Goal: Book appointment/travel/reservation

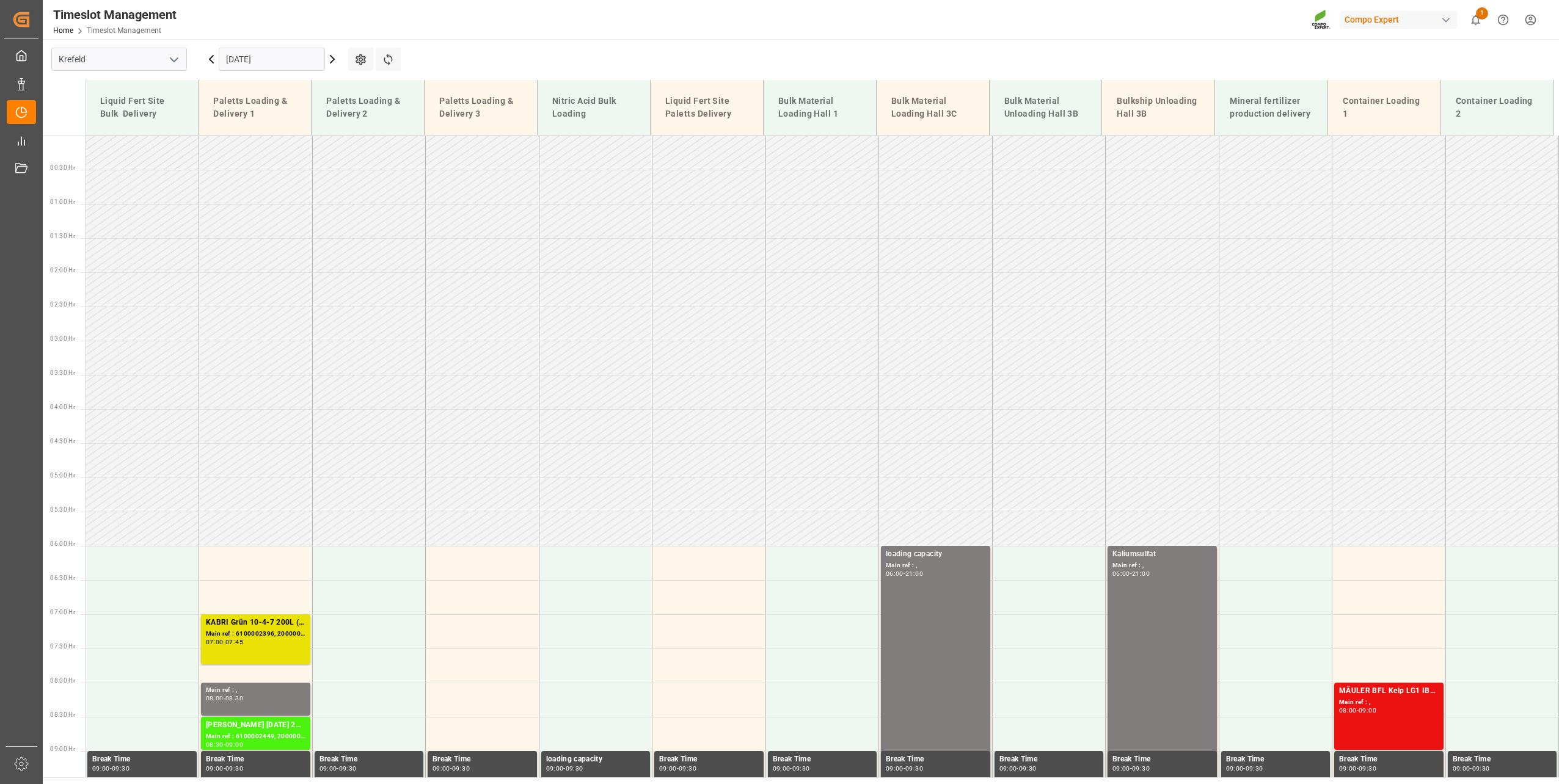
scroll to position [963, 0]
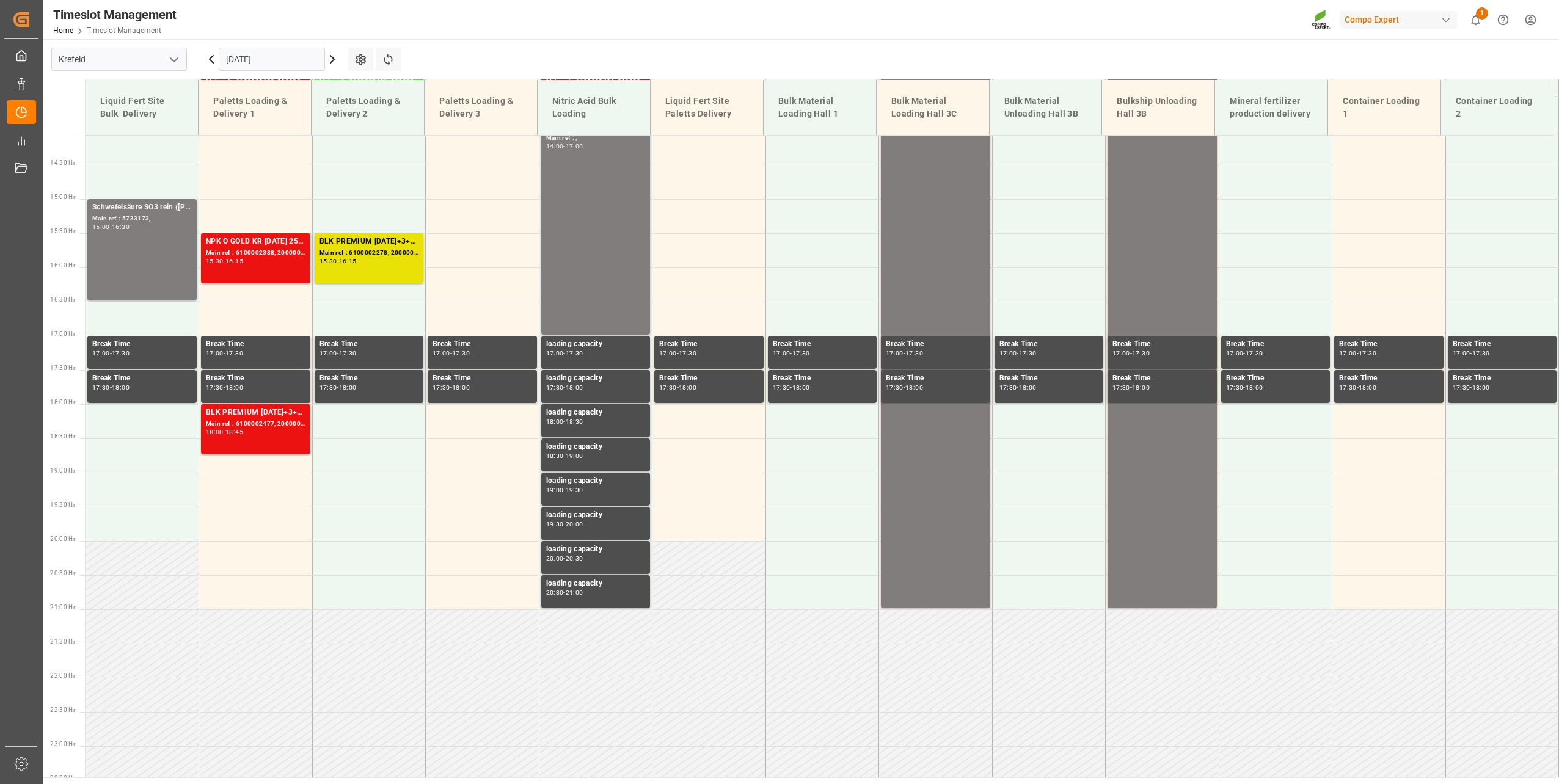
click at [260, 62] on input "[DATE]" at bounding box center [272, 59] width 106 height 23
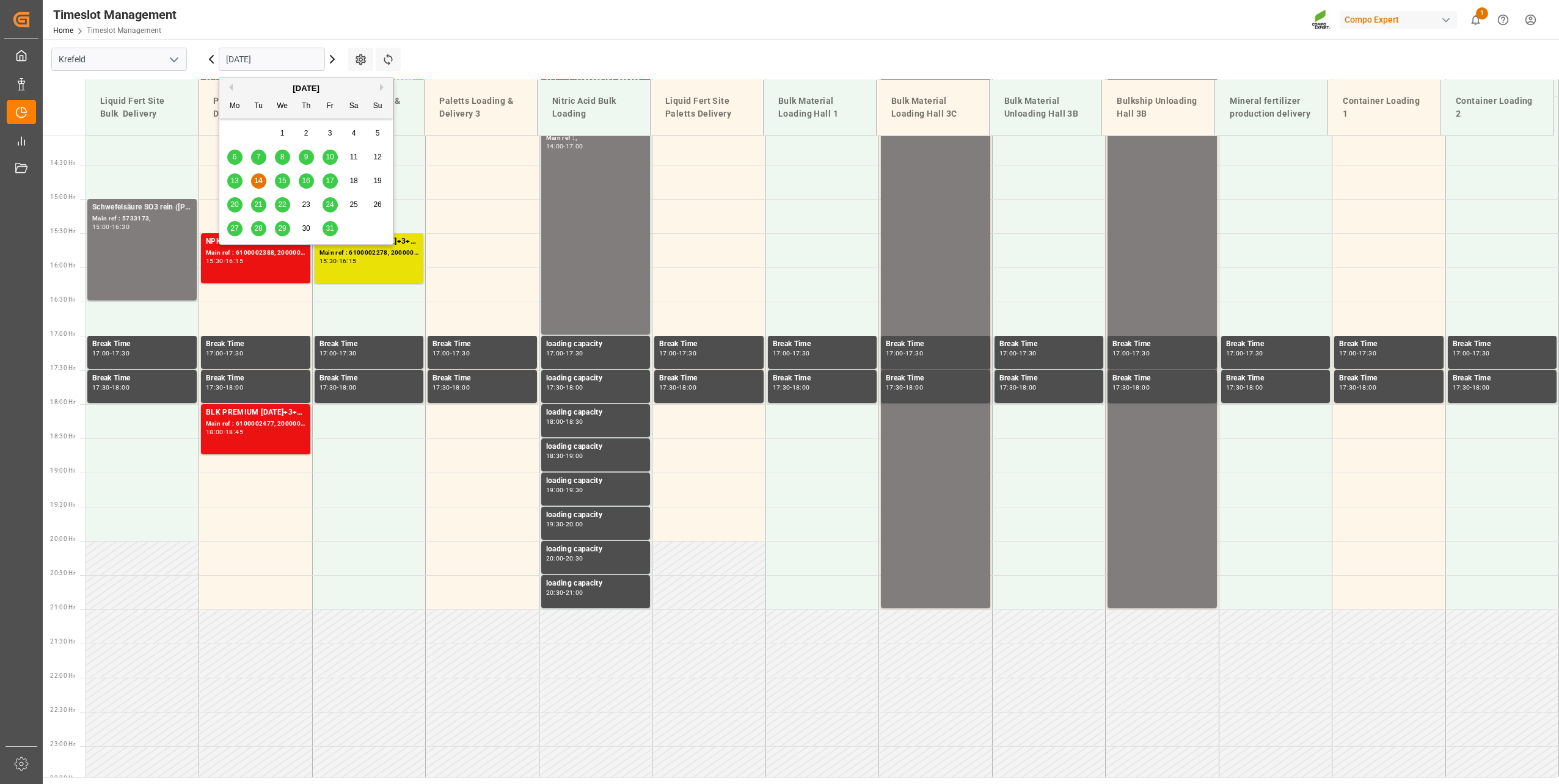
click at [381, 87] on button "Next Month" at bounding box center [383, 87] width 7 height 7
click at [332, 157] on span "7" at bounding box center [330, 156] width 5 height 8
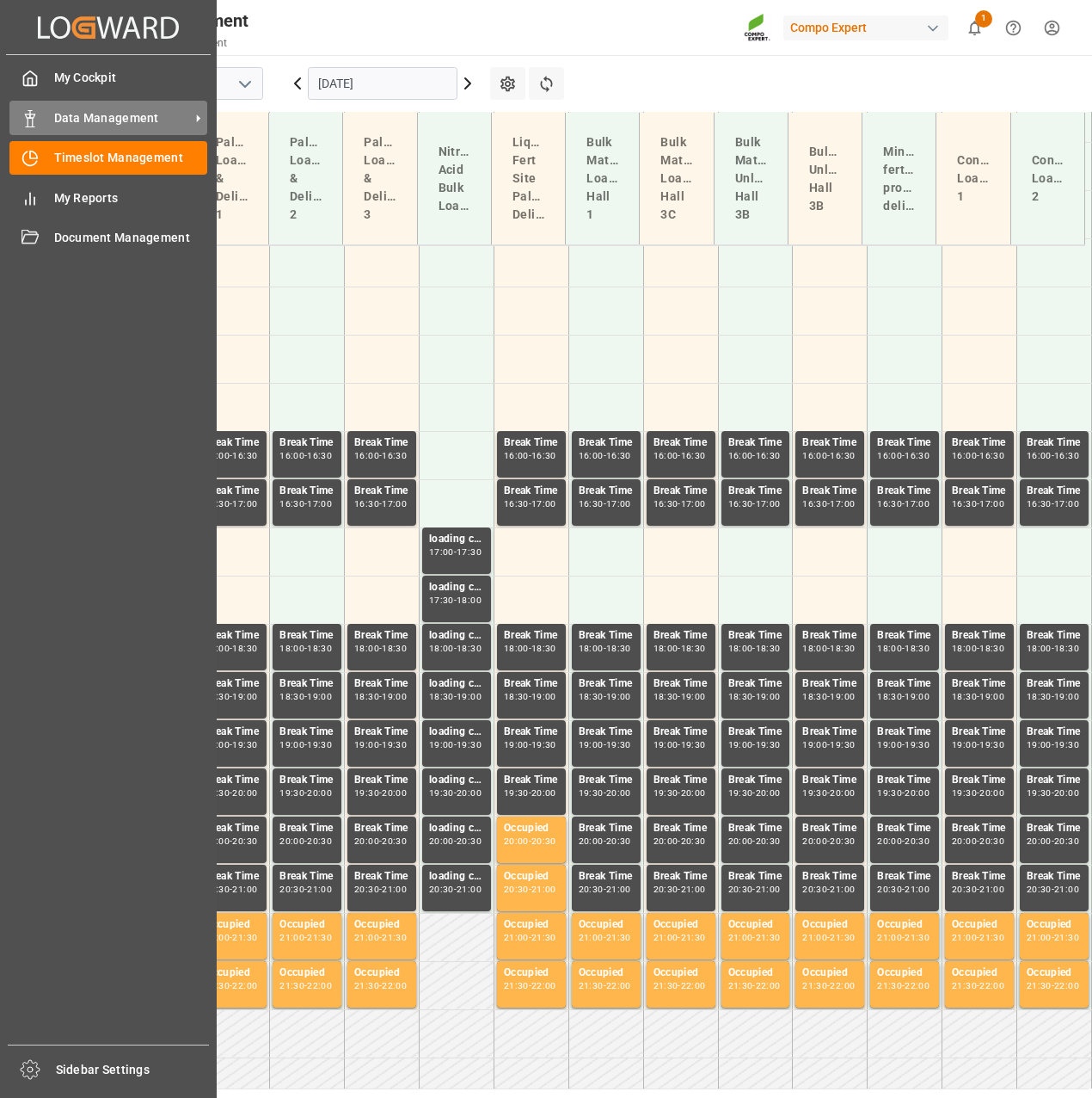
click at [30, 119] on icon at bounding box center [29, 118] width 17 height 17
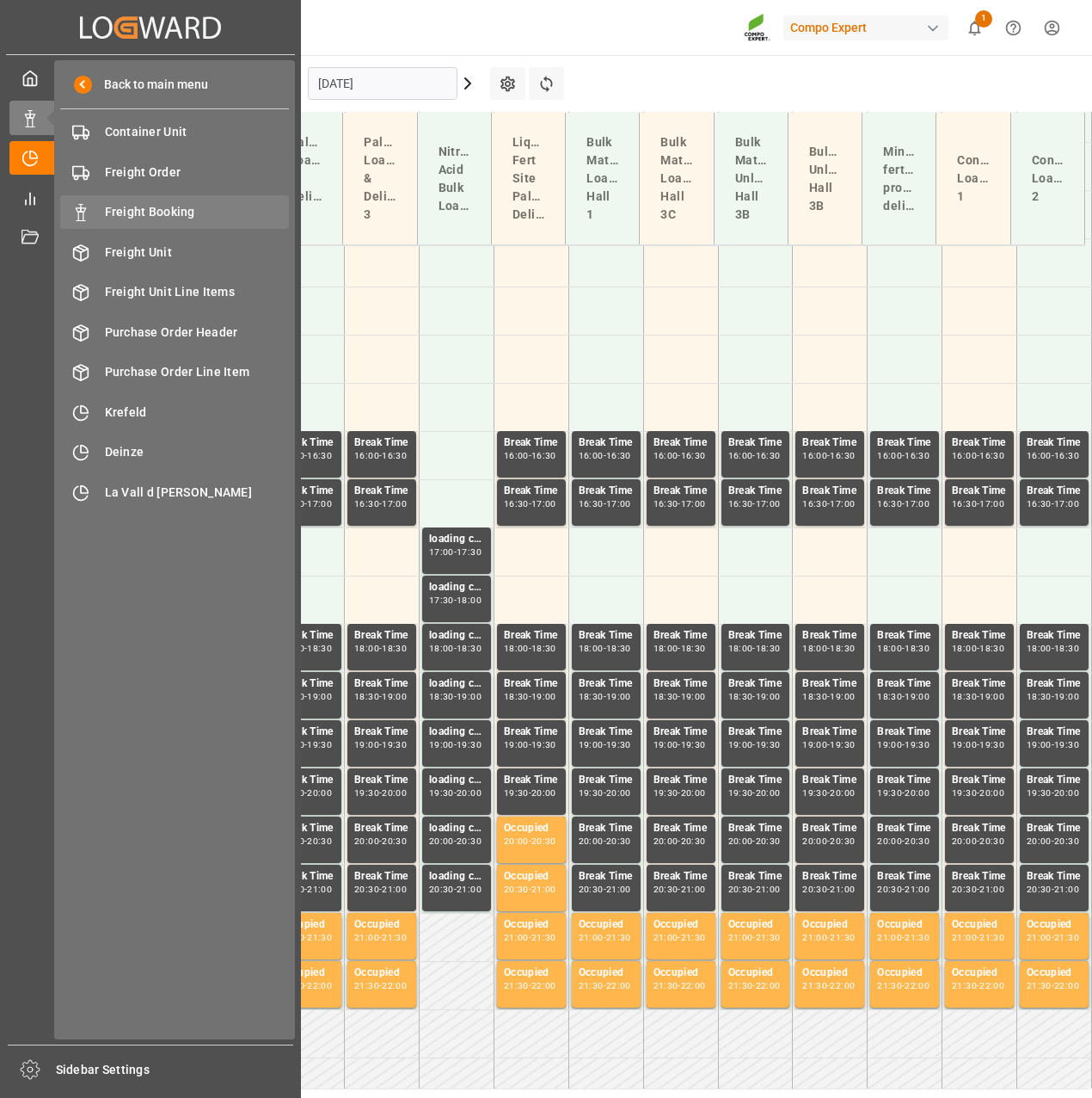
click at [138, 208] on span "Freight Booking" at bounding box center [197, 212] width 185 height 18
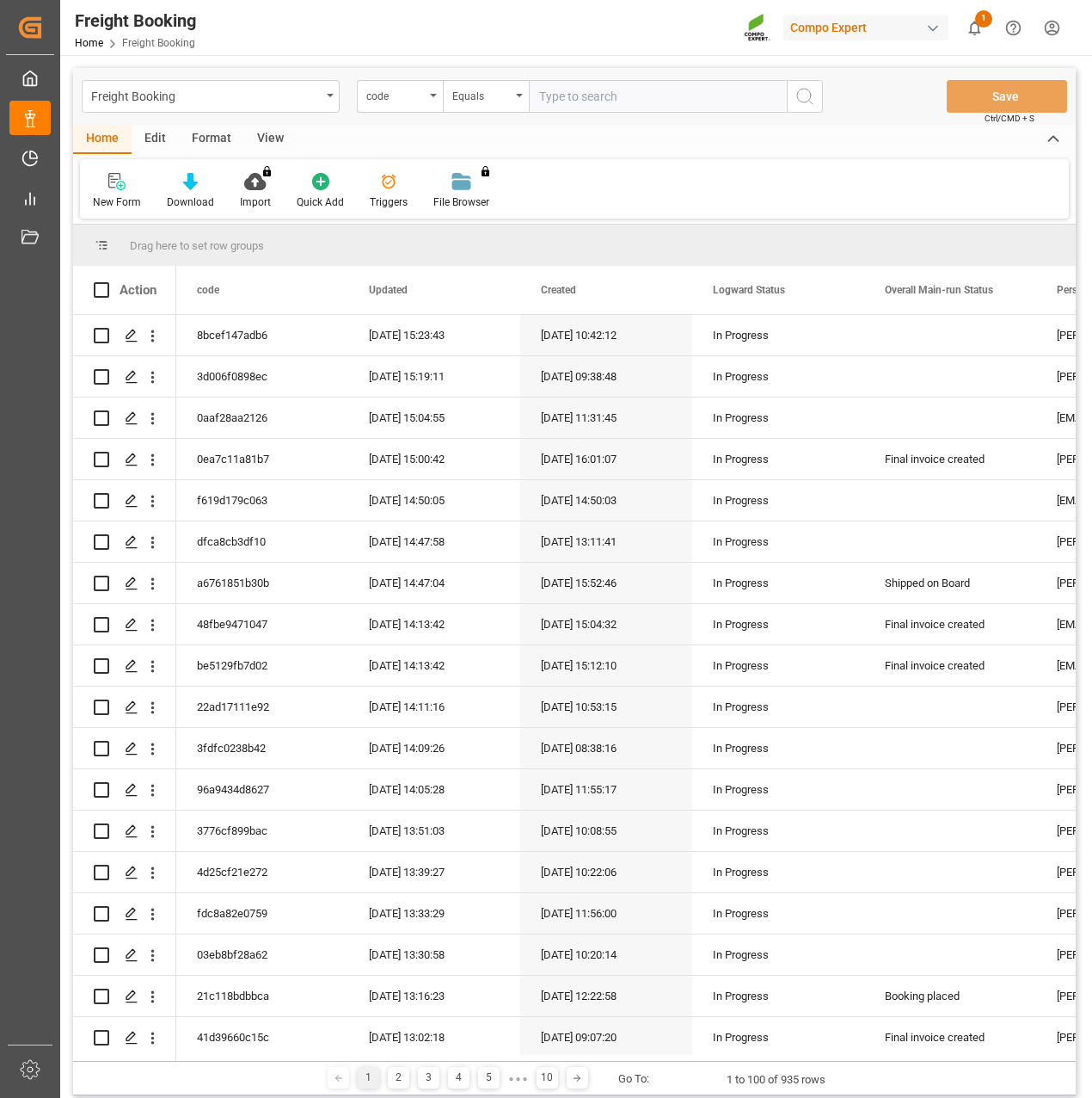
click at [392, 95] on div "code" at bounding box center [396, 95] width 59 height 20
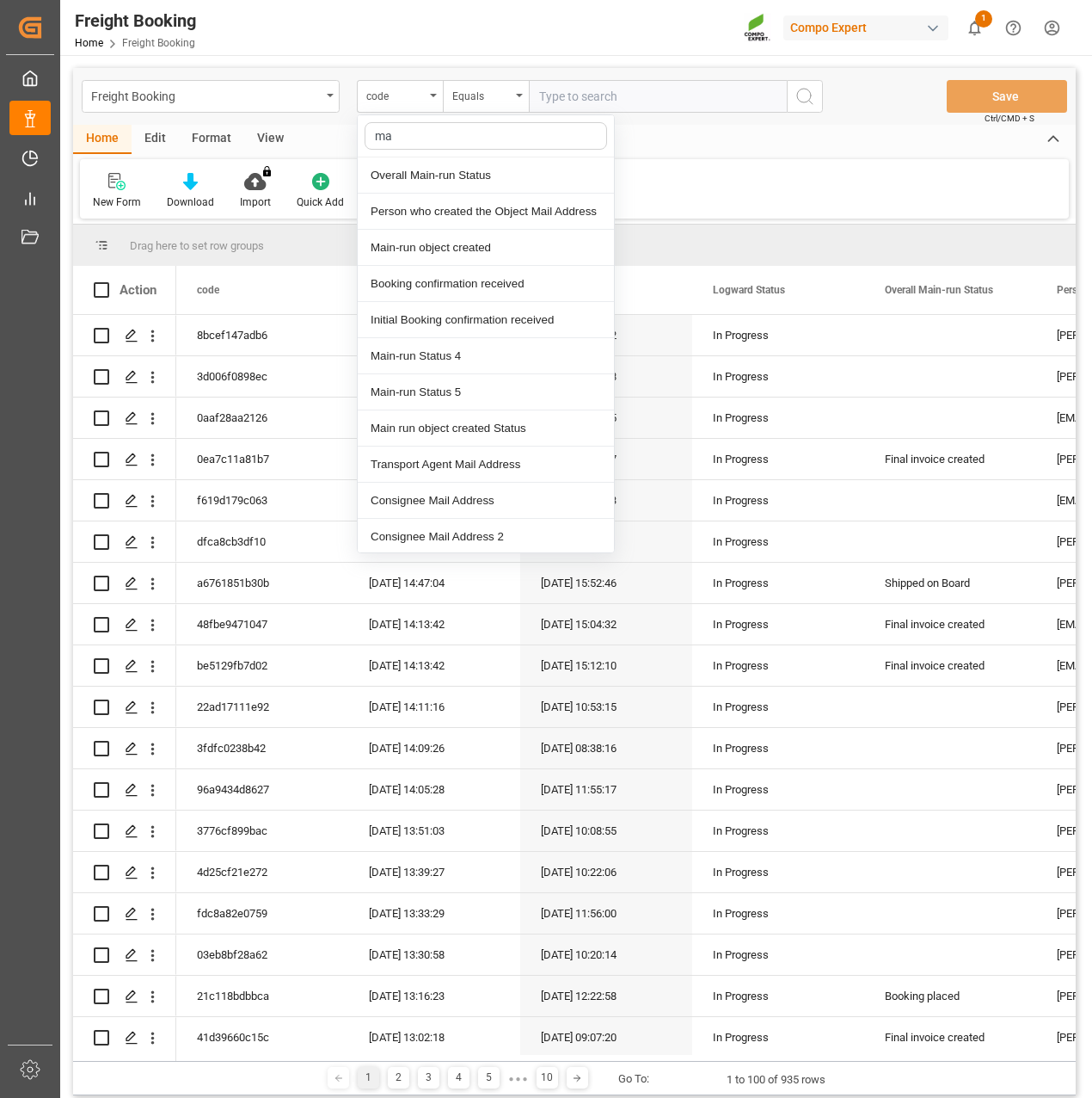
type input "m"
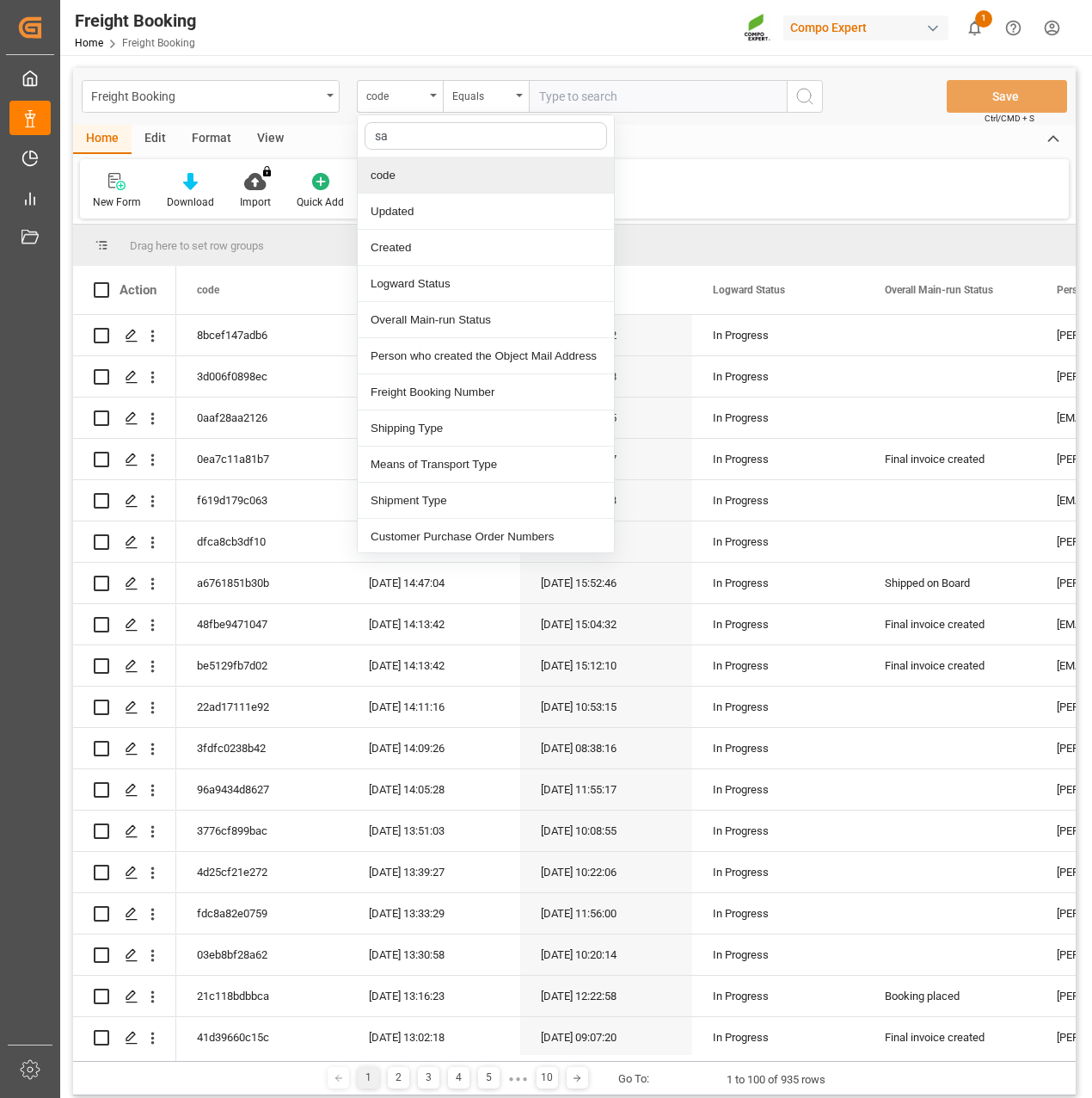
type input "sap"
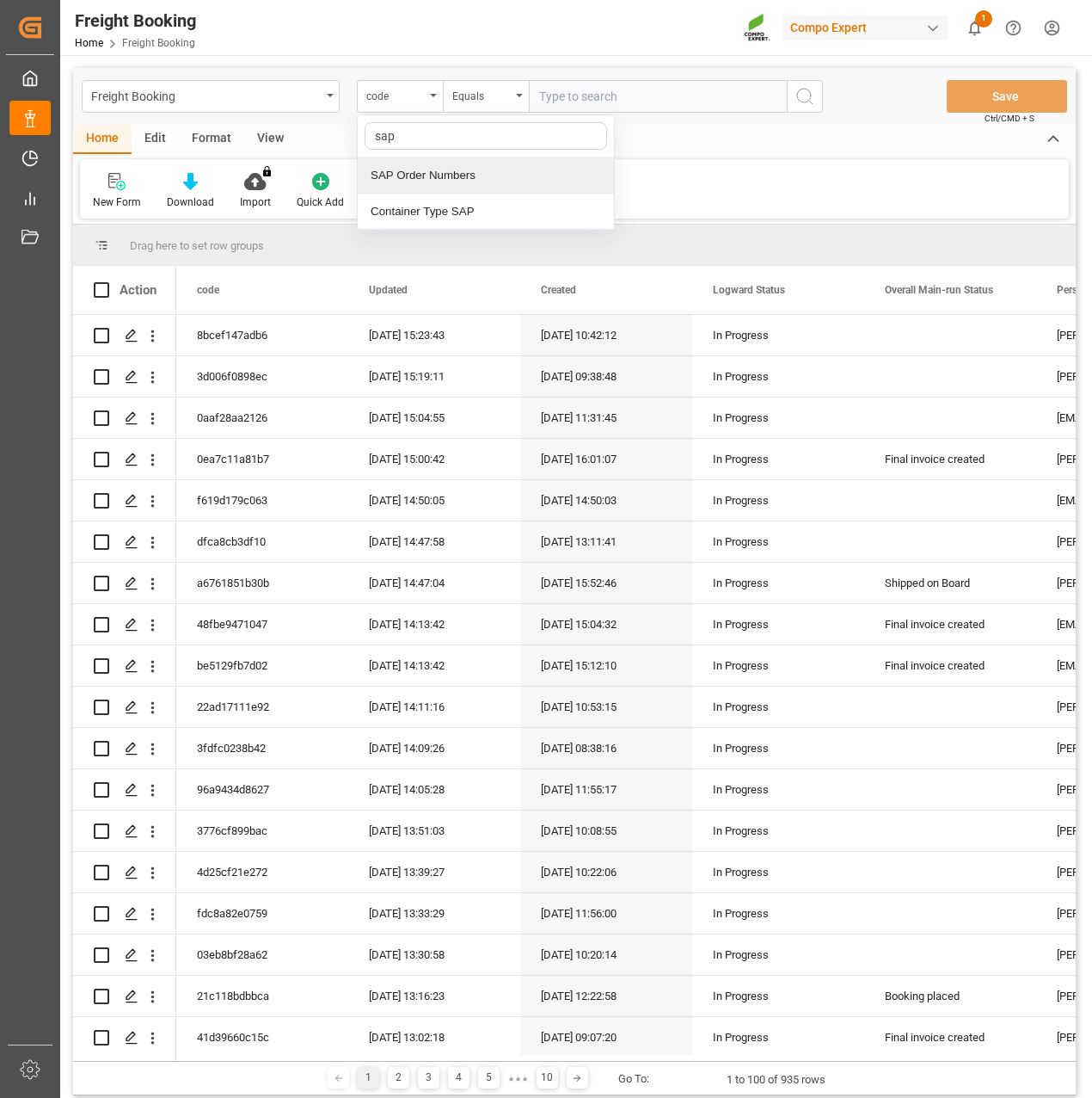
drag, startPoint x: 451, startPoint y: 167, endPoint x: 499, endPoint y: 130, distance: 60.6
click at [452, 167] on div "SAP Order Numbers" at bounding box center [485, 175] width 256 height 36
click at [484, 93] on div "Equals" at bounding box center [482, 95] width 59 height 20
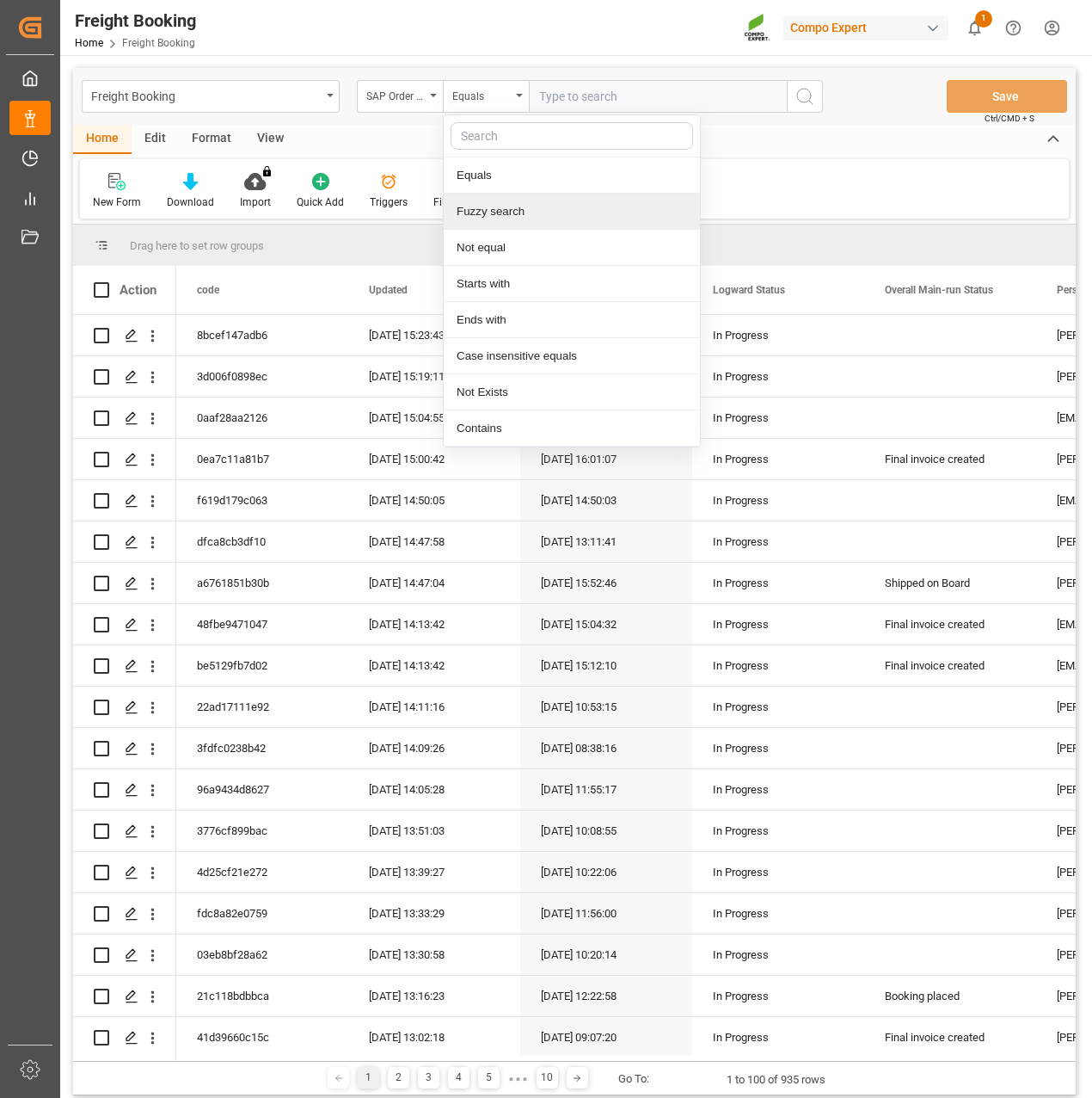
click at [511, 207] on div "Fuzzy search" at bounding box center [572, 211] width 256 height 36
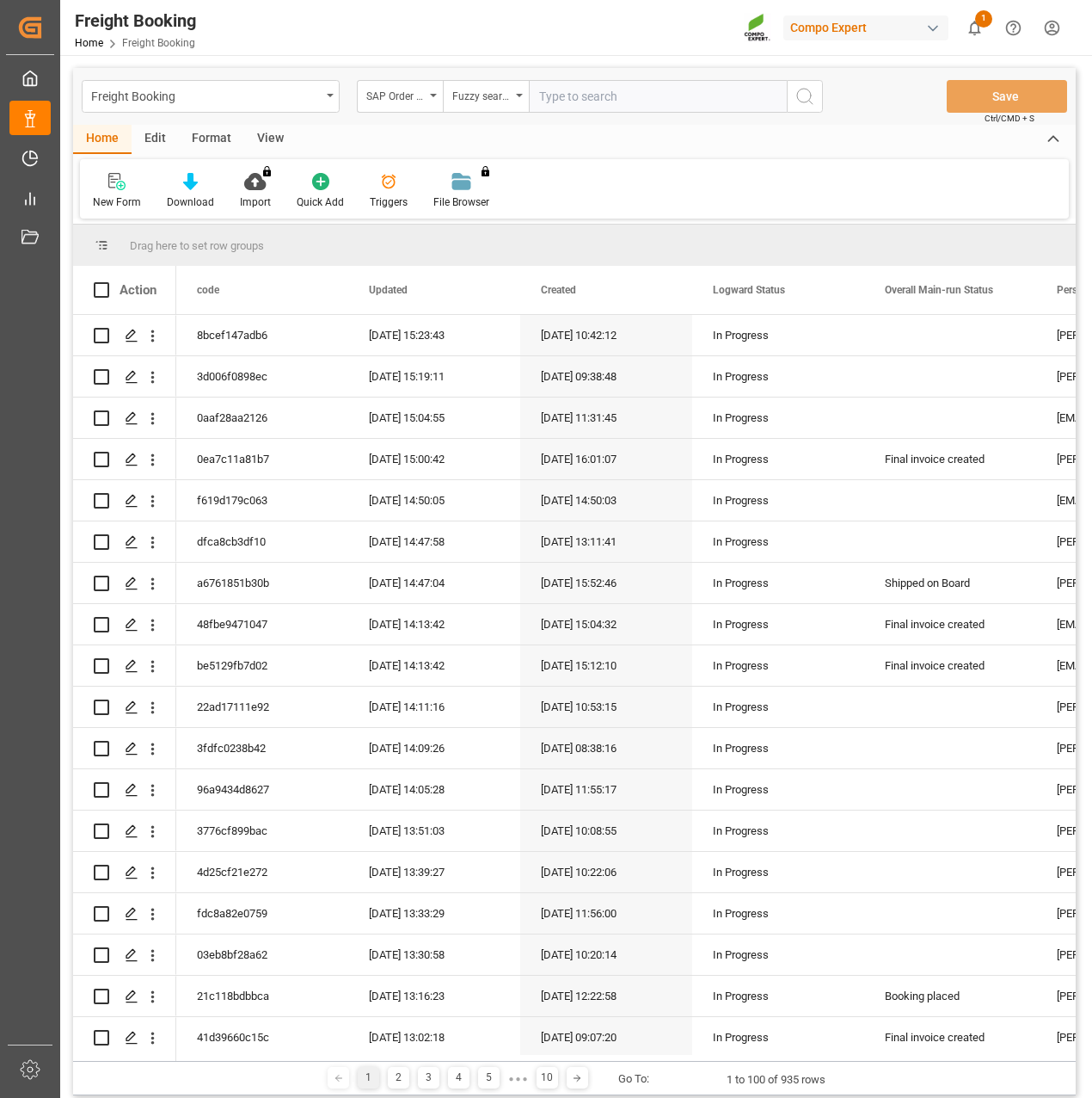
click at [567, 96] on input "text" at bounding box center [657, 96] width 258 height 33
type input "2000000276"
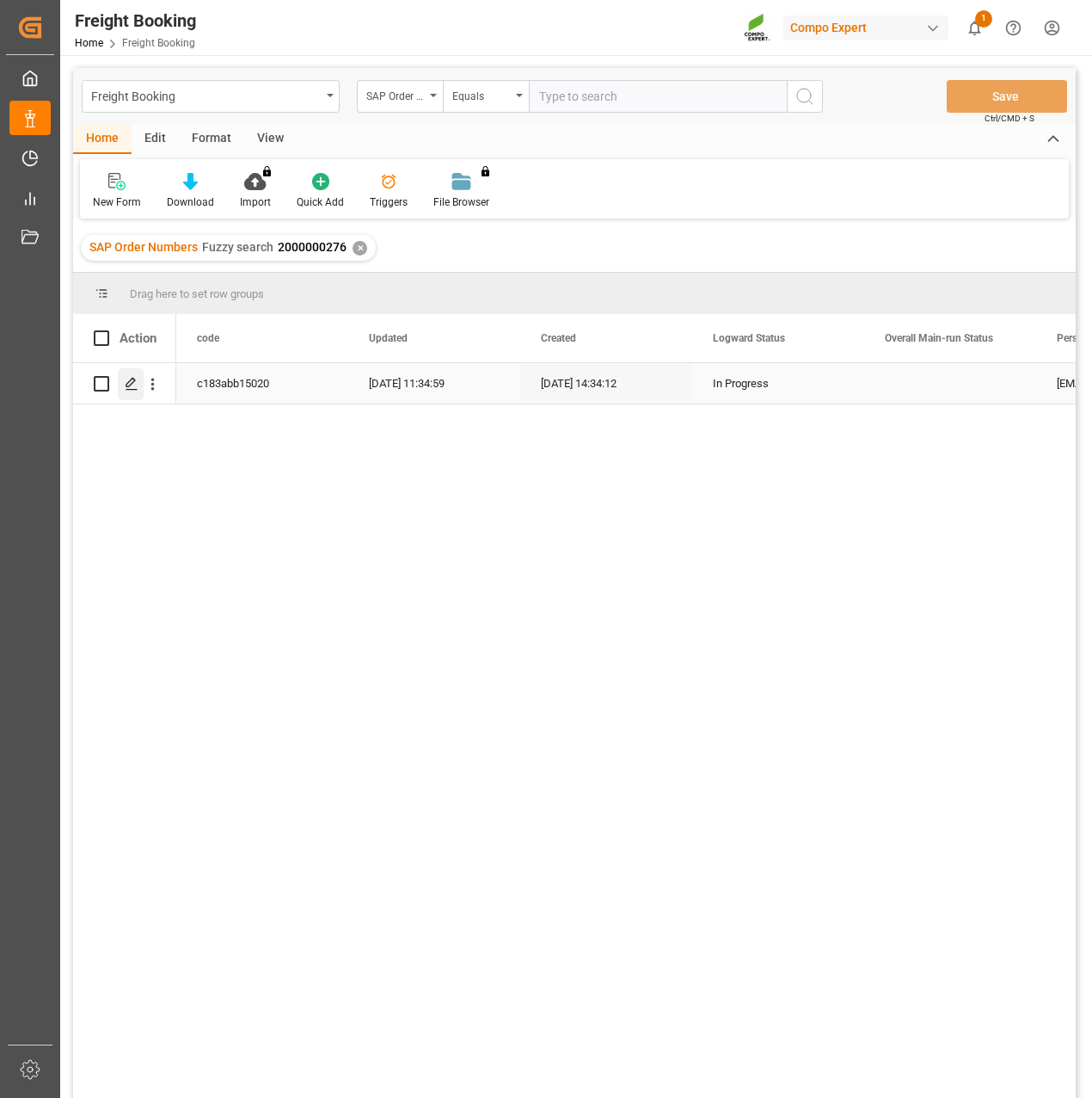
click at [132, 382] on icon "Press SPACE to select this row." at bounding box center [131, 384] width 14 height 14
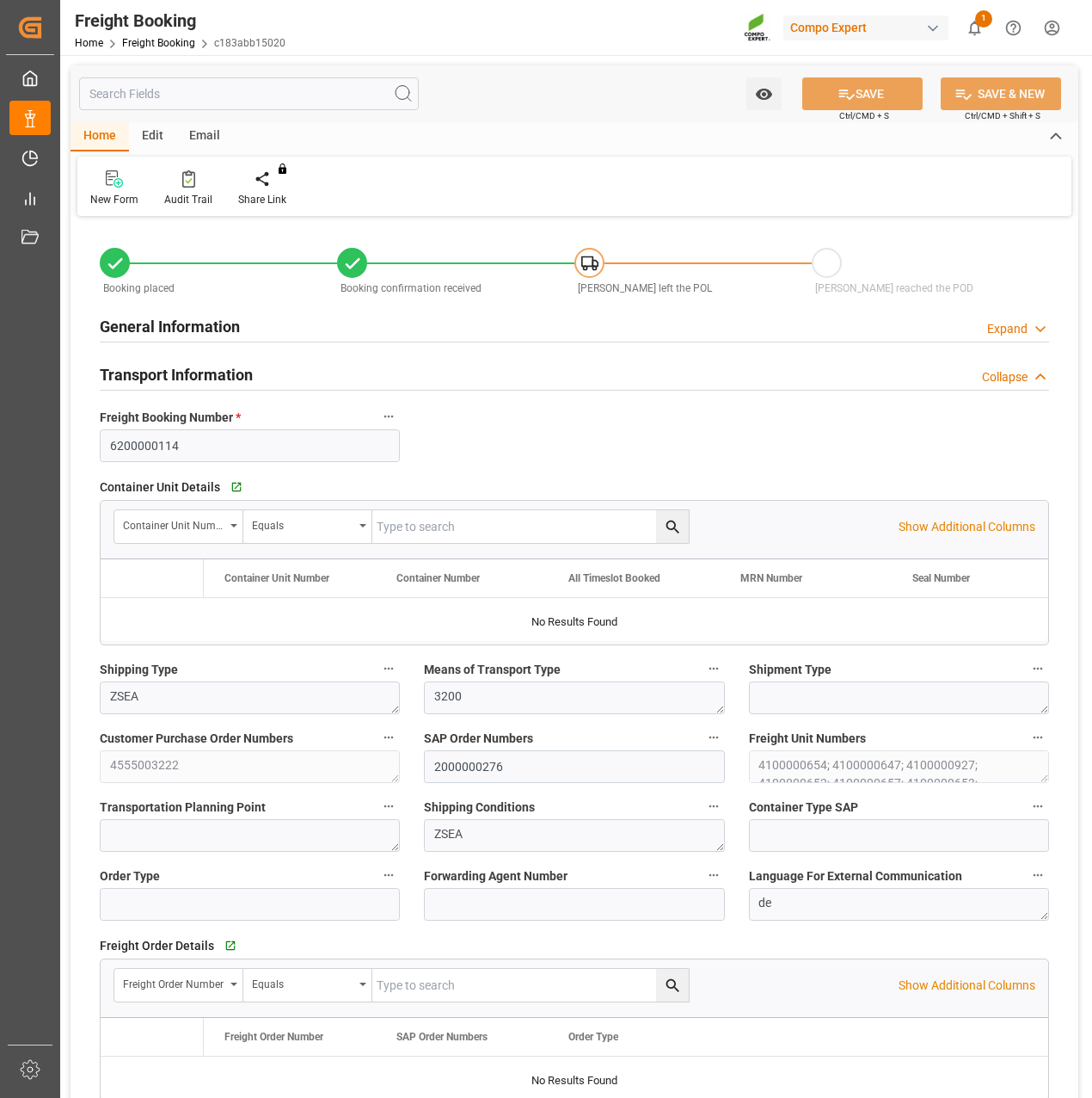
type input "9484479"
type input "BEANR"
type input "MYPKG"
type input "0"
type input "600000"
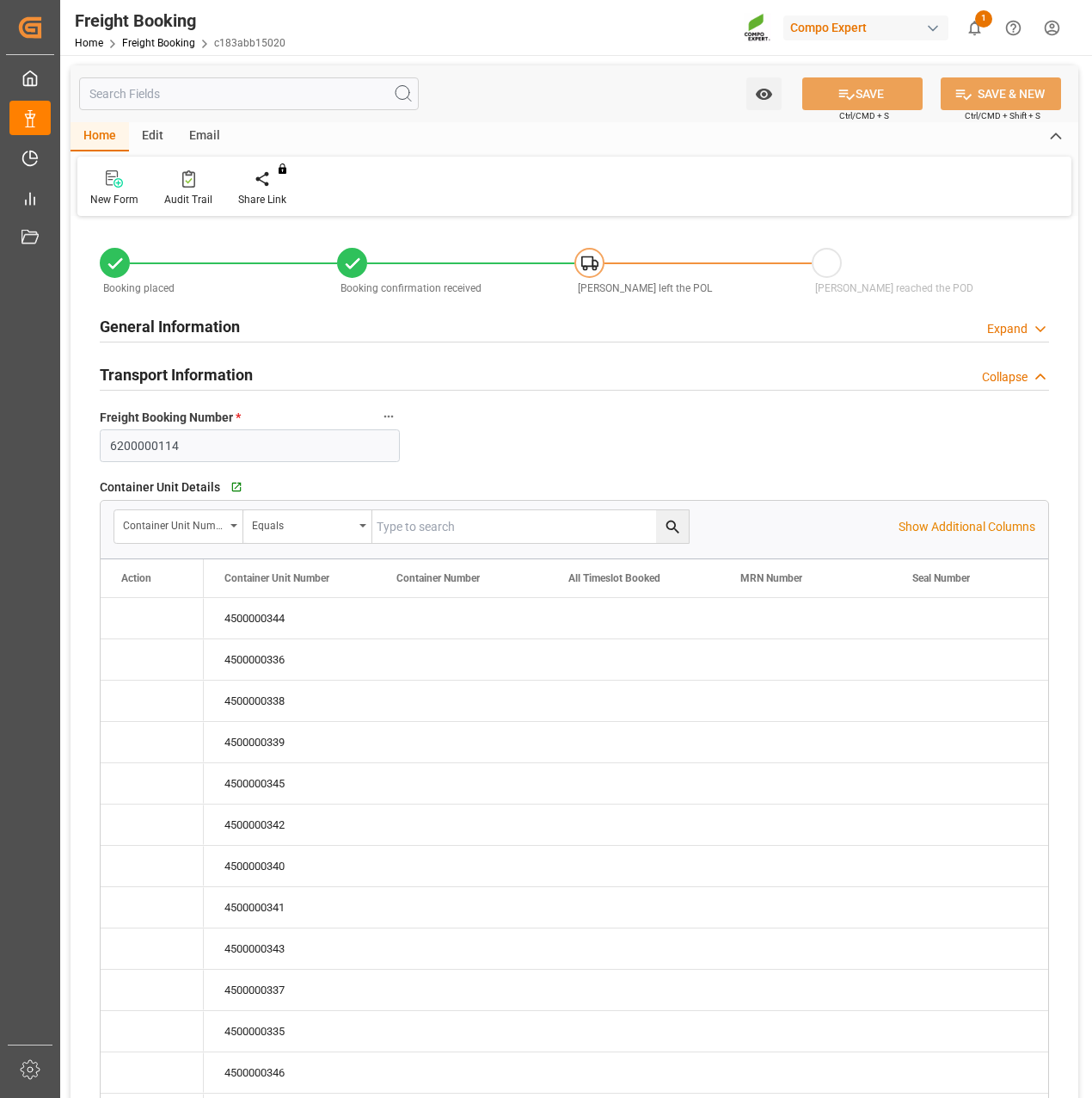
type input "[DATE] 01:00"
type input "[DATE] 14:34"
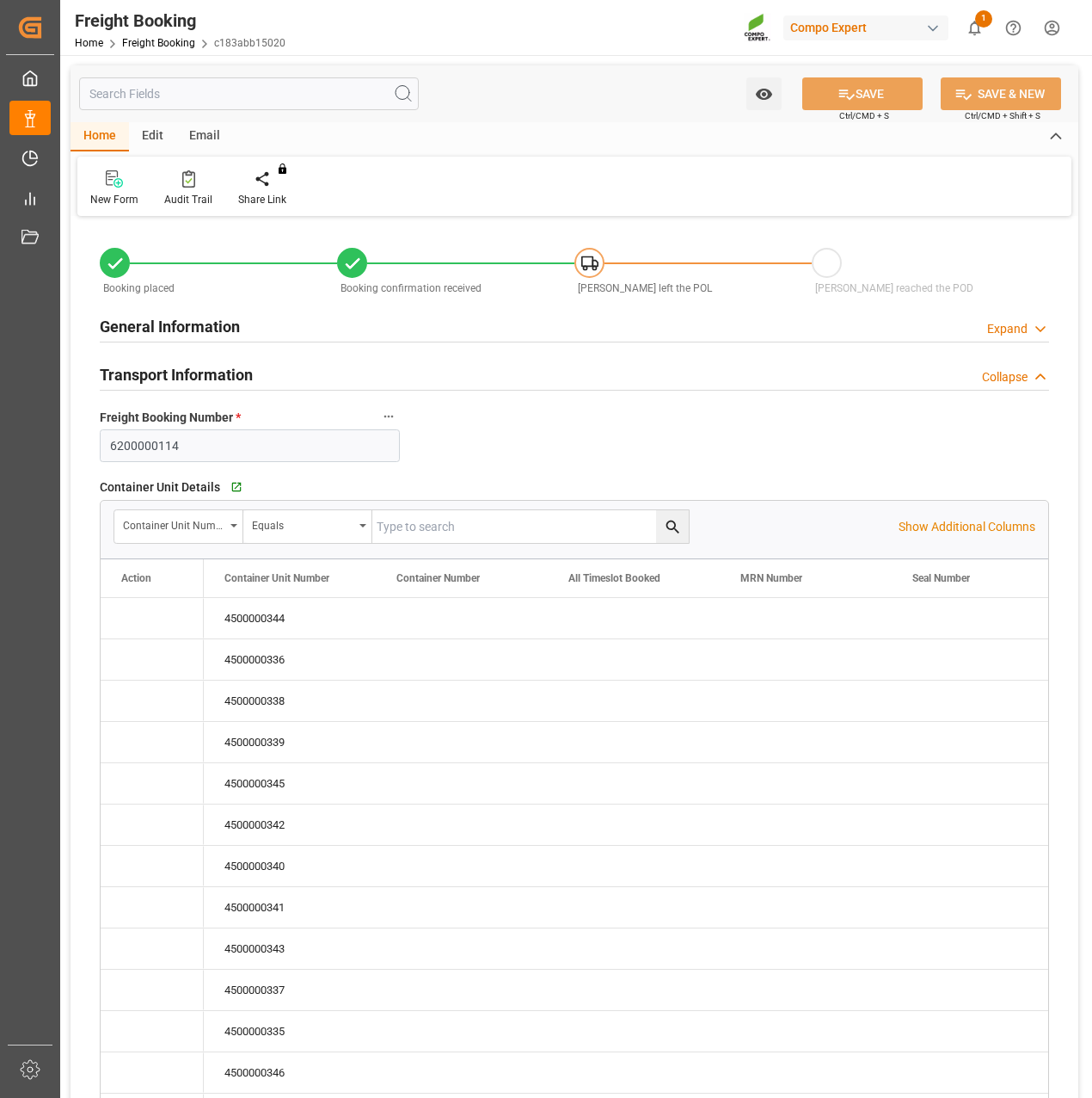
type input "[DATE] 14:34"
type input "[DATE] 11:26"
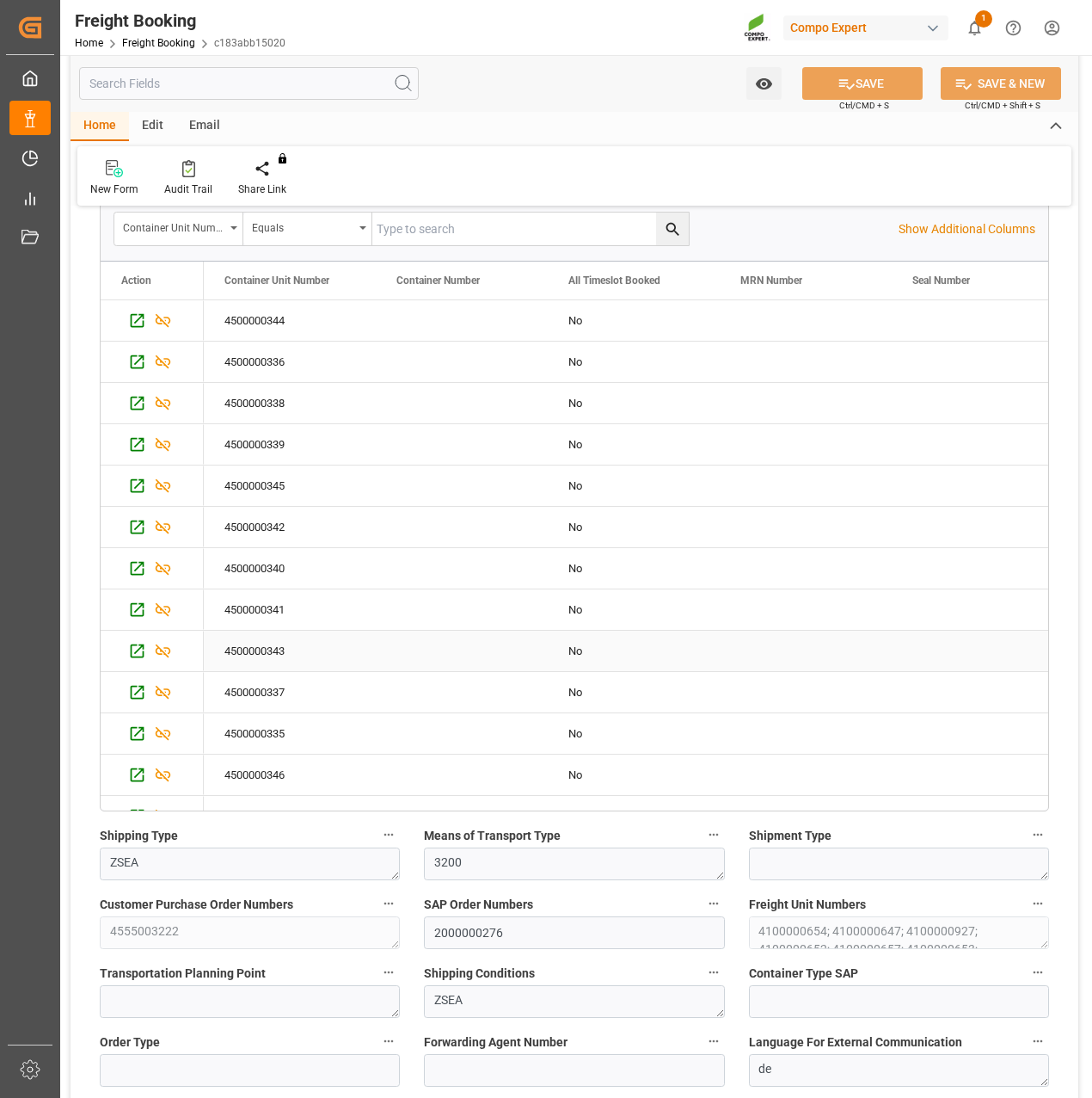
scroll to position [258, 0]
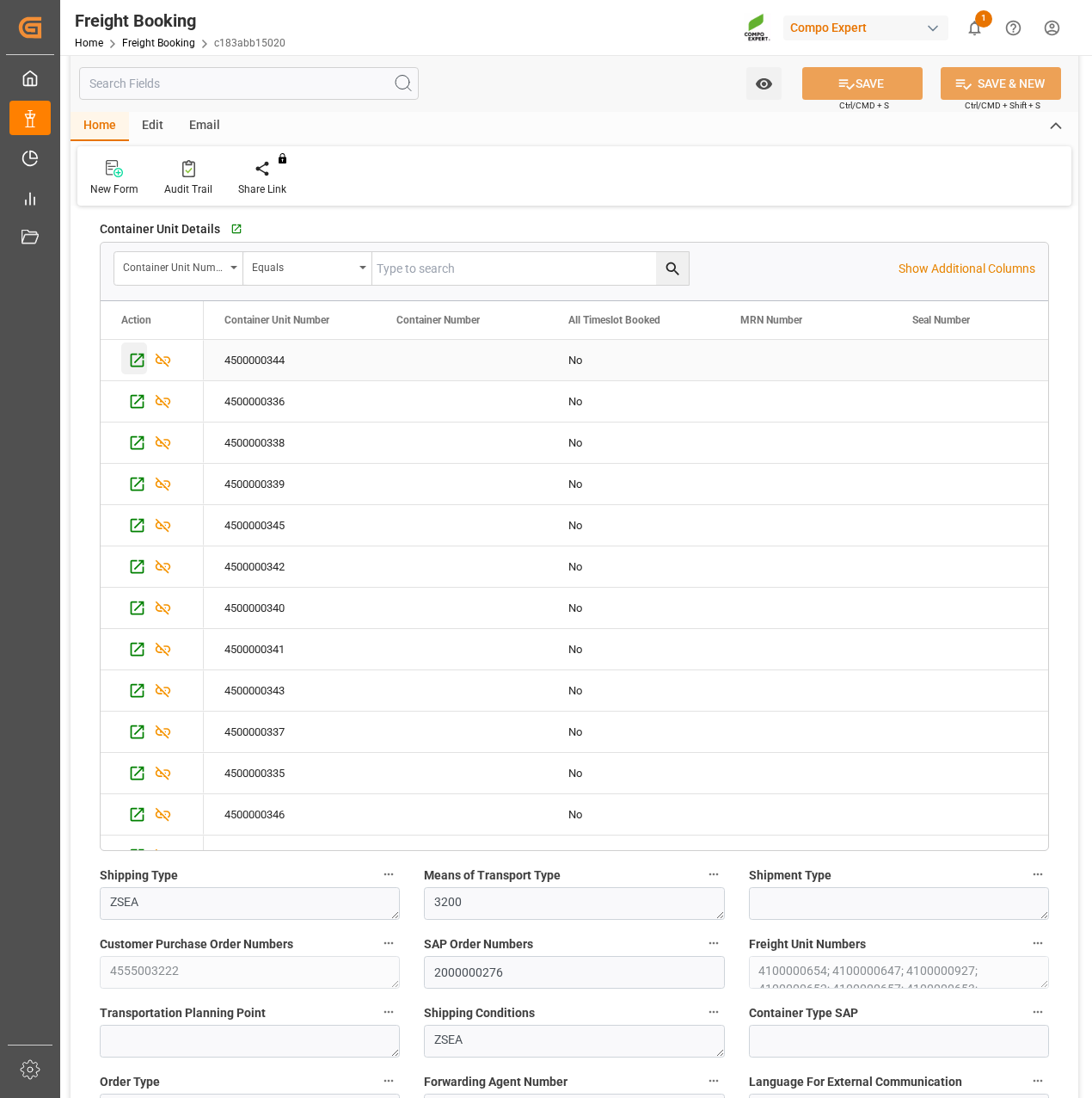
click at [136, 364] on icon "Press SPACE to select this row." at bounding box center [138, 360] width 18 height 18
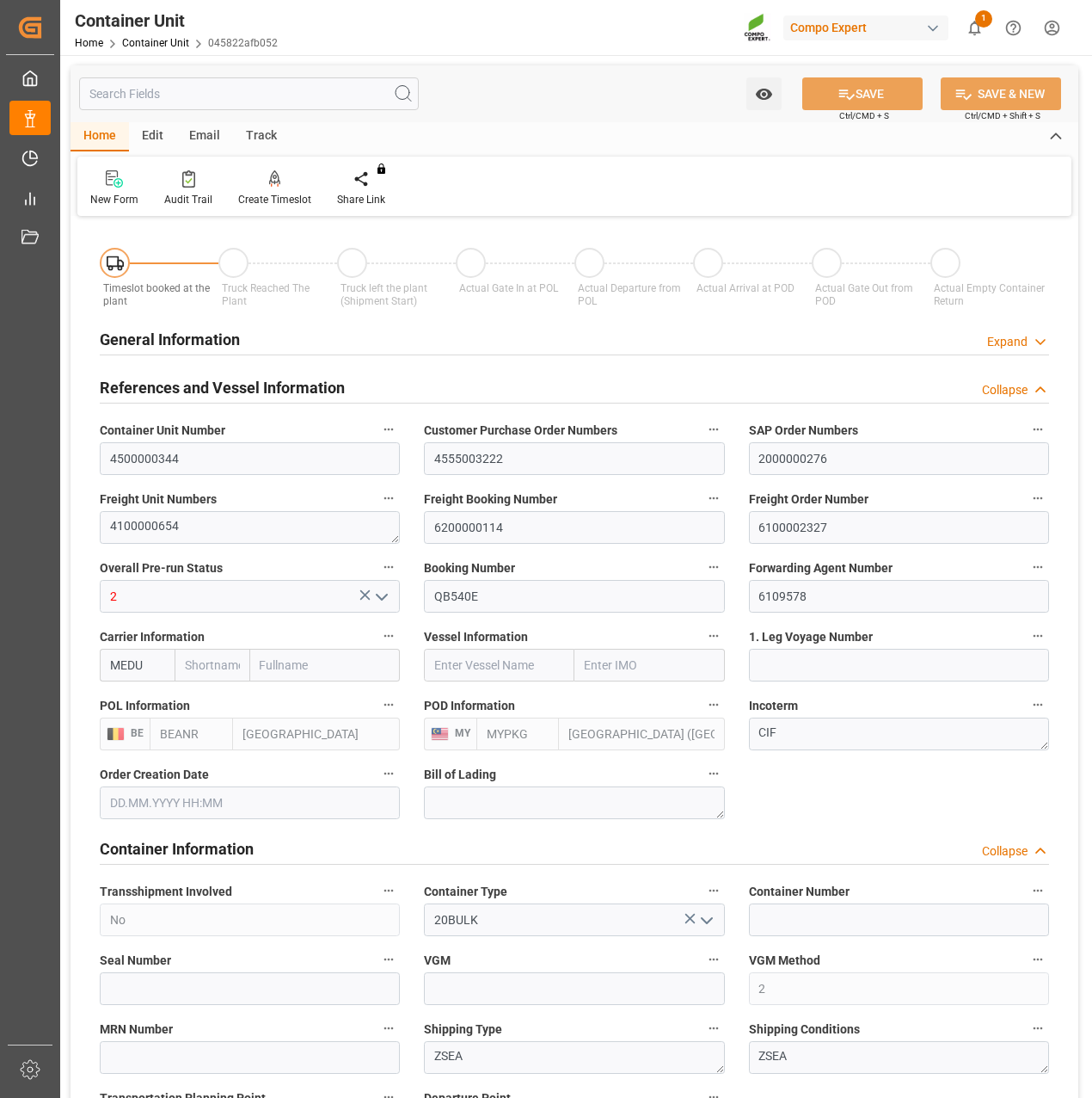
type input "BEANR"
type input "MYPKG"
type input "7"
type input "0"
type input "7"
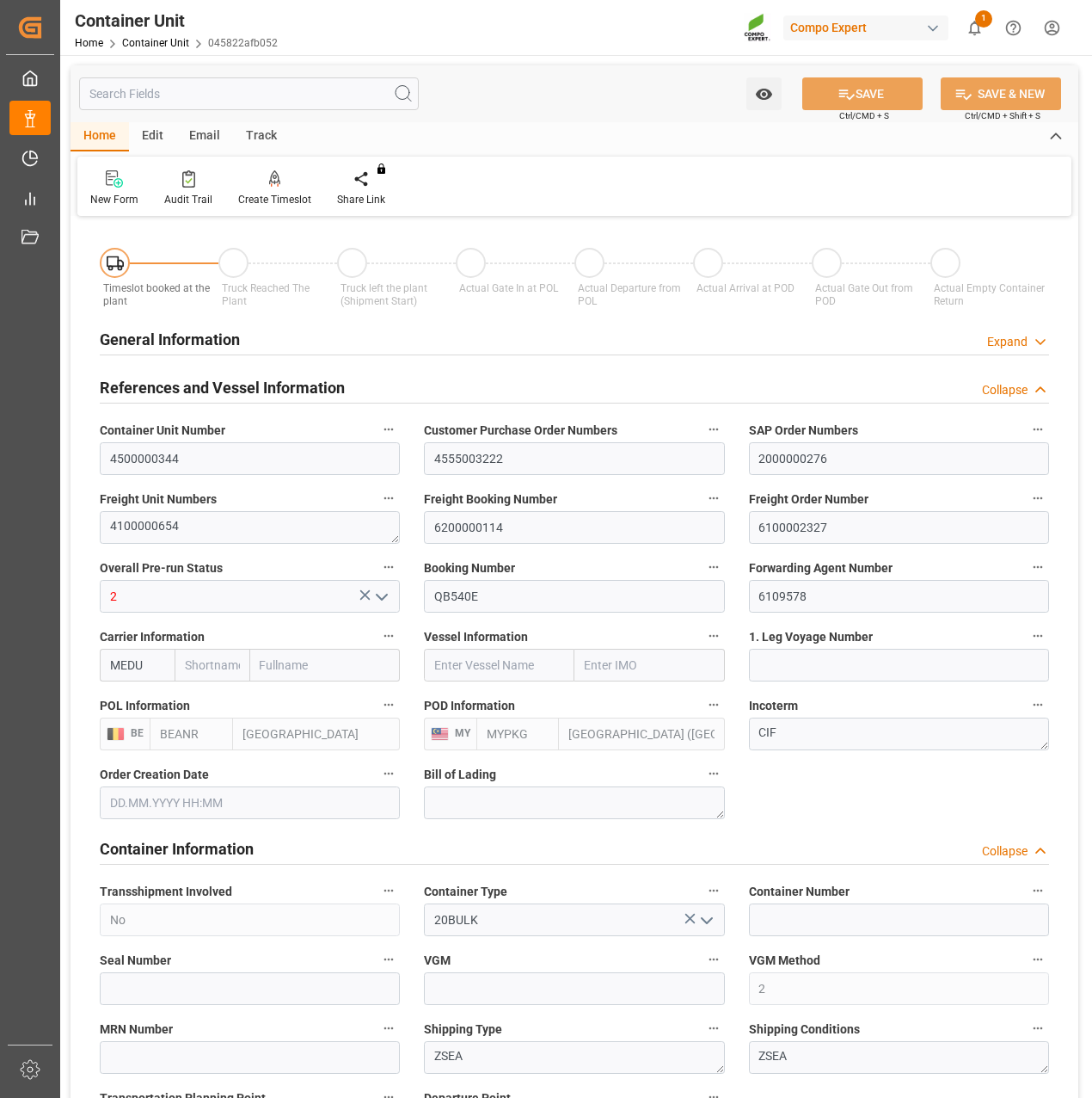
type input "0"
type input "48000"
type input "02.10.2025 11:32"
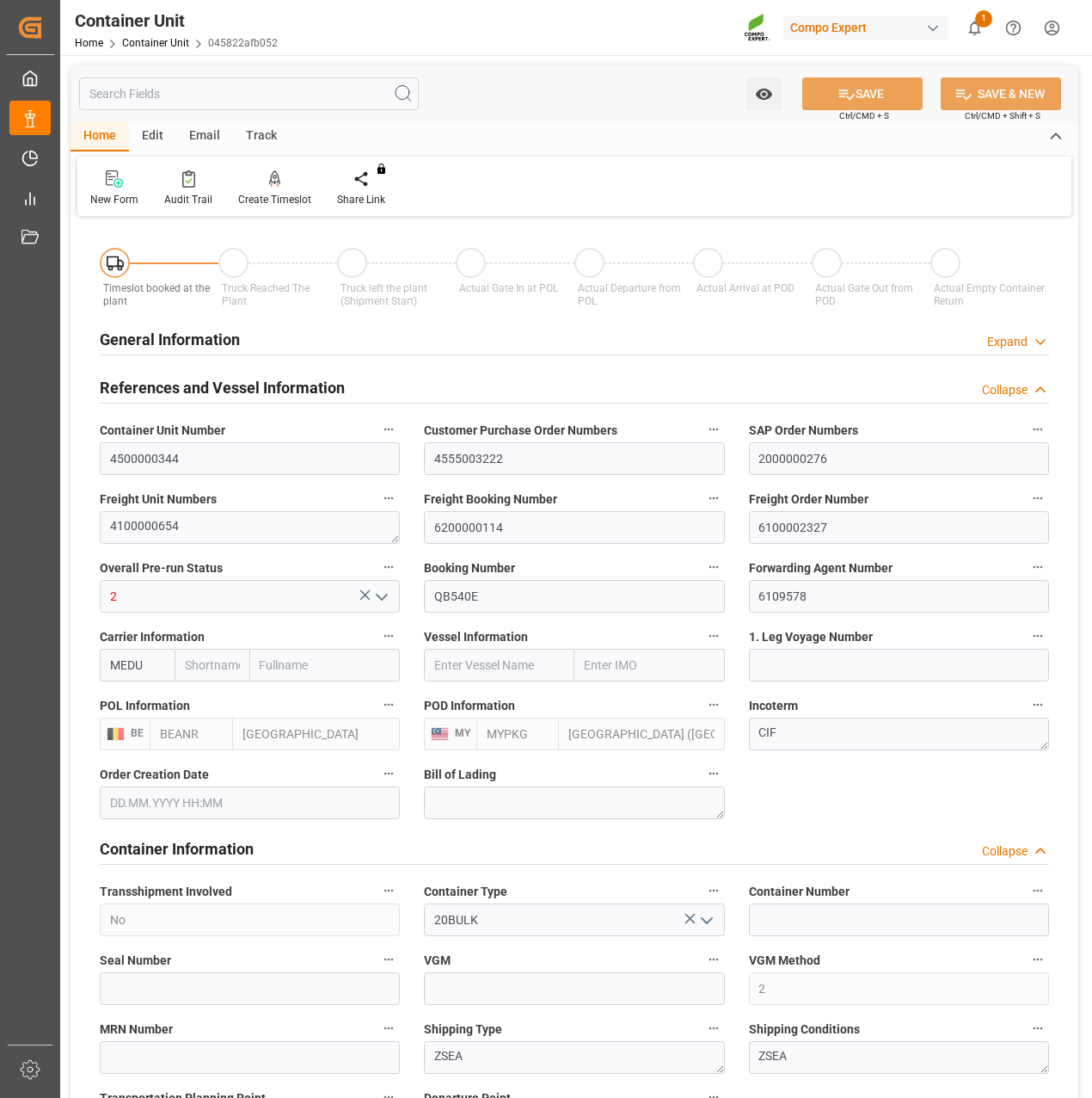
type input "08.10.2025"
click at [269, 180] on icon at bounding box center [274, 179] width 12 height 17
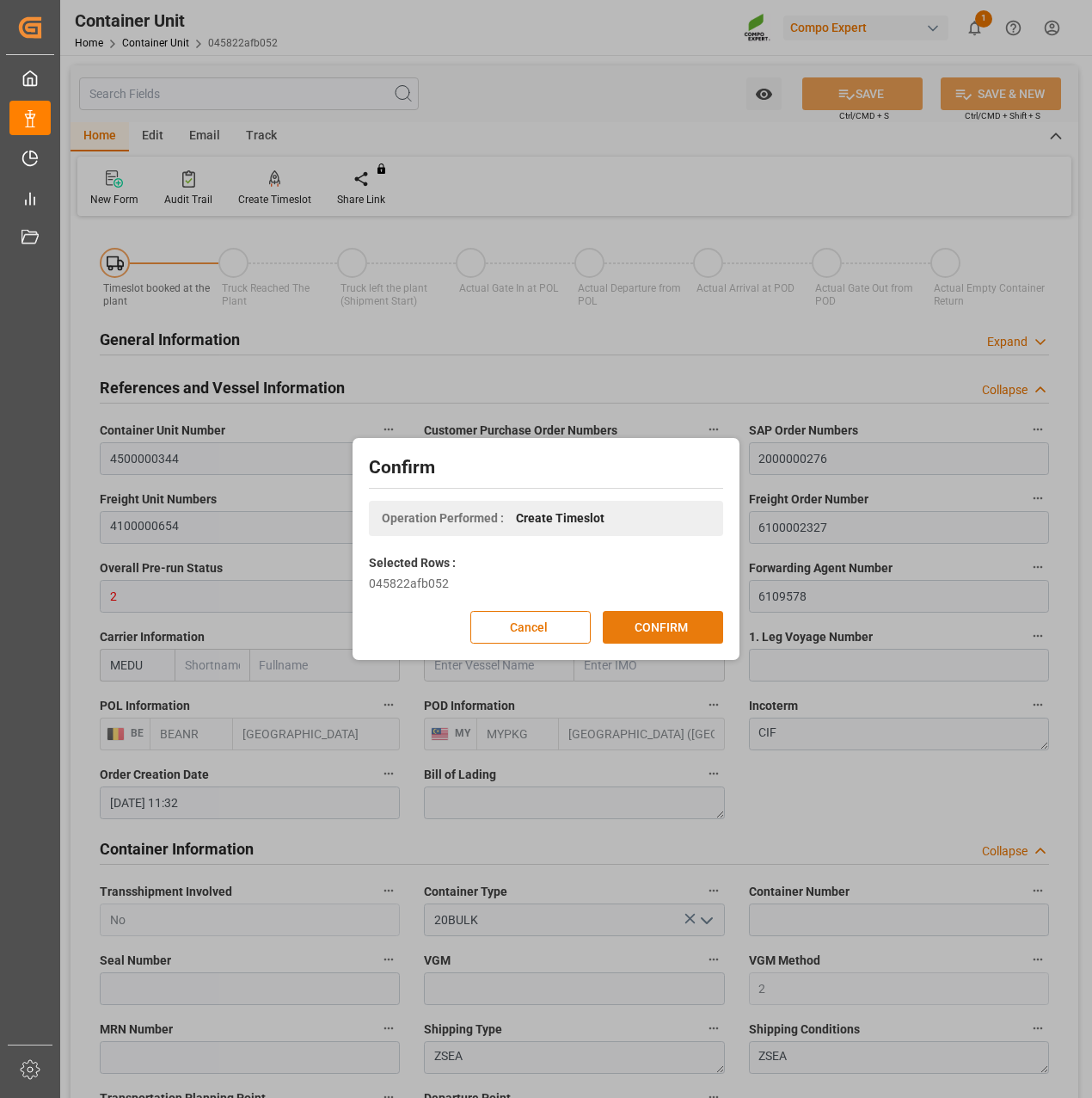
click at [675, 637] on button "CONFIRM" at bounding box center [663, 627] width 120 height 33
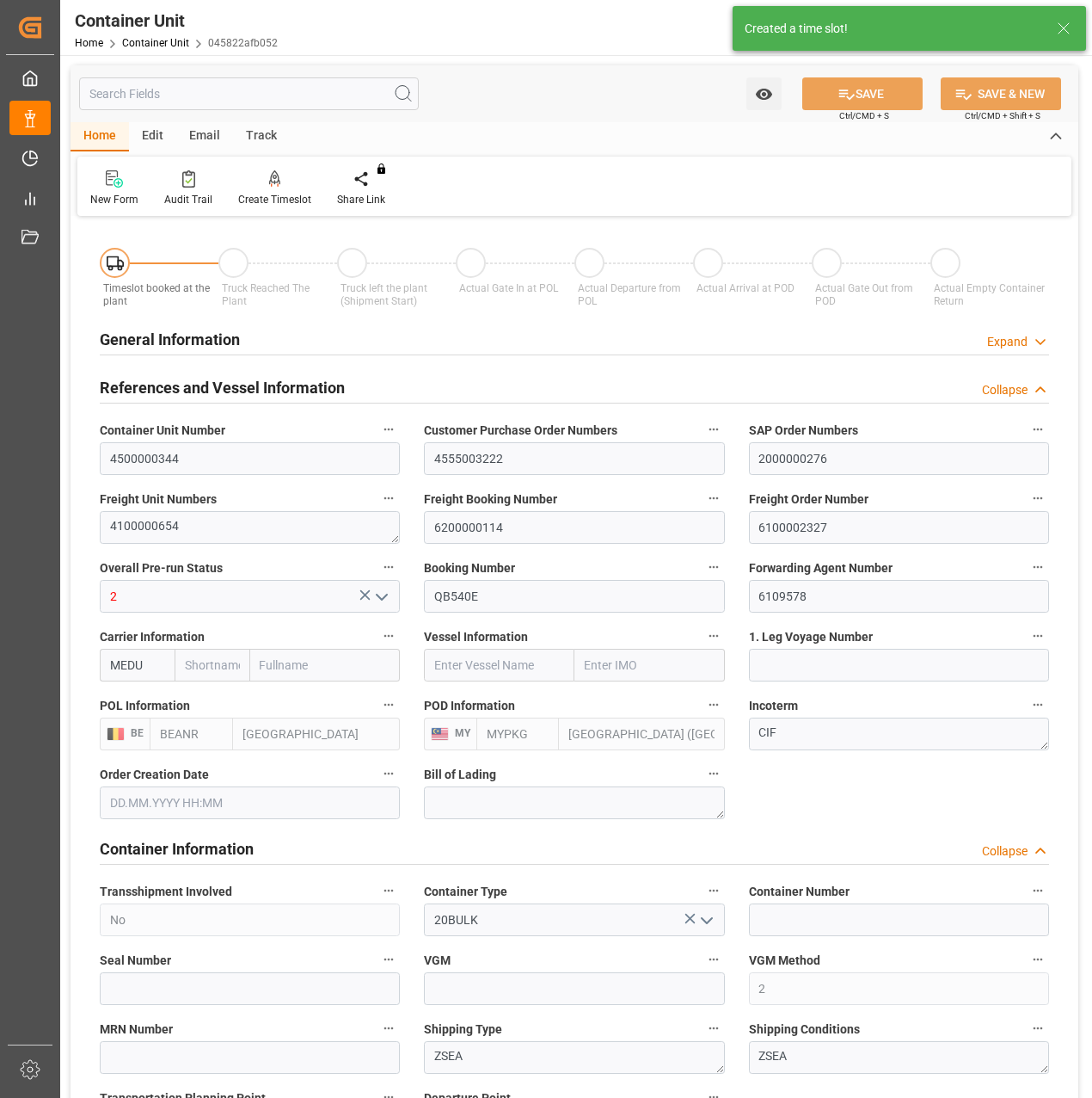
type input "BEANR"
type input "MYPKG"
type input "7"
type input "0"
type input "7"
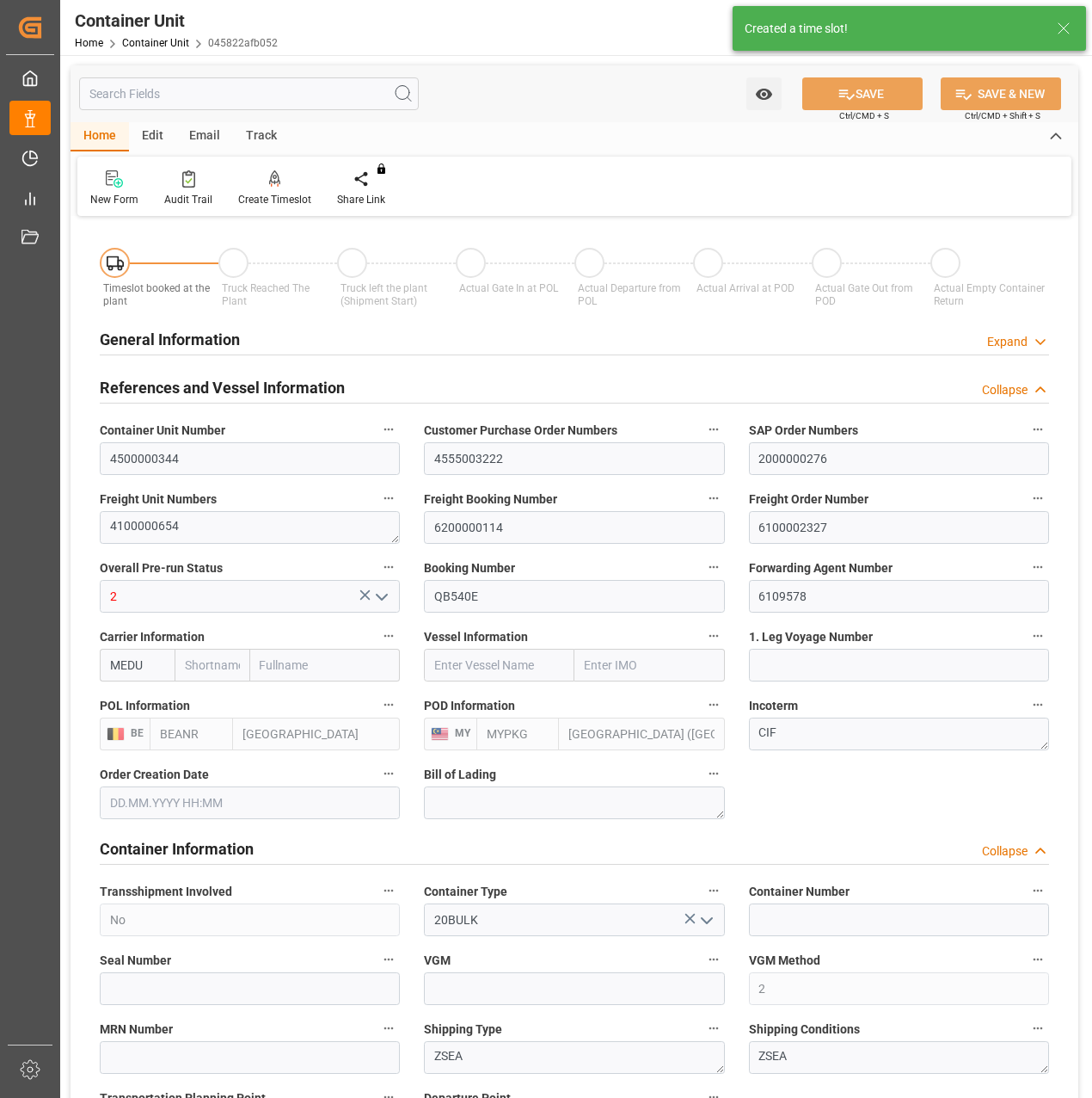
type input "0"
type input "48000"
type input "02.10.2025 11:32"
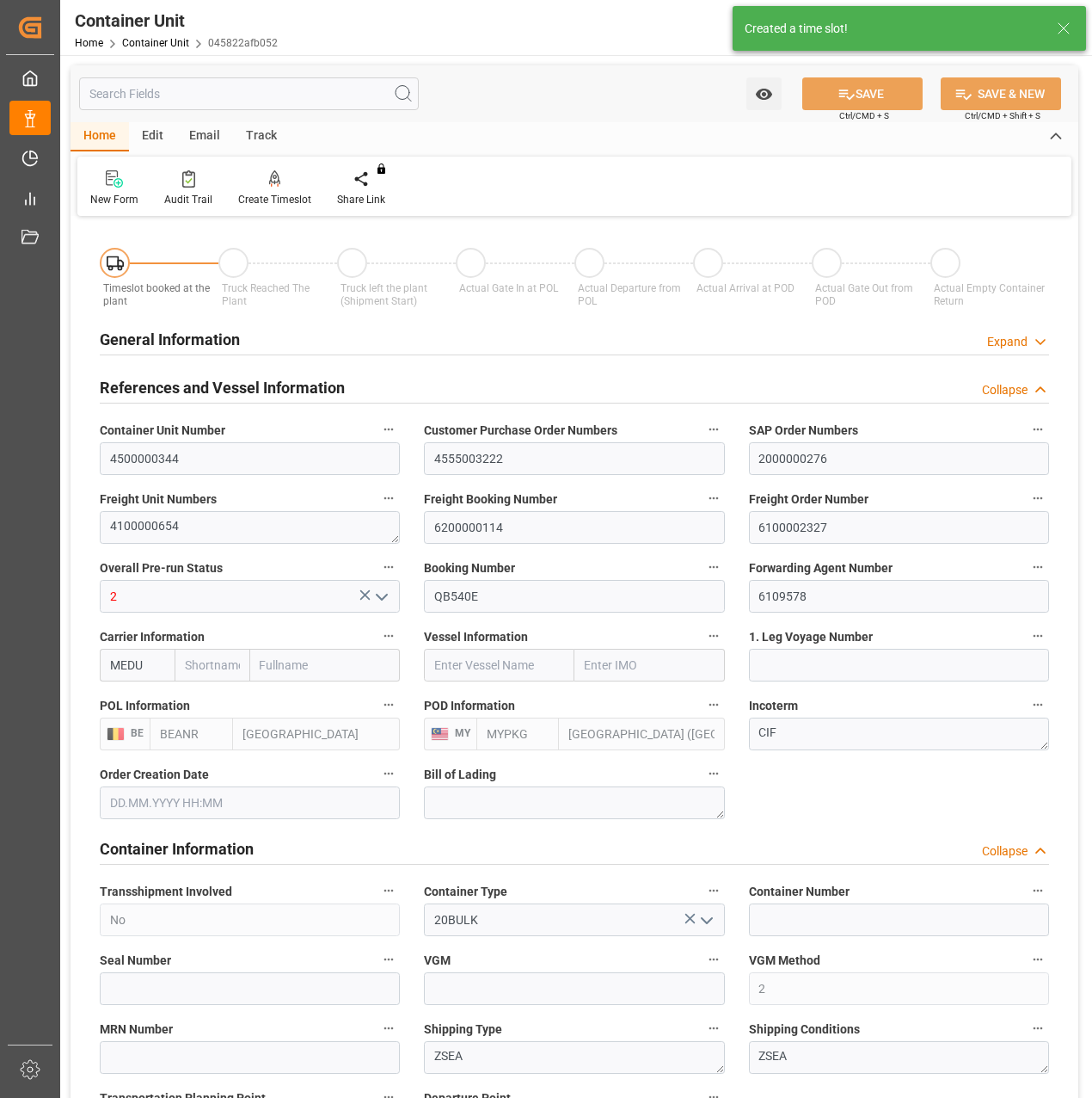
type input "08.10.2025"
click at [274, 196] on div "Create Timeslot" at bounding box center [275, 199] width 73 height 16
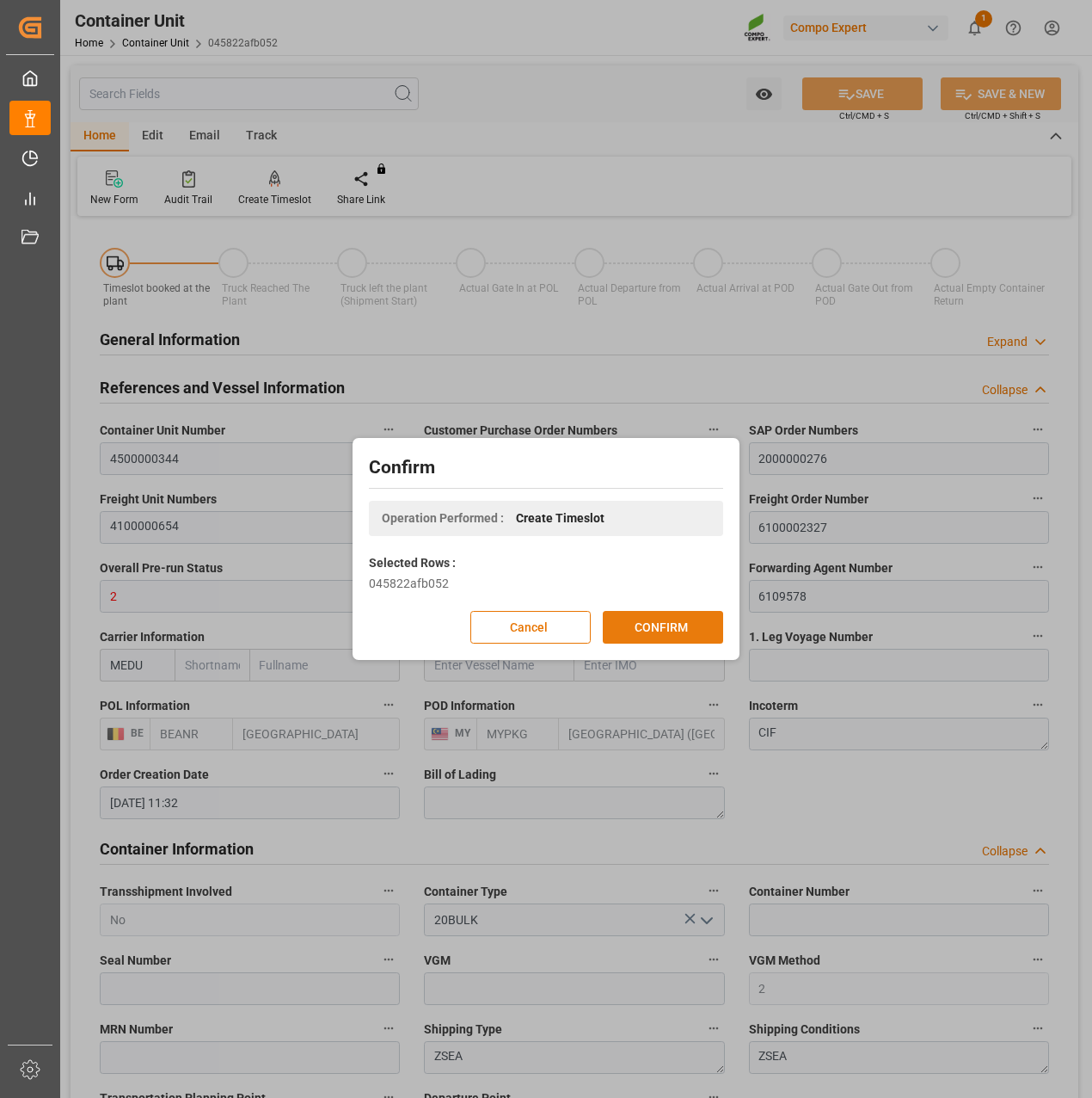
click at [626, 620] on button "CONFIRM" at bounding box center [663, 627] width 120 height 33
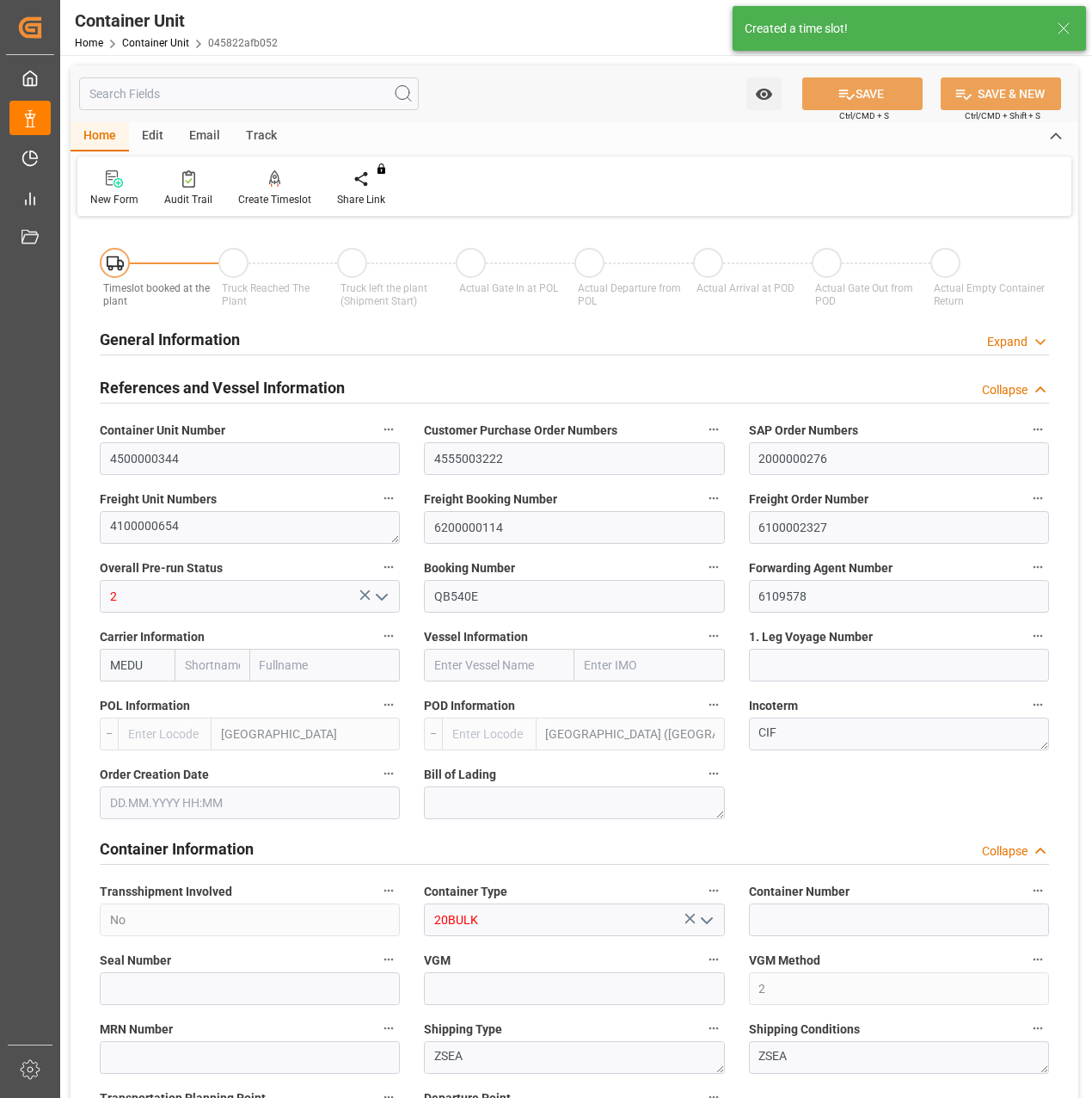
type input "BEANR"
type input "MYPKG"
type input "7"
type input "0"
type input "7"
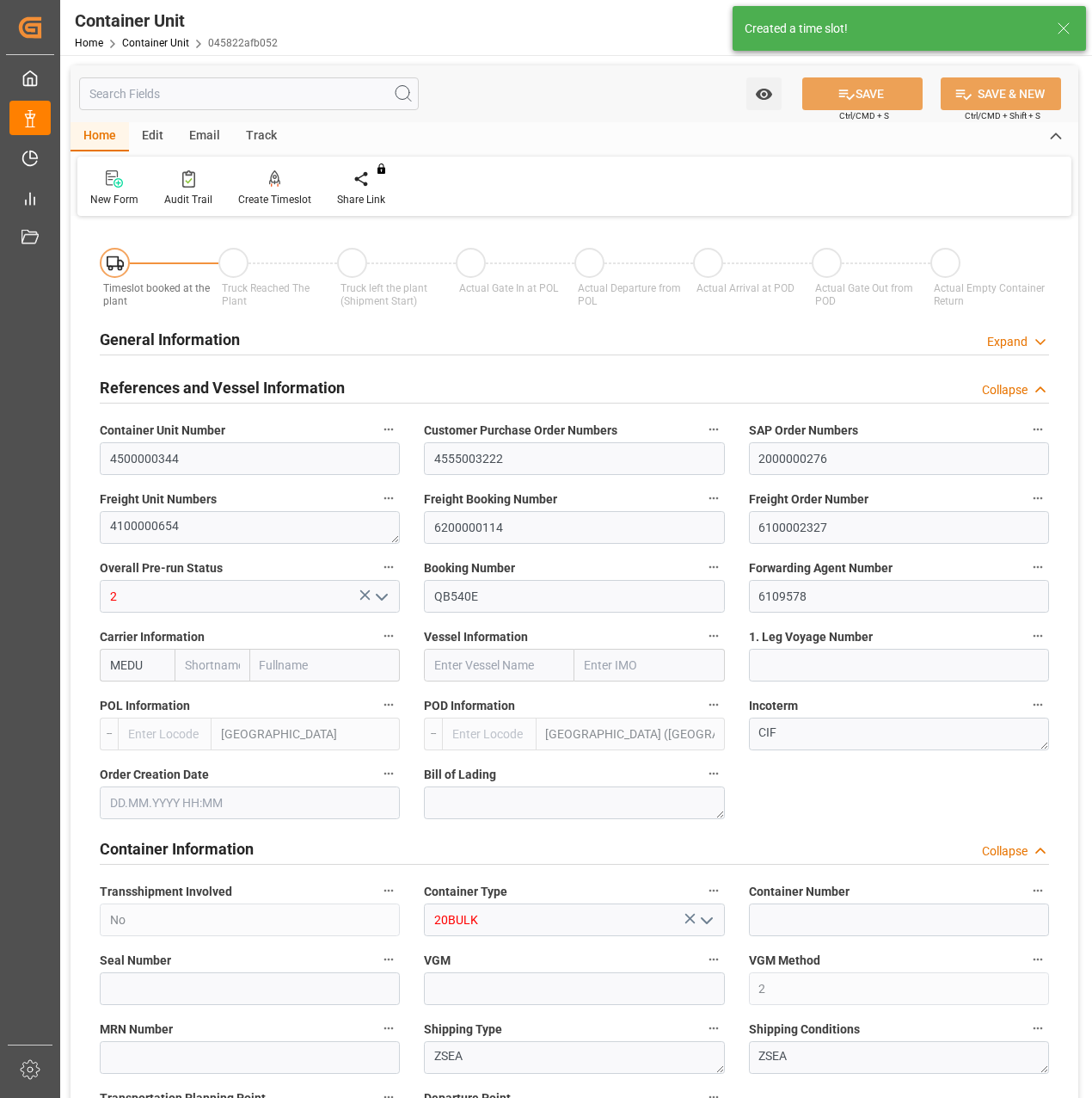
type input "0"
type input "48000"
type input "02.10.2025 11:32"
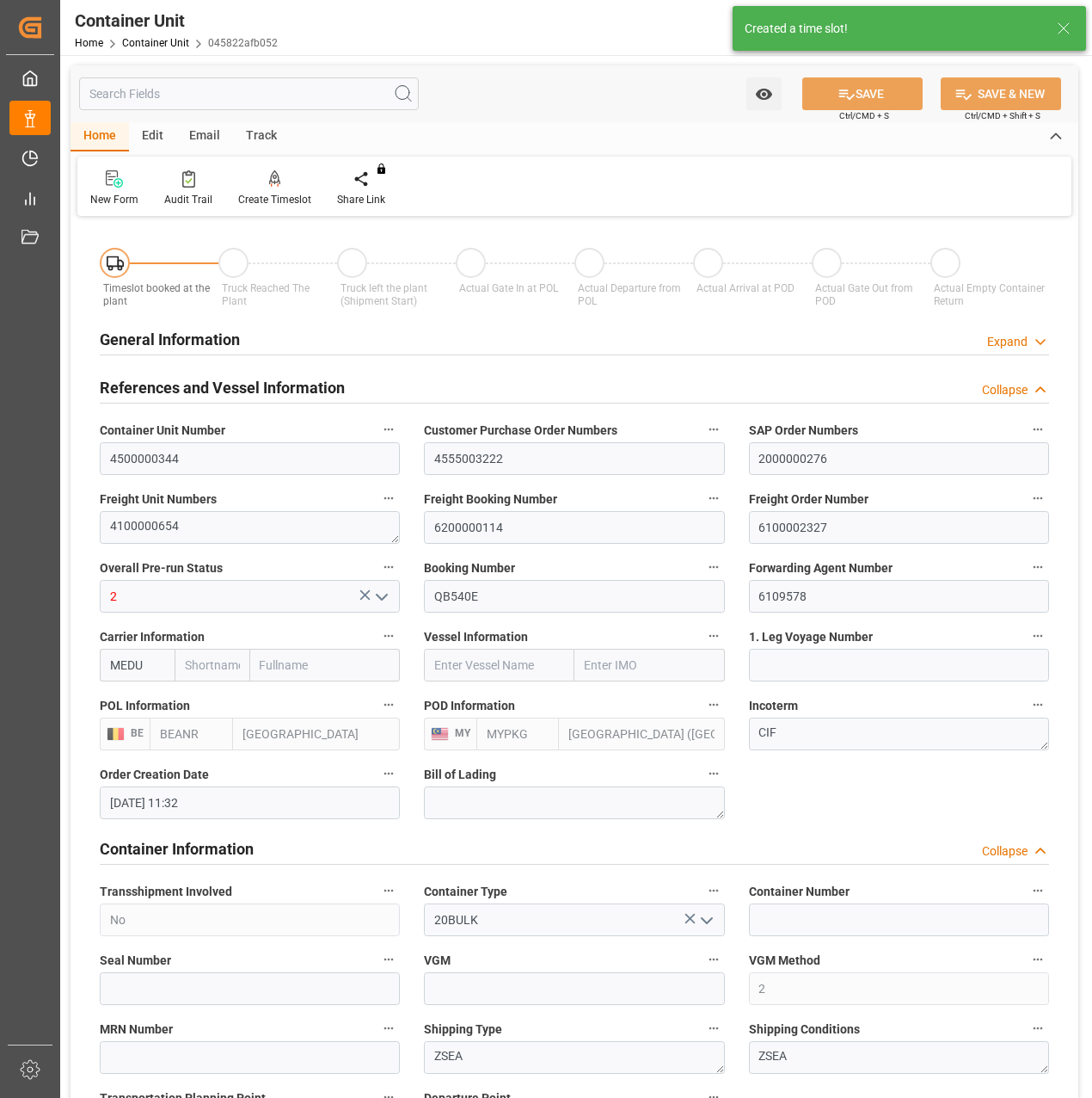
type input "08.10.2025"
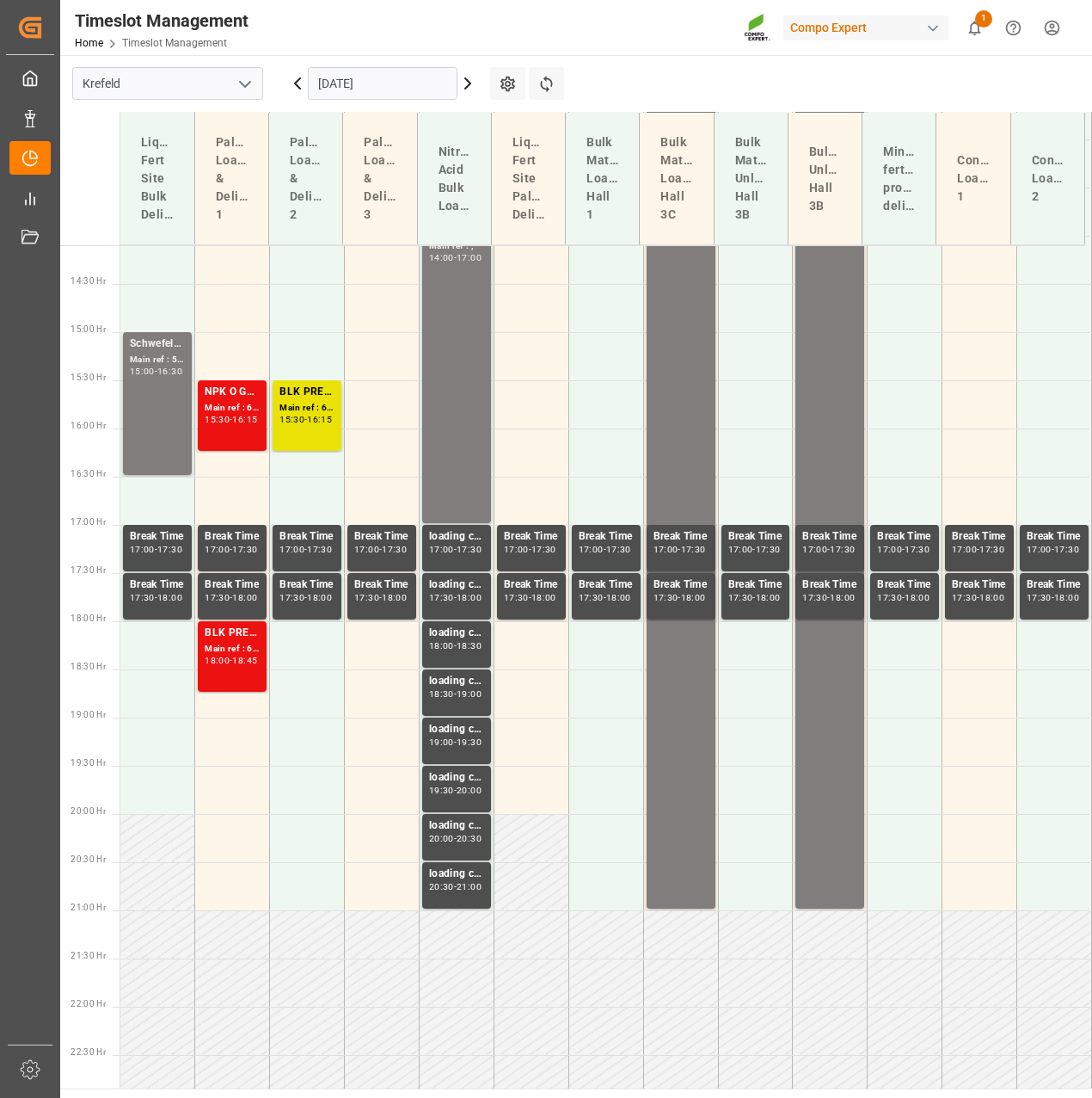
scroll to position [1410, 0]
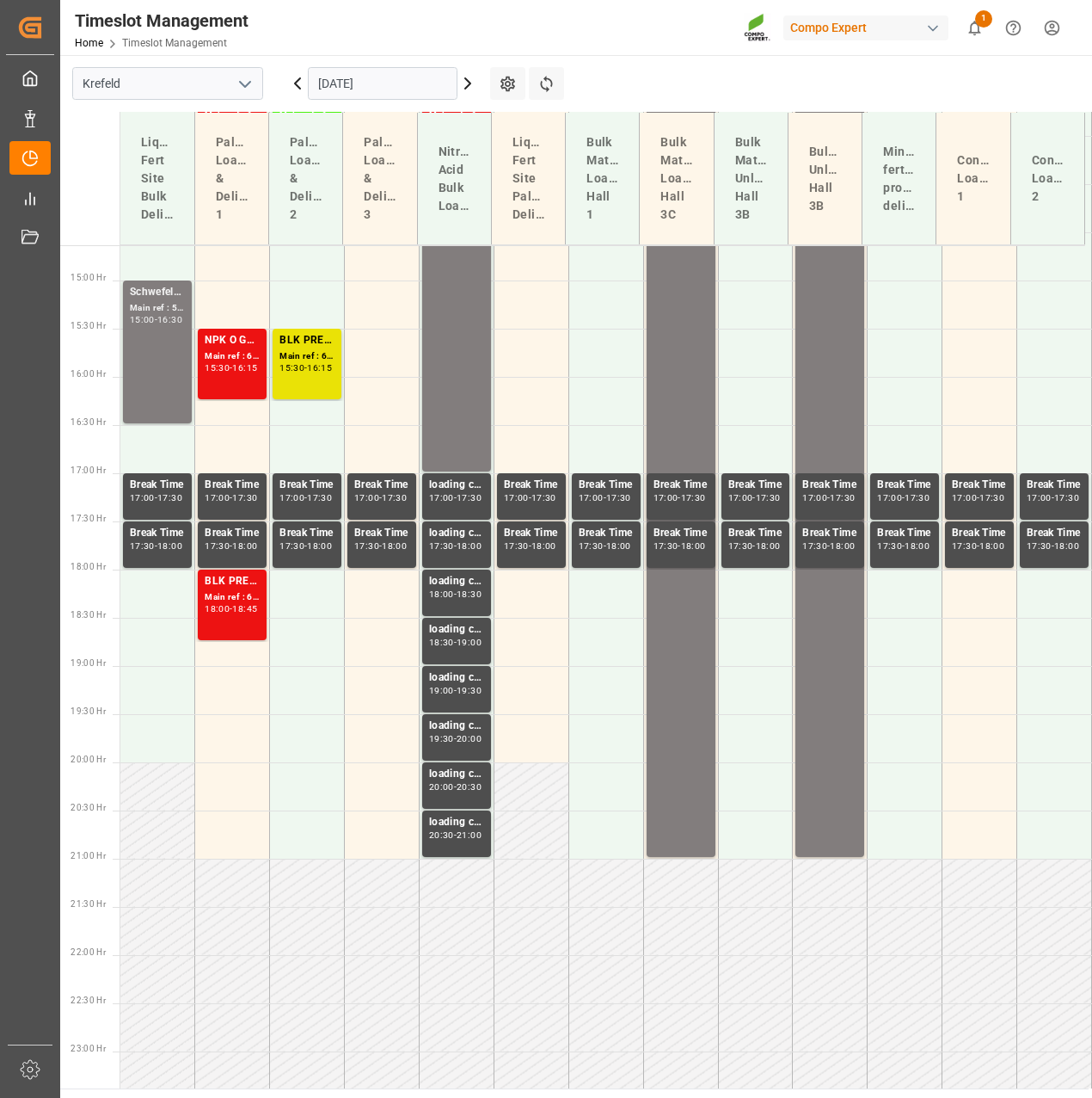
click at [350, 83] on input "[DATE]" at bounding box center [383, 84] width 150 height 33
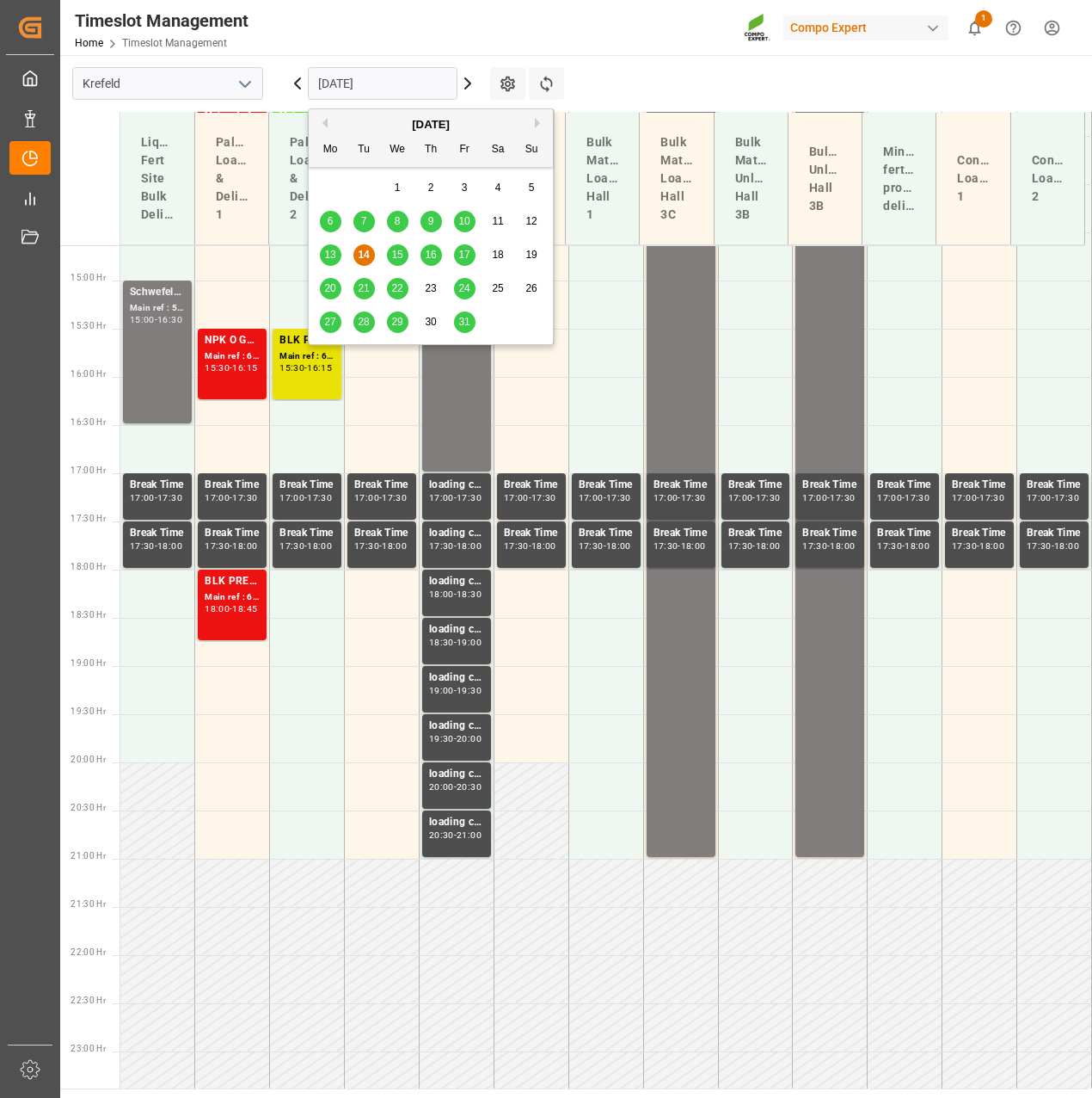
click at [538, 122] on button "Next Month" at bounding box center [540, 122] width 10 height 10
click at [465, 217] on span "7" at bounding box center [464, 220] width 6 height 12
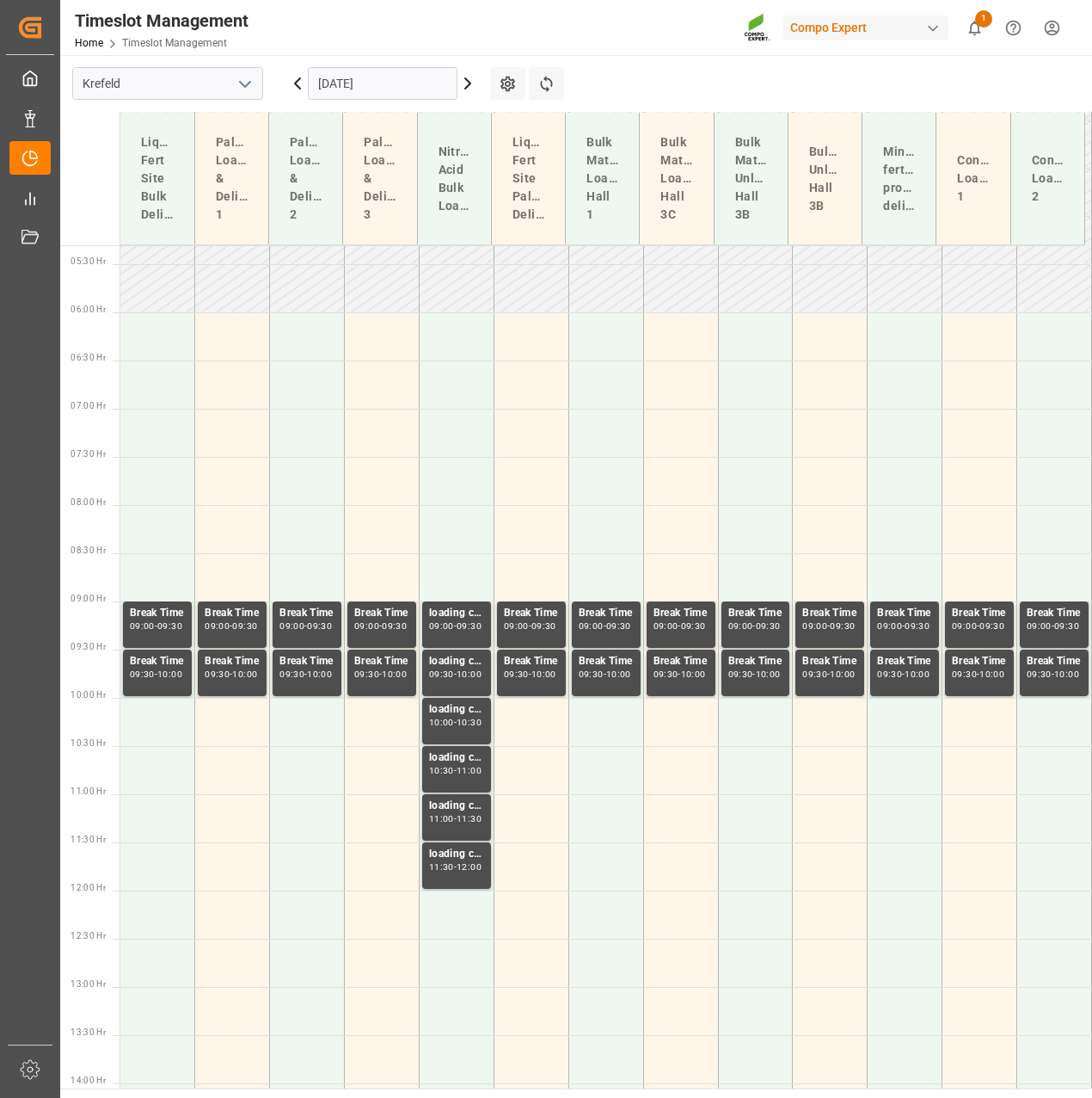
scroll to position [464, 0]
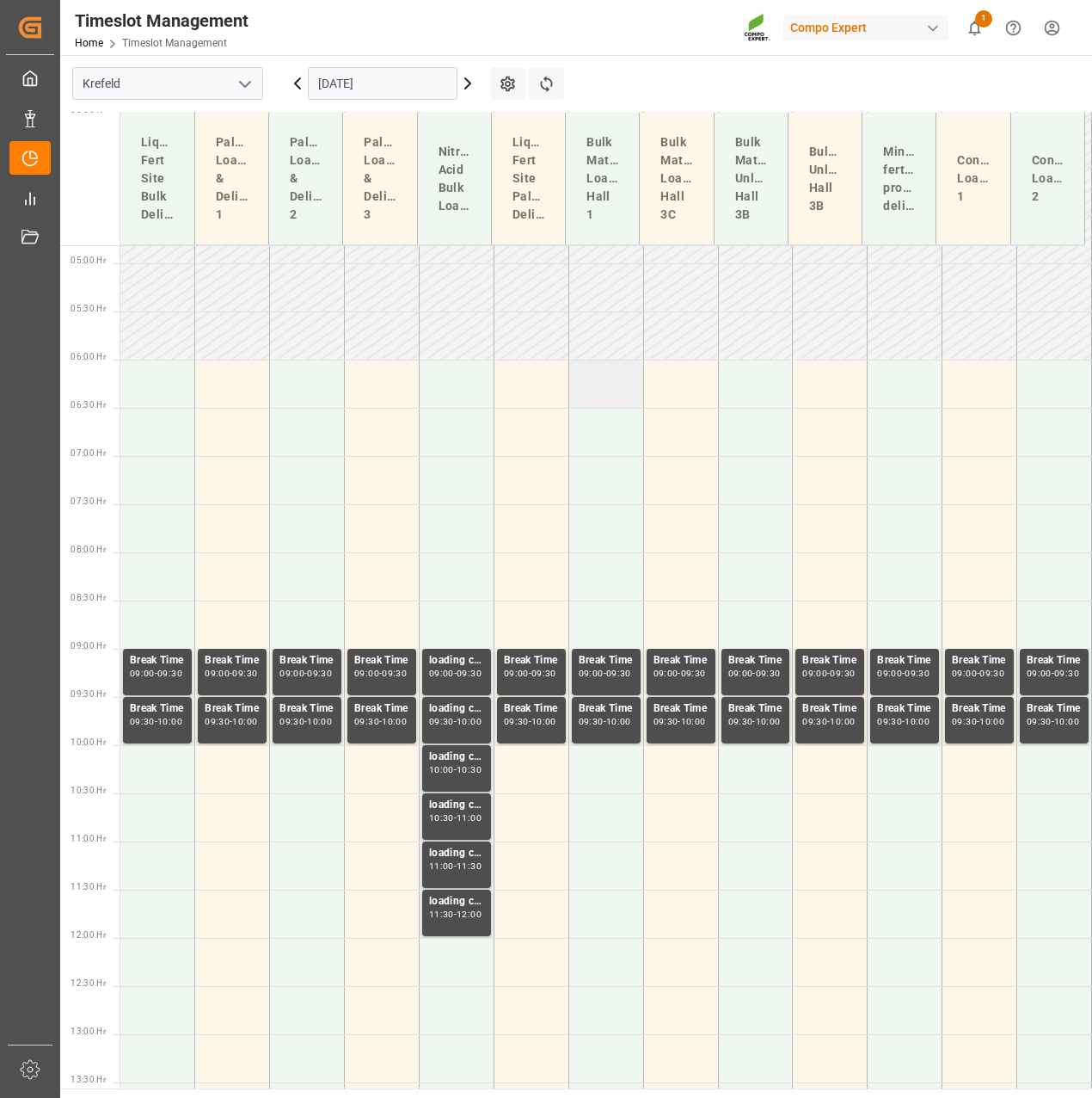
click at [590, 384] on td at bounding box center [607, 384] width 75 height 48
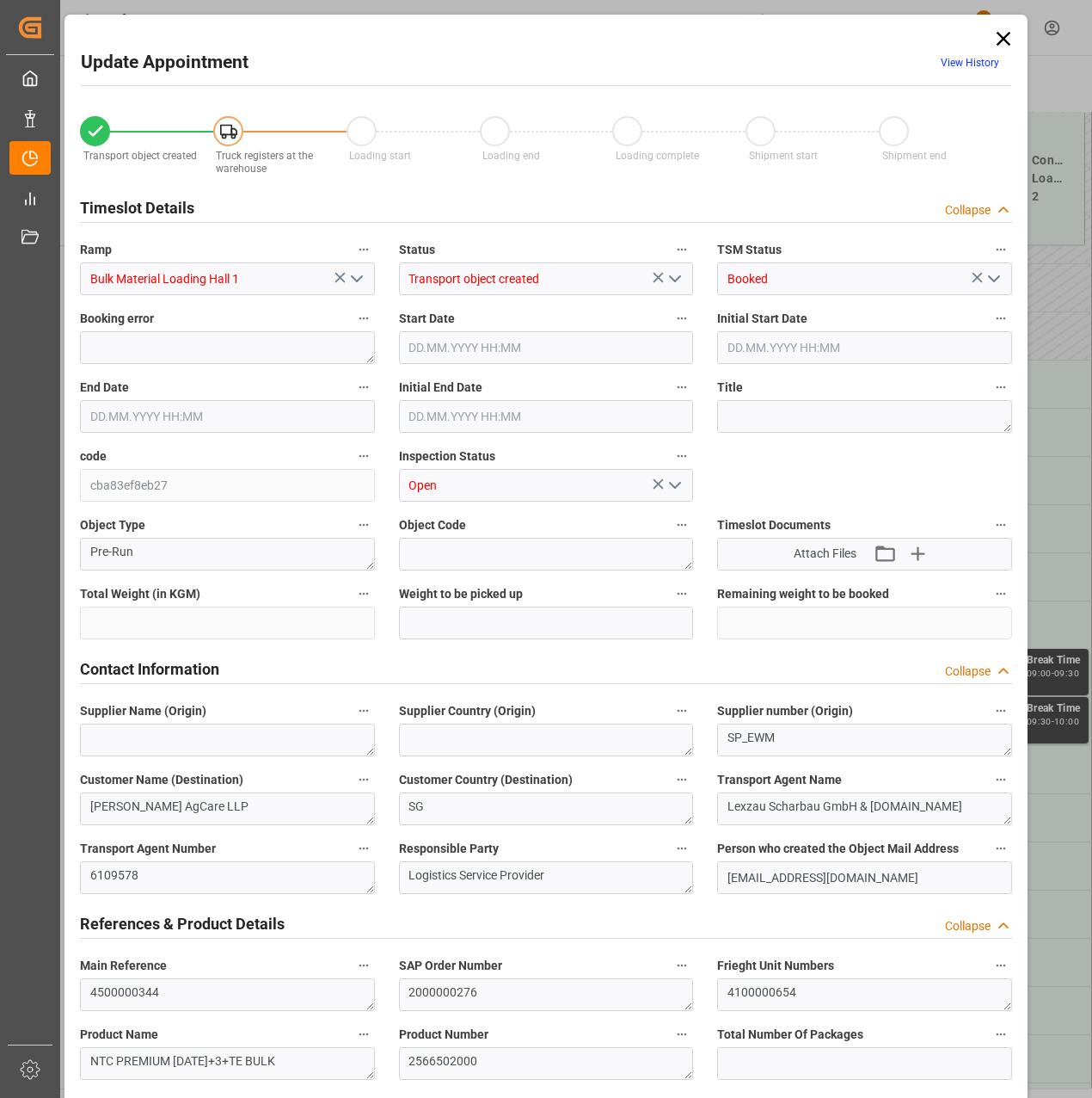
type input "48000"
type input "0"
type input "07.11.2025 06:00"
type input "07.11.2025 06:30"
type input "02.10.2025 11:32"
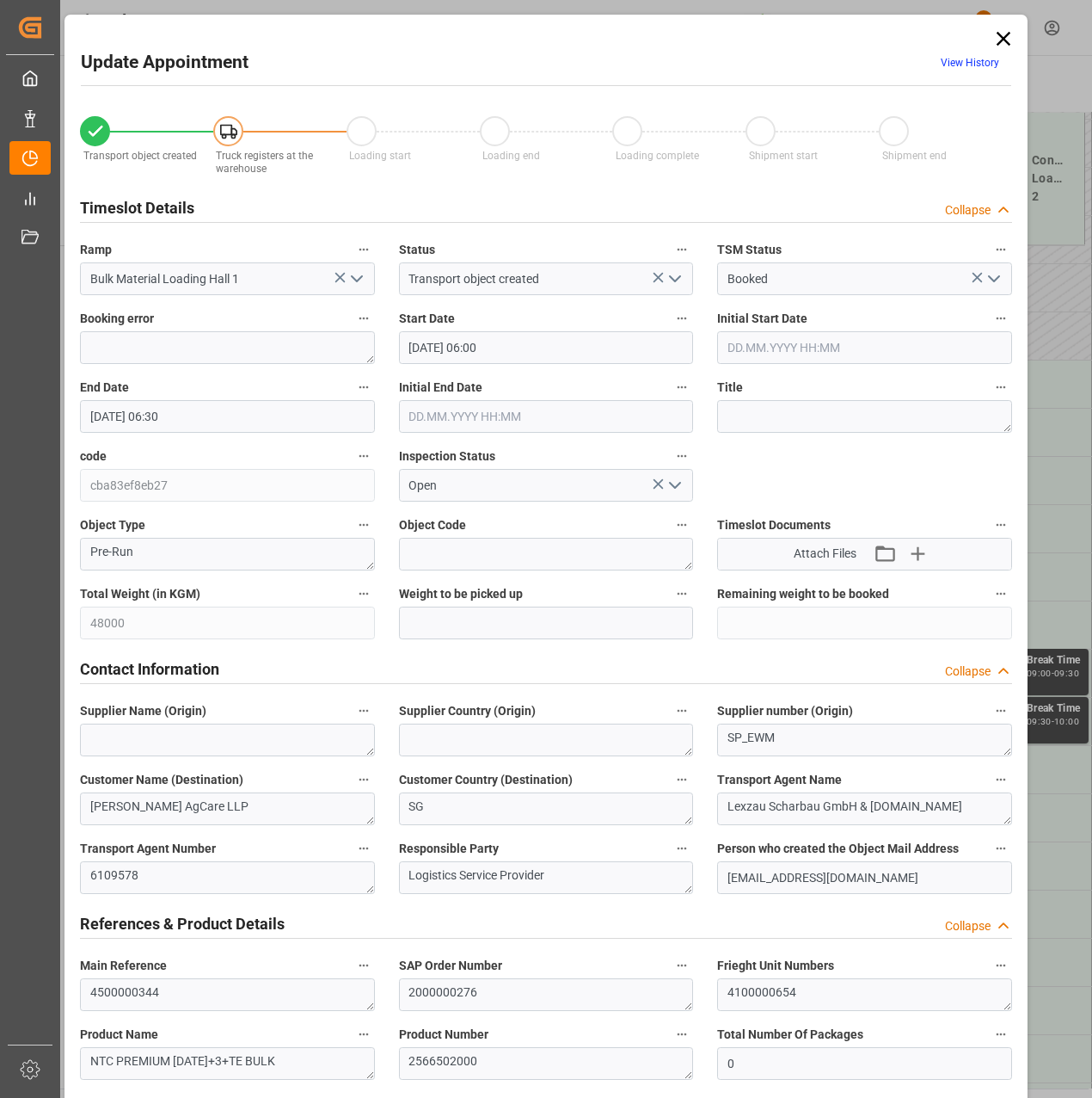
type input "14.10.2025 13:25"
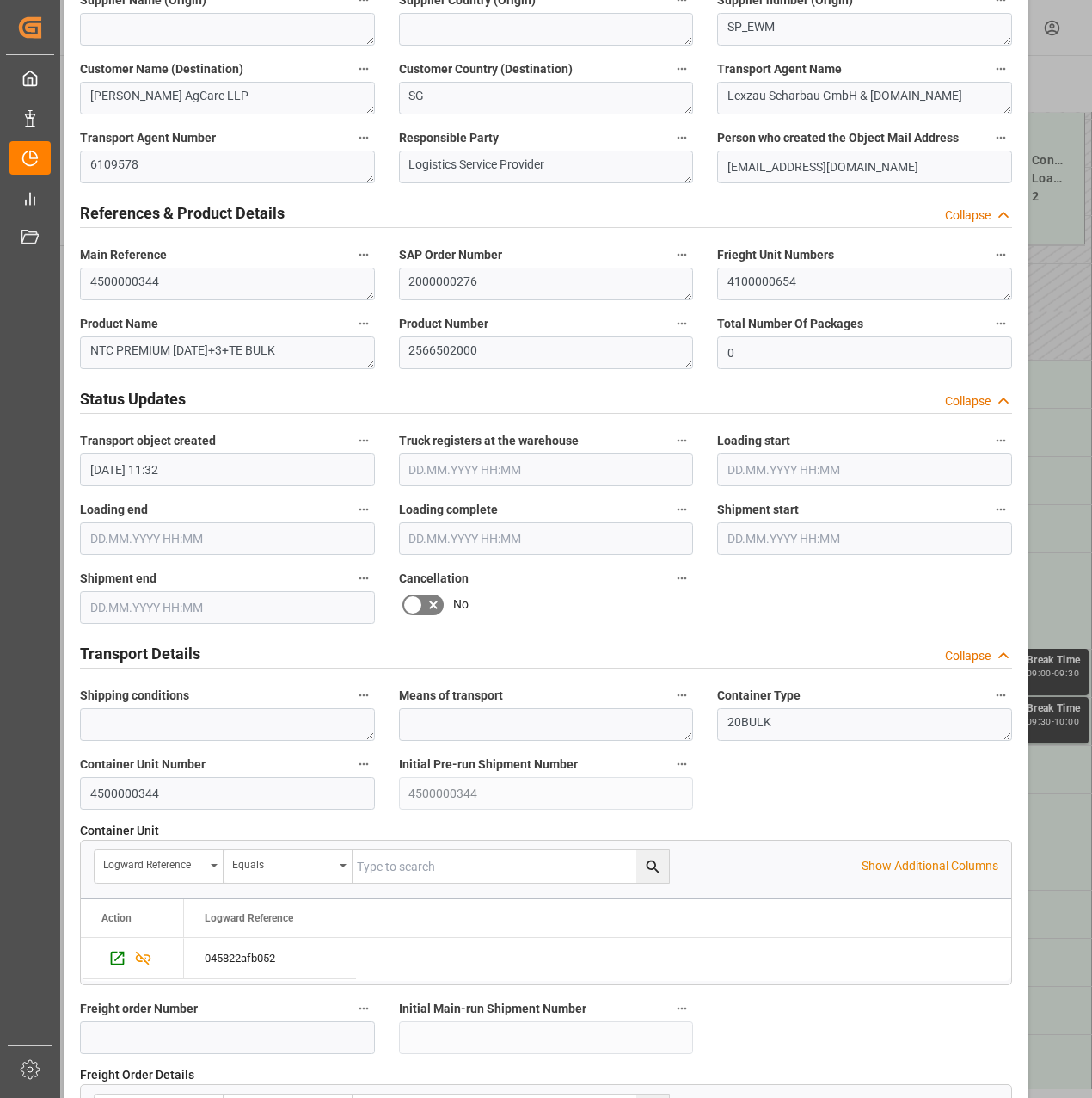
scroll to position [1290, 0]
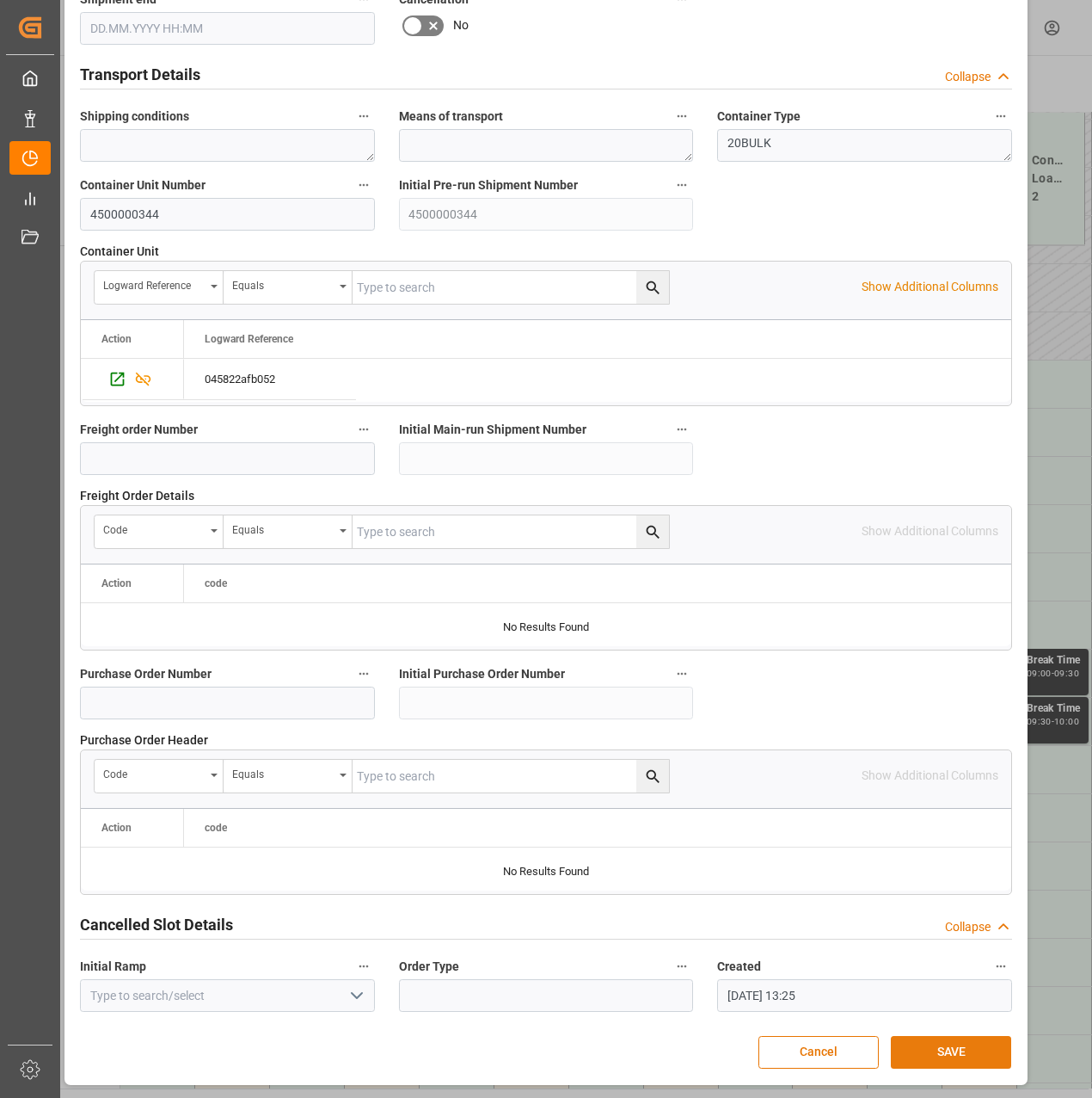
click at [958, 1046] on button "SAVE" at bounding box center [951, 1052] width 120 height 33
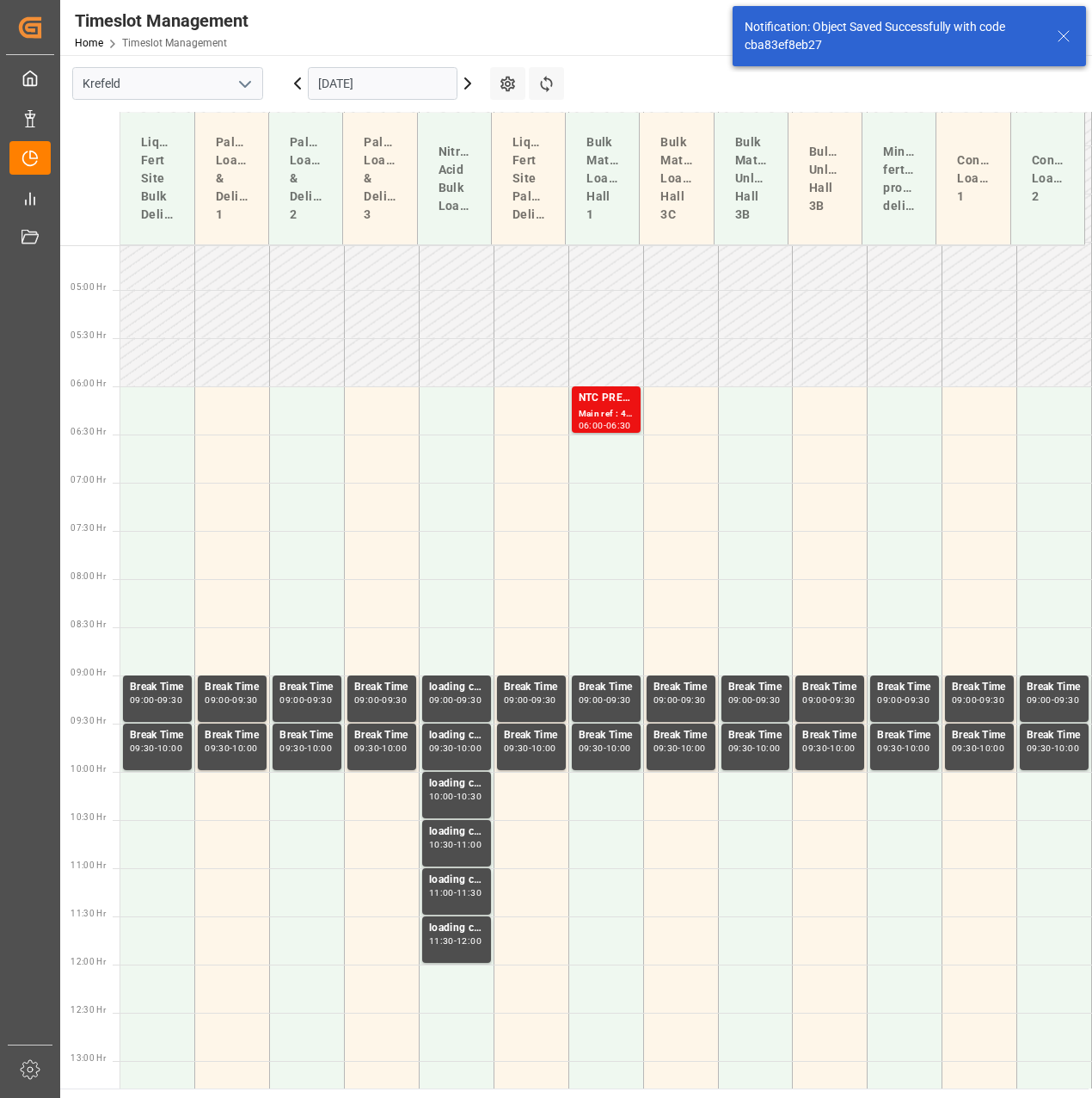
scroll to position [285, 0]
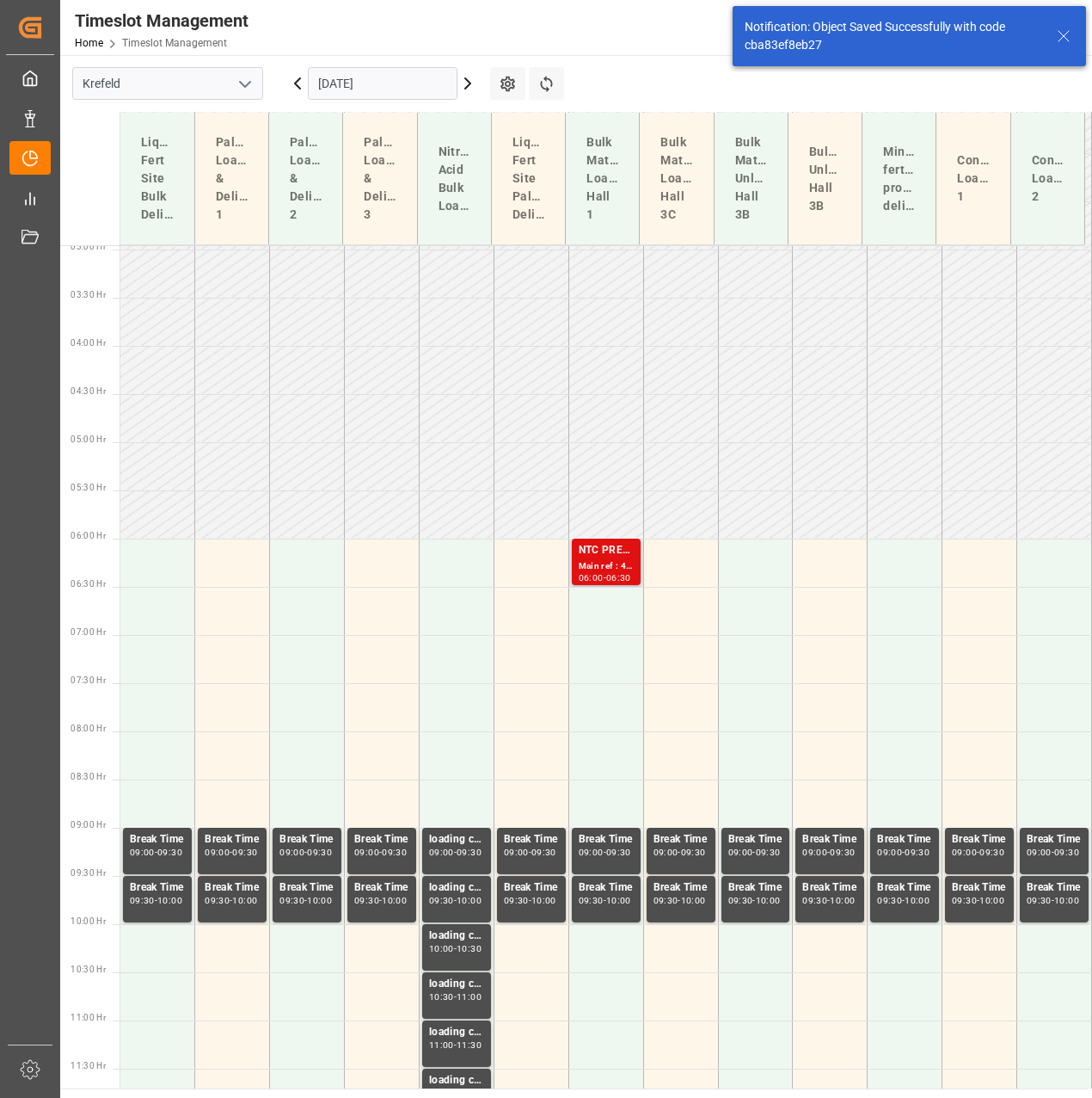
click at [611, 555] on div "NTC PREMIUM [DATE]+3+TE BULK" at bounding box center [607, 550] width 55 height 17
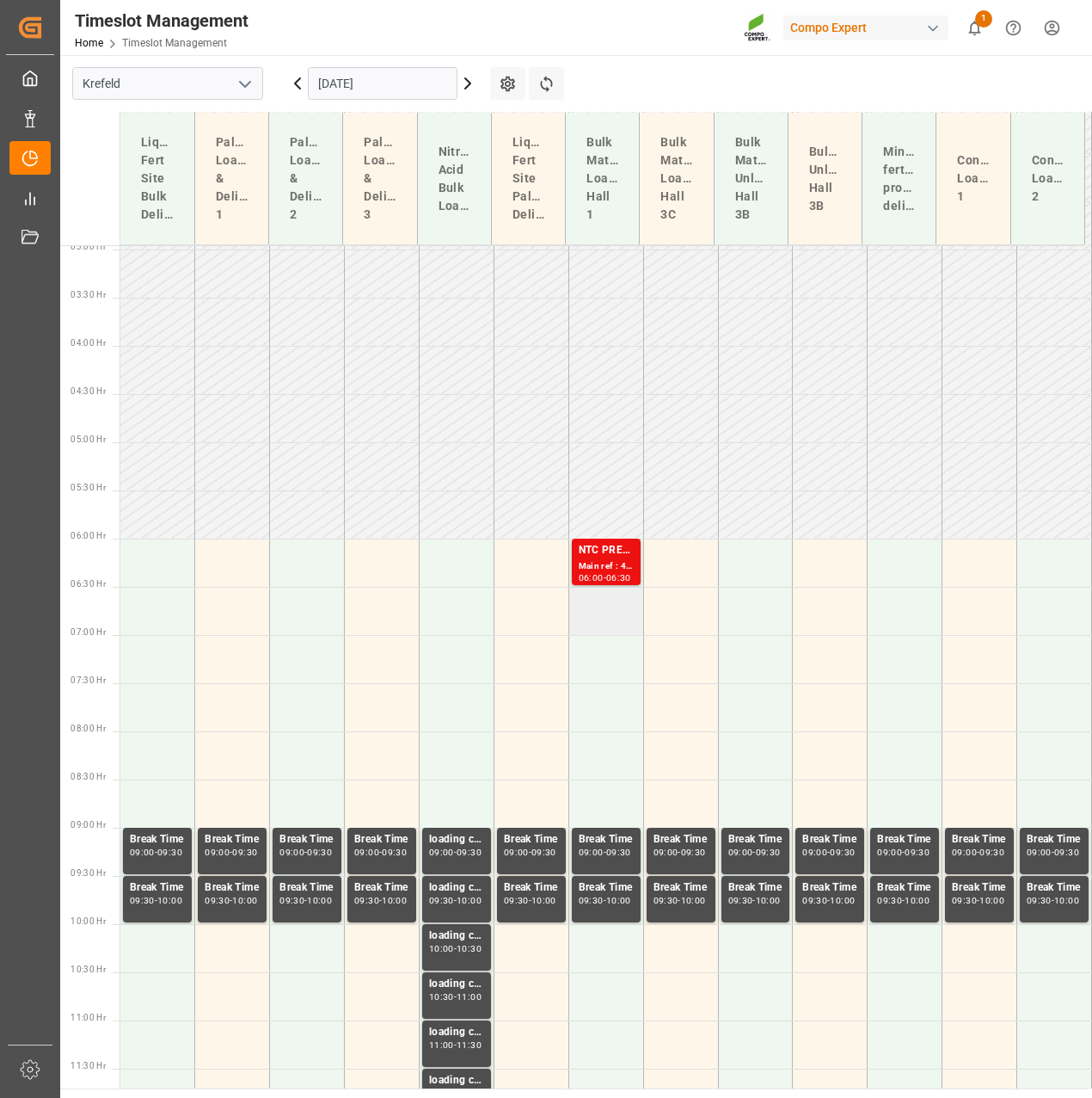
click at [604, 608] on td at bounding box center [607, 611] width 75 height 48
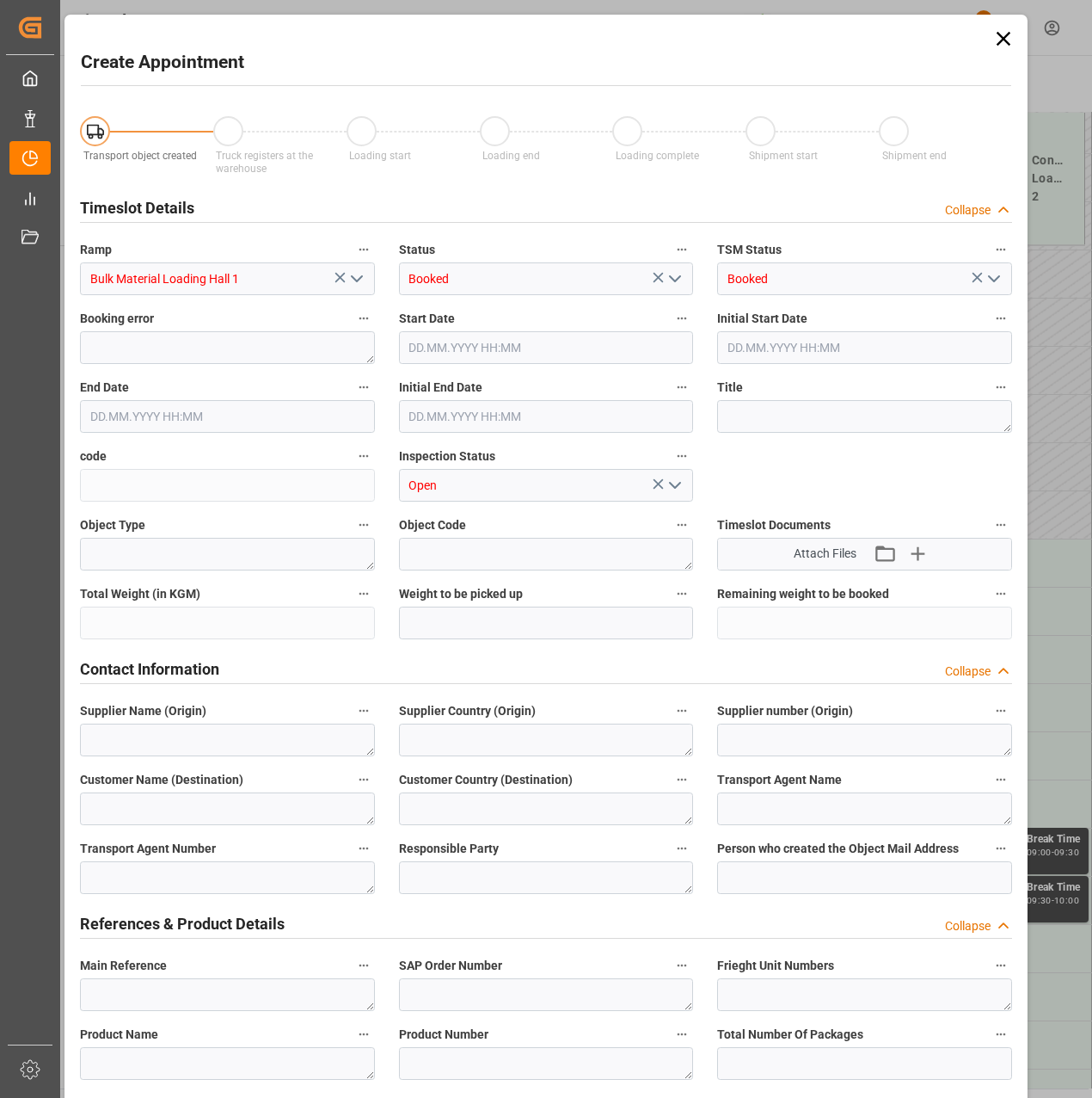
type input "07.11.2025 06:30"
type input "07.11.2025 07:00"
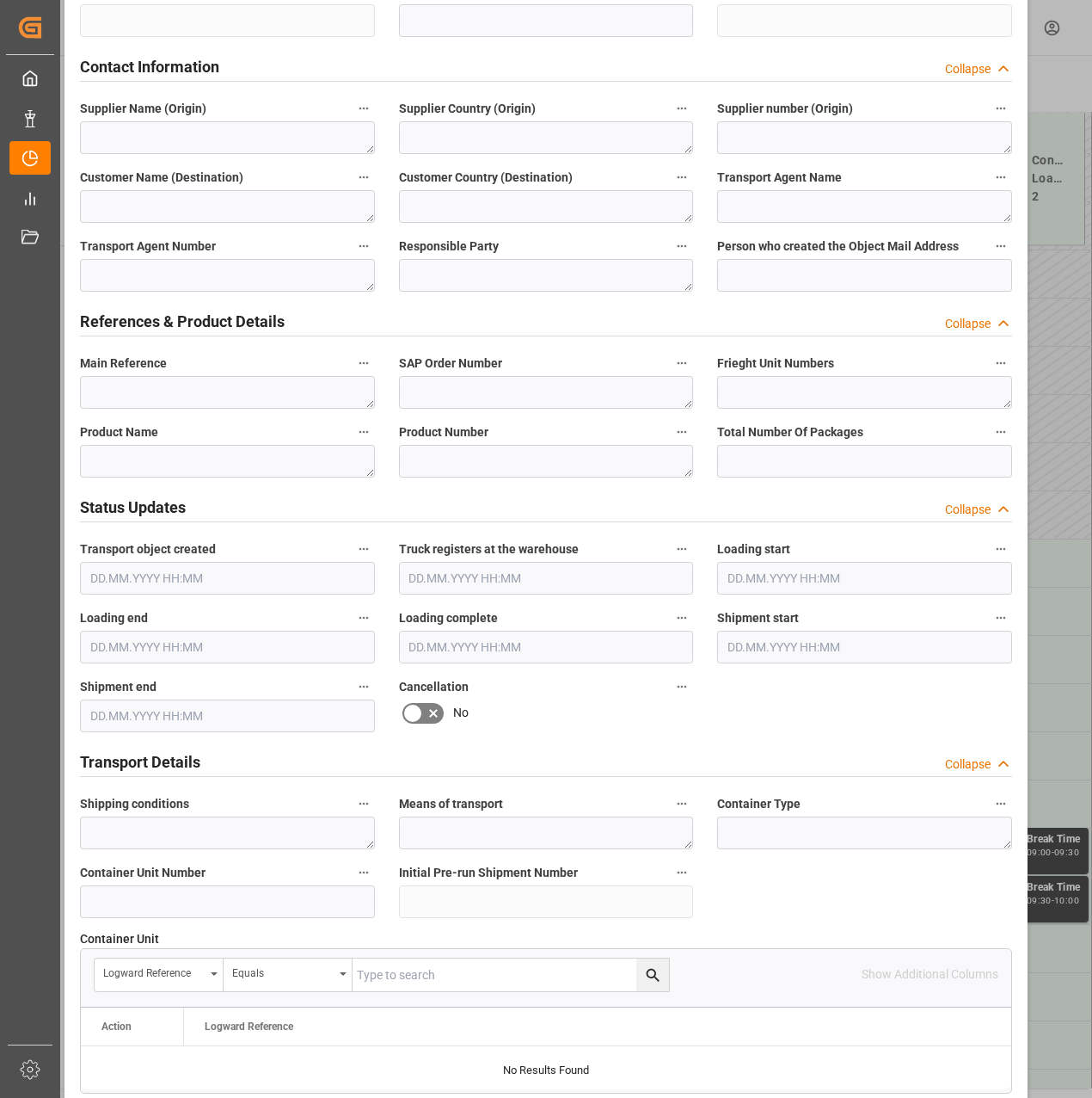
scroll to position [1118, 0]
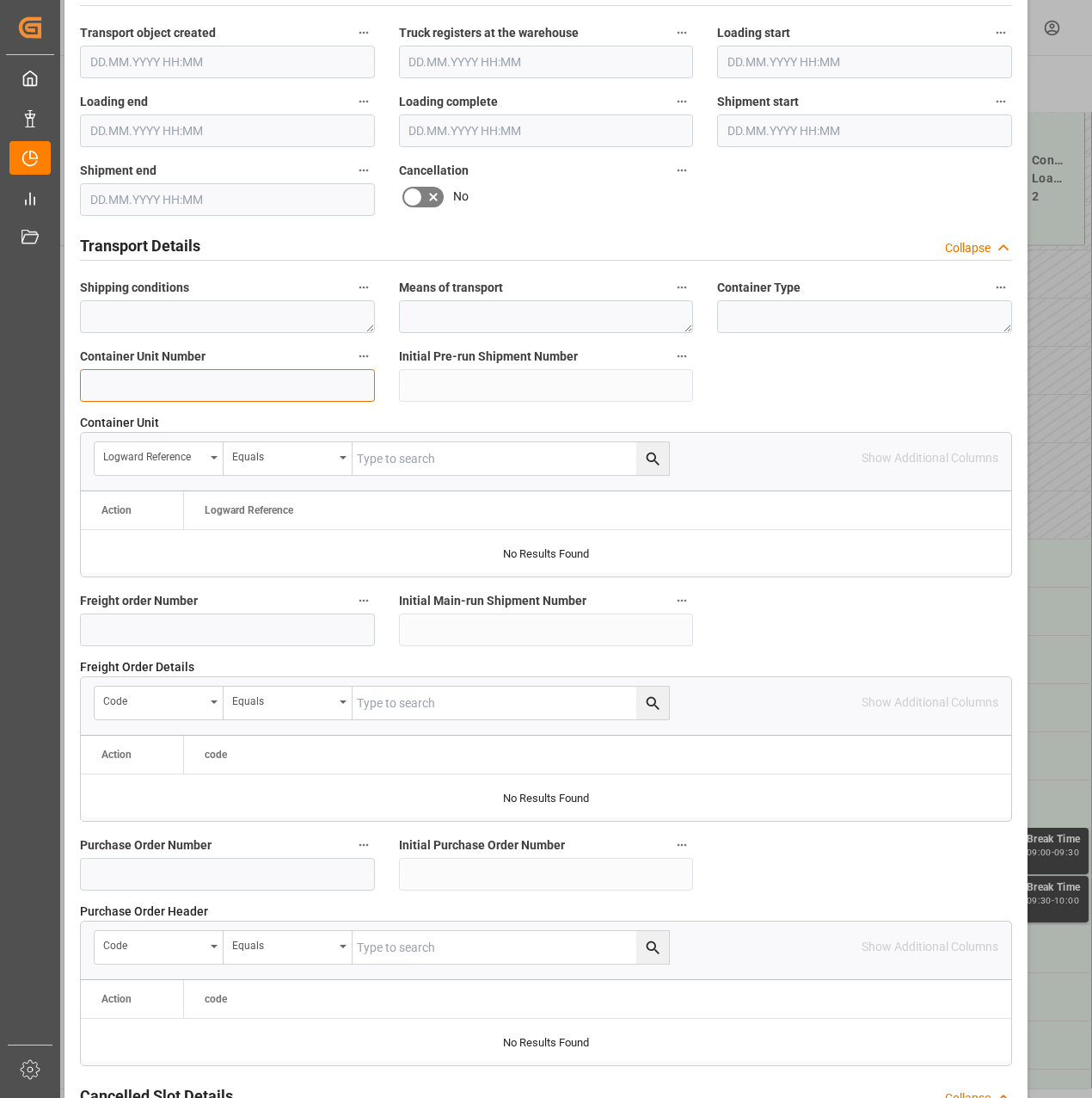
click at [188, 384] on input at bounding box center [227, 386] width 295 height 33
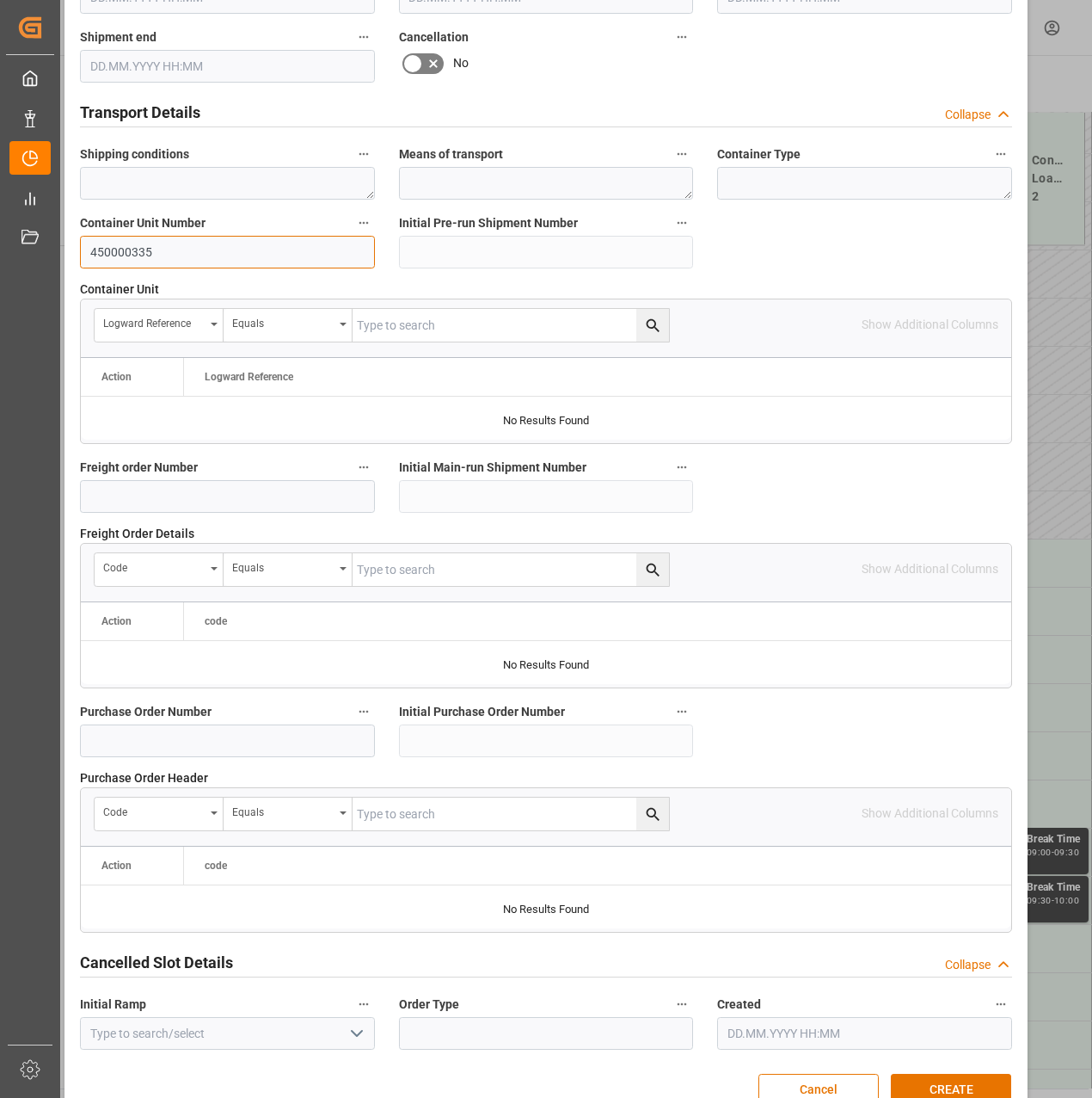
scroll to position [1290, 0]
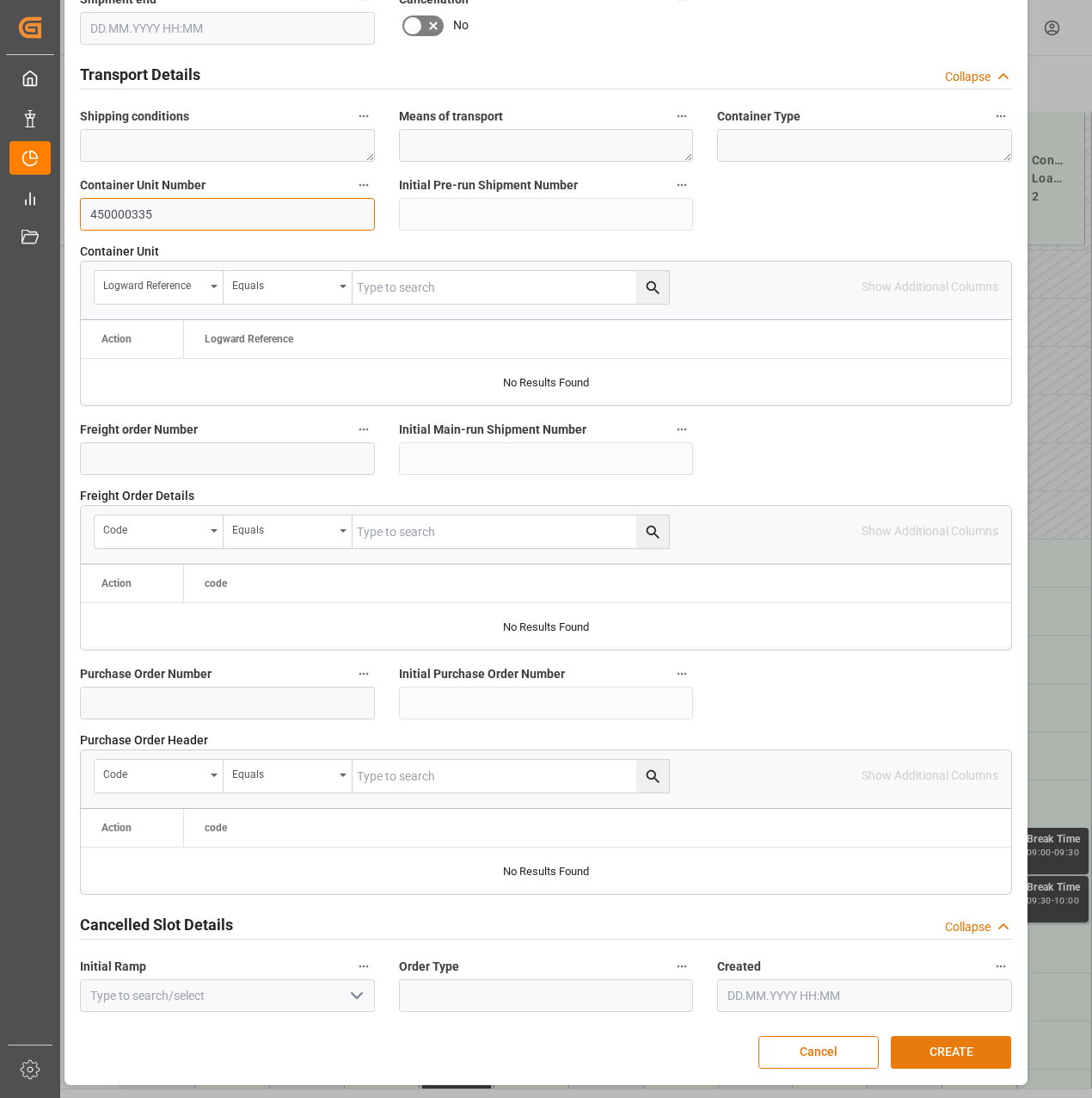
type input "450000335"
click at [947, 1061] on button "CREATE" at bounding box center [951, 1052] width 120 height 33
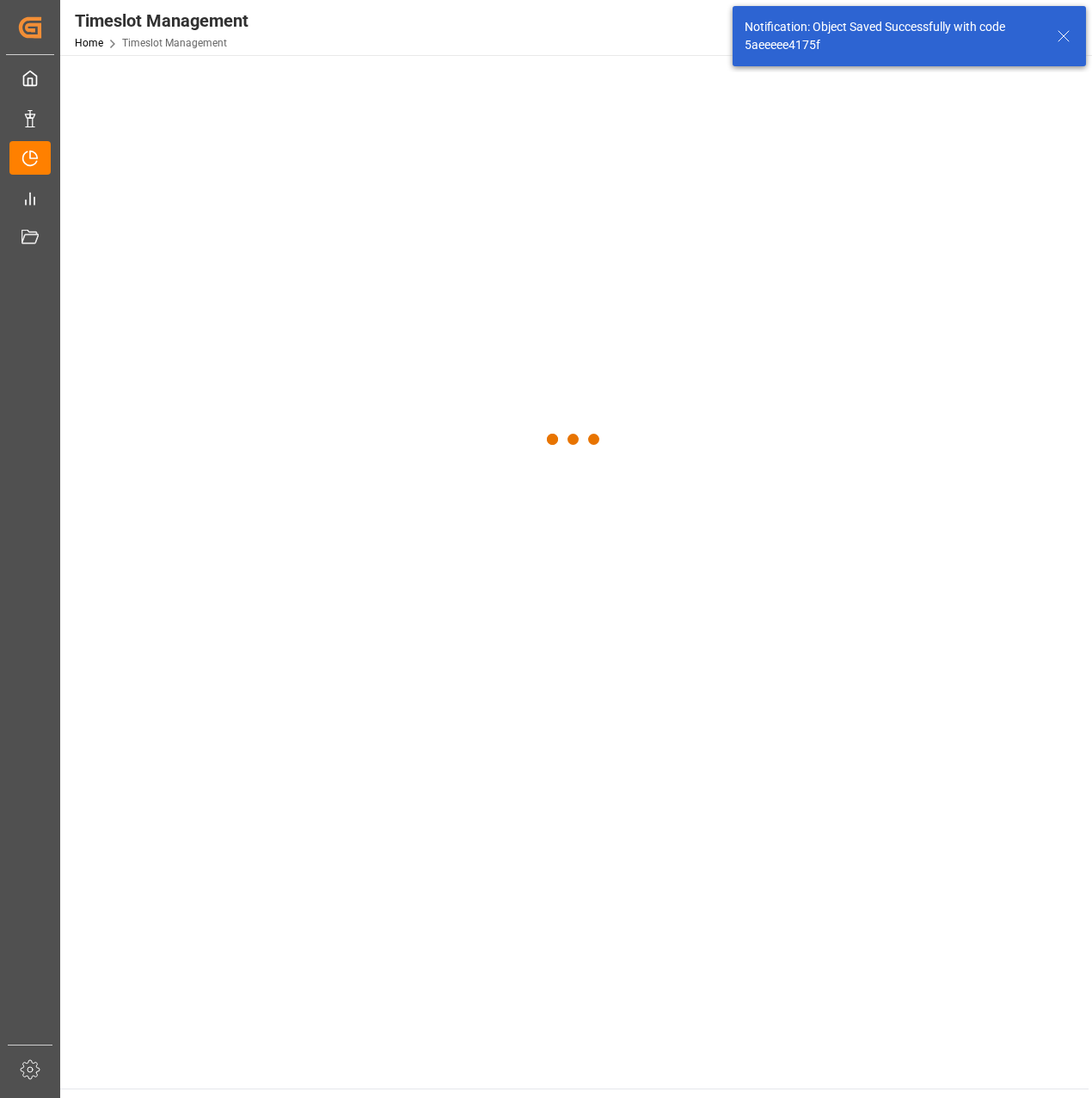
click at [231, 214] on div at bounding box center [574, 439] width 1029 height 768
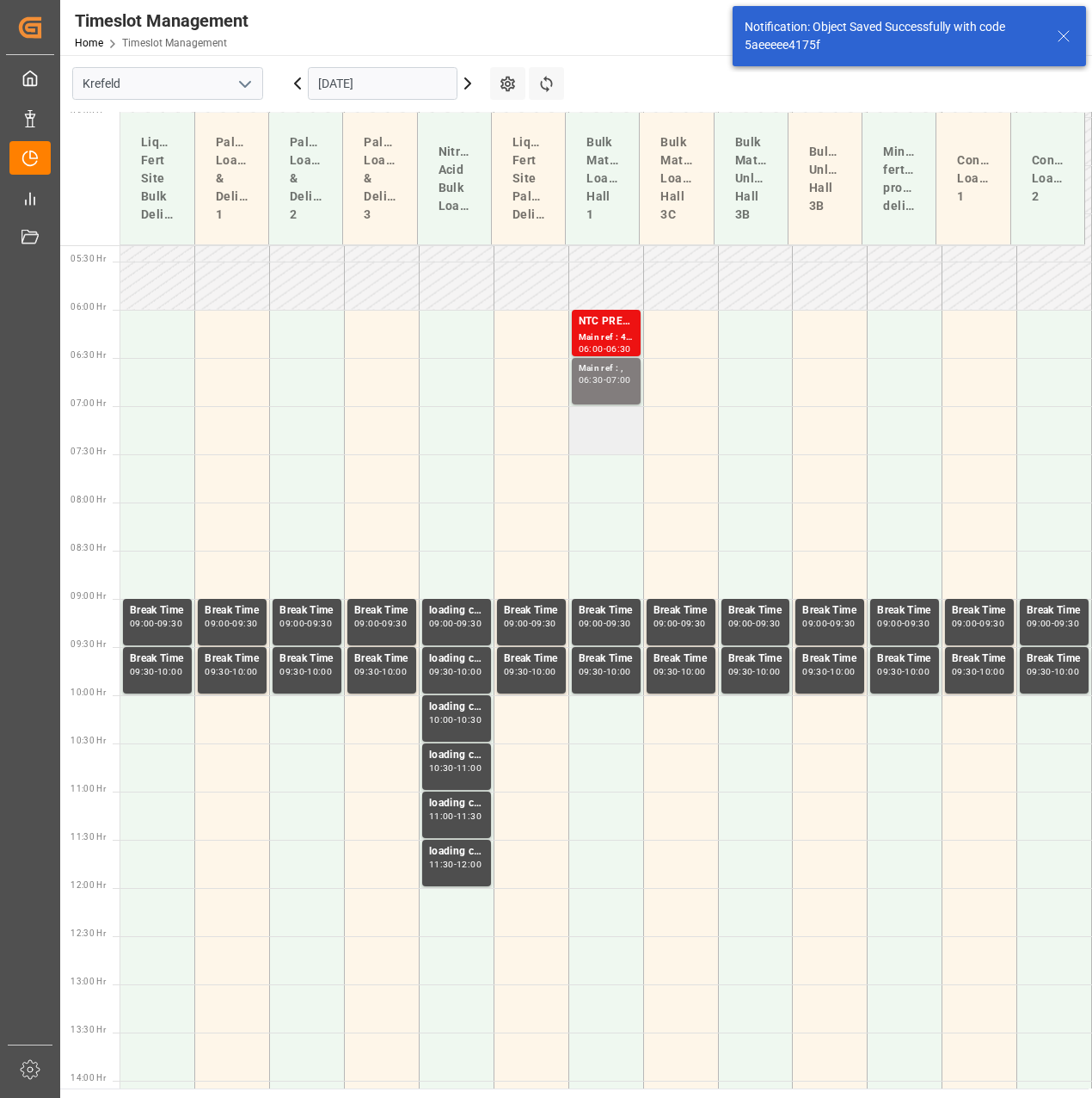
scroll to position [543, 0]
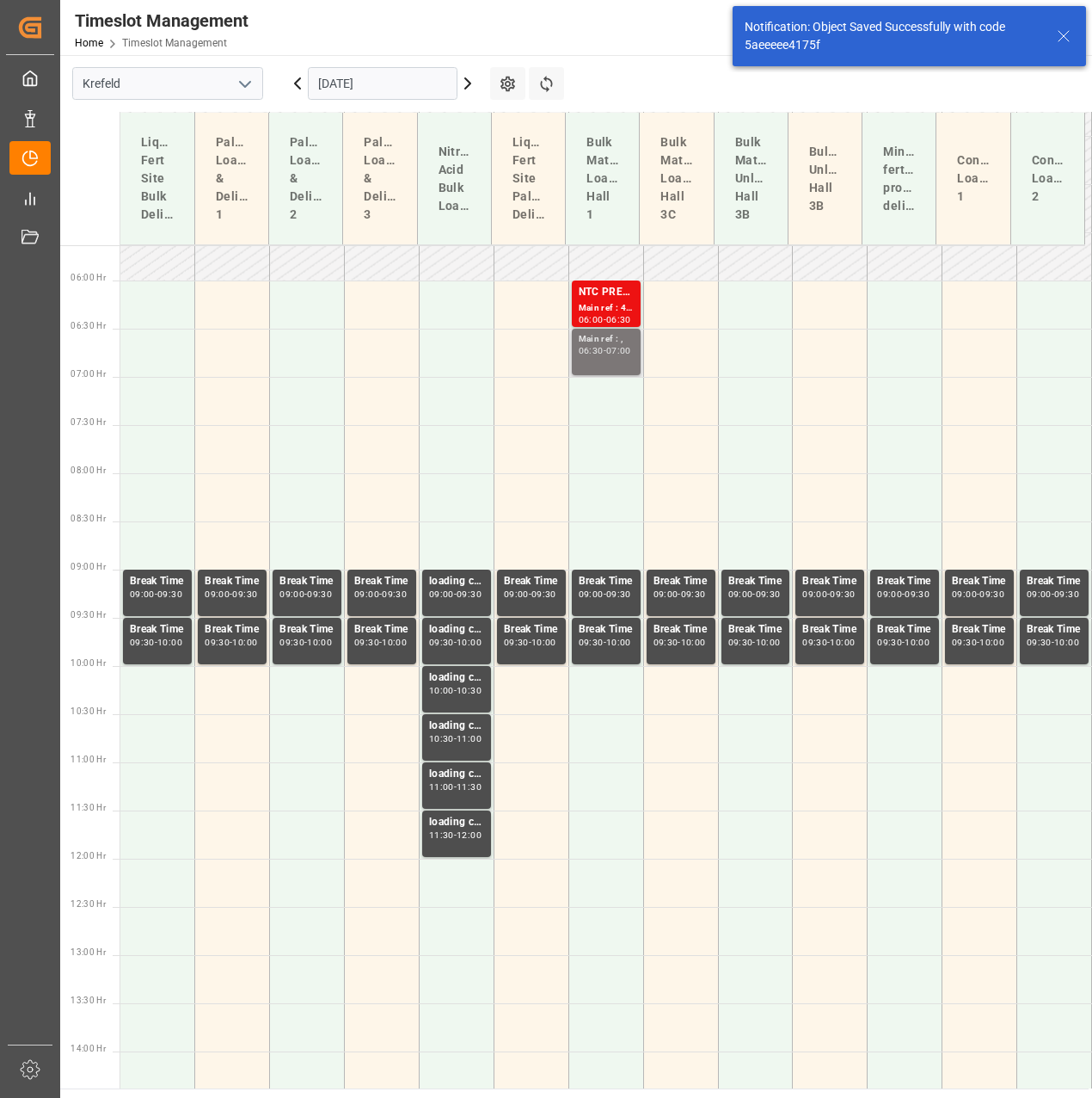
click at [604, 350] on div "-" at bounding box center [605, 351] width 3 height 7
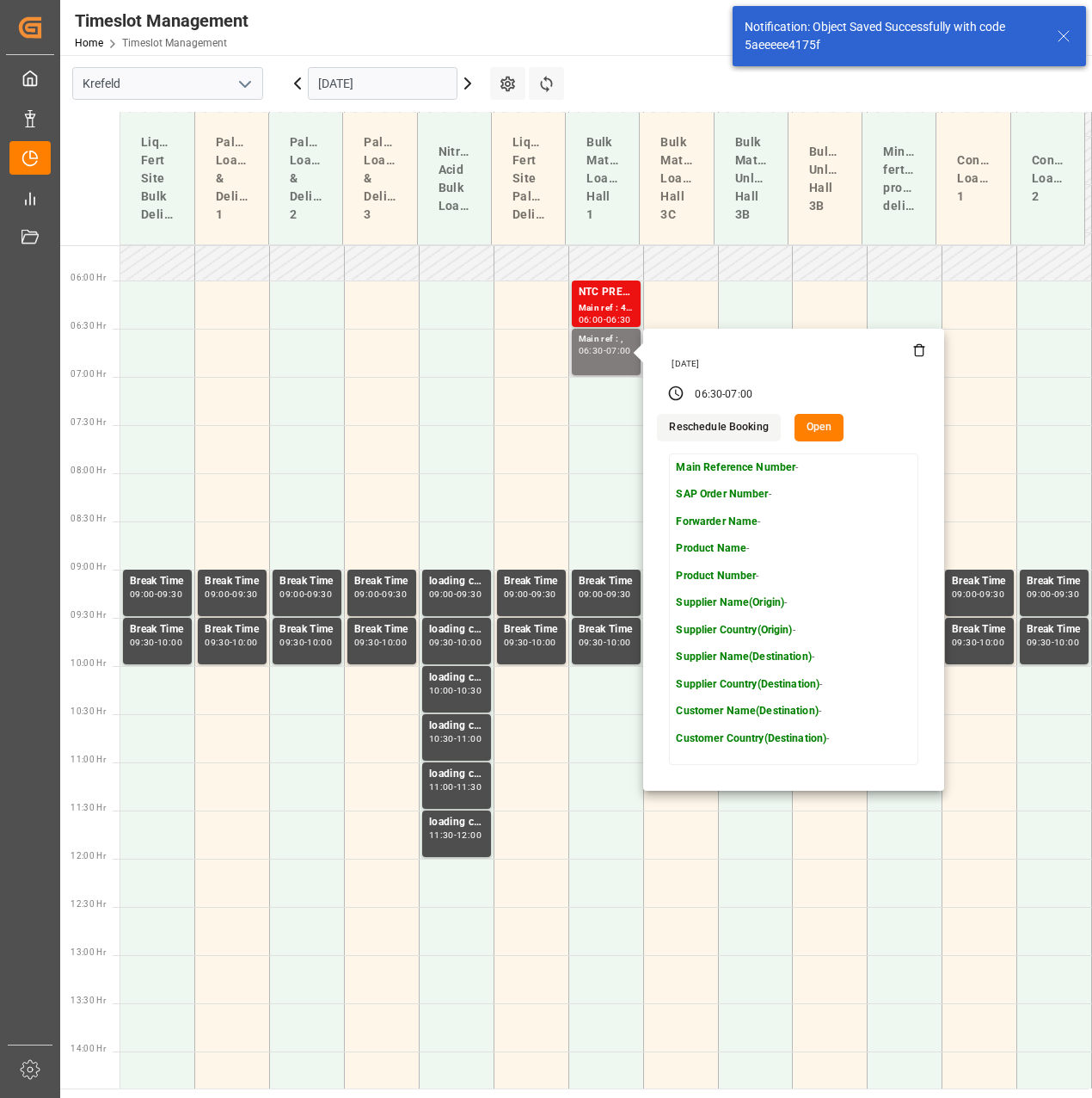
click at [829, 431] on button "Open" at bounding box center [819, 428] width 50 height 28
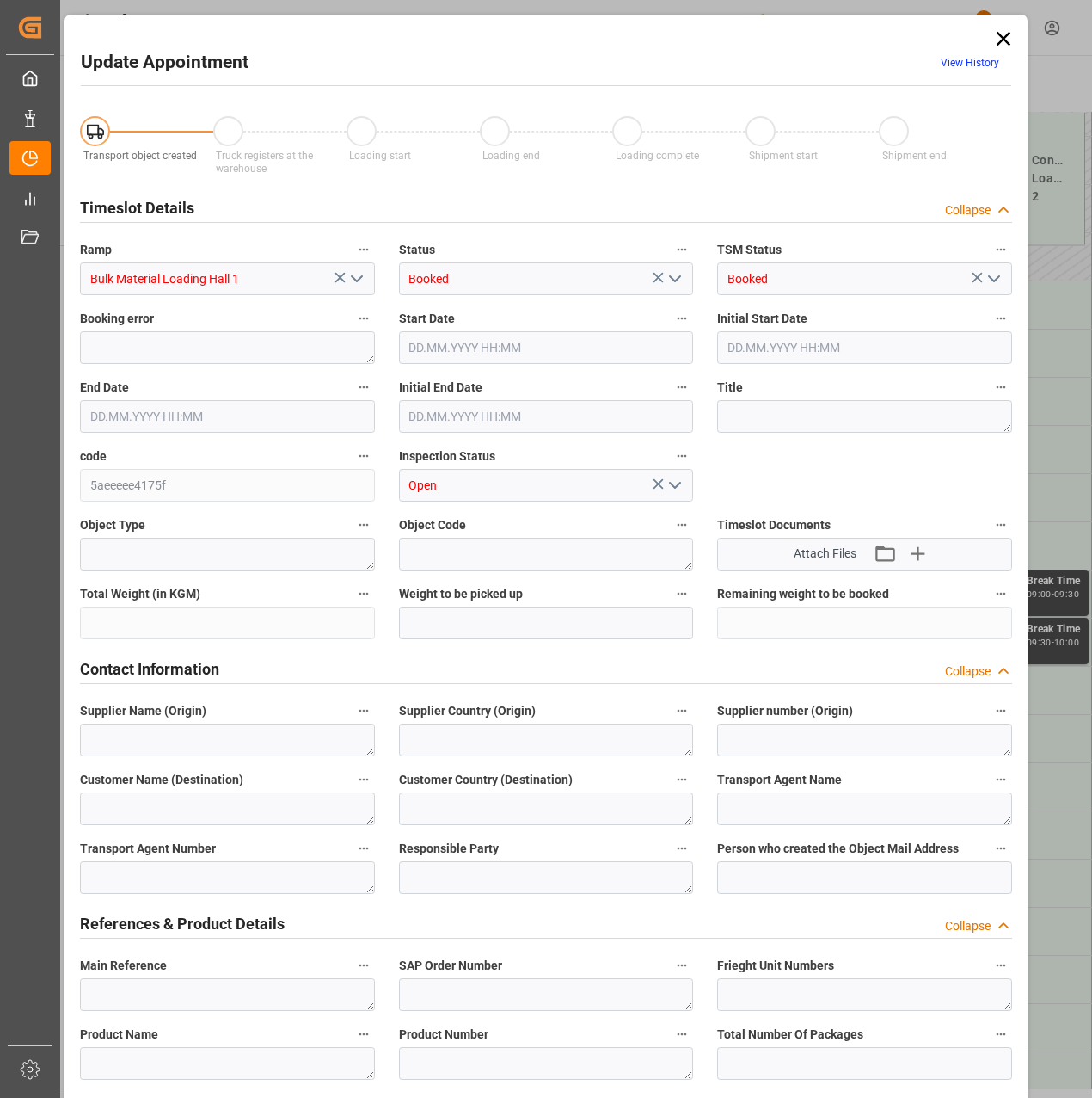
type input "Bulk Material Loading Hall 1"
type input "Booked"
type input "5aeeeee4175f"
type input "Open"
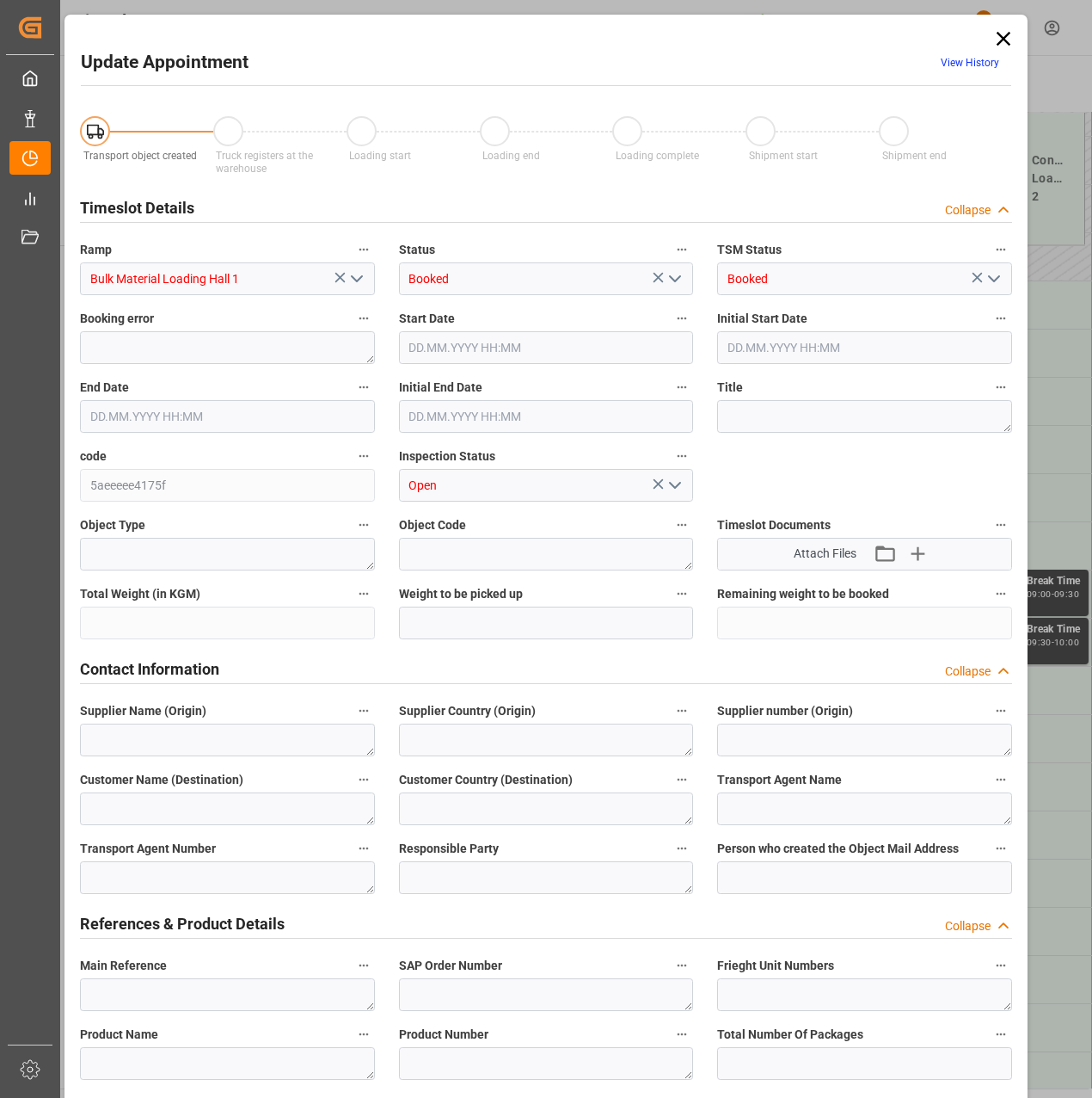
type input "450000335"
type input "Bulk Material Loading Hall 1"
type input "07.11.2025 06:30"
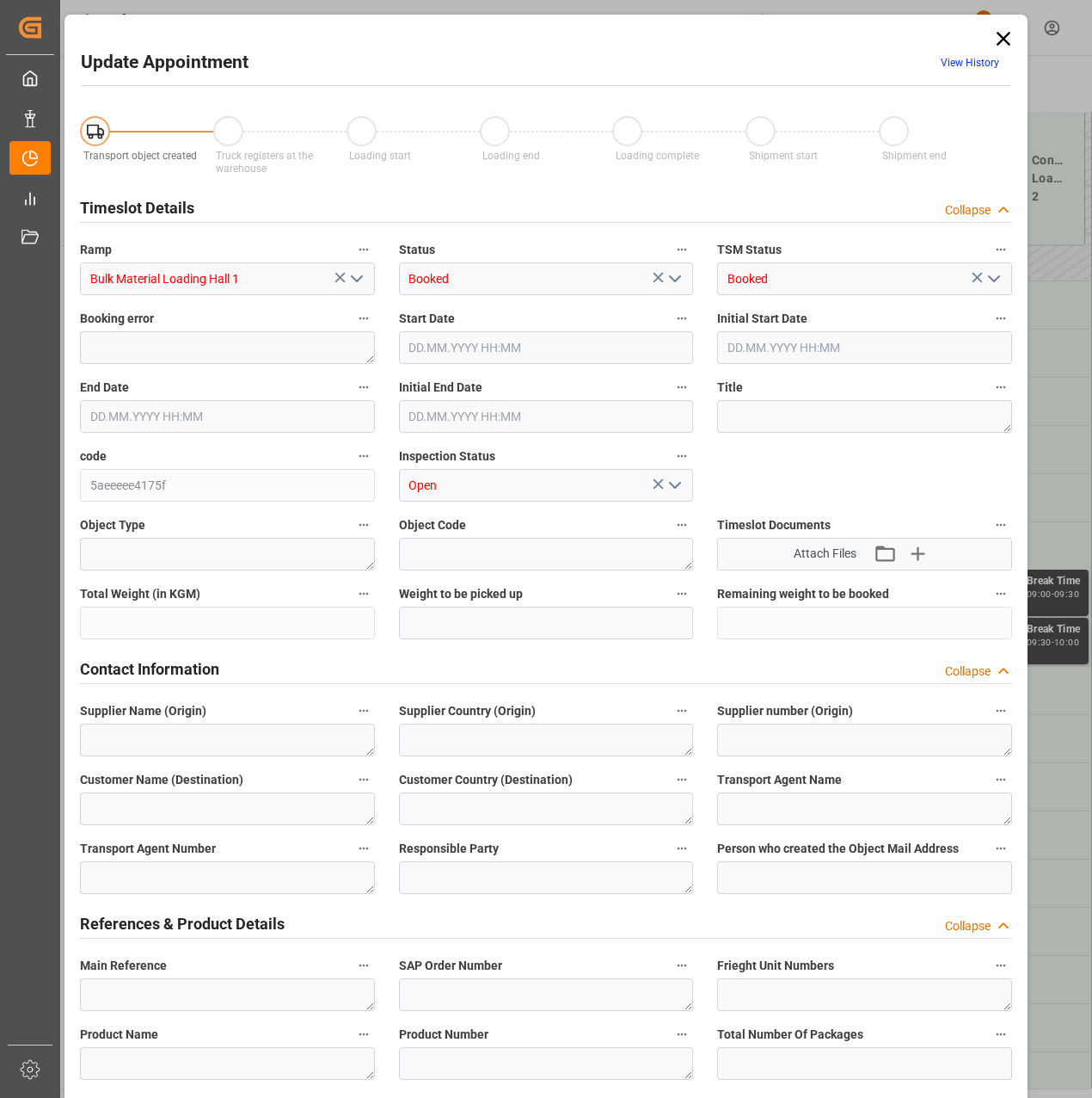
type input "07.11.2025 07:00"
type input "14.10.2025 13:26"
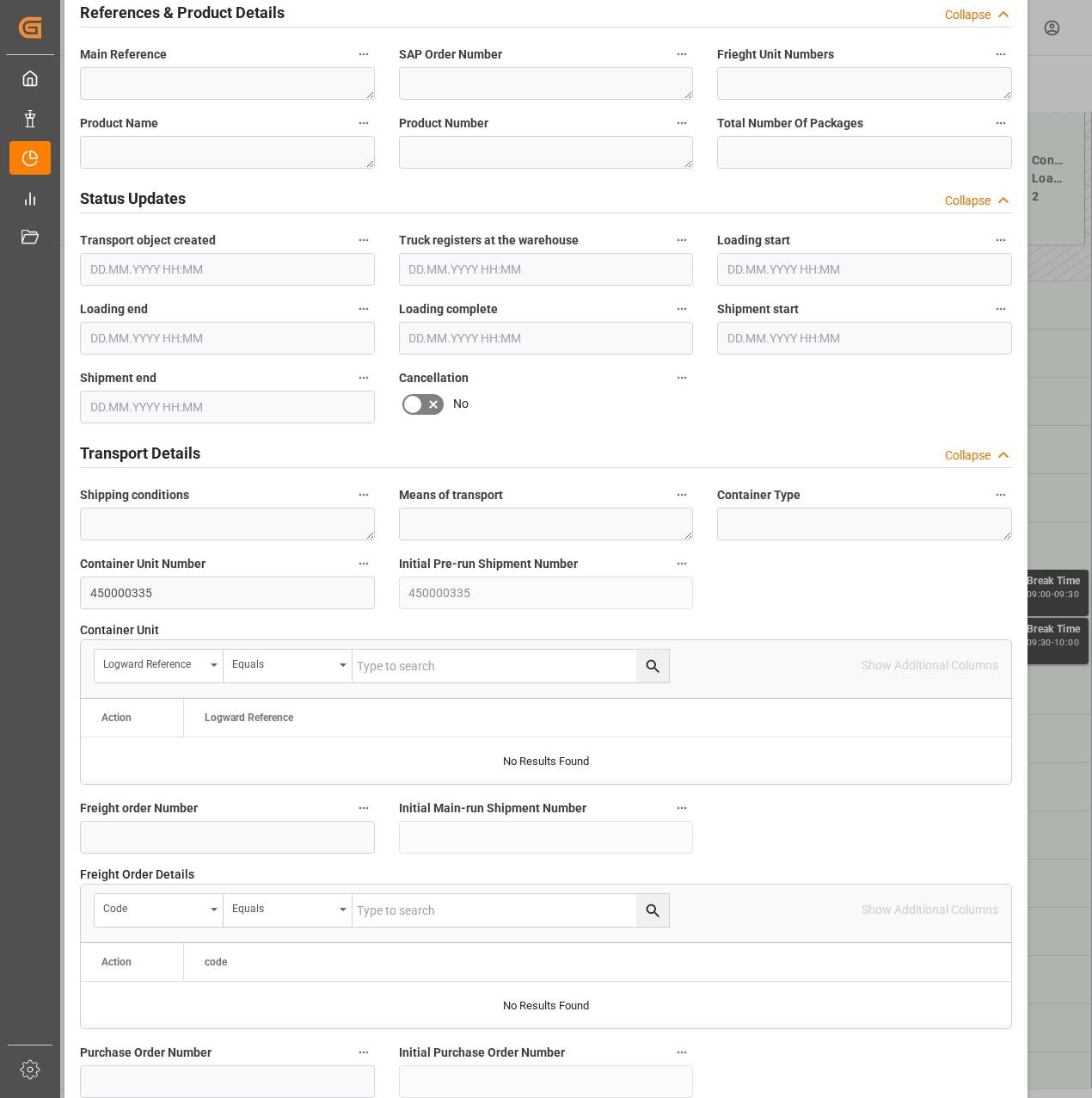
scroll to position [947, 0]
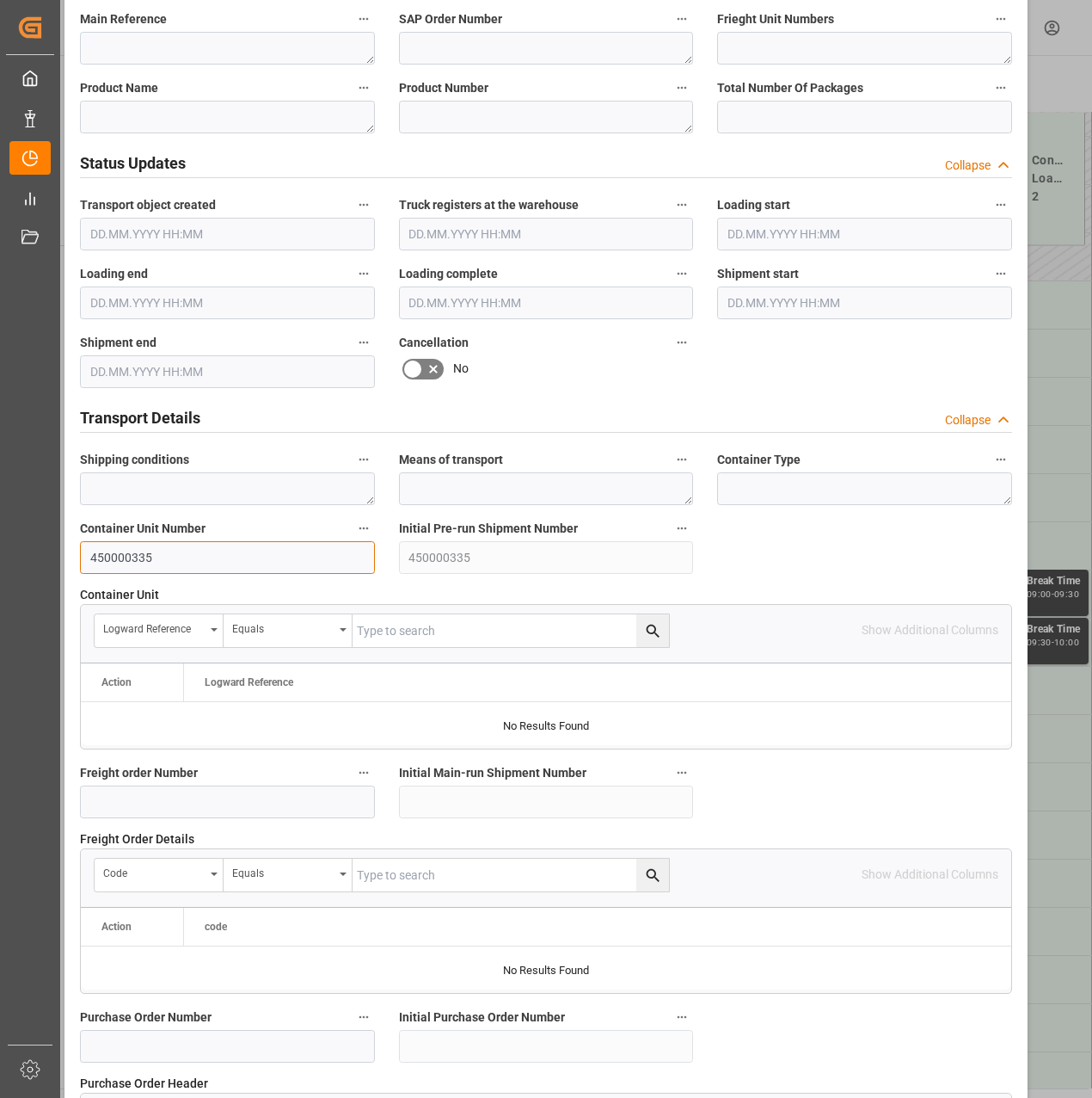
click at [116, 556] on input "450000335" at bounding box center [227, 558] width 295 height 33
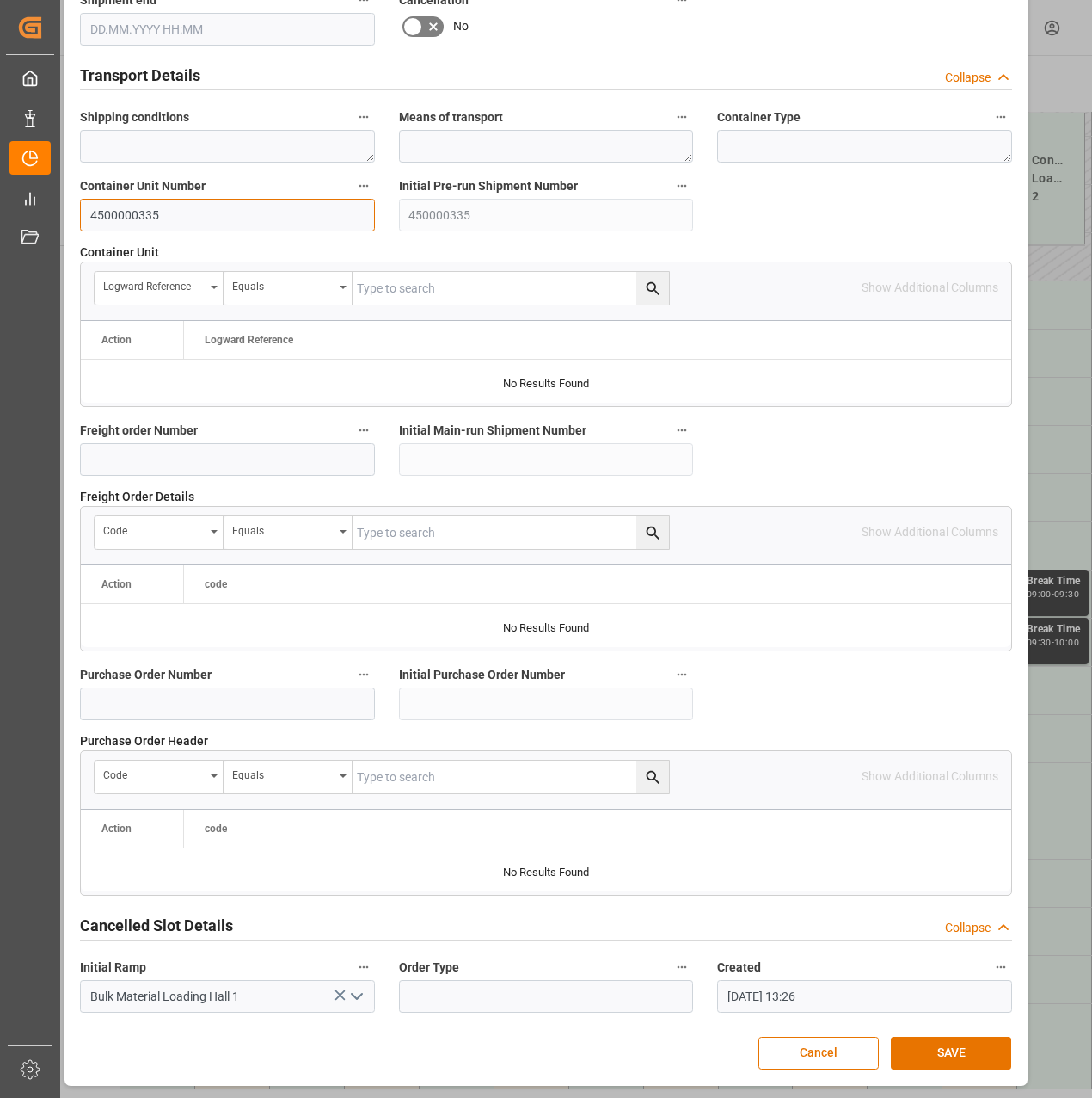
scroll to position [1290, 0]
type input "4500000335"
click at [936, 1059] on button "SAVE" at bounding box center [951, 1052] width 120 height 33
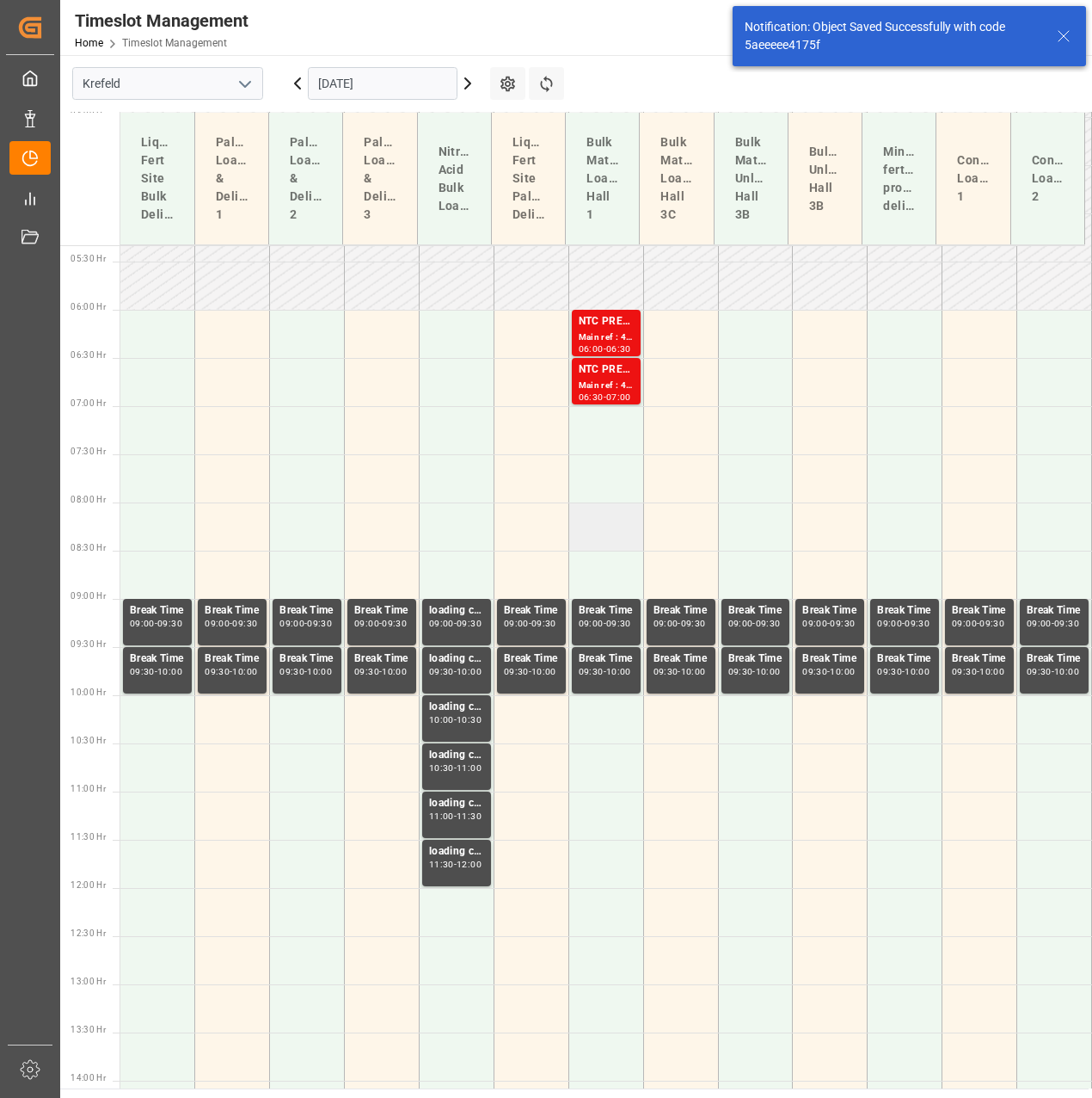
scroll to position [543, 0]
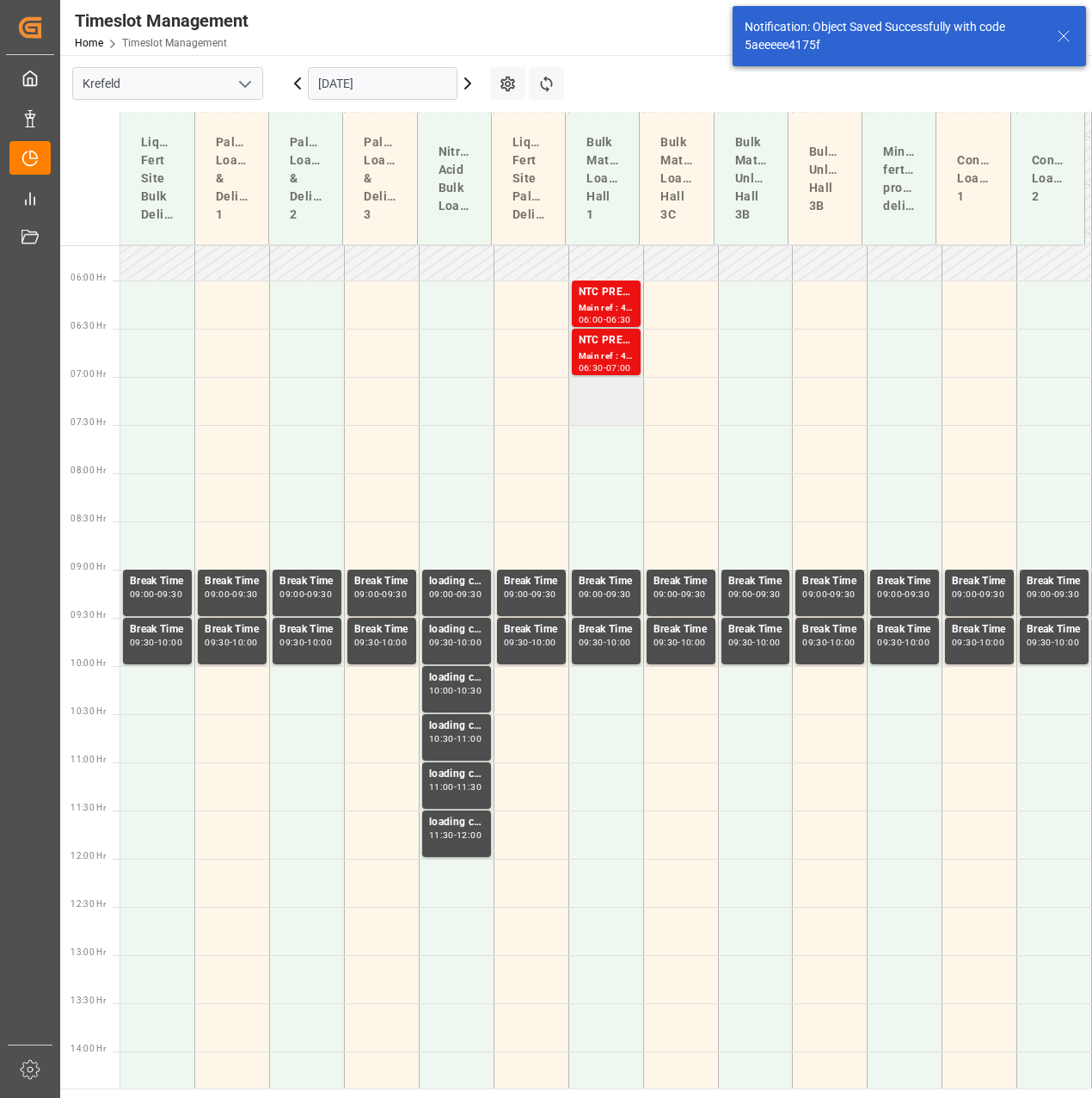
click at [593, 396] on td at bounding box center [607, 401] width 75 height 48
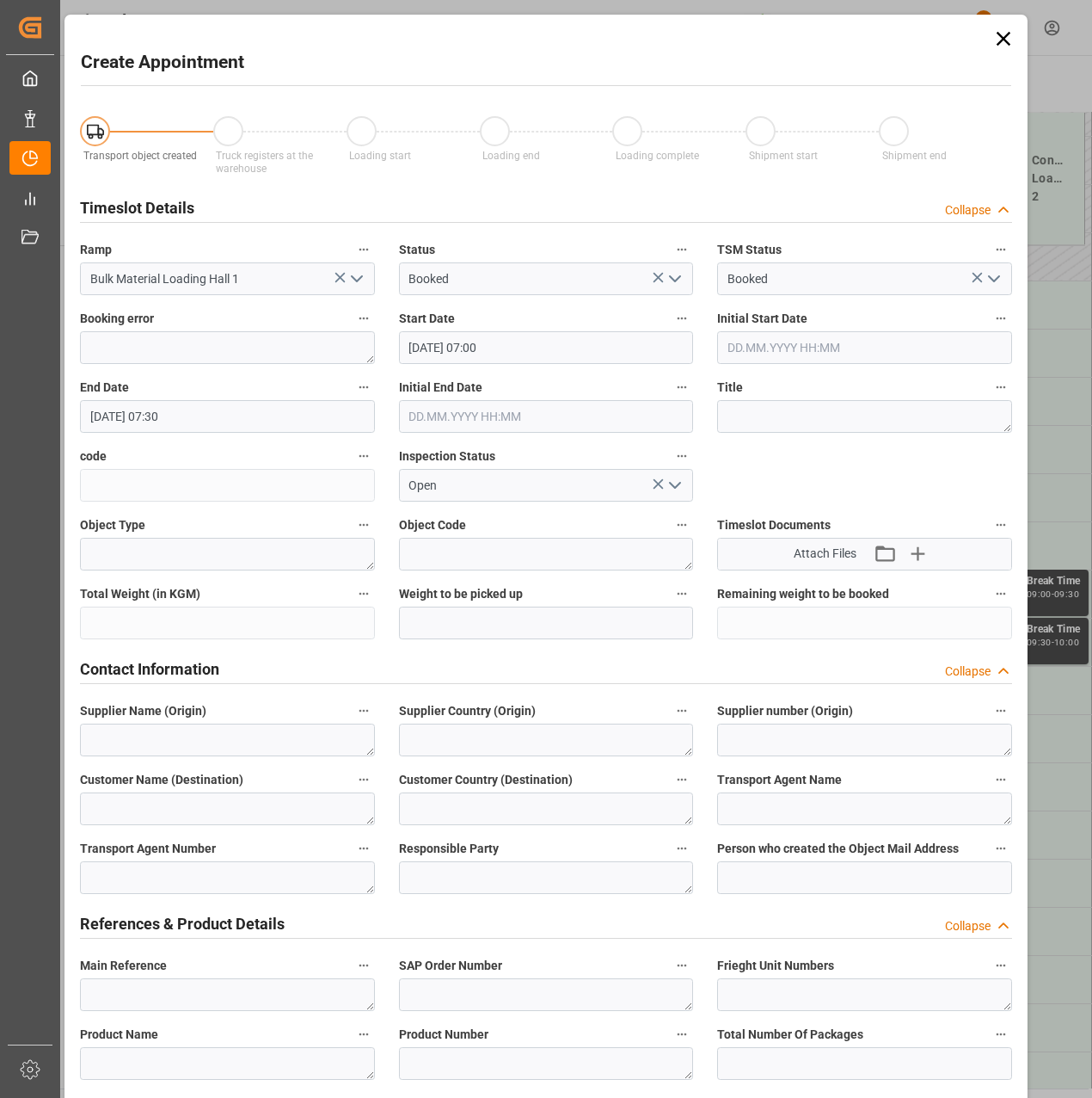
type input "07.11.2025 07:00"
type input "07.11.2025 07:30"
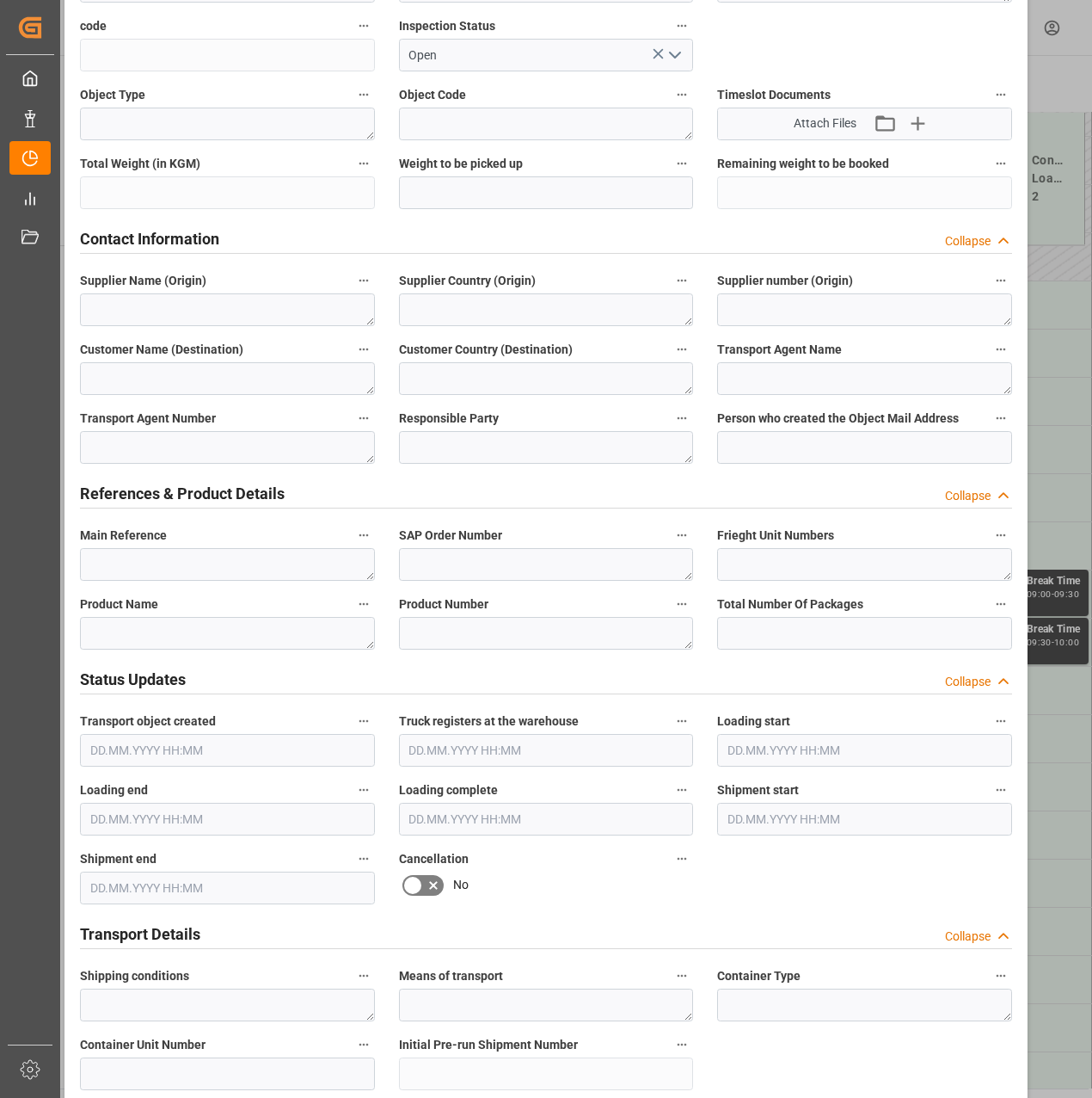
scroll to position [947, 0]
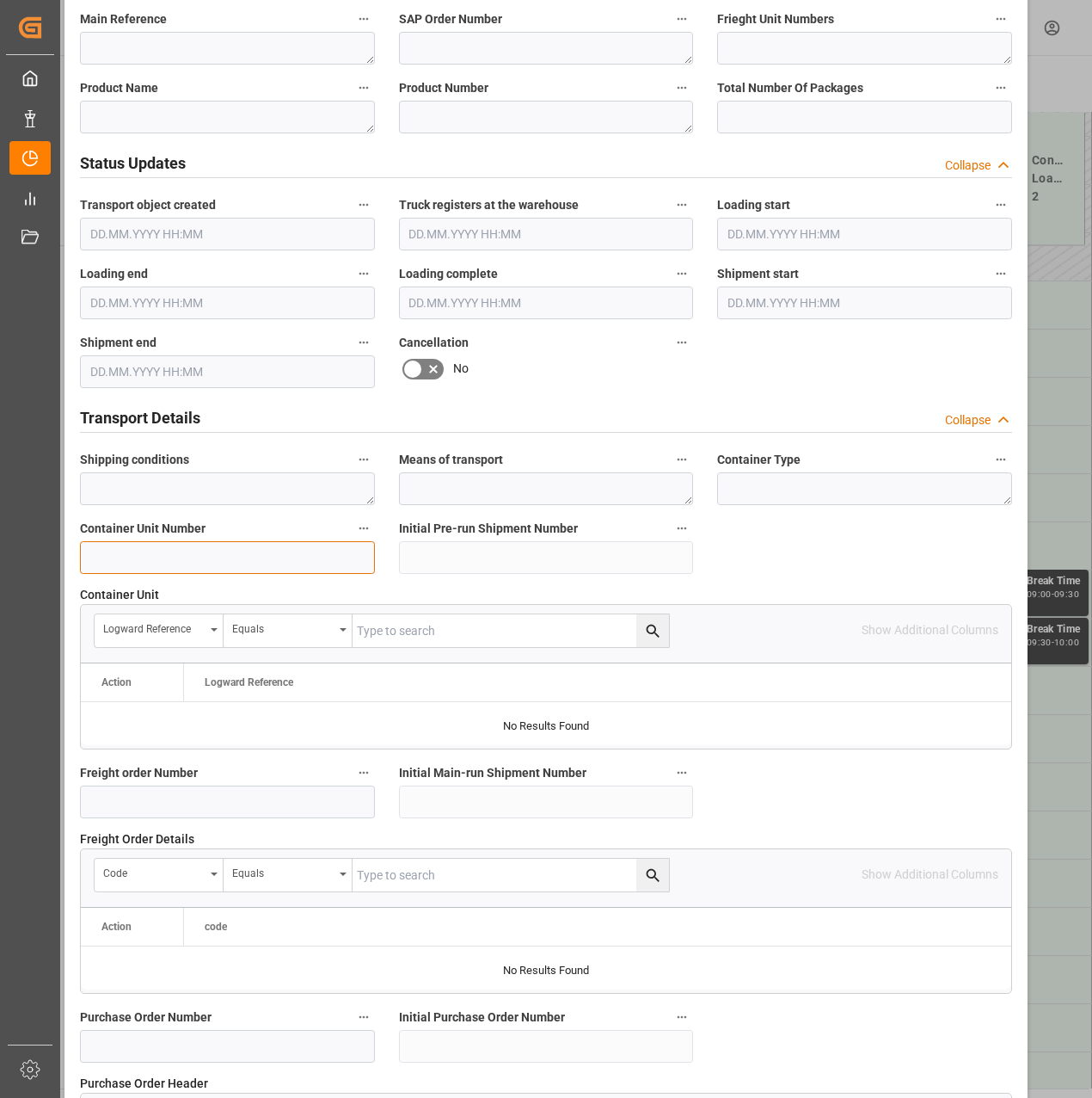
click at [227, 555] on input at bounding box center [227, 558] width 295 height 33
paste input "4500000335"
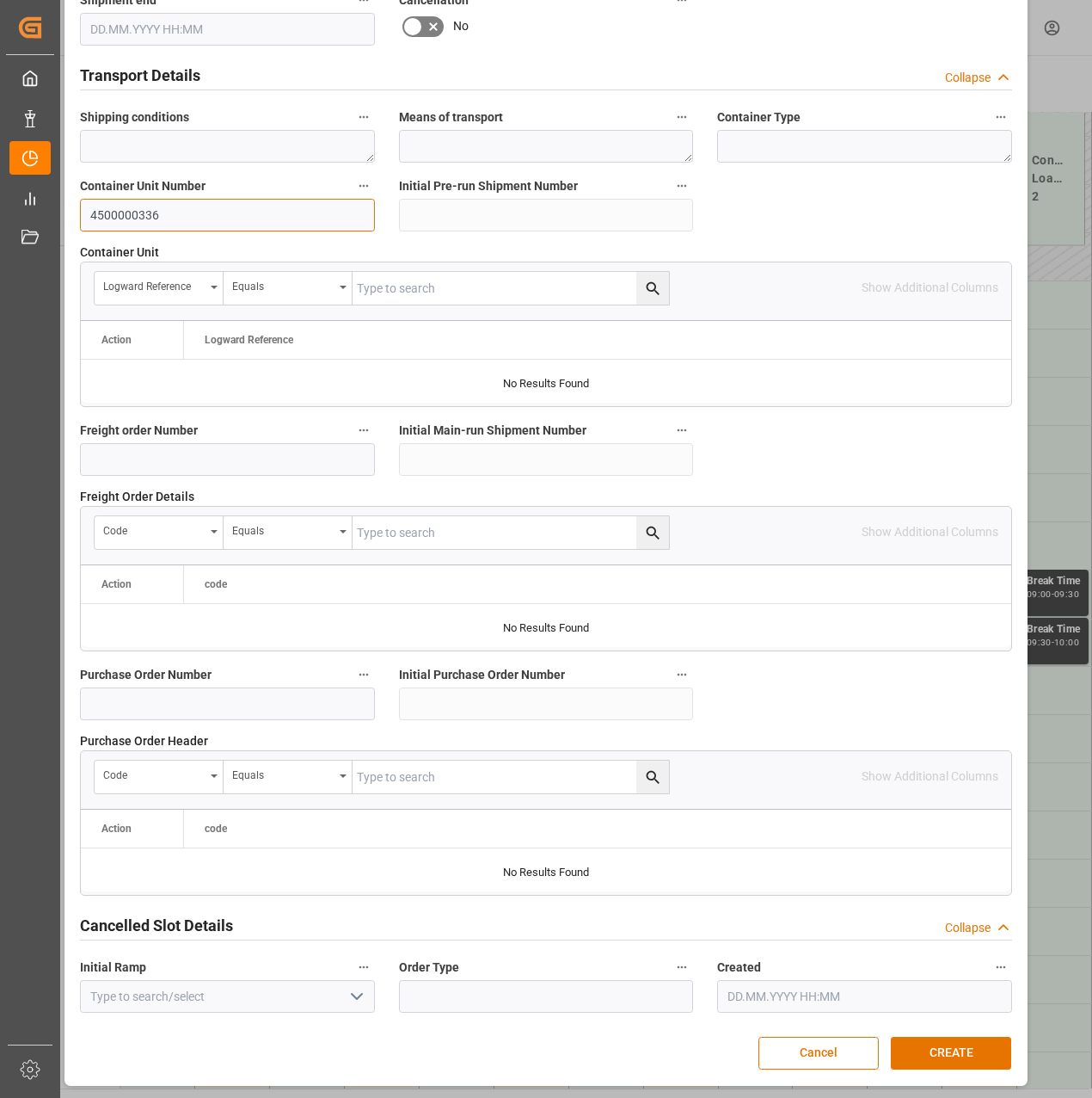
scroll to position [1290, 0]
type input "4500000336"
click at [923, 1038] on button "CREATE" at bounding box center [951, 1052] width 120 height 33
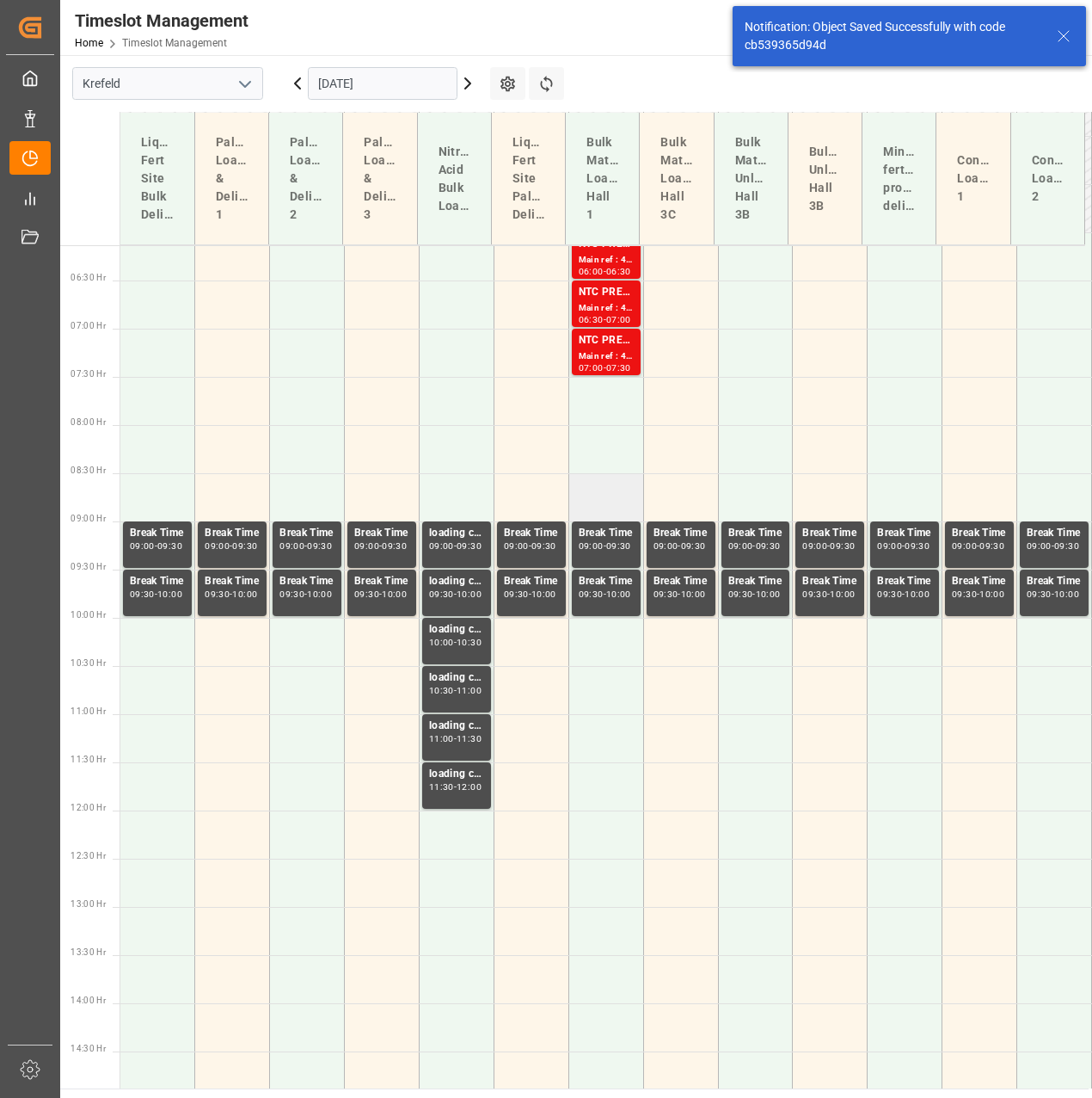
scroll to position [639, 0]
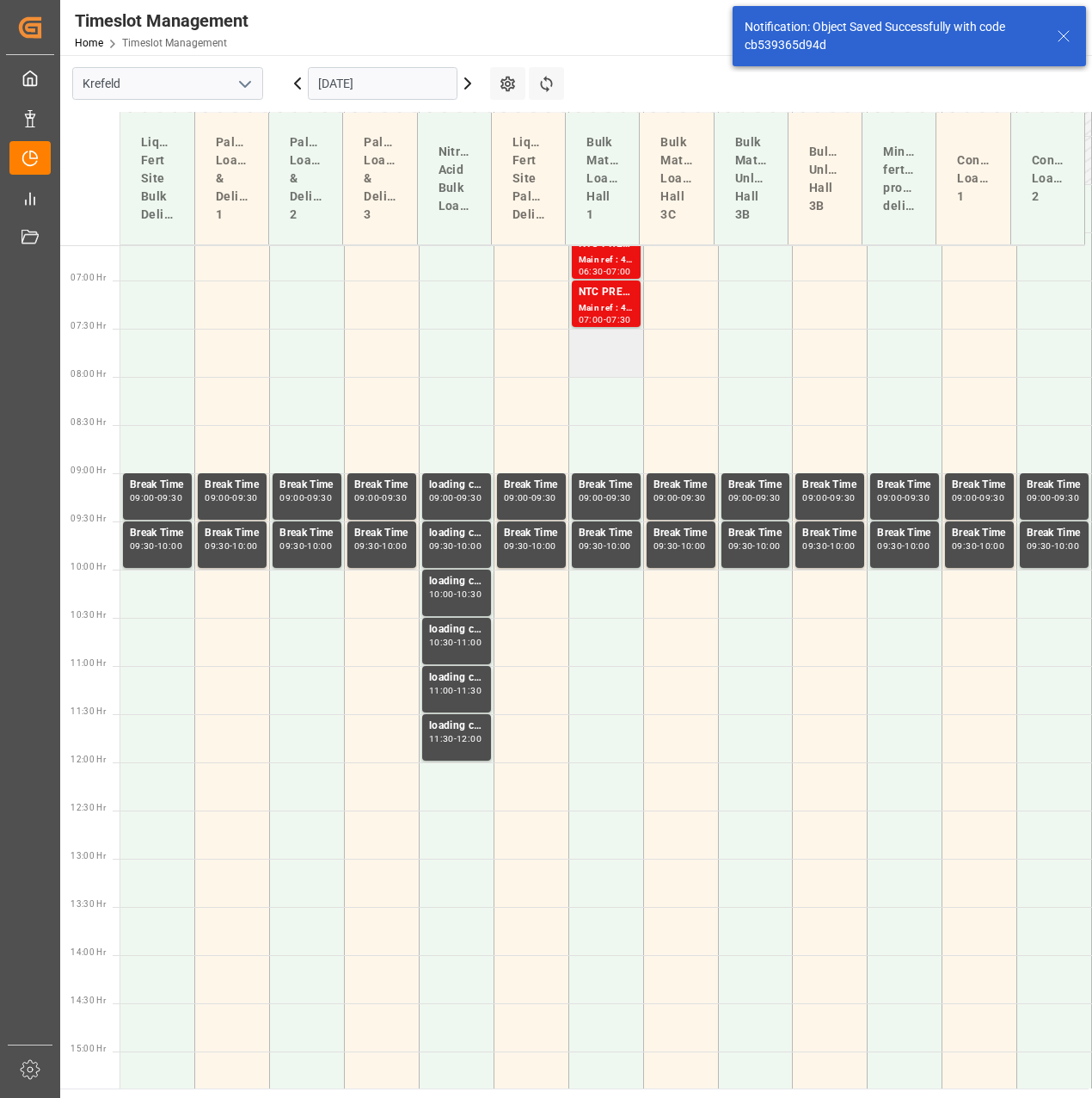
click at [584, 336] on td at bounding box center [607, 353] width 75 height 48
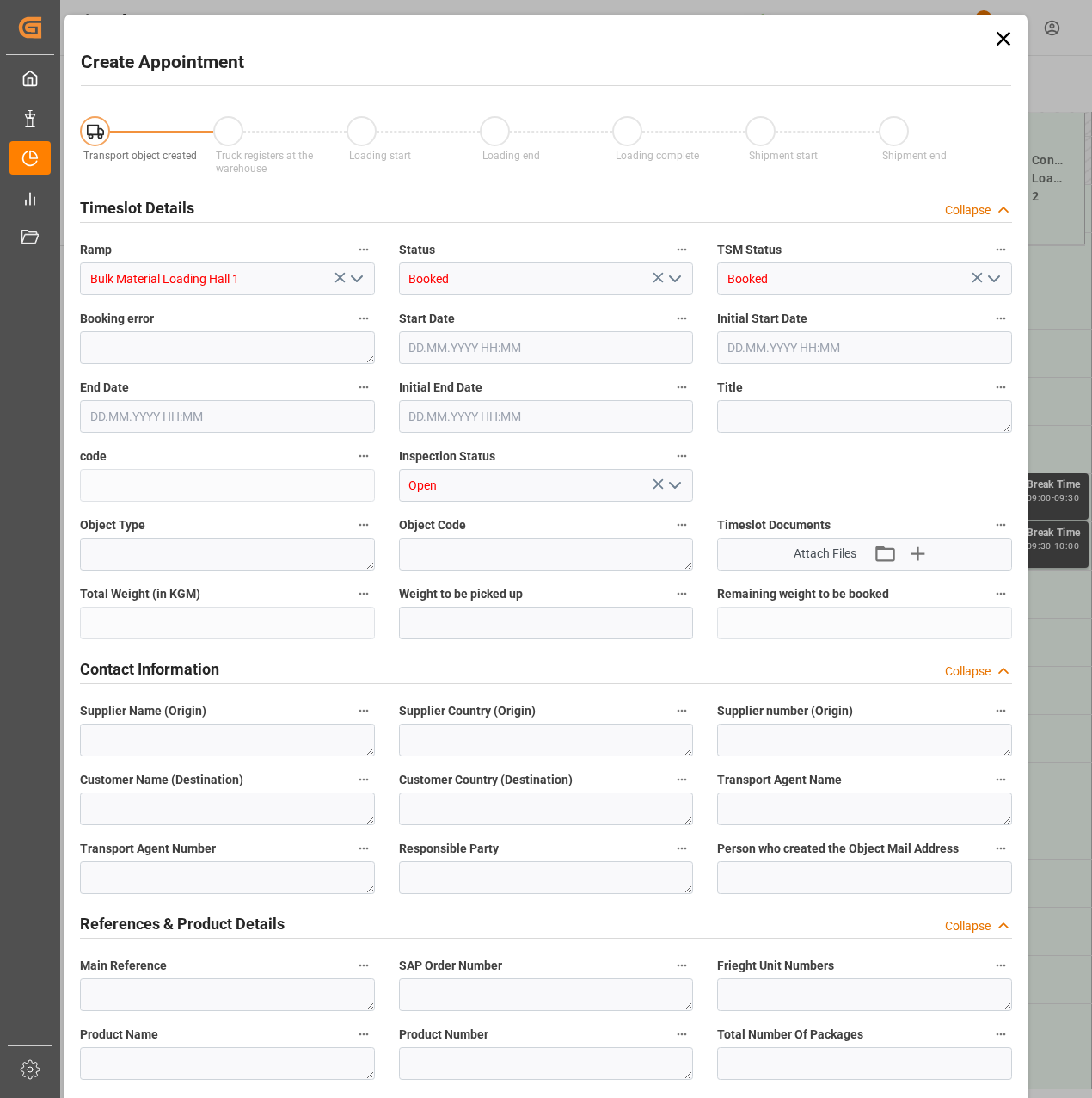
type input "07.11.2025 07:30"
type input "07.11.2025 08:00"
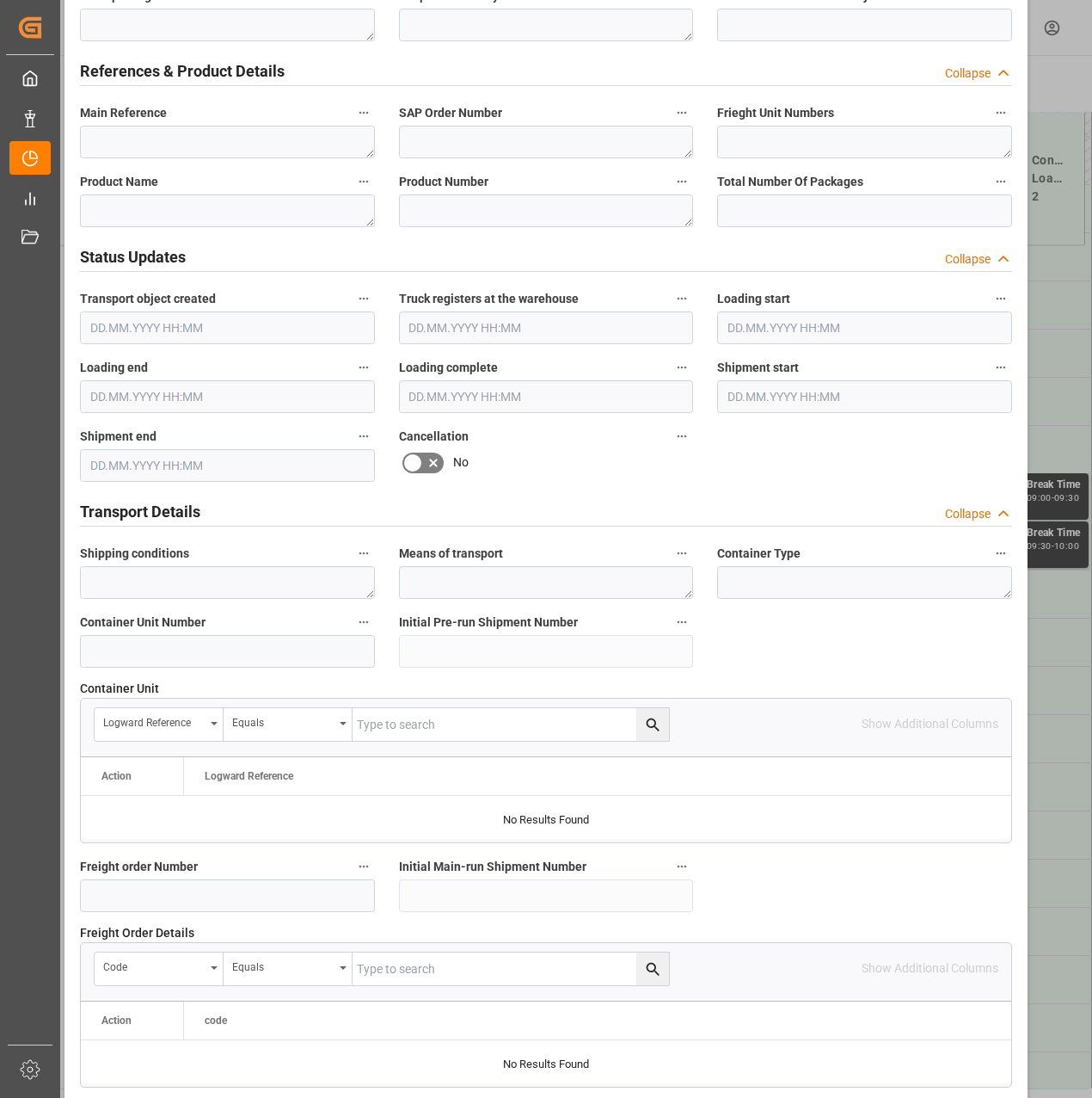
scroll to position [1290, 0]
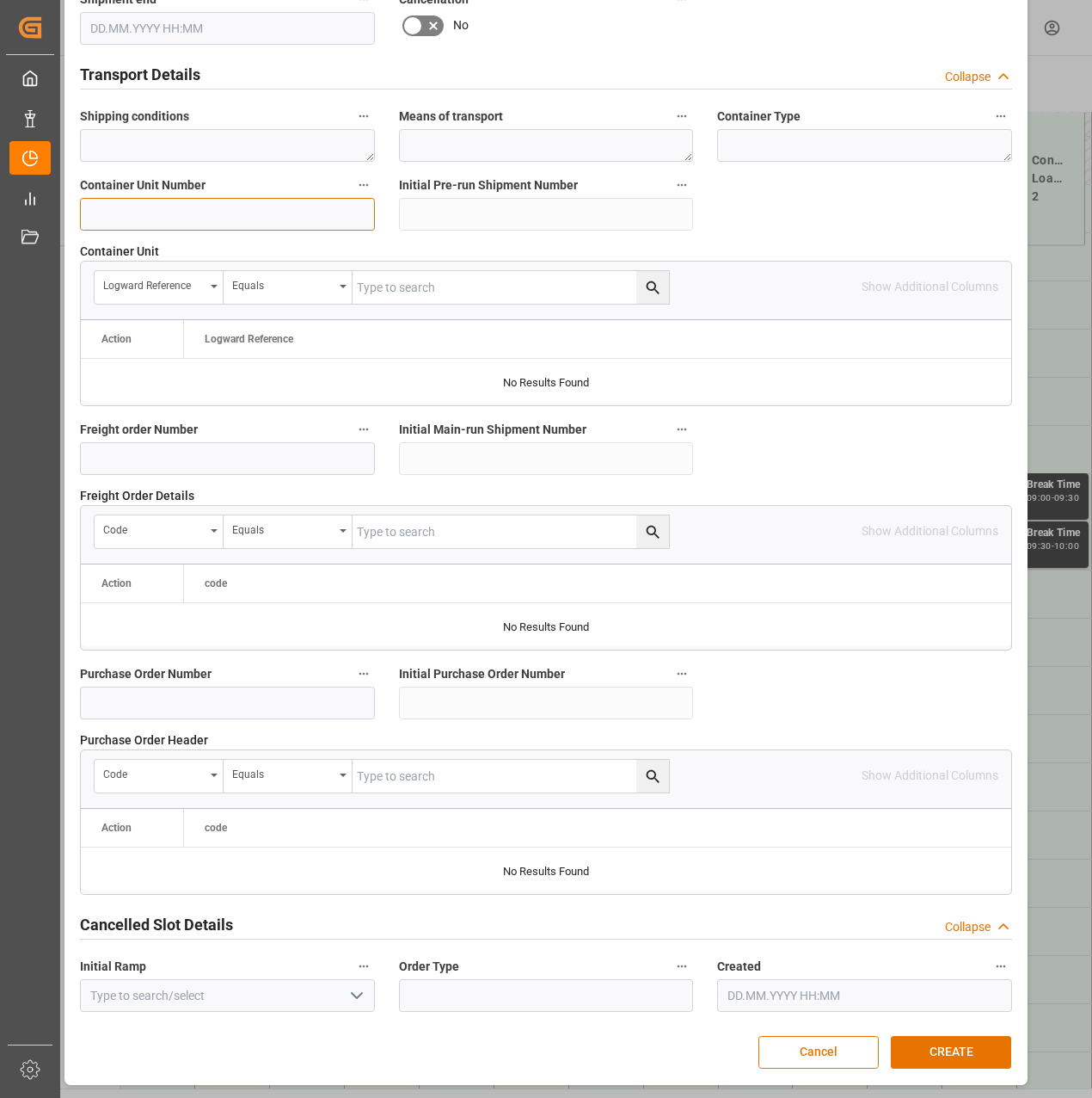
click at [225, 214] on input at bounding box center [227, 215] width 295 height 33
paste input "4500000335"
type input "4500000337"
click at [928, 1036] on button "CREATE" at bounding box center [951, 1052] width 120 height 33
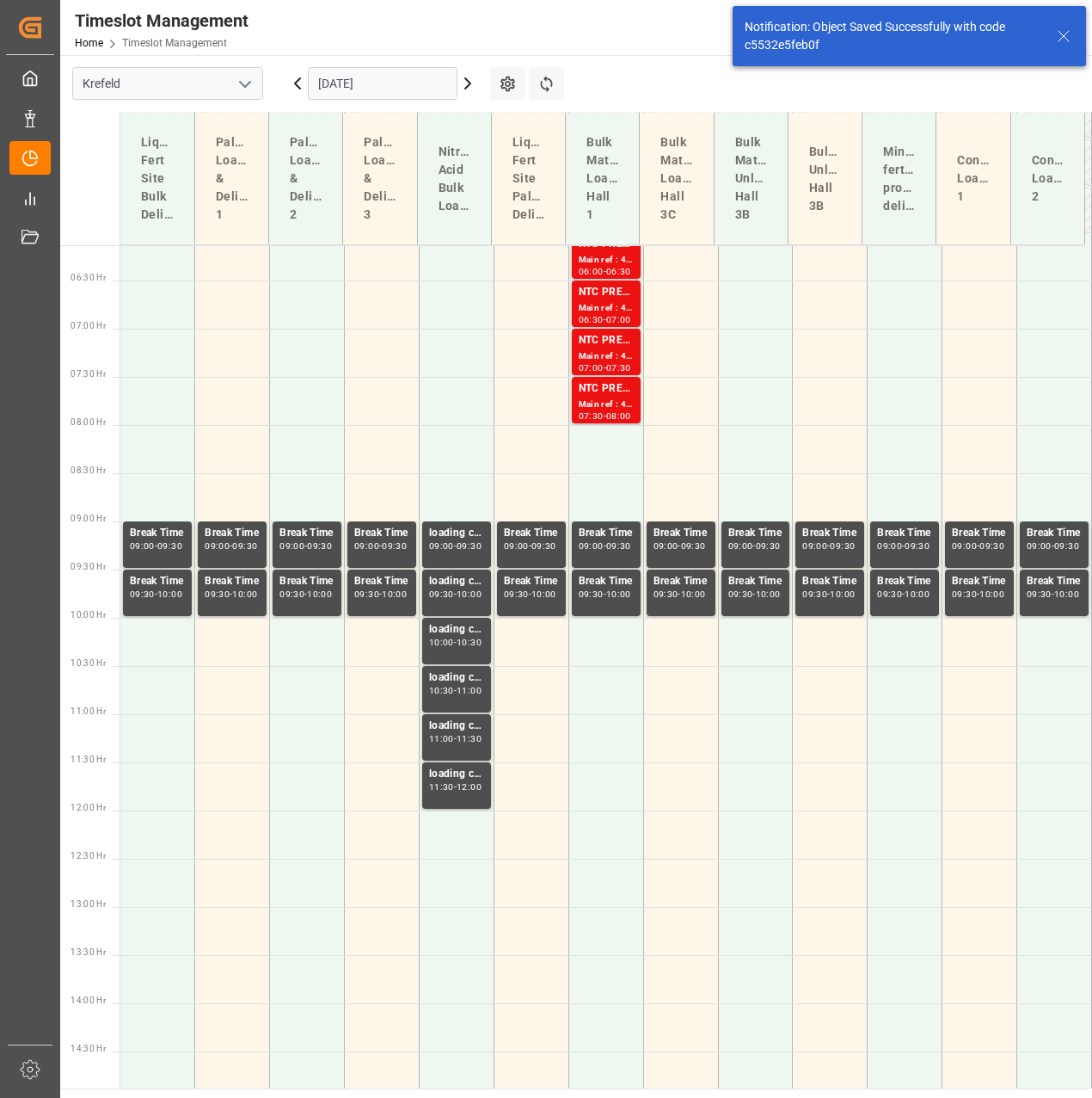
scroll to position [639, 0]
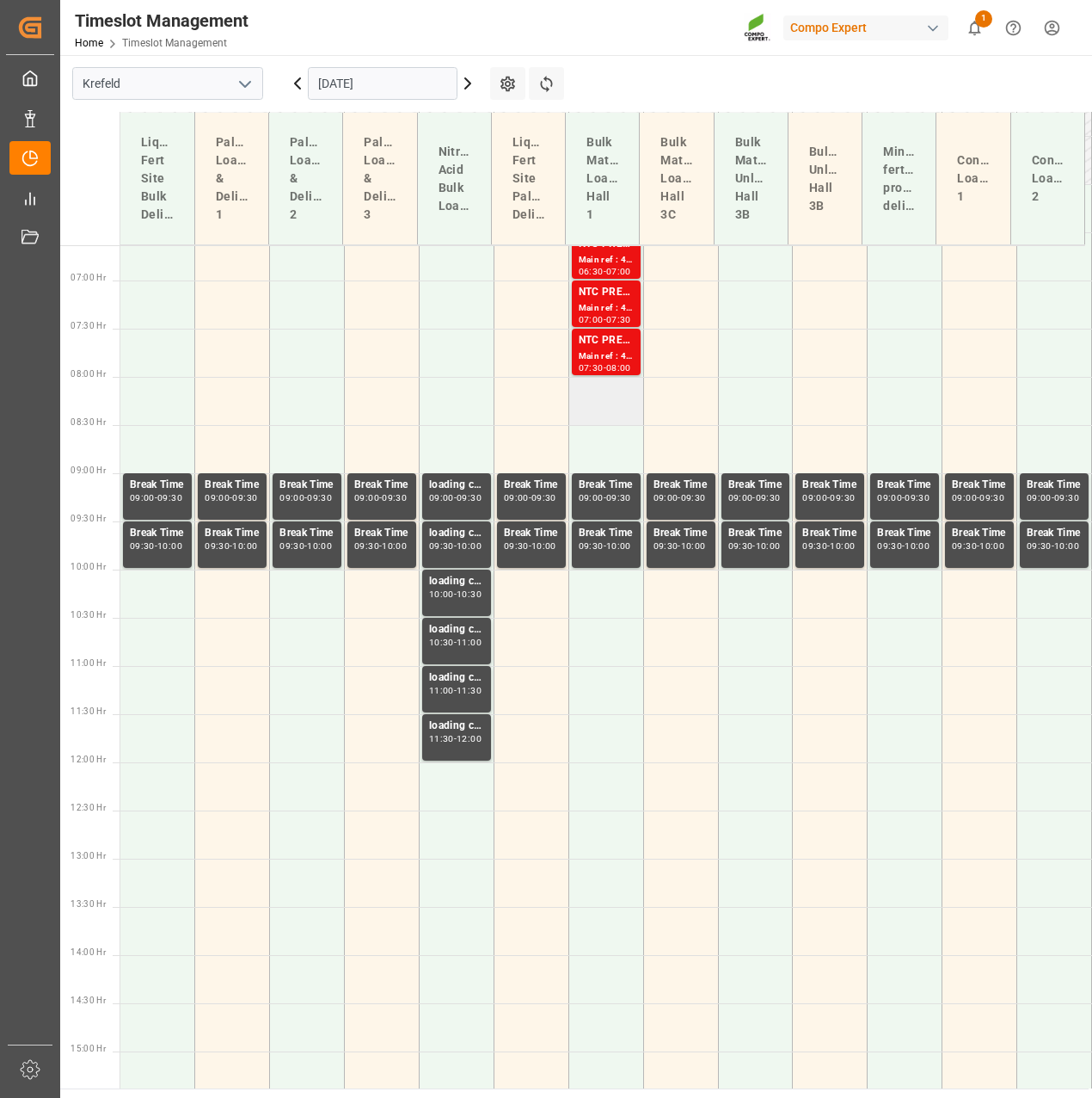
click at [607, 399] on td at bounding box center [607, 401] width 75 height 48
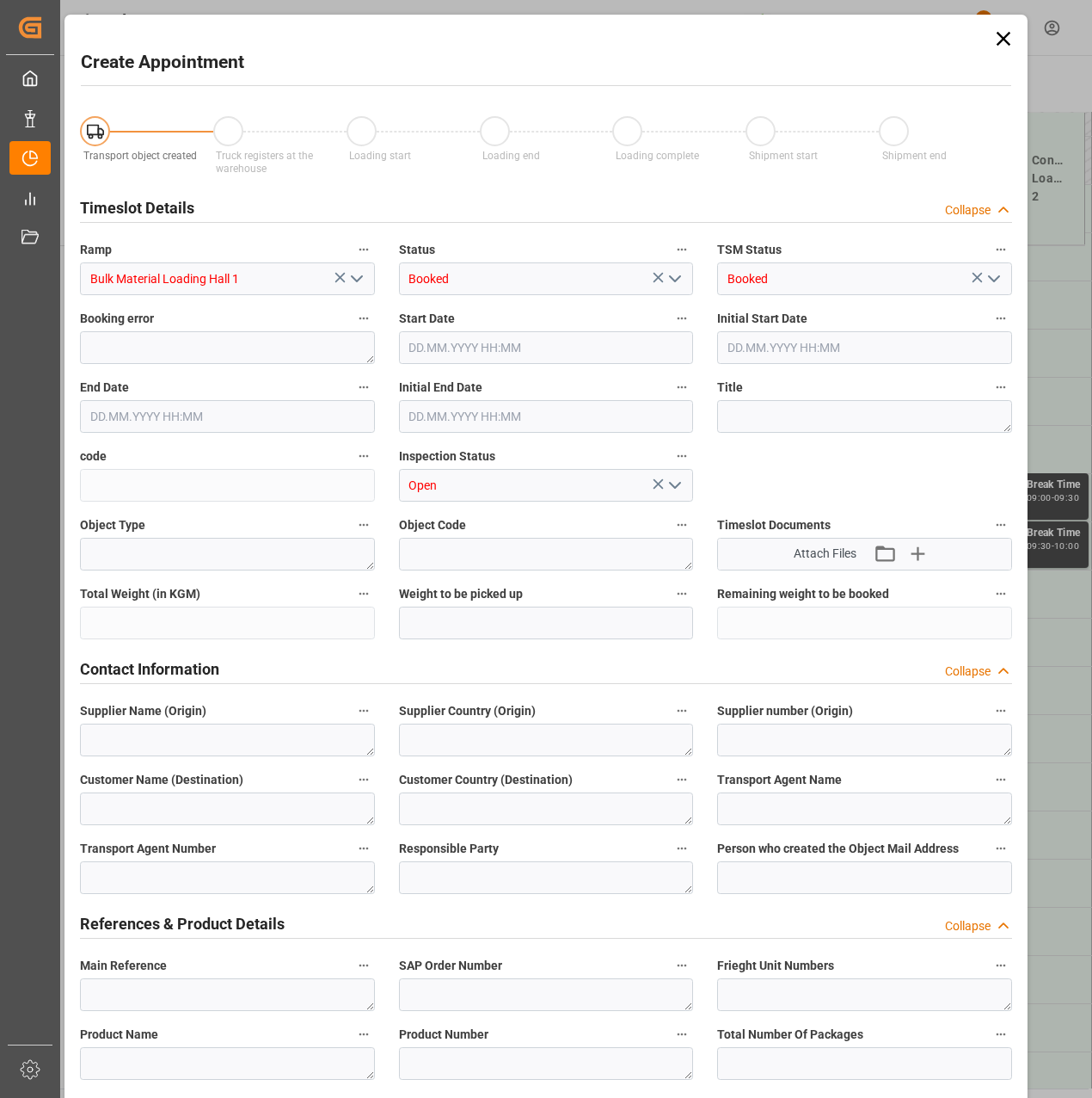
type input "07.11.2025 08:00"
type input "07.11.2025 08:30"
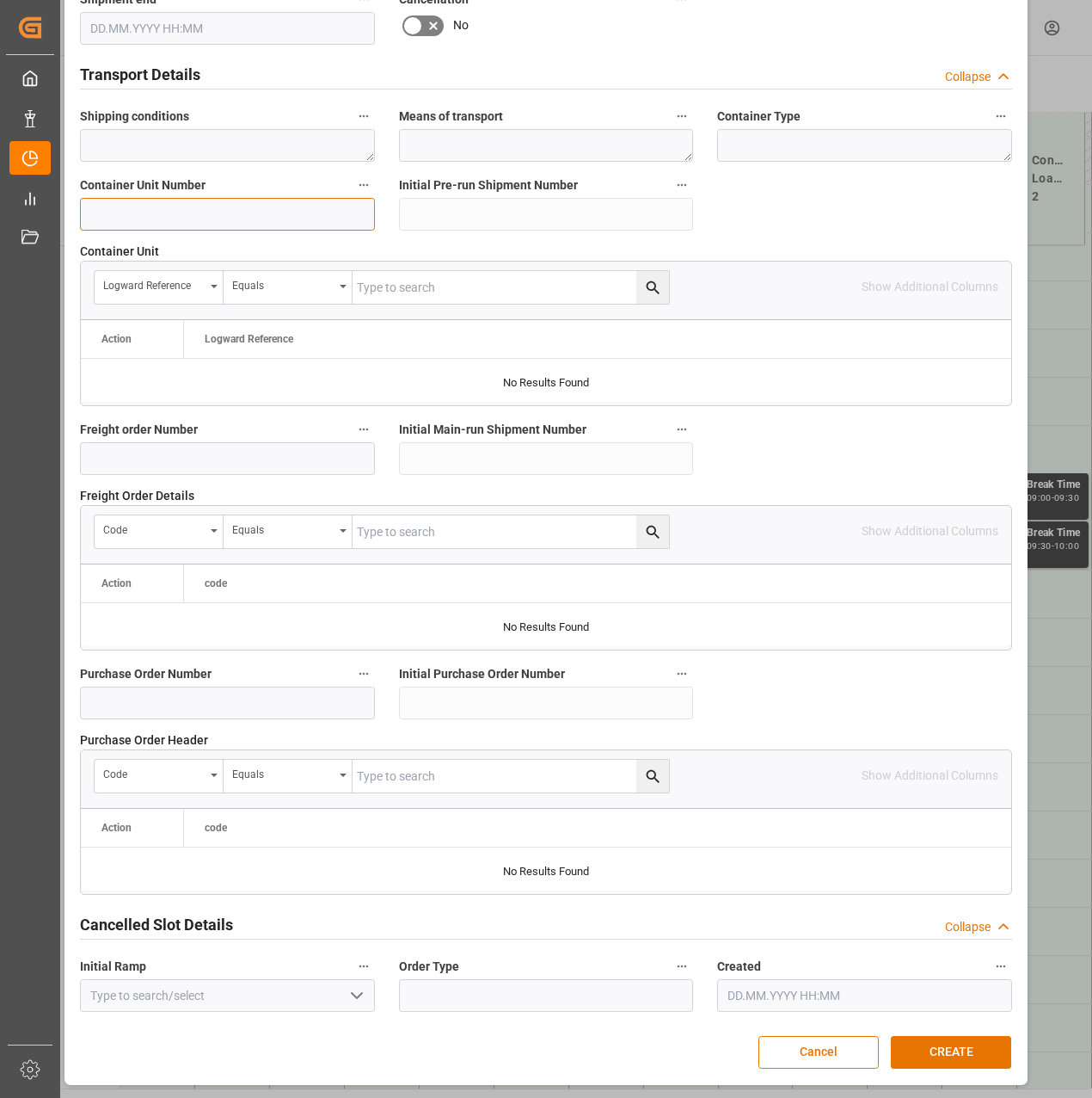
click at [171, 209] on input at bounding box center [227, 215] width 295 height 33
paste input "4500000335"
type input "4500000338"
click at [931, 1040] on button "CREATE" at bounding box center [951, 1052] width 120 height 33
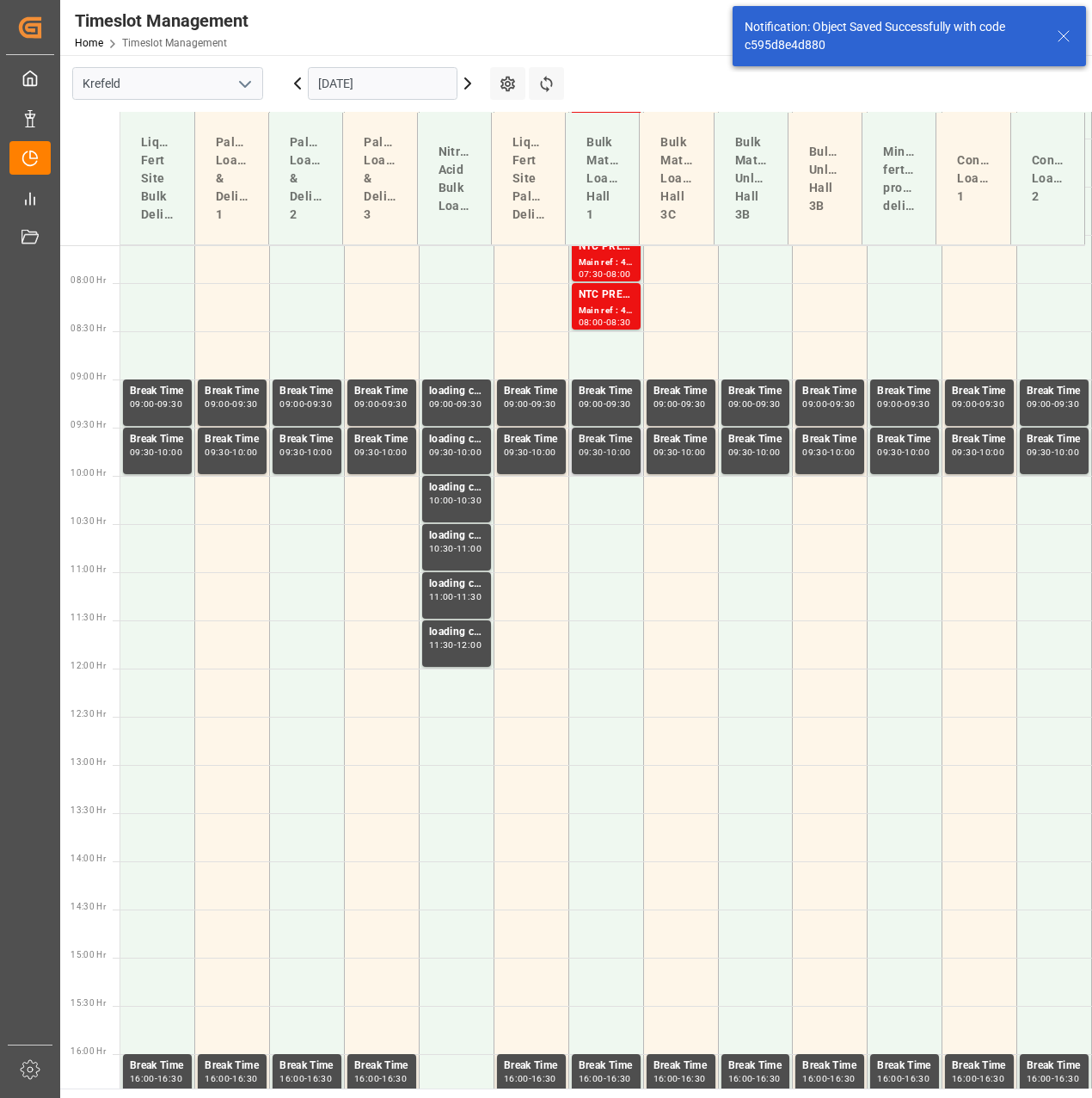
scroll to position [735, 0]
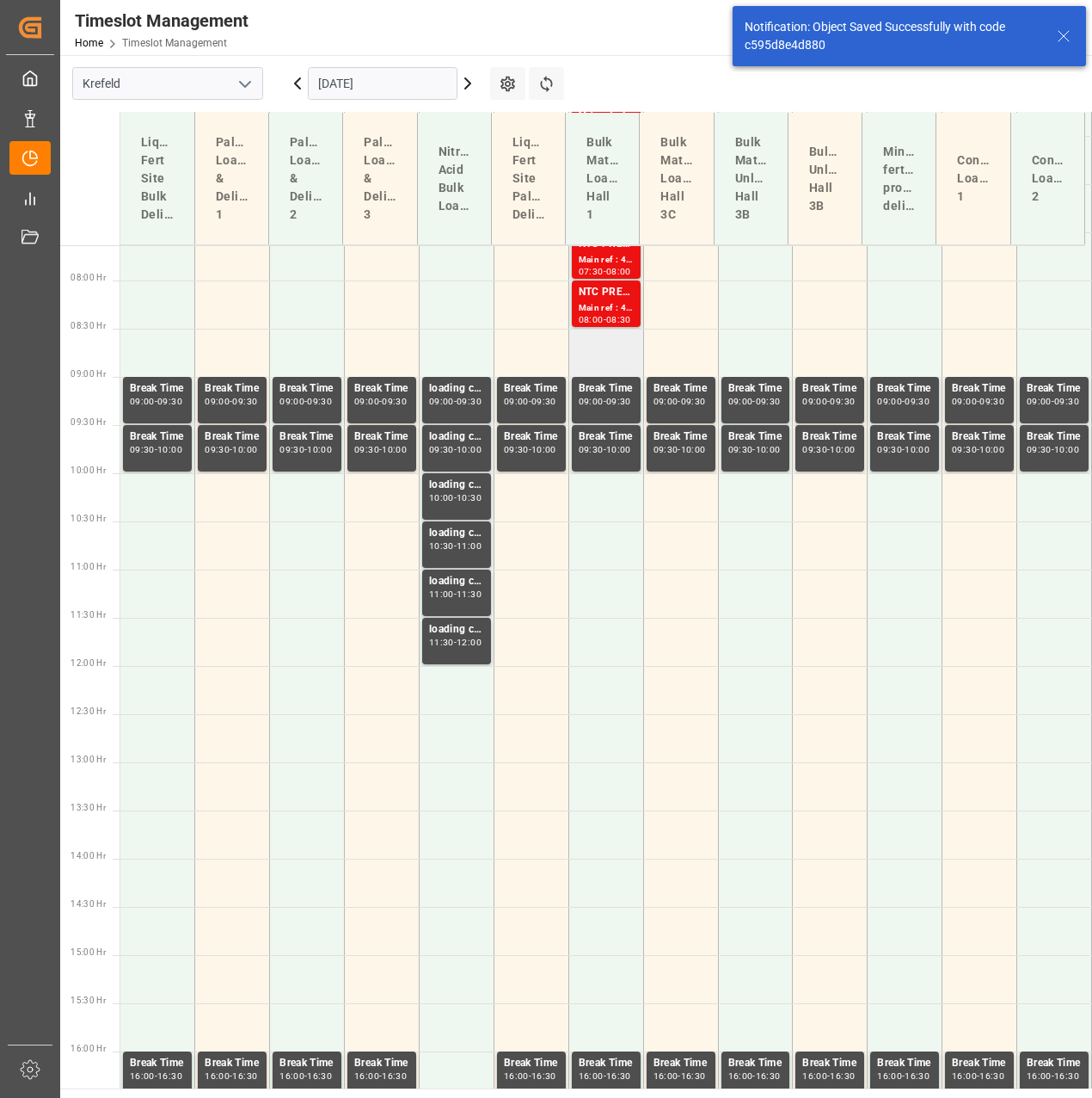
click at [599, 352] on td at bounding box center [607, 353] width 75 height 48
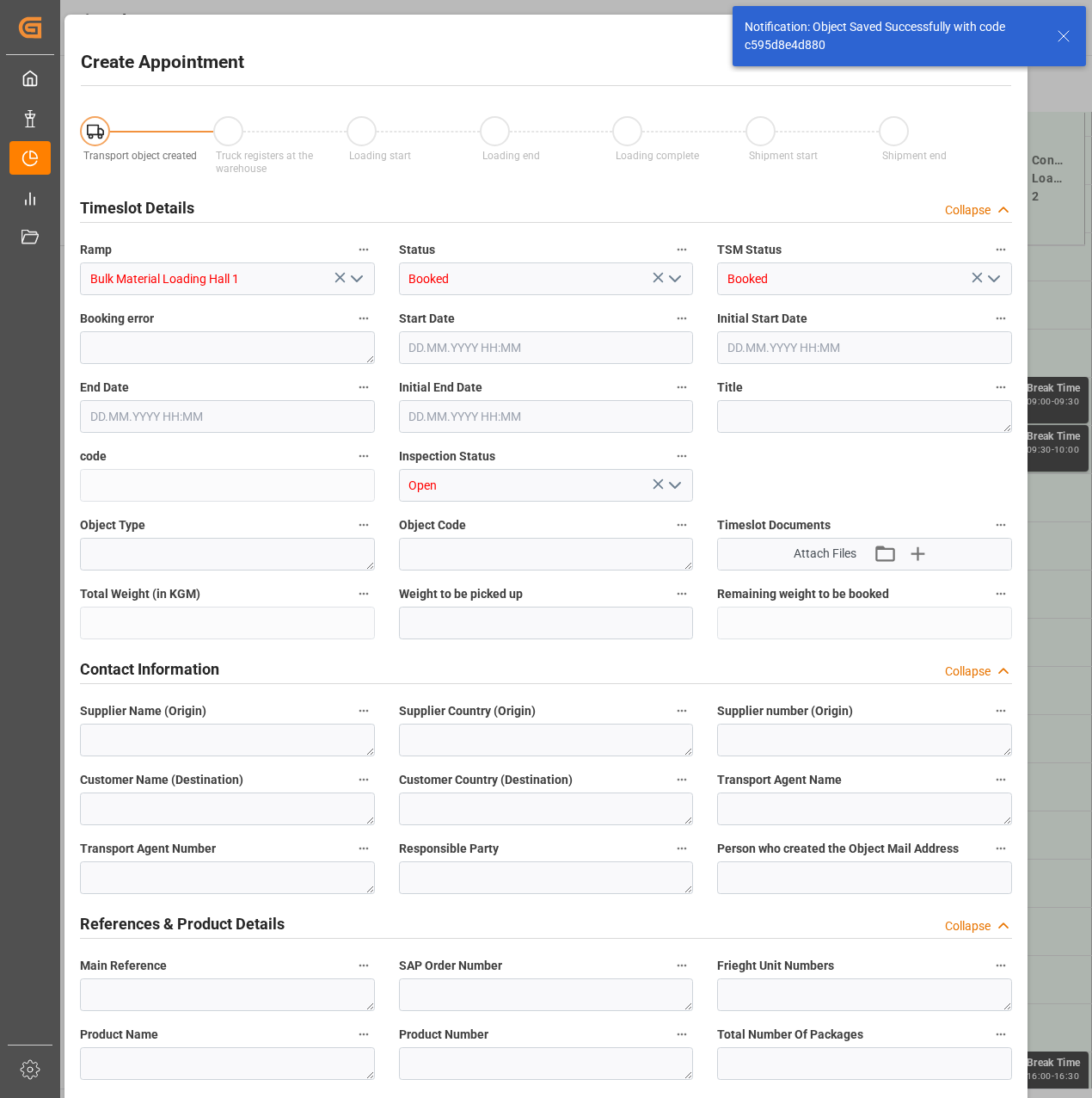
type input "07.11.2025 08:30"
type input "07.11.2025 09:00"
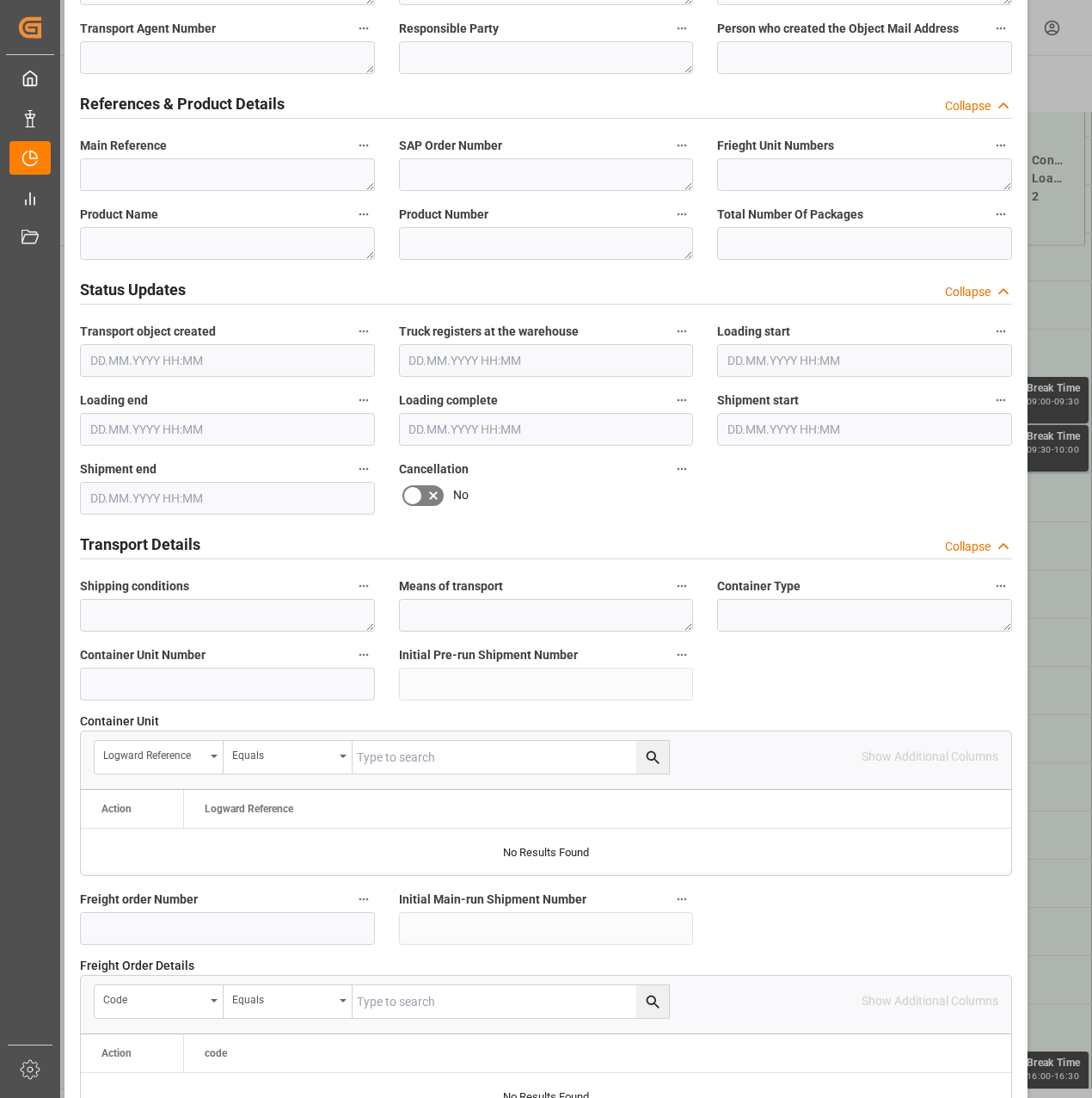
scroll to position [860, 0]
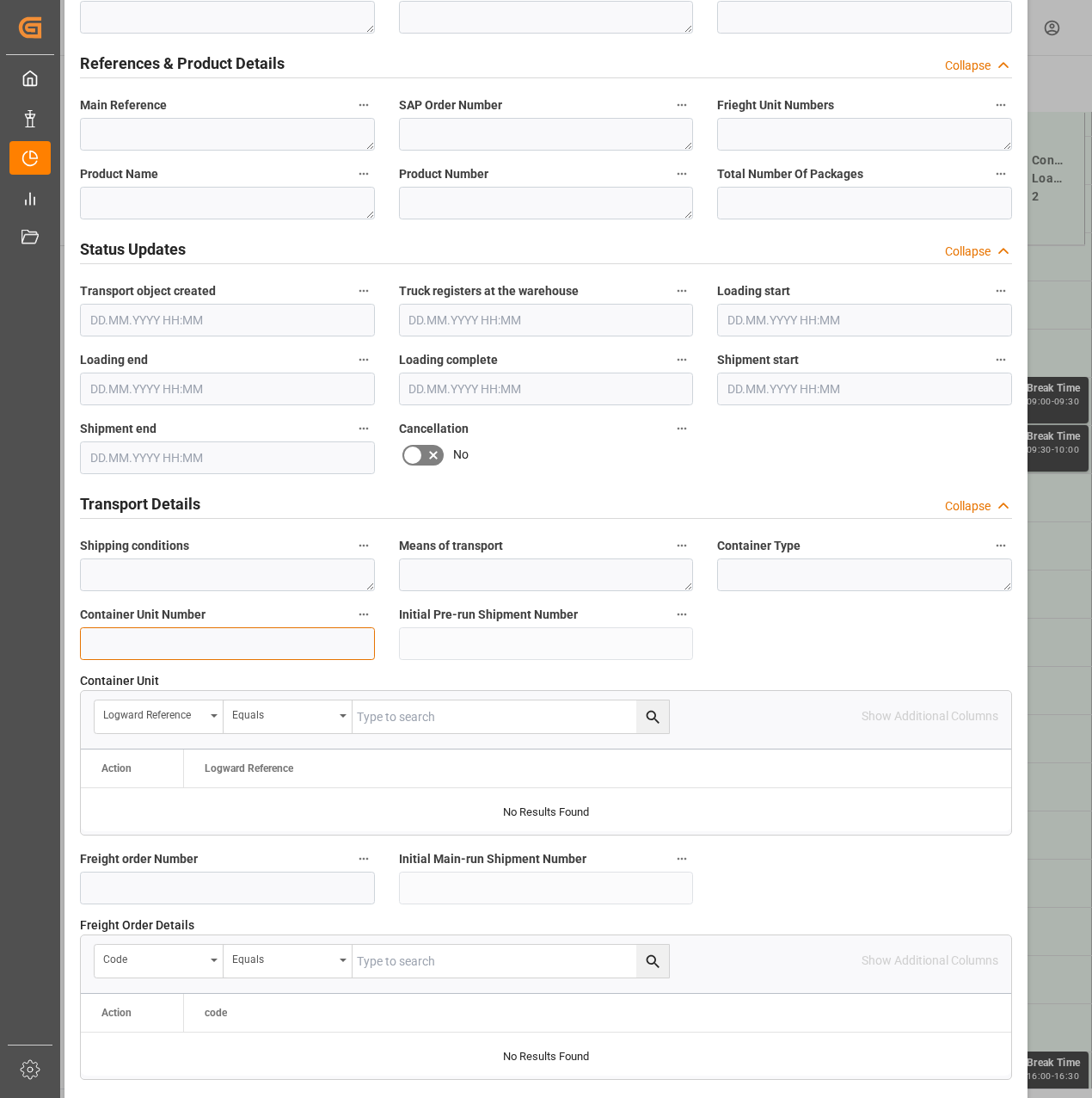
click at [224, 651] on input at bounding box center [227, 644] width 295 height 33
paste input "4500000335"
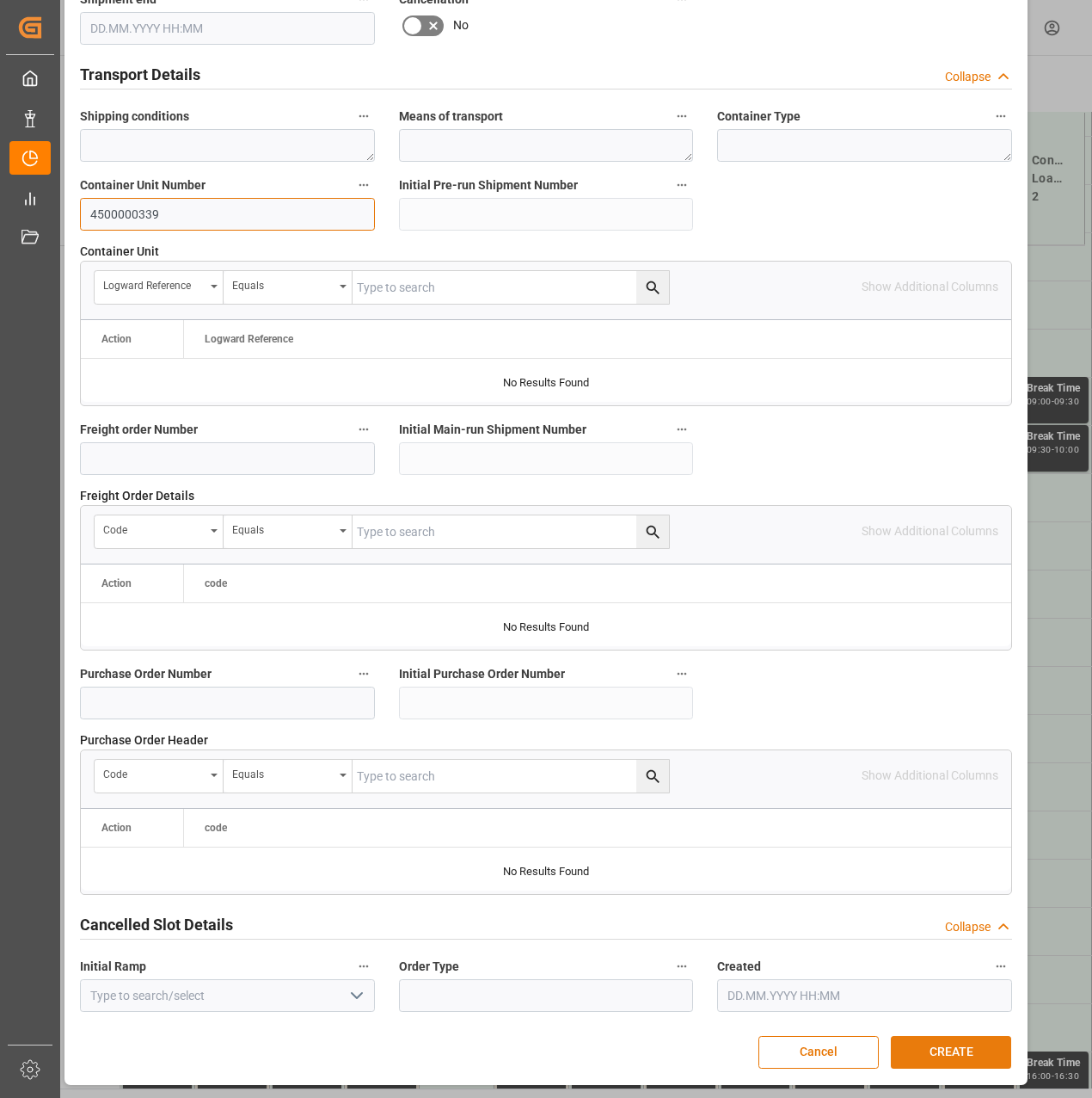
type input "4500000339"
click at [922, 1052] on button "CREATE" at bounding box center [951, 1052] width 120 height 33
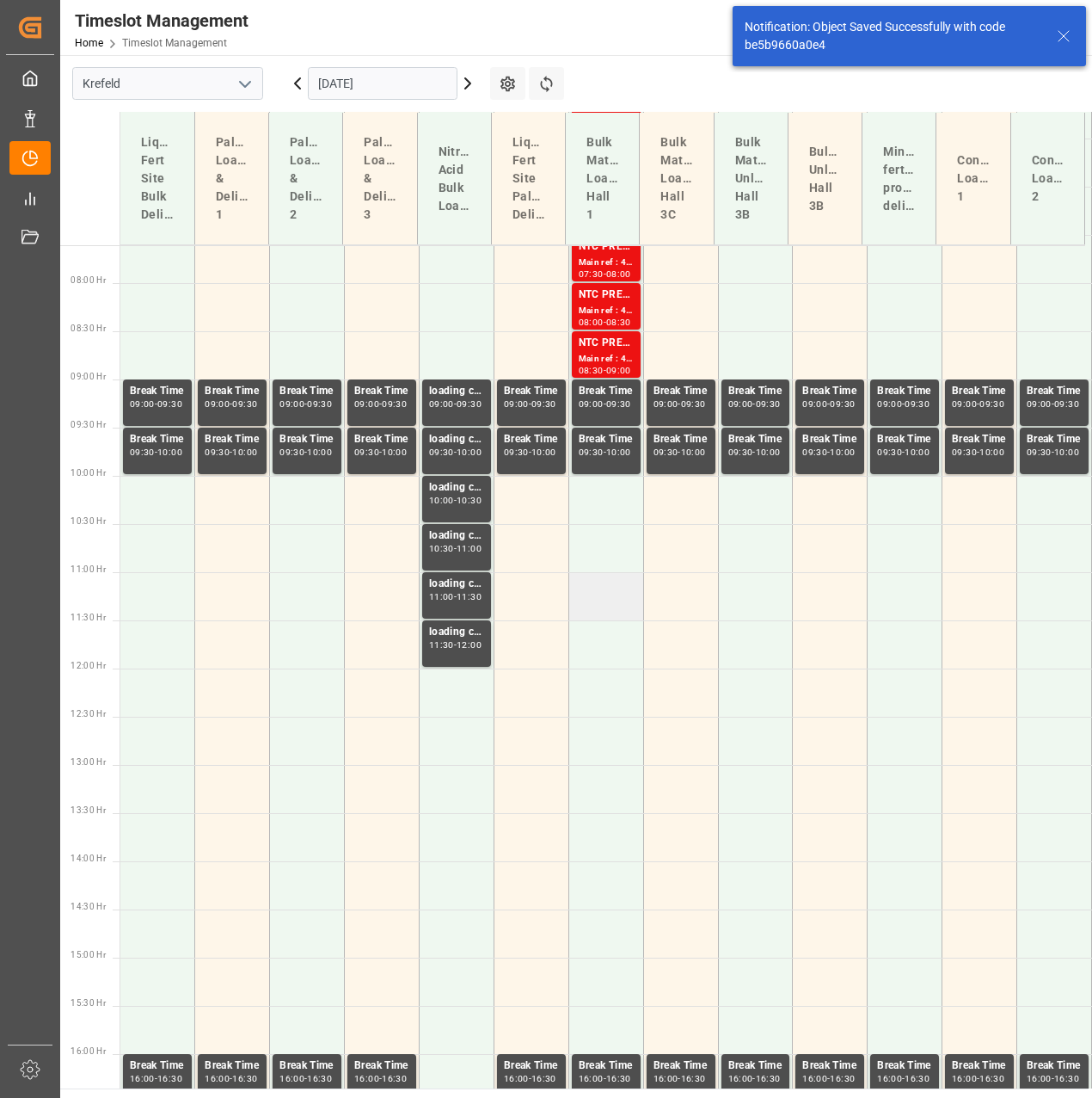
scroll to position [735, 0]
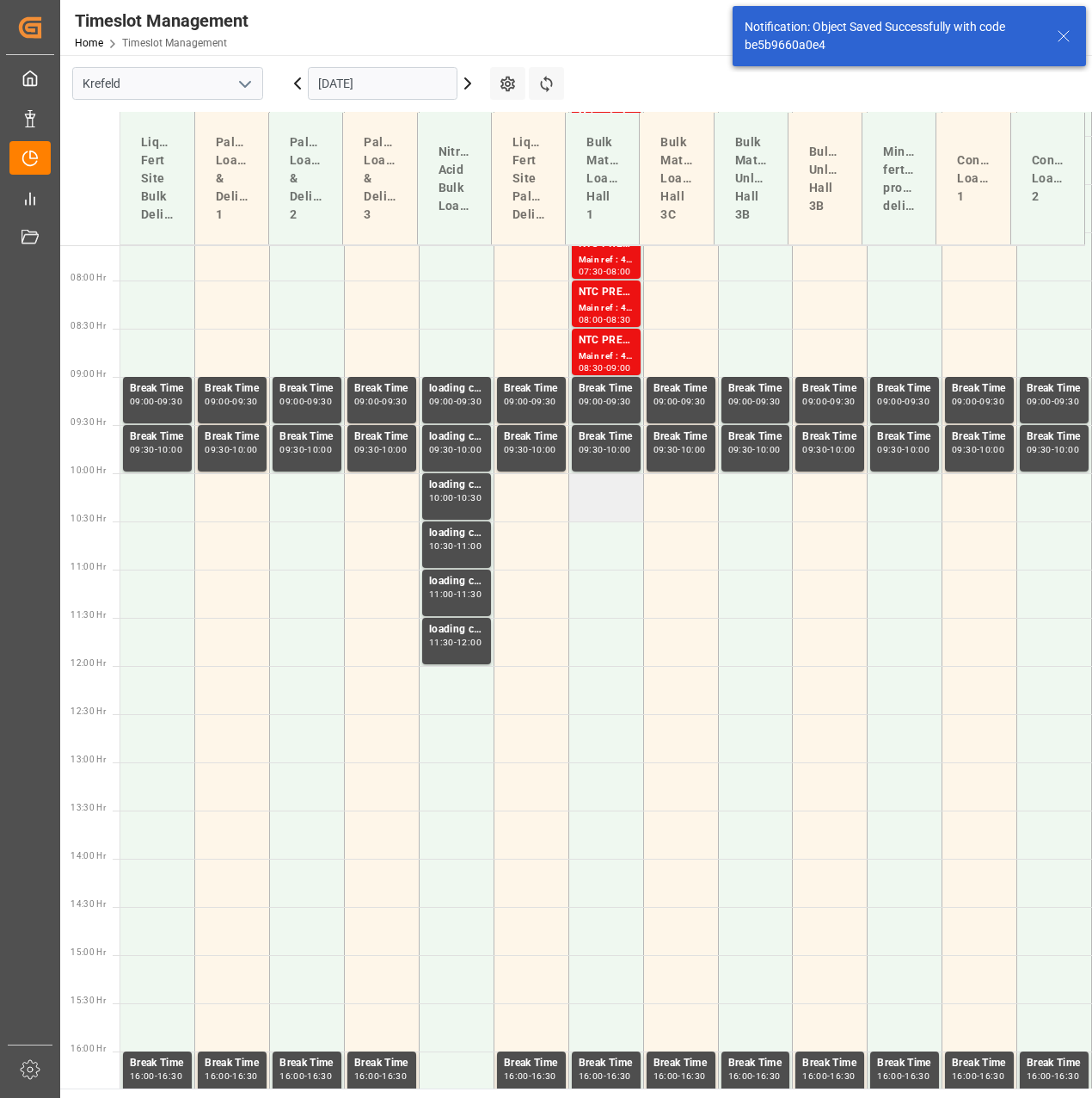
click at [595, 499] on td at bounding box center [607, 497] width 75 height 48
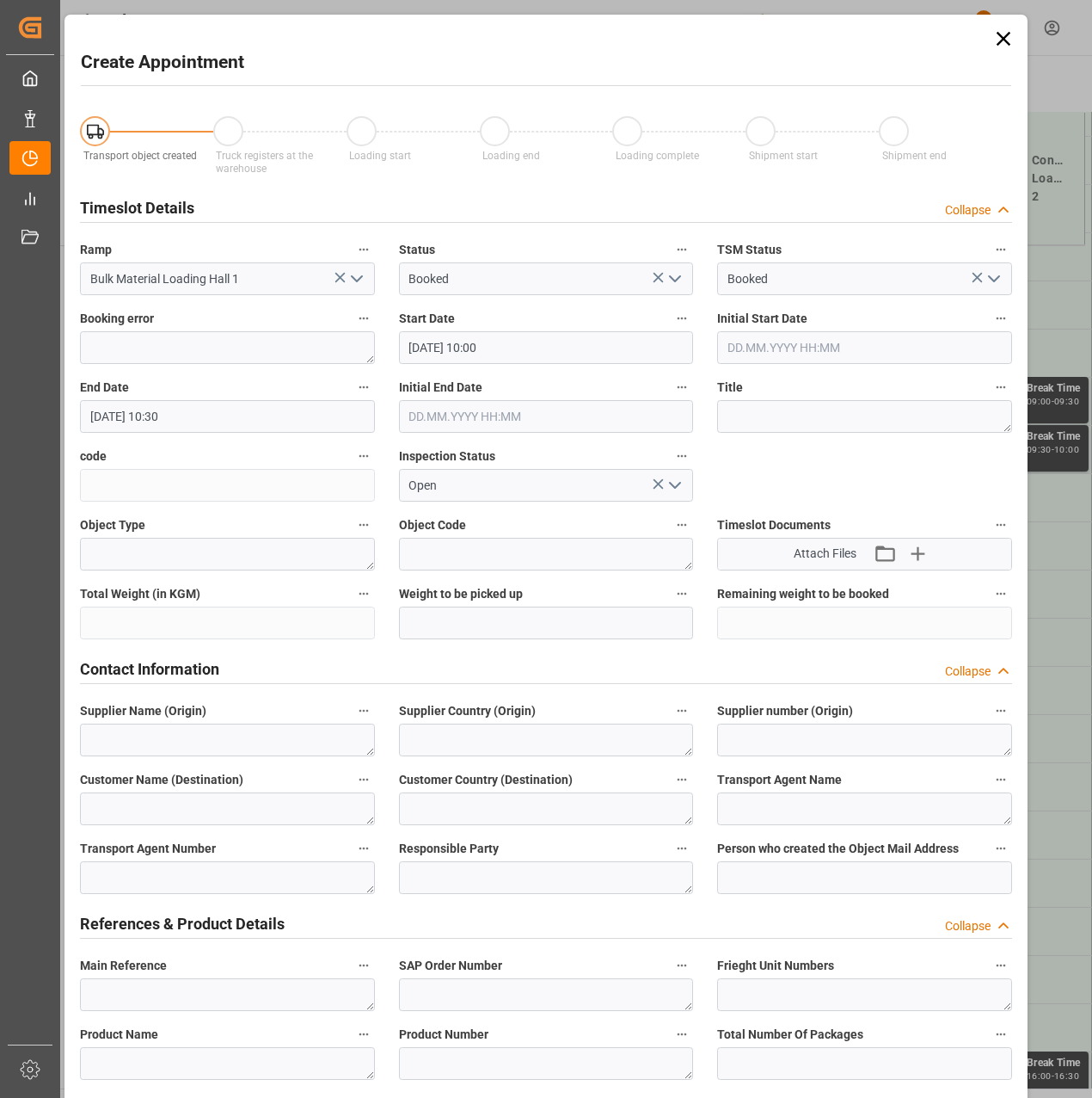
type input "07.11.2025 10:00"
type input "07.11.2025 10:30"
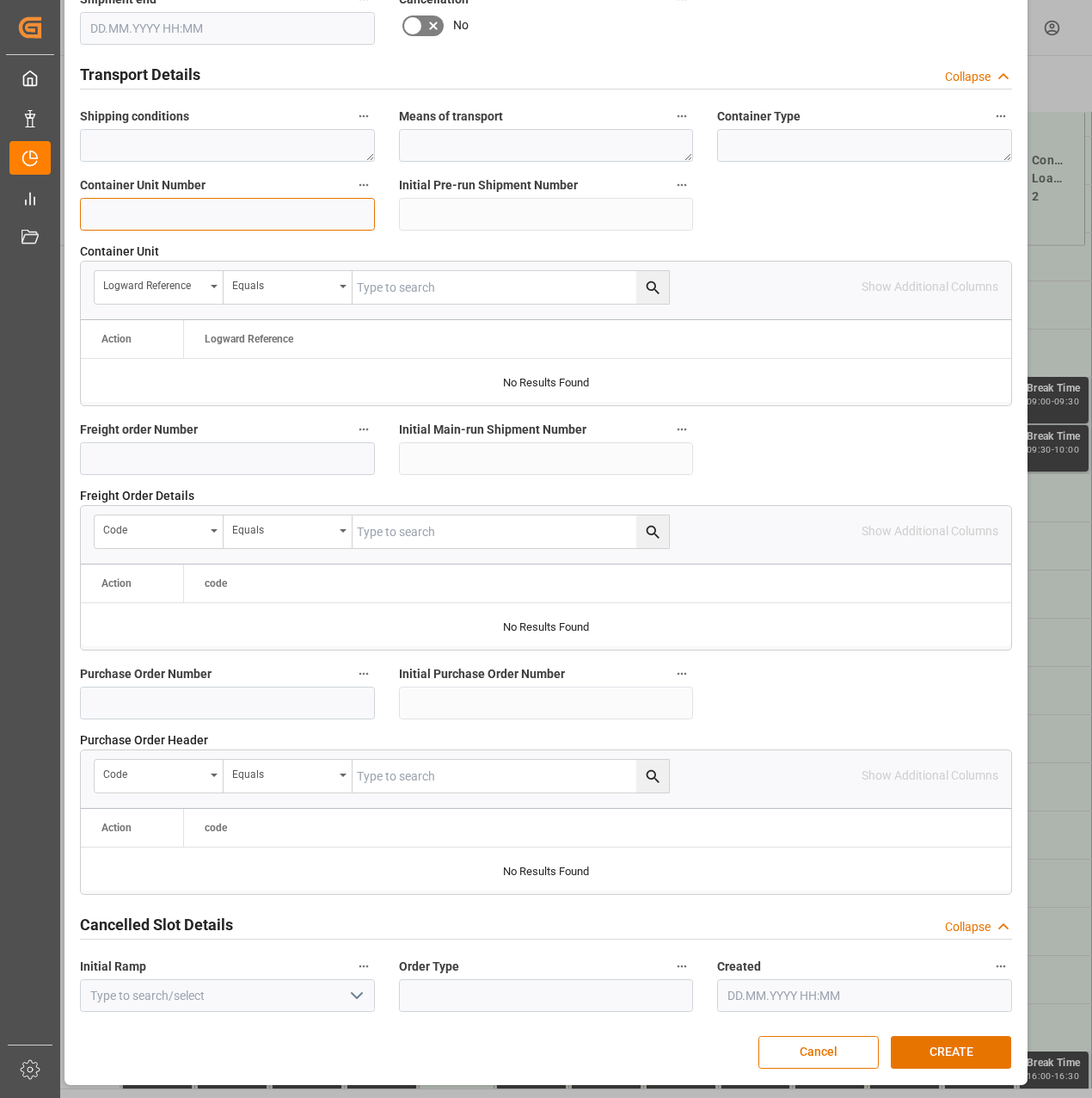
click at [240, 210] on input at bounding box center [227, 215] width 295 height 33
paste input "4500000335"
type input "4500000340"
click at [960, 1041] on button "CREATE" at bounding box center [951, 1052] width 120 height 33
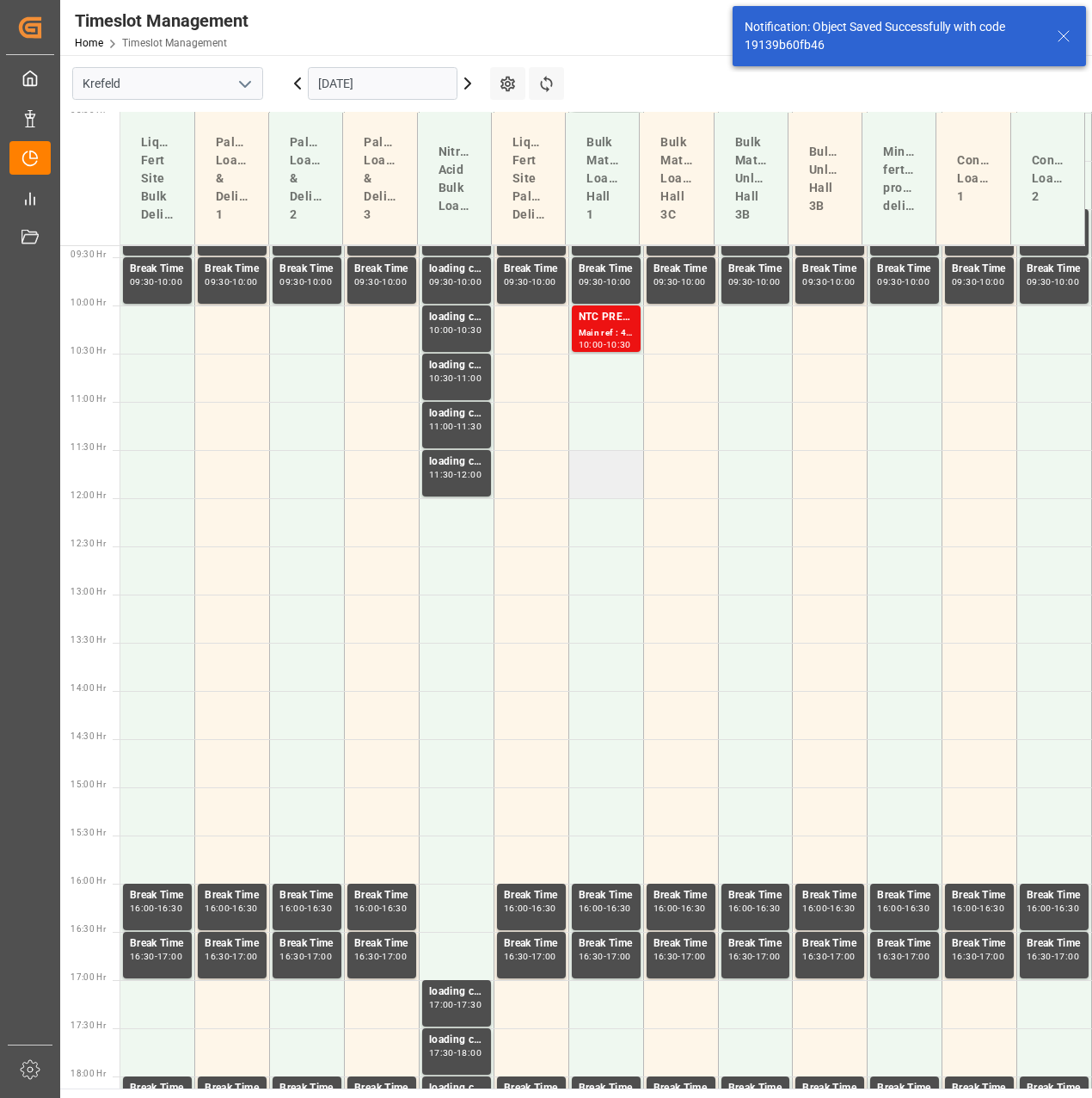
scroll to position [928, 0]
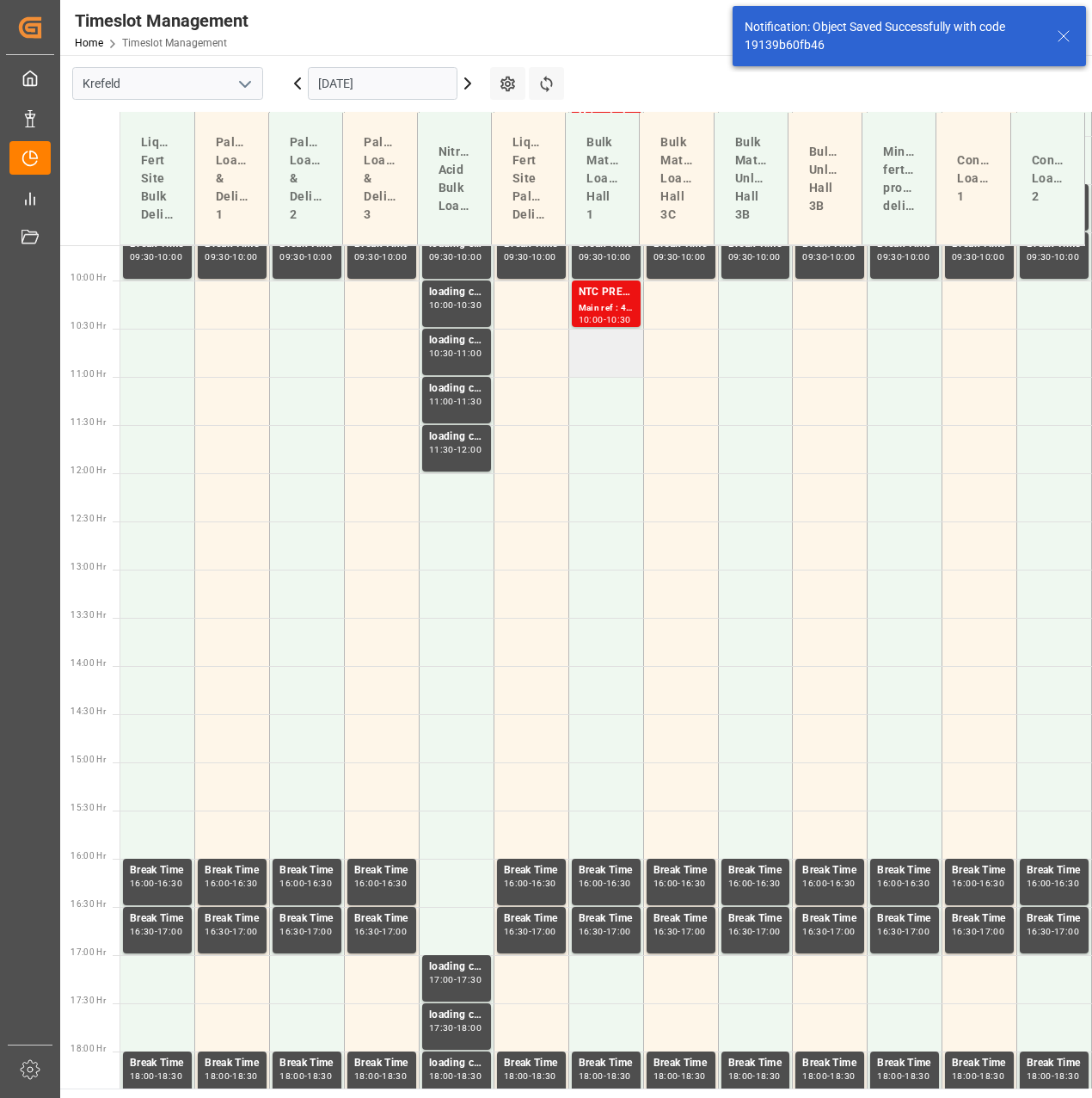
click at [614, 354] on td at bounding box center [607, 353] width 75 height 48
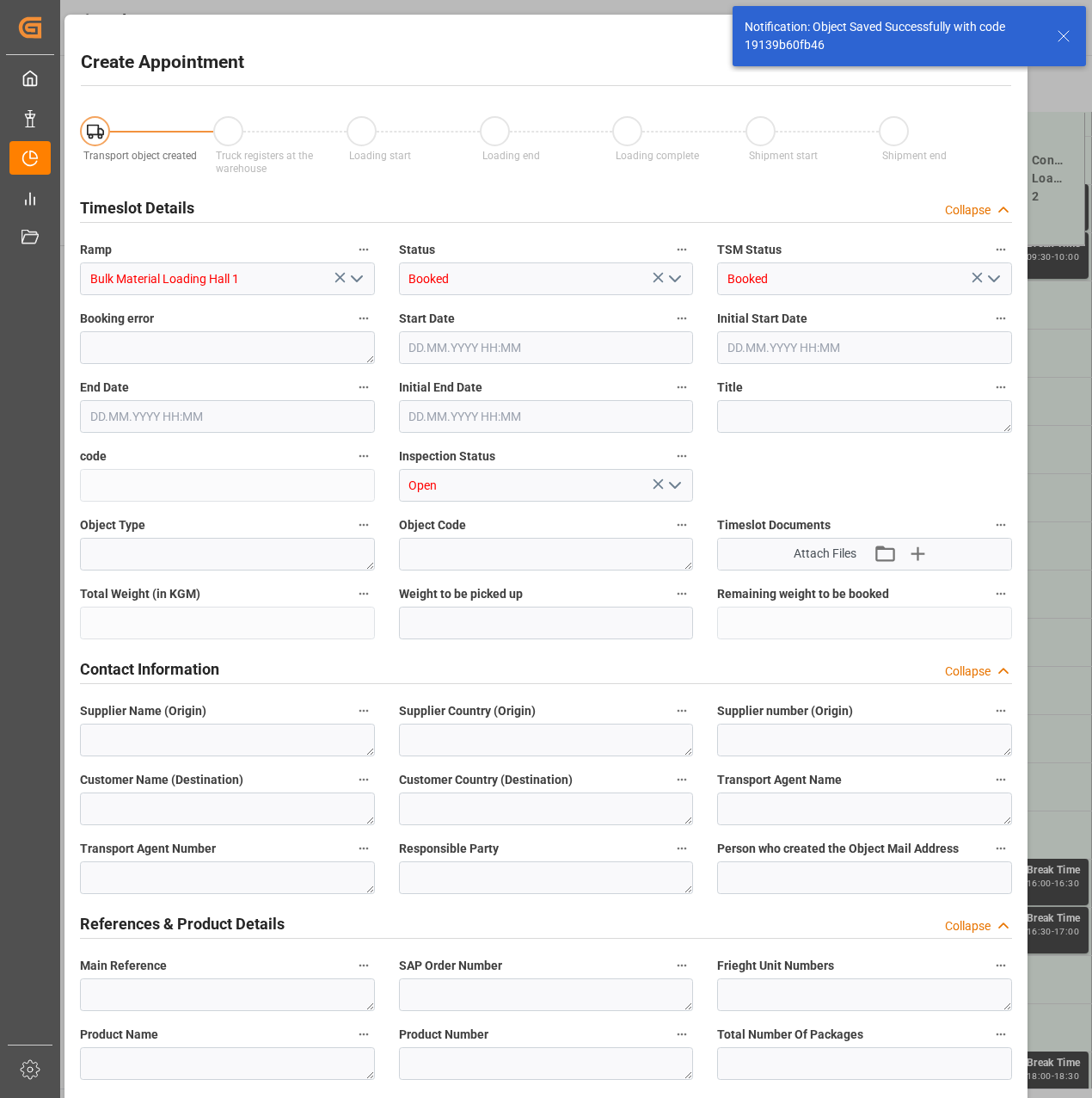
type input "07.11.2025 10:30"
type input "07.11.2025 11:00"
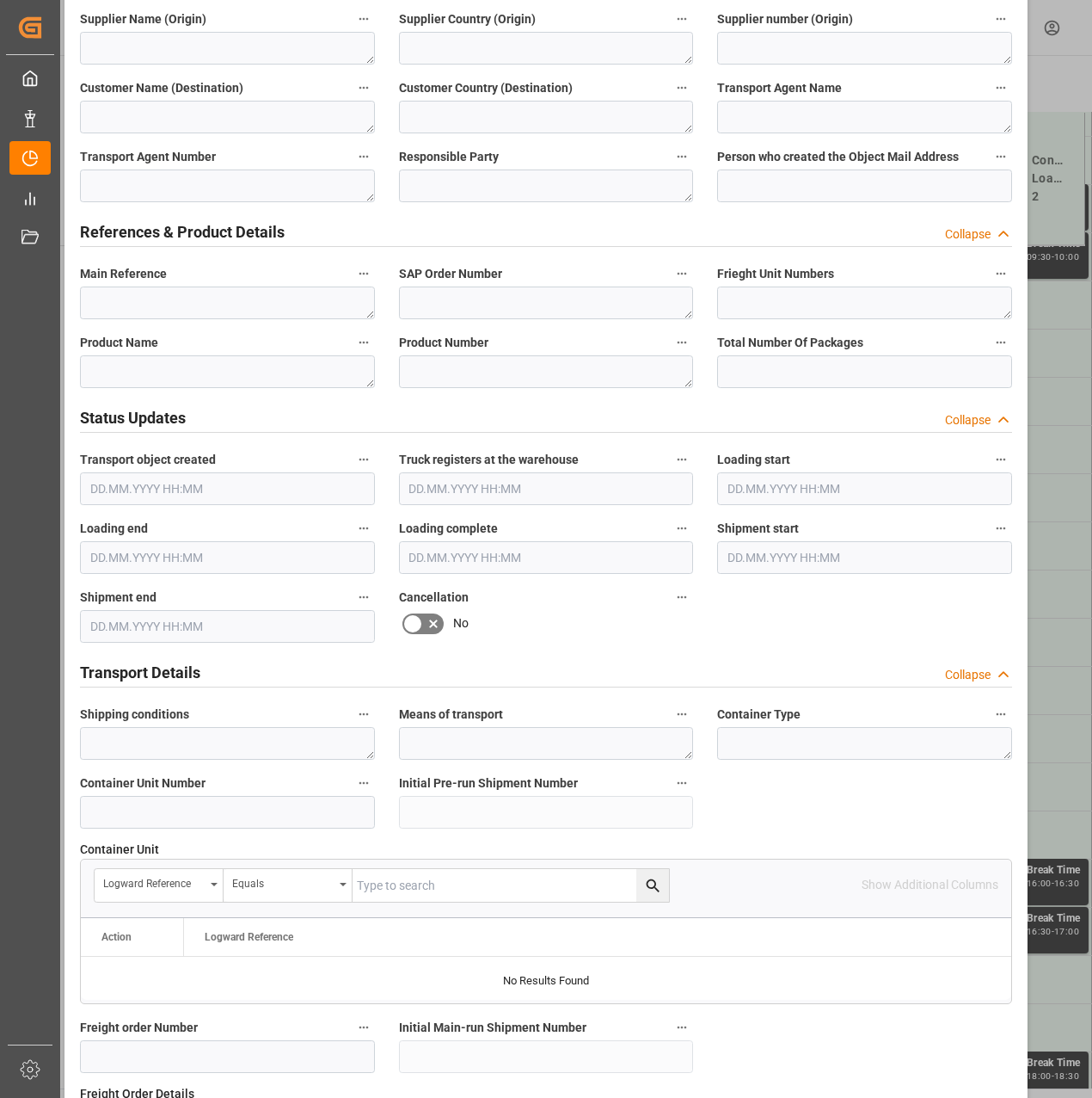
scroll to position [775, 0]
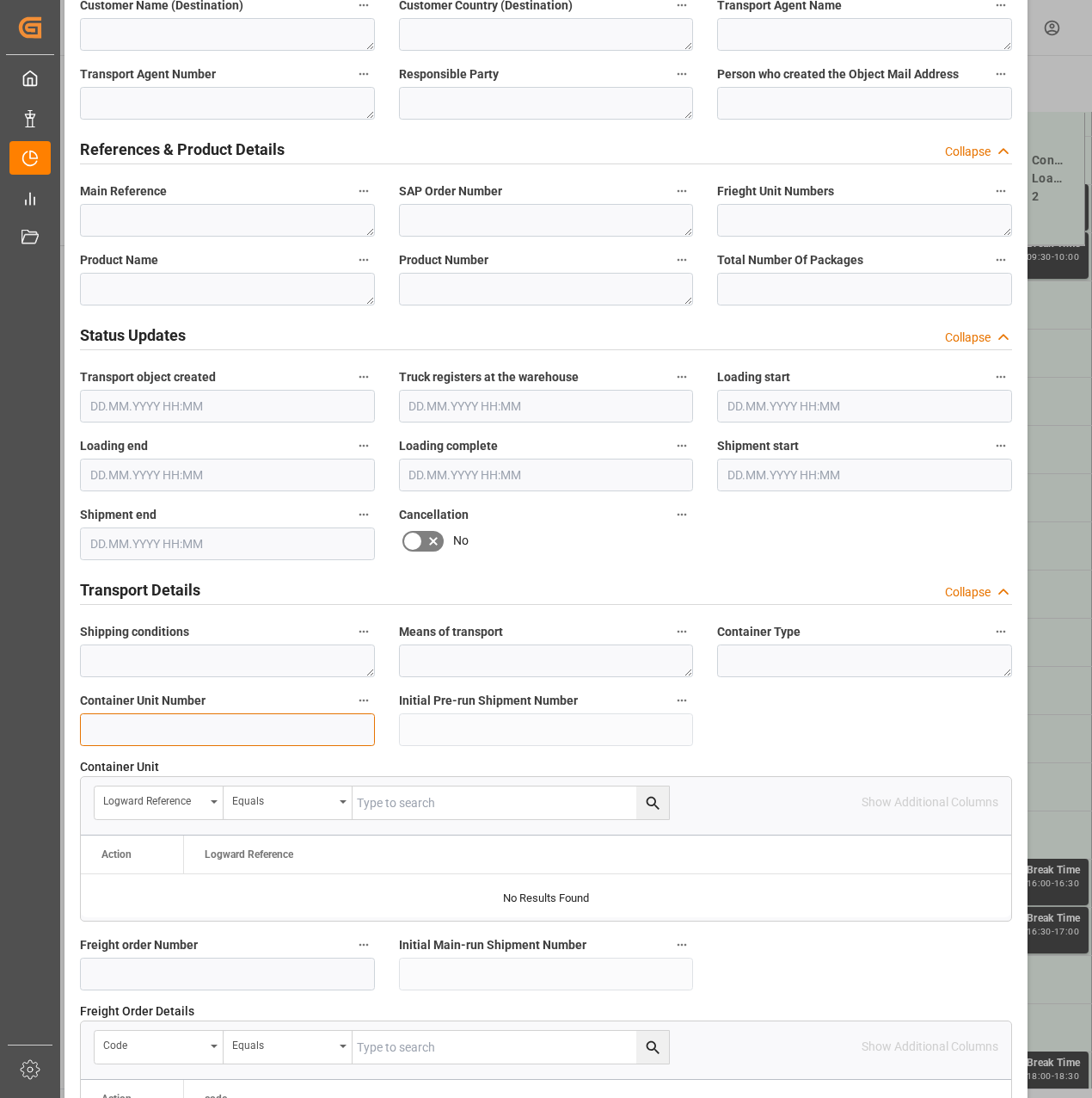
click at [212, 714] on input at bounding box center [227, 730] width 295 height 33
paste input "4500000340"
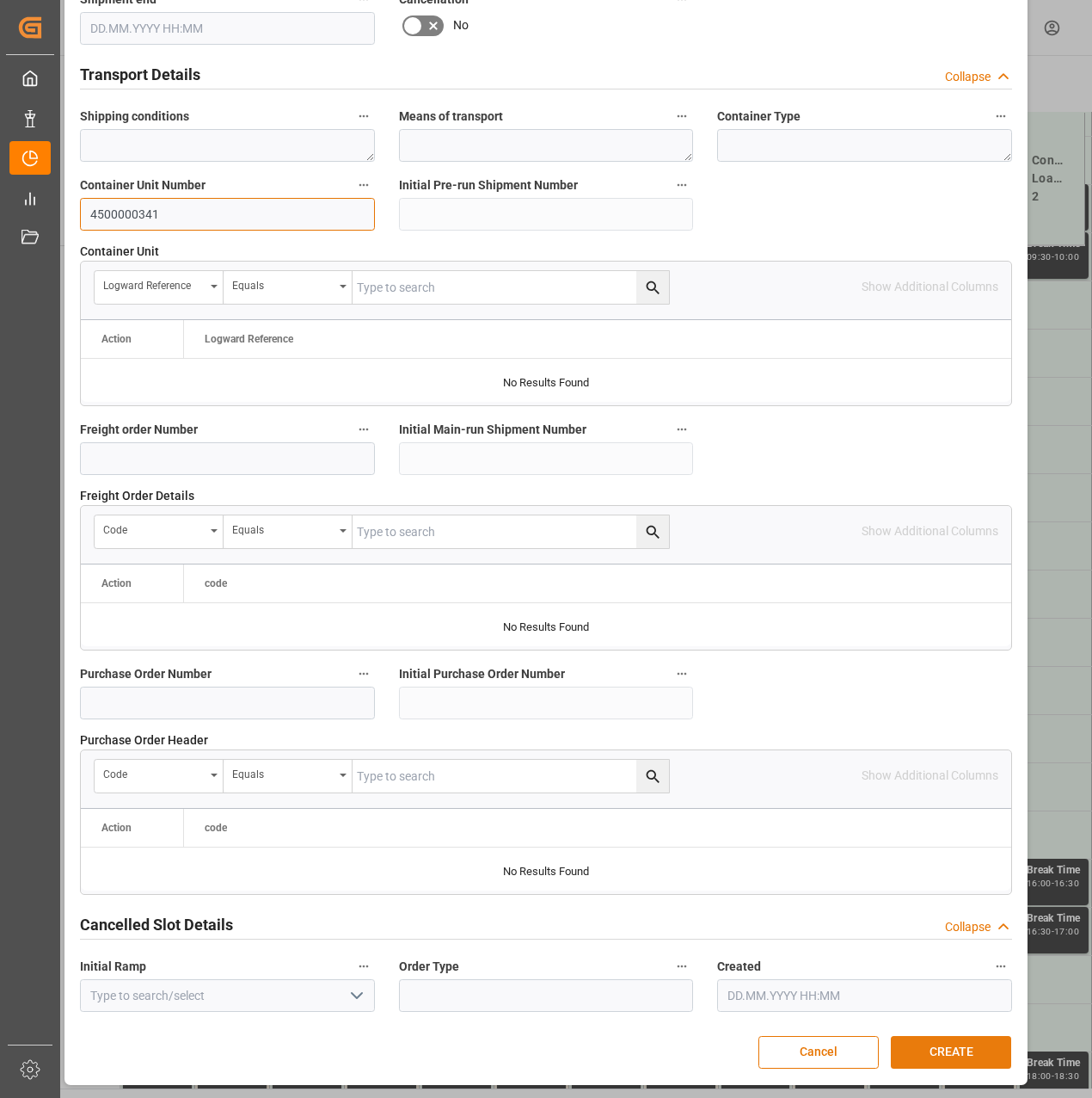
type input "4500000341"
click at [935, 1045] on button "CREATE" at bounding box center [951, 1052] width 120 height 33
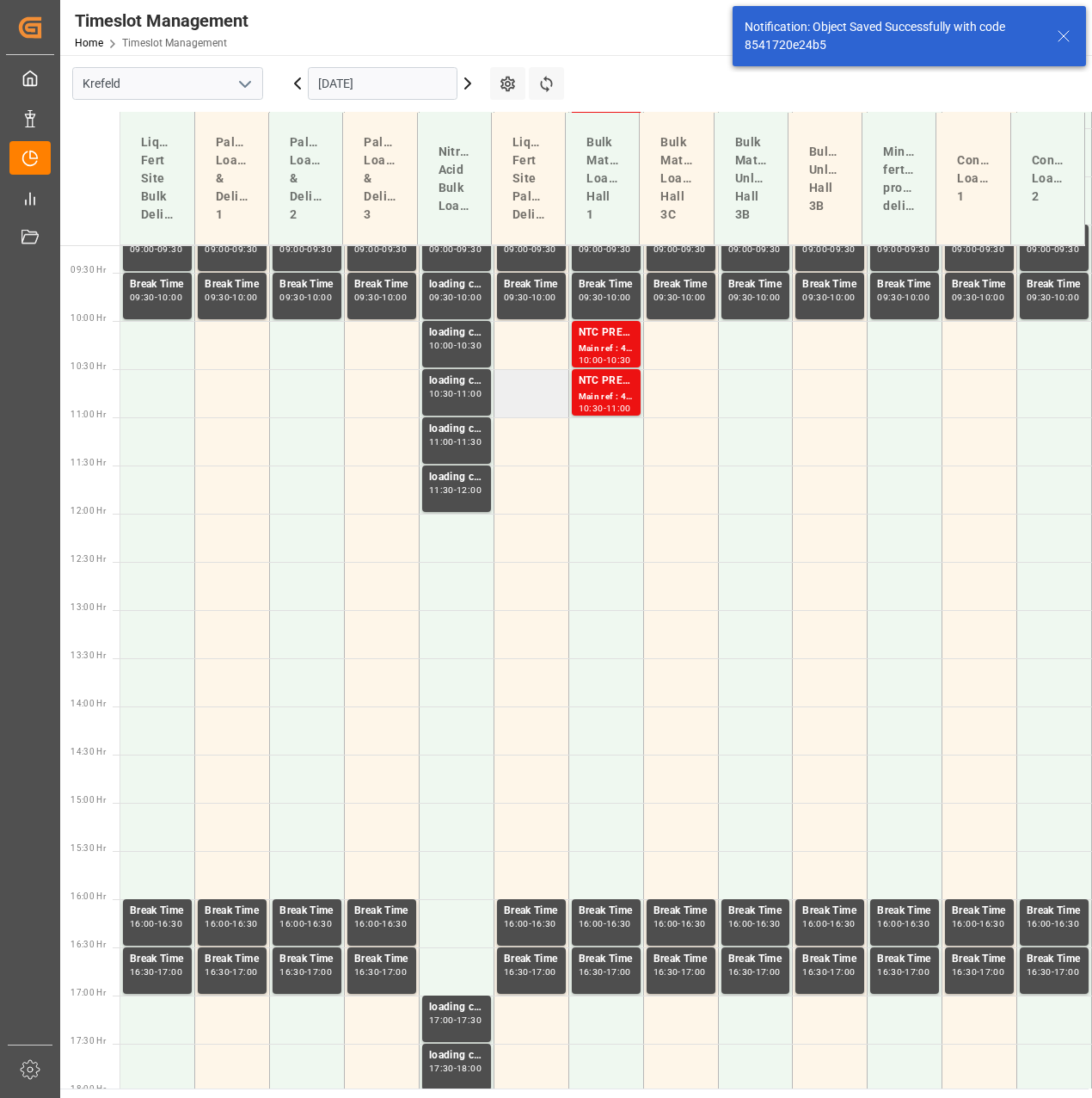
scroll to position [928, 0]
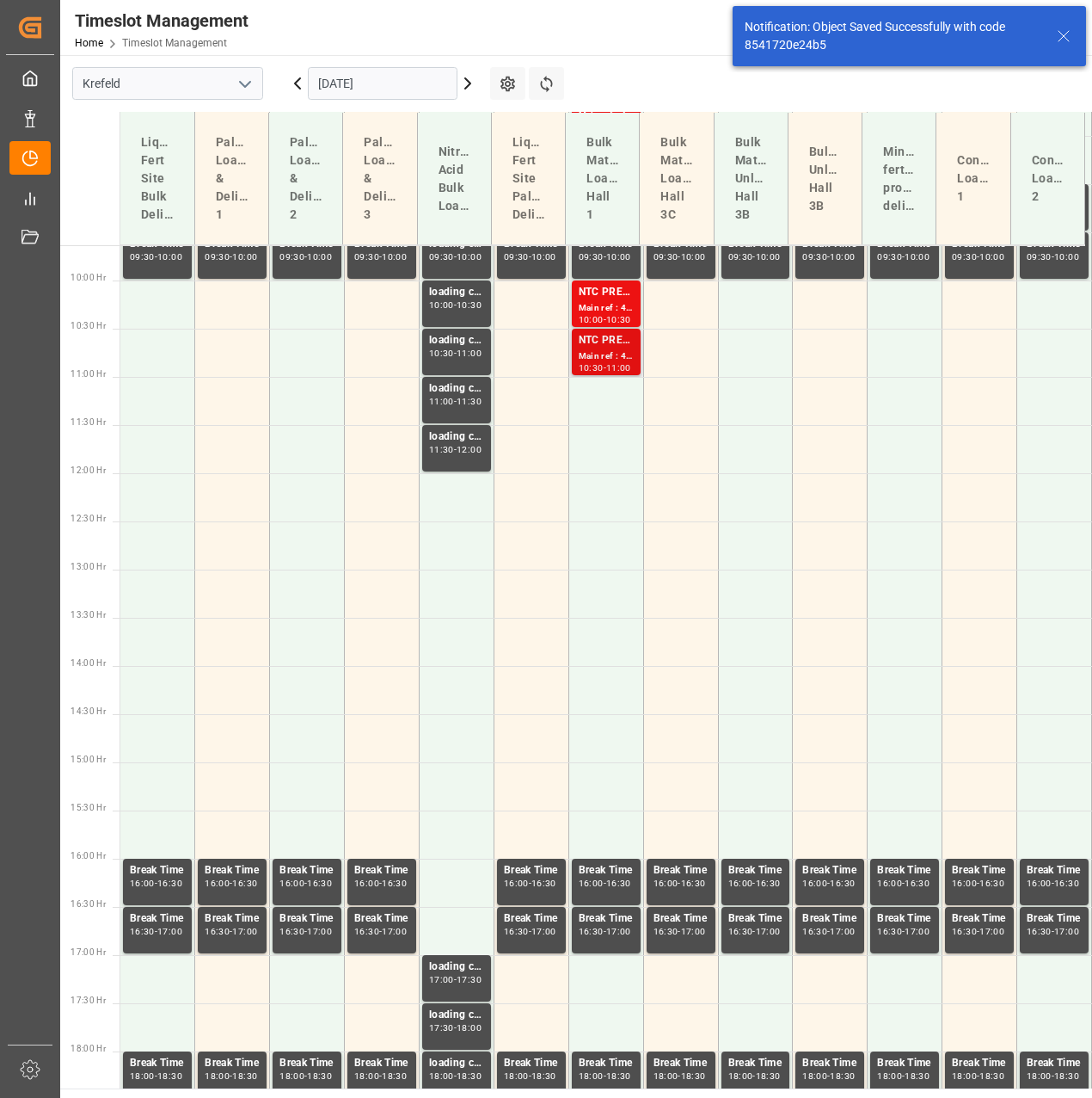
click at [579, 347] on div "NTC PREMIUM [DATE]+3+TE BULK" at bounding box center [607, 341] width 55 height 17
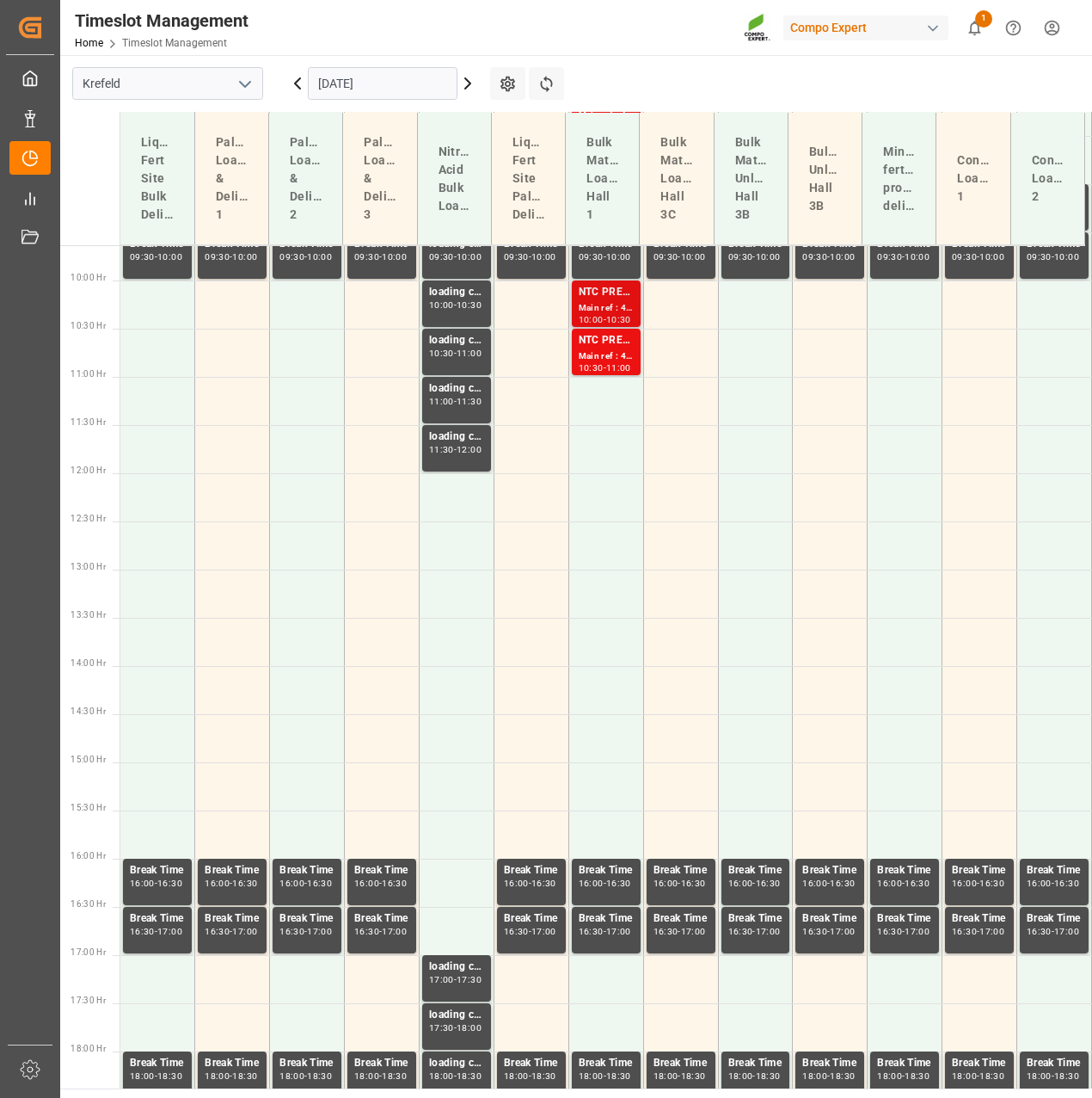
click at [594, 308] on div "Main ref : 4500000340, 2000000276" at bounding box center [607, 308] width 55 height 15
click at [620, 404] on td at bounding box center [607, 401] width 75 height 48
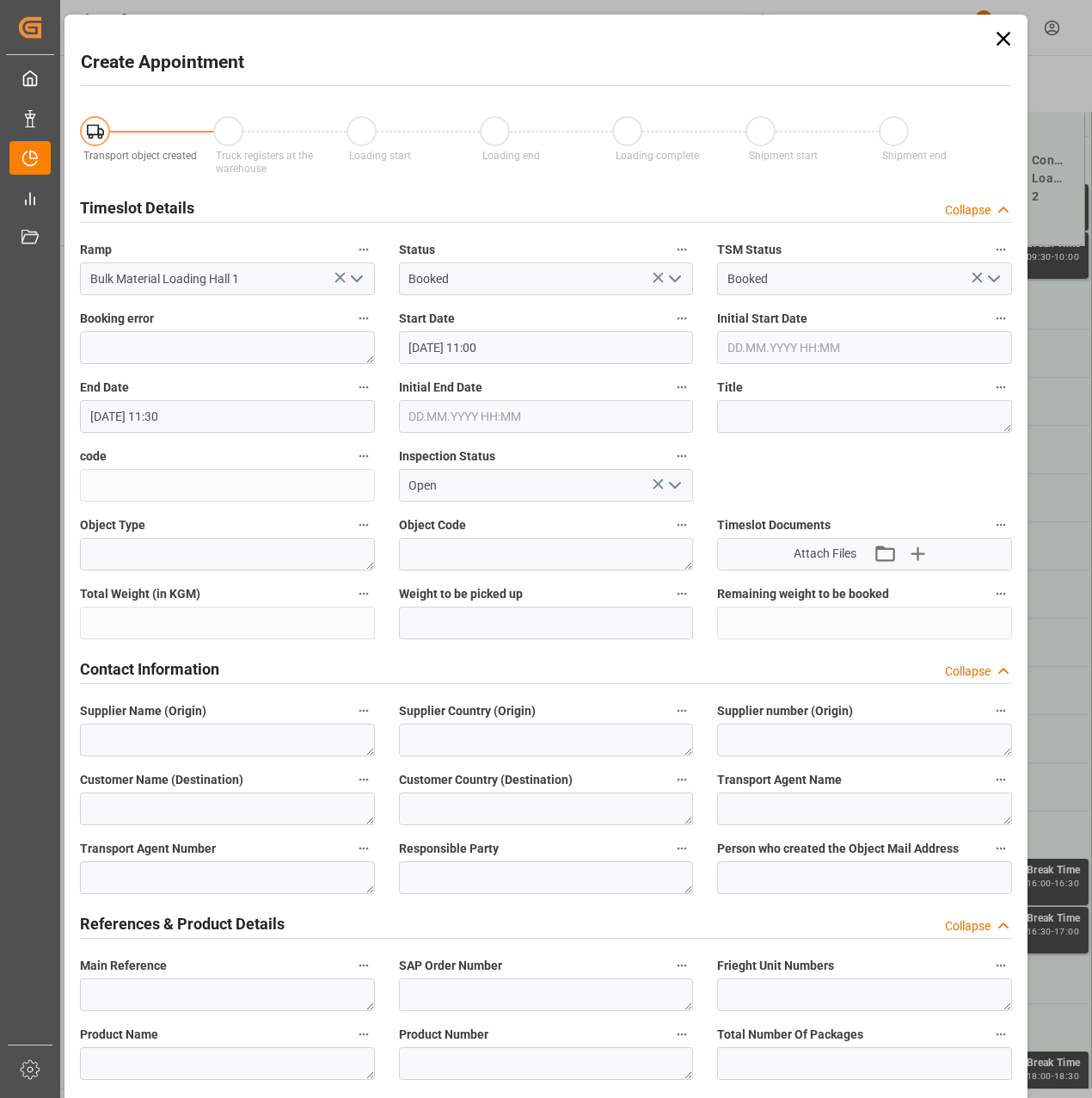
type input "07.11.2025 11:00"
type input "07.11.2025 11:30"
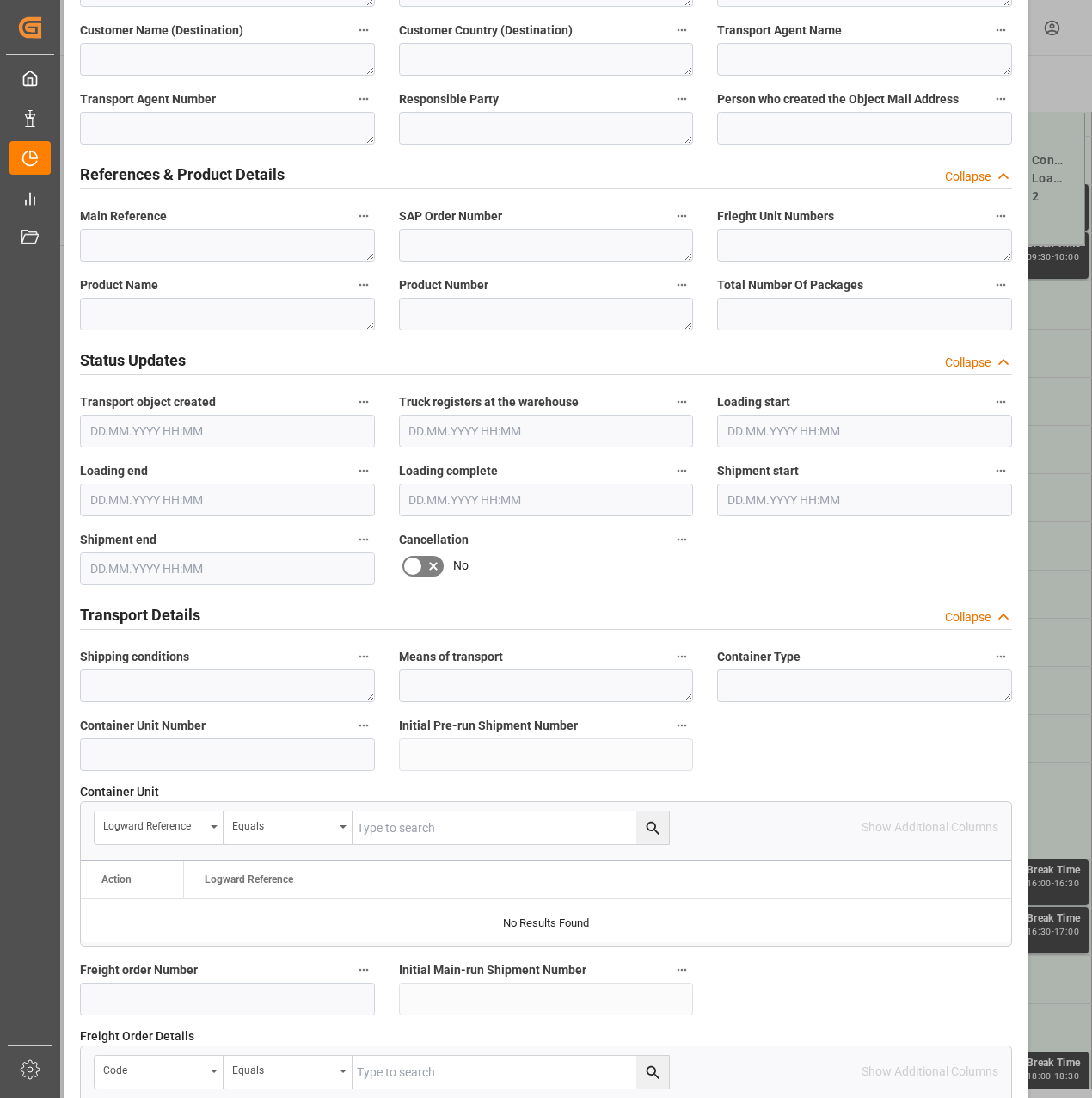
scroll to position [947, 0]
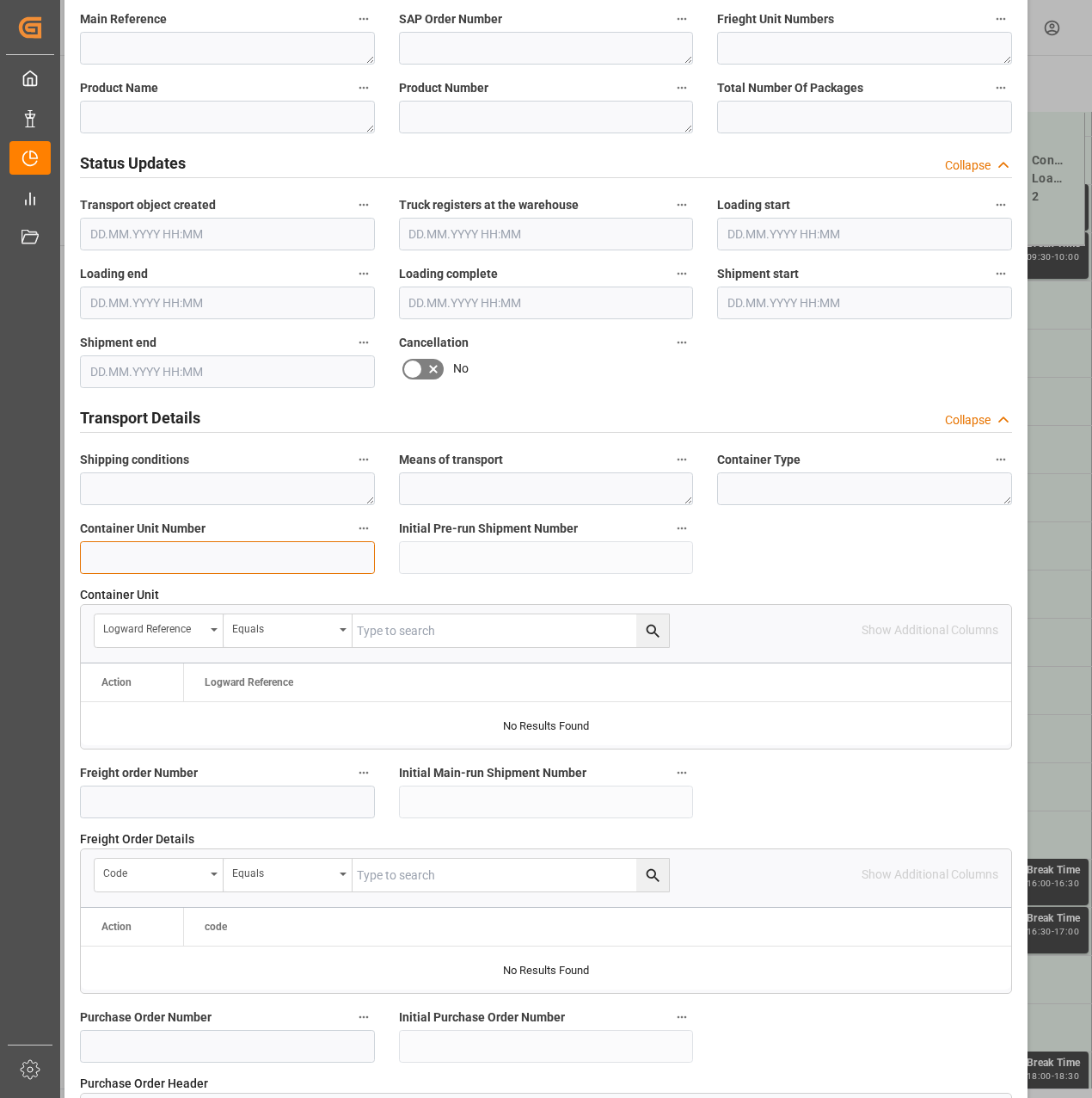
click at [153, 555] on input at bounding box center [227, 558] width 295 height 33
paste input "4500000340"
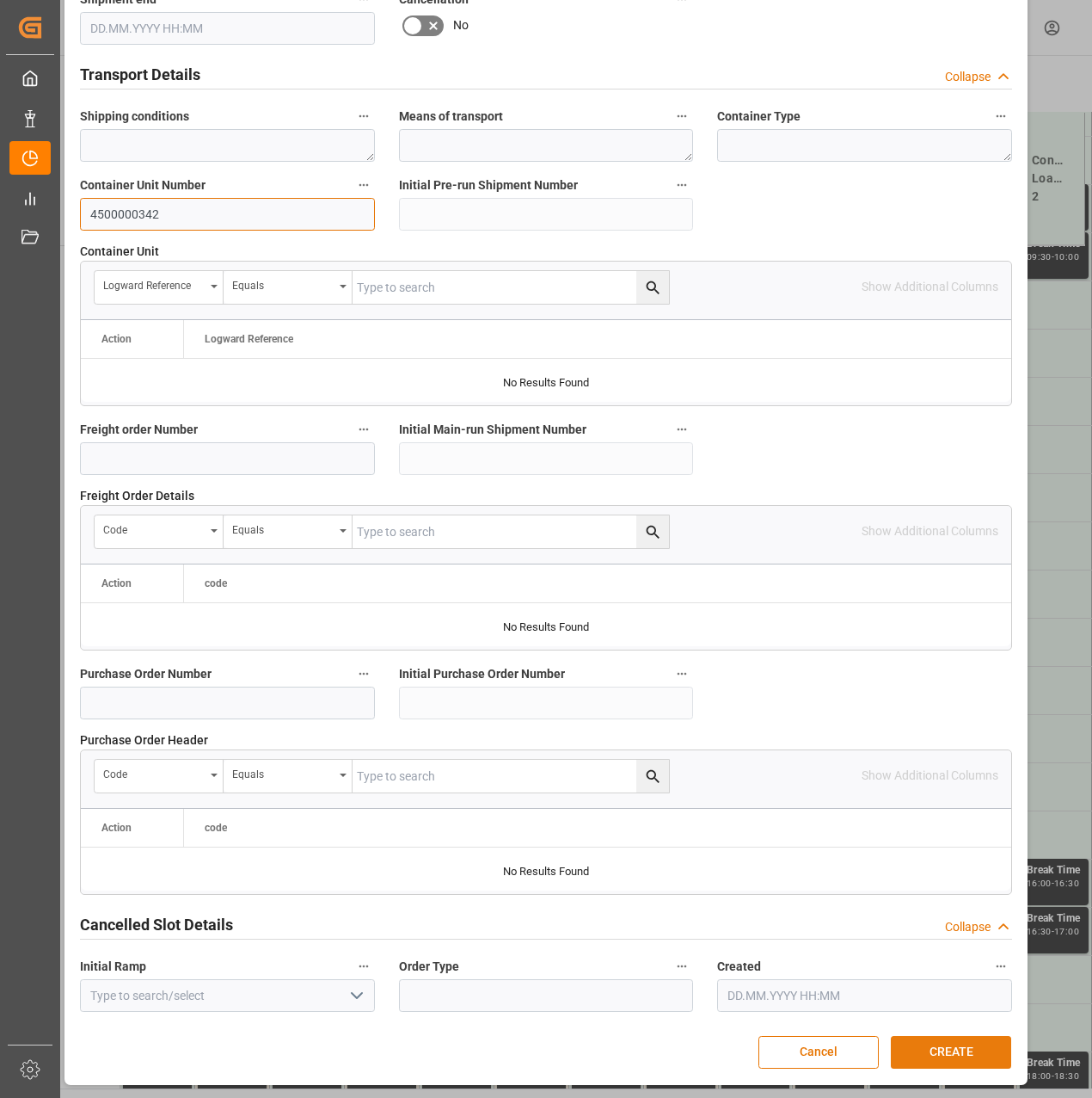
type input "4500000342"
click at [947, 1046] on button "CREATE" at bounding box center [951, 1052] width 120 height 33
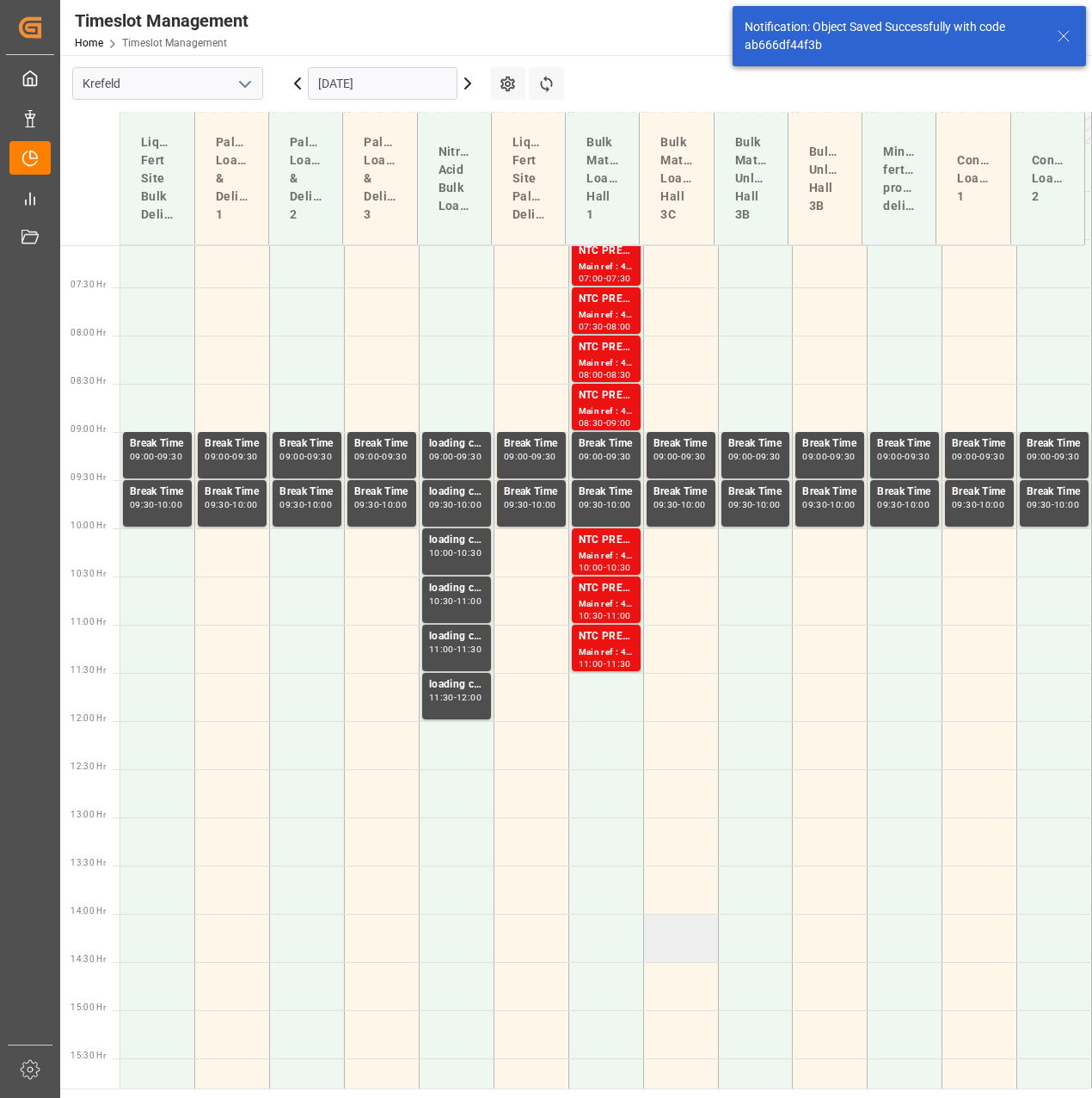
scroll to position [422, 0]
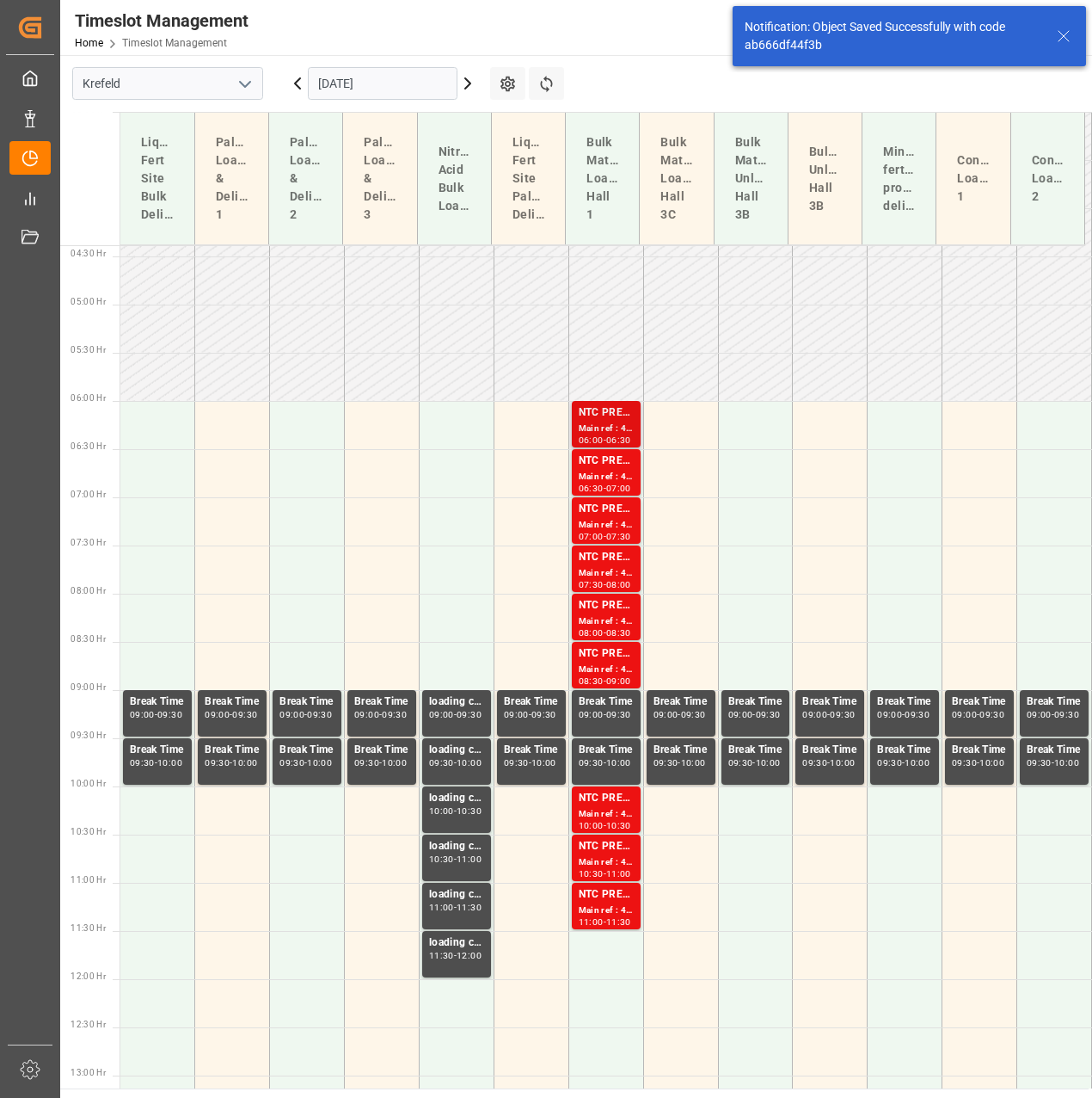
click at [590, 422] on div "Main ref : 4500000344, 2000000276" at bounding box center [607, 429] width 55 height 15
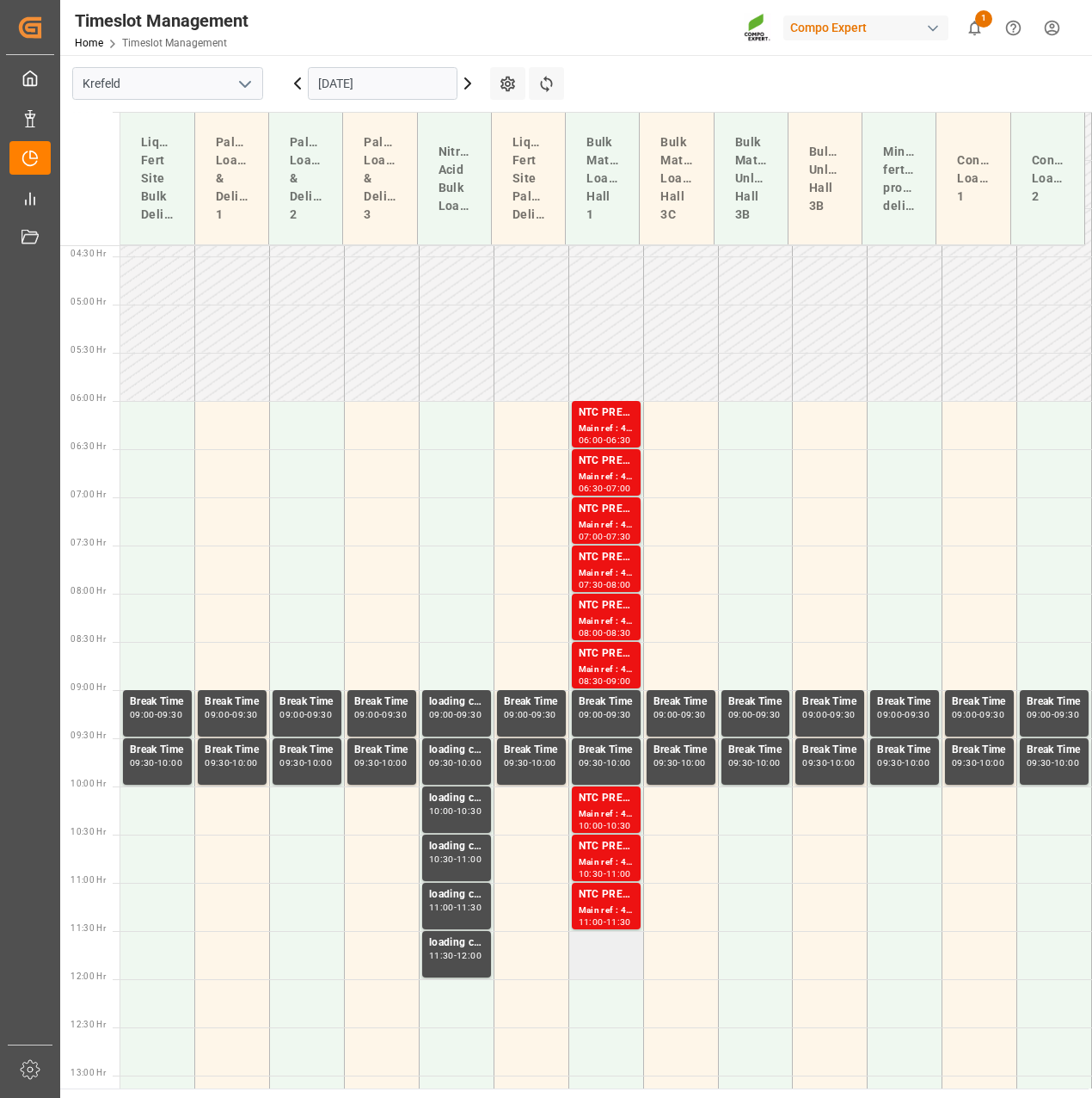
click at [619, 965] on td at bounding box center [607, 955] width 75 height 48
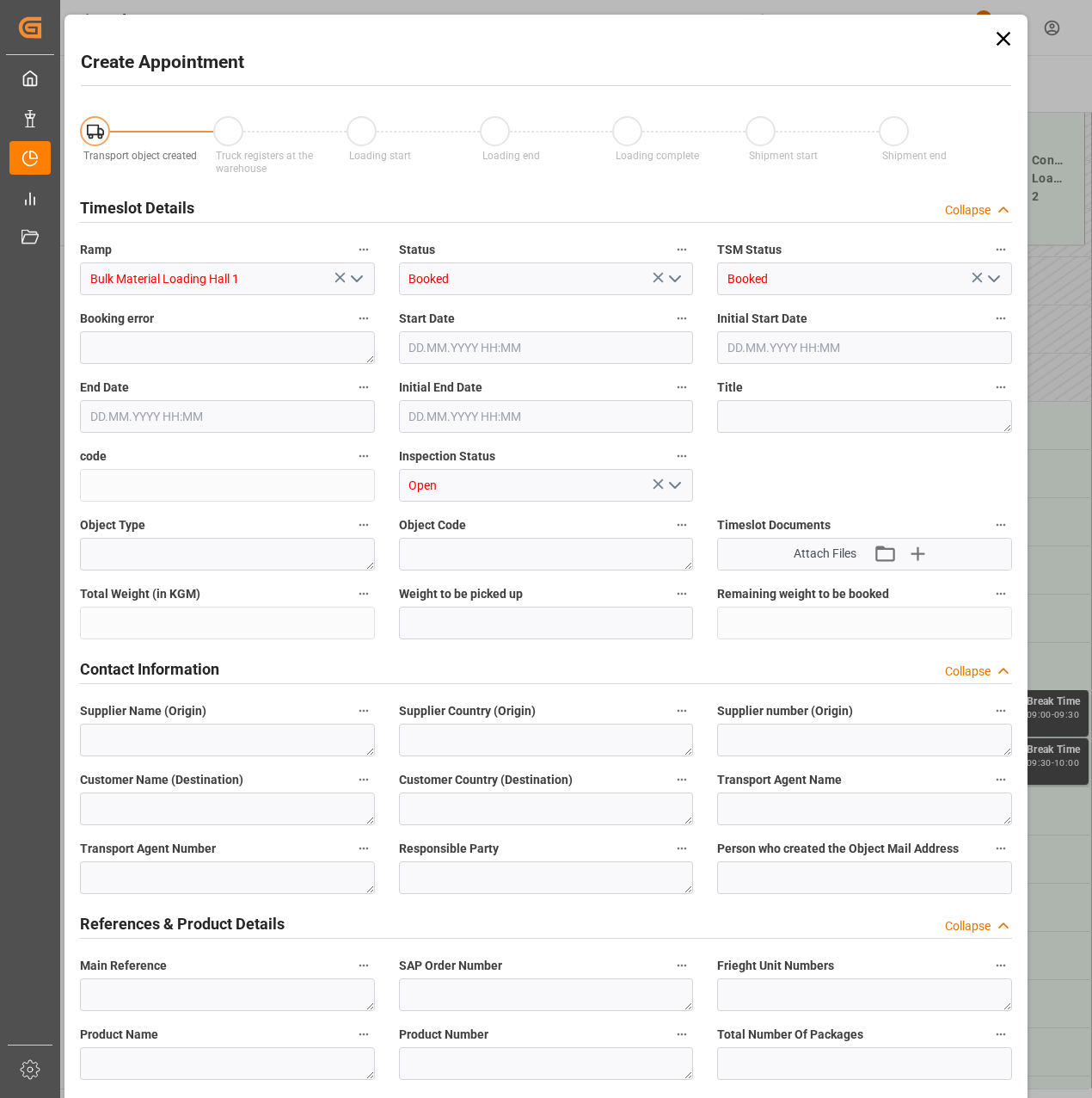
type input "07.11.2025 11:30"
type input "07.11.2025 12:00"
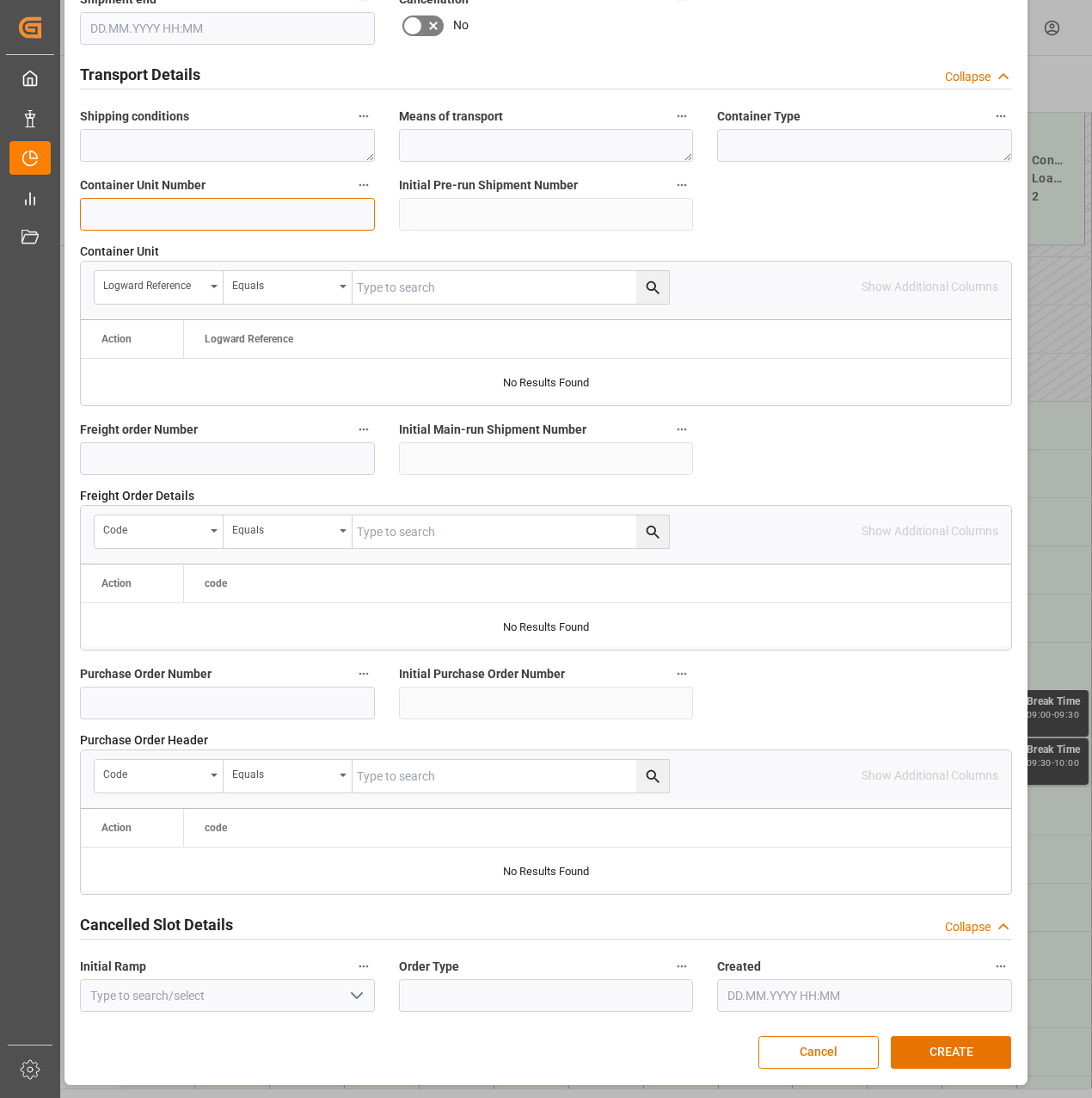
click at [251, 212] on input at bounding box center [227, 215] width 295 height 33
paste input "4500000340"
type input "4500000343"
click at [961, 1048] on button "CREATE" at bounding box center [951, 1052] width 120 height 33
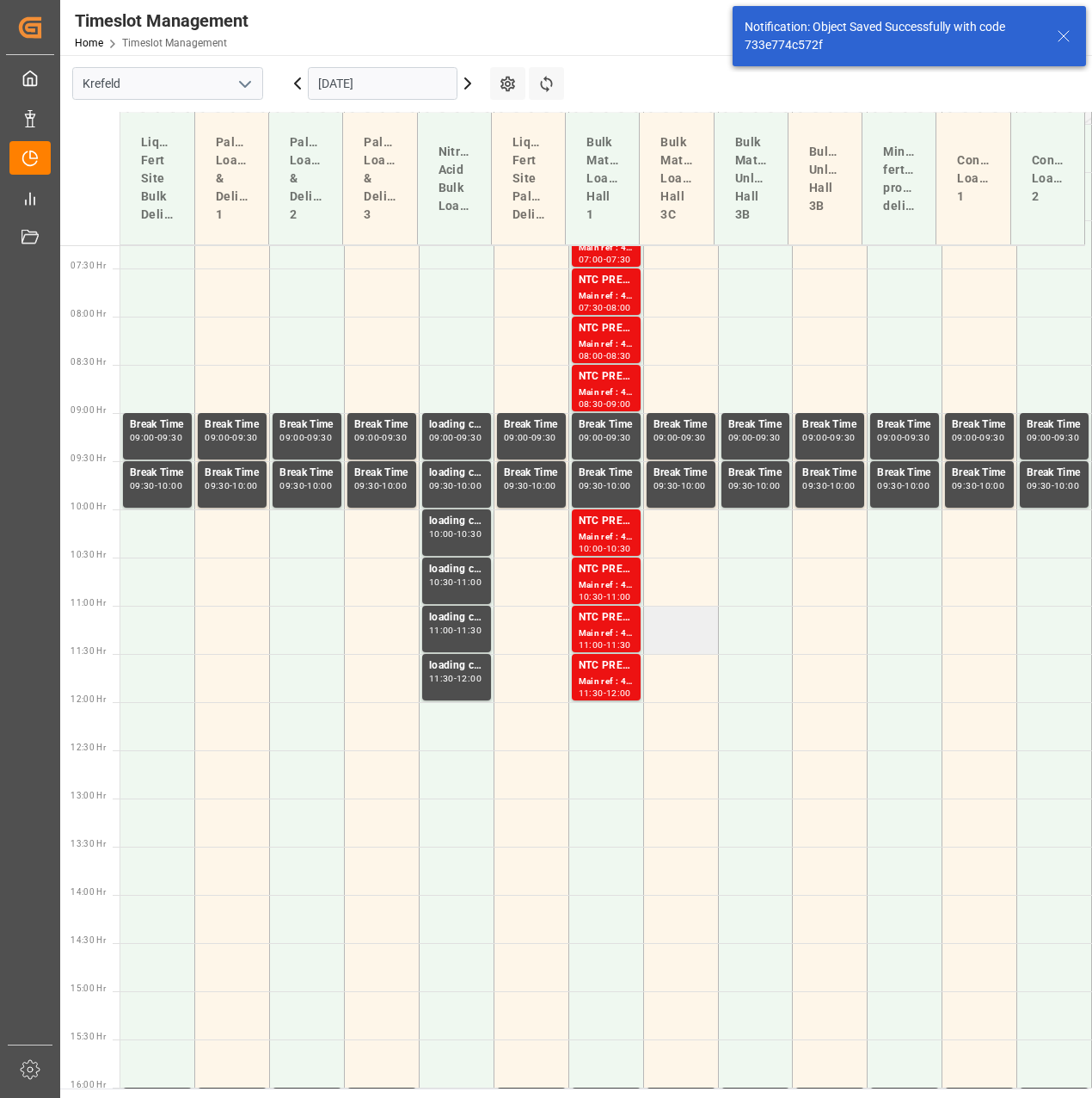
scroll to position [1025, 0]
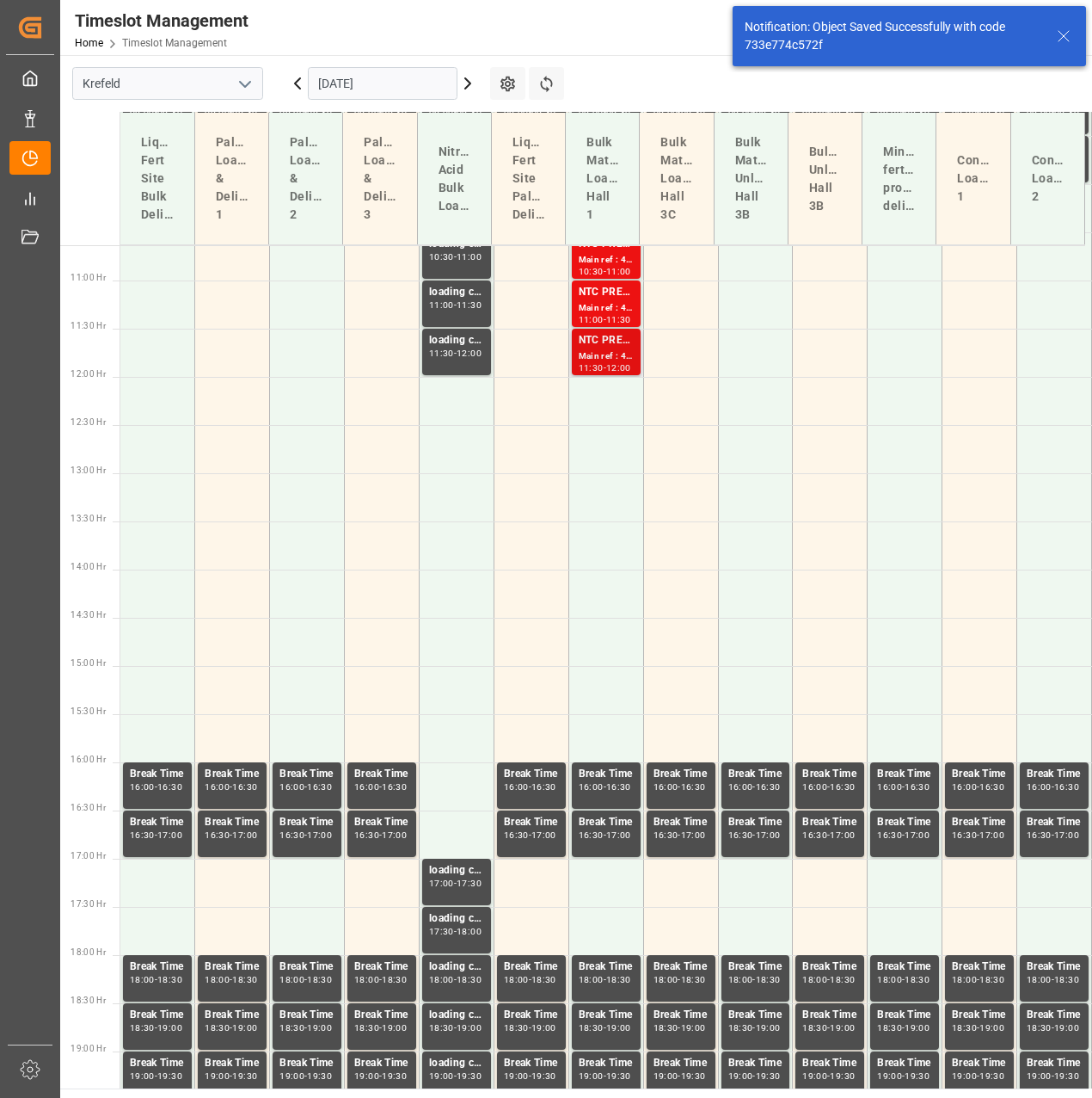
click at [595, 364] on div "11:30" at bounding box center [591, 367] width 25 height 7
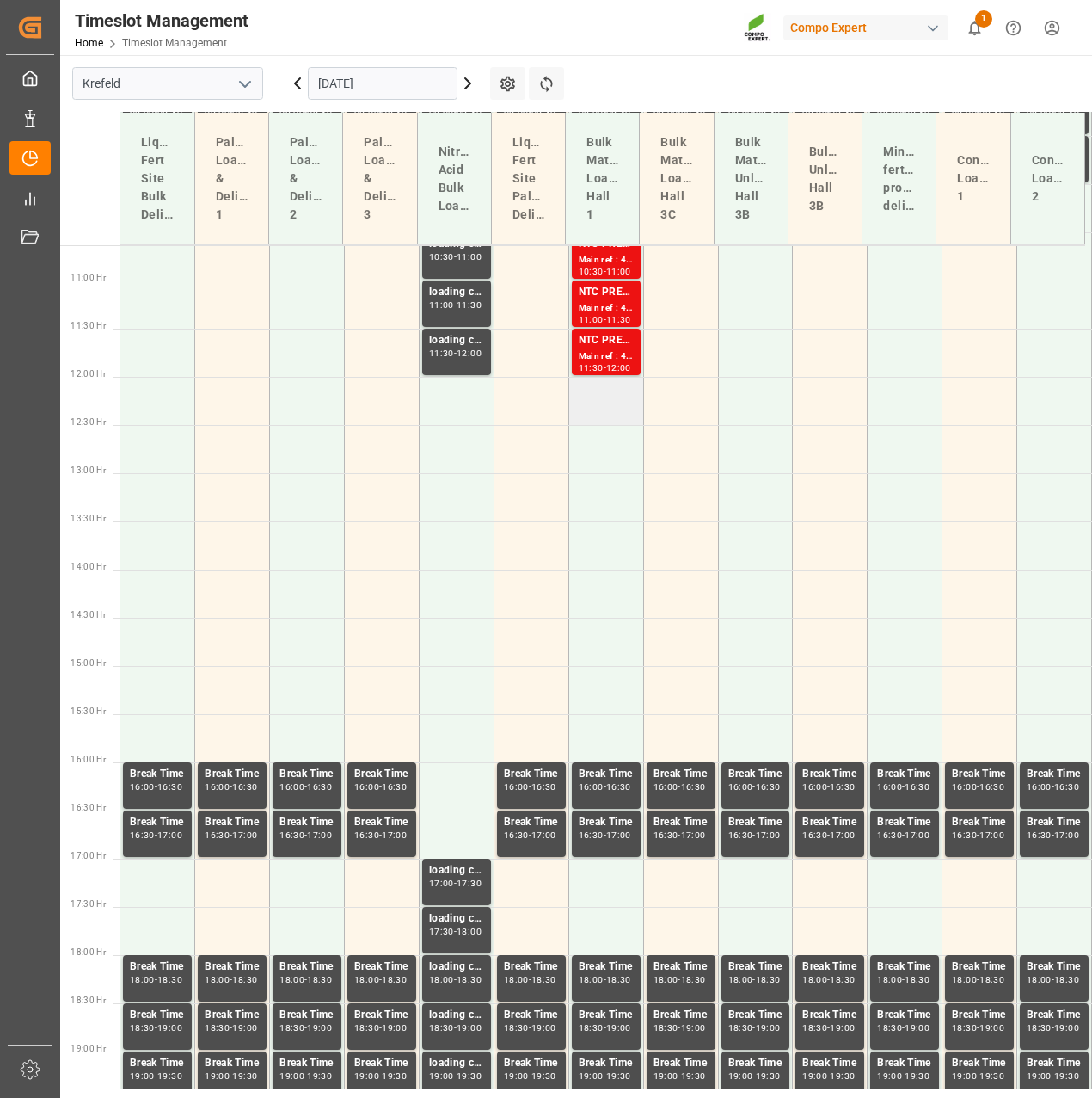
click at [584, 419] on td at bounding box center [607, 401] width 75 height 48
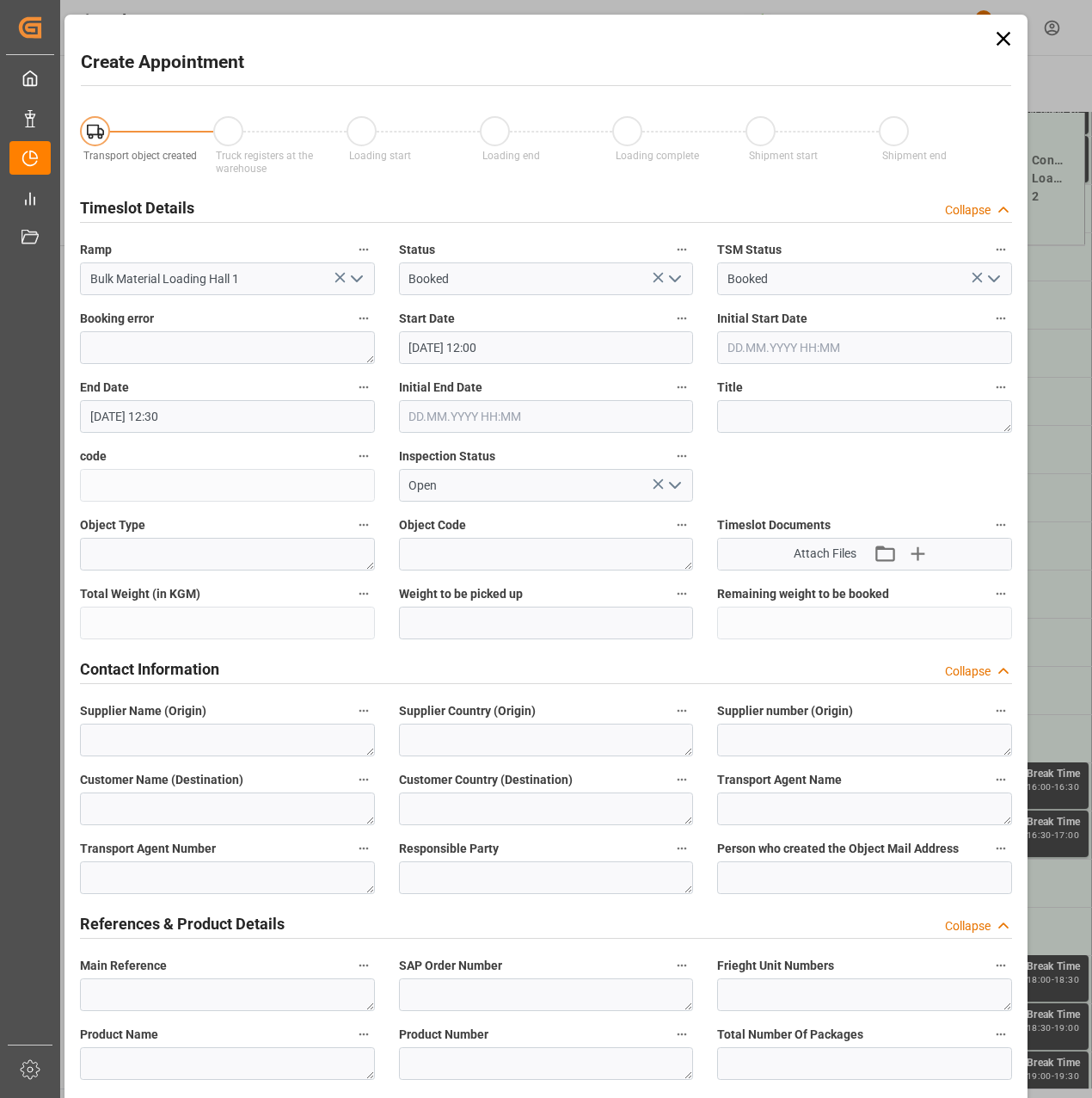
type input "07.11.2025 12:00"
type input "07.11.2025 12:30"
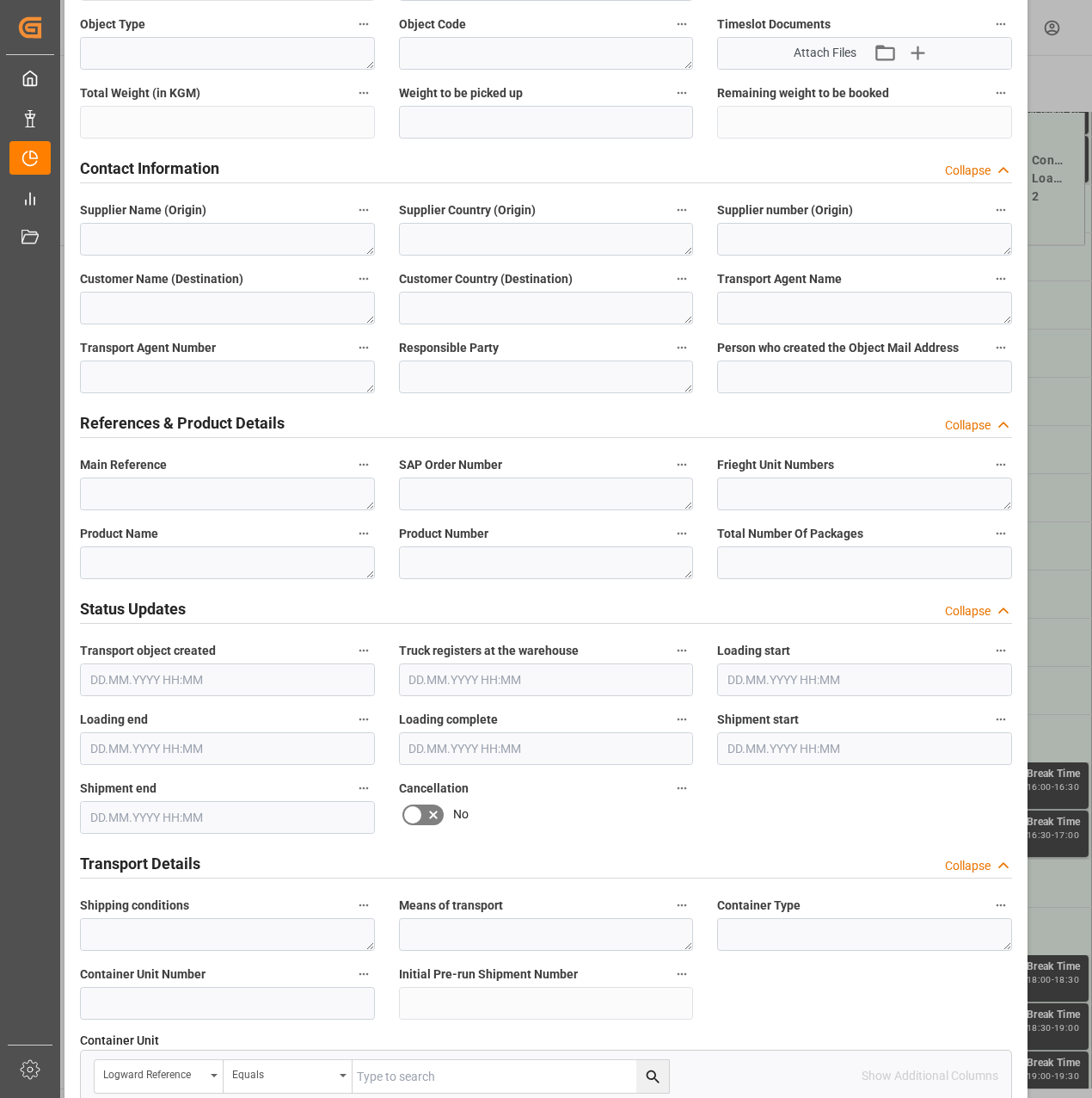
scroll to position [516, 0]
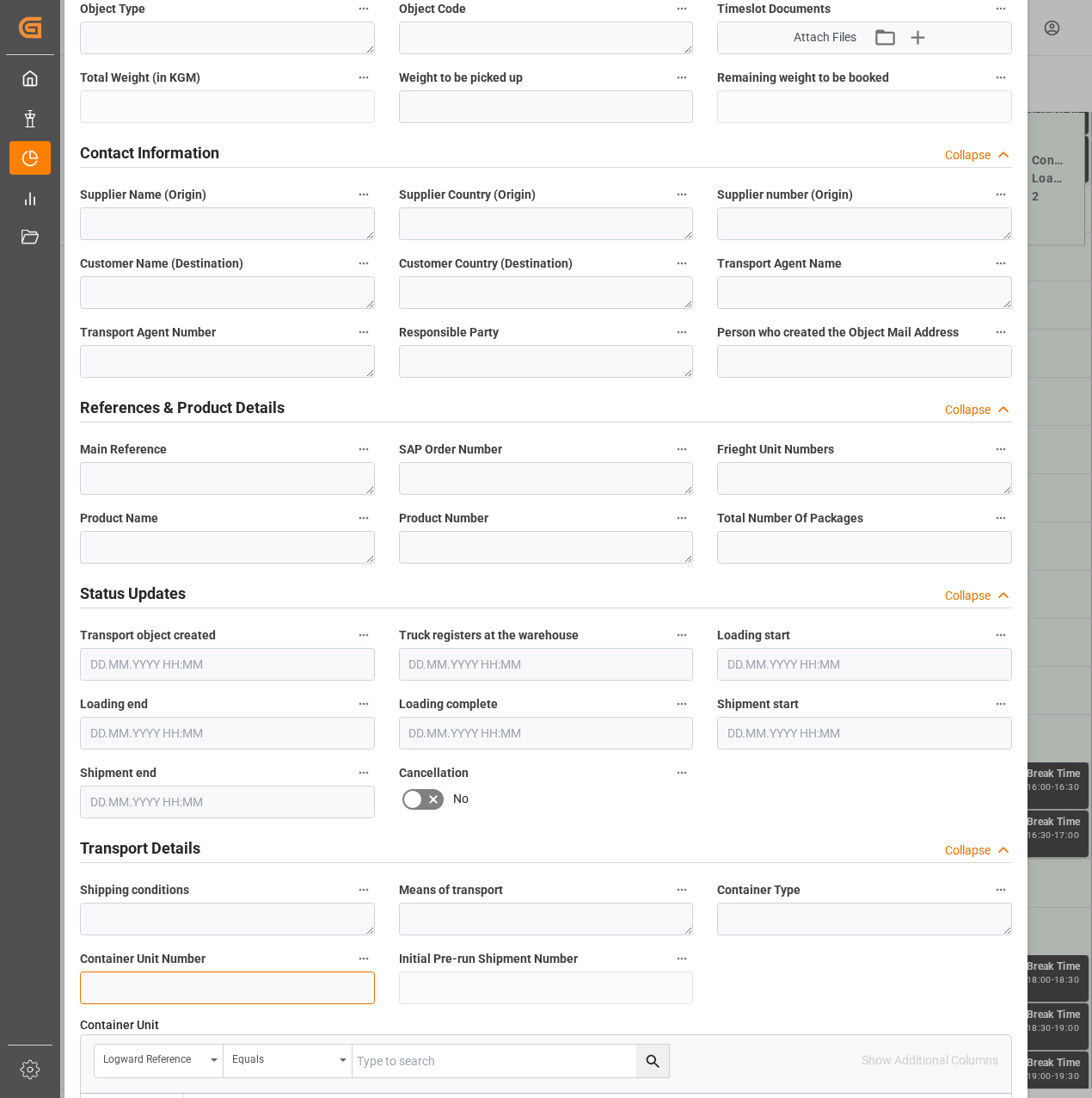
click at [246, 971] on input at bounding box center [227, 988] width 295 height 33
paste input "4500000340"
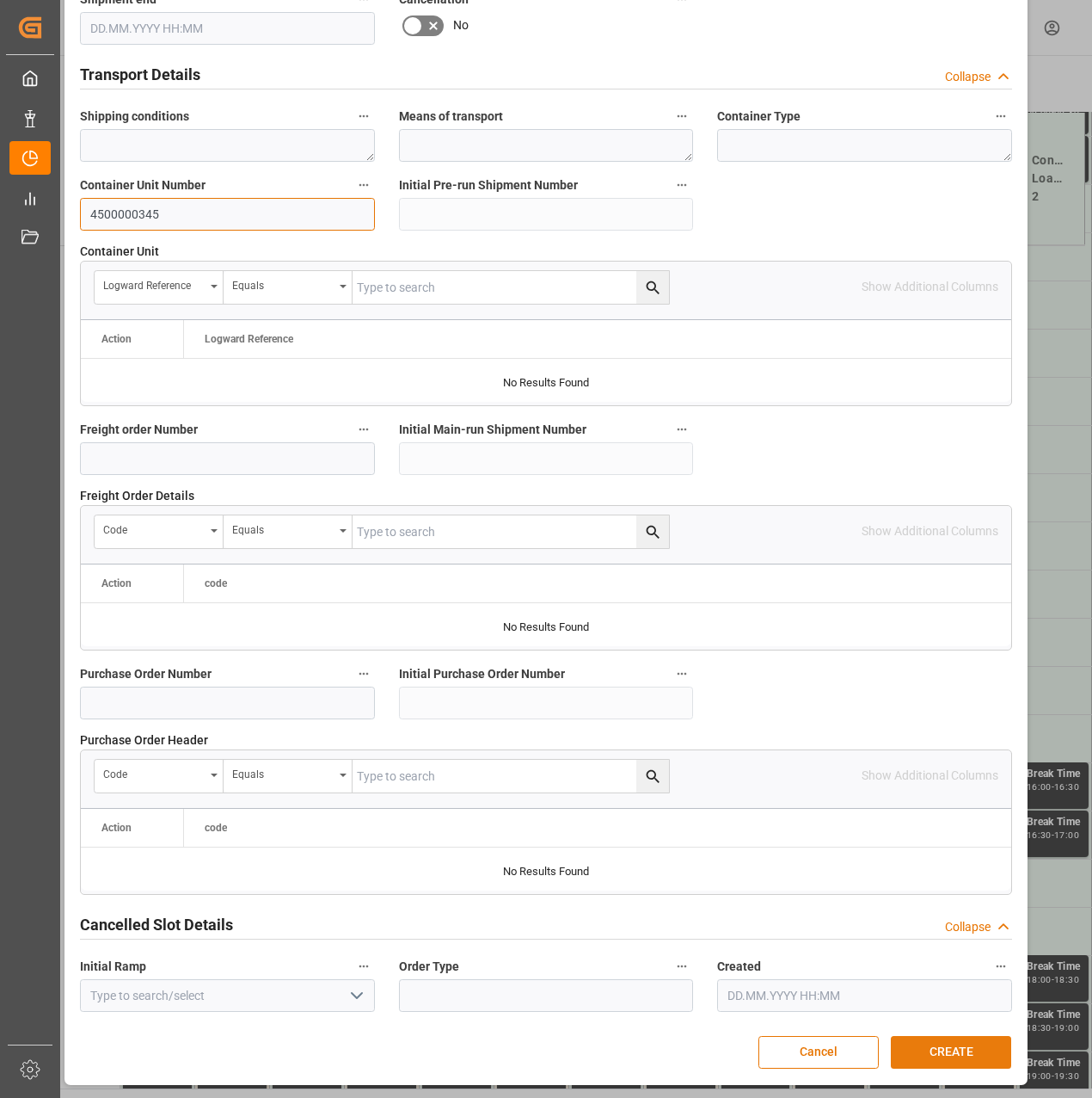
type input "4500000345"
click at [946, 1055] on button "CREATE" at bounding box center [951, 1052] width 120 height 33
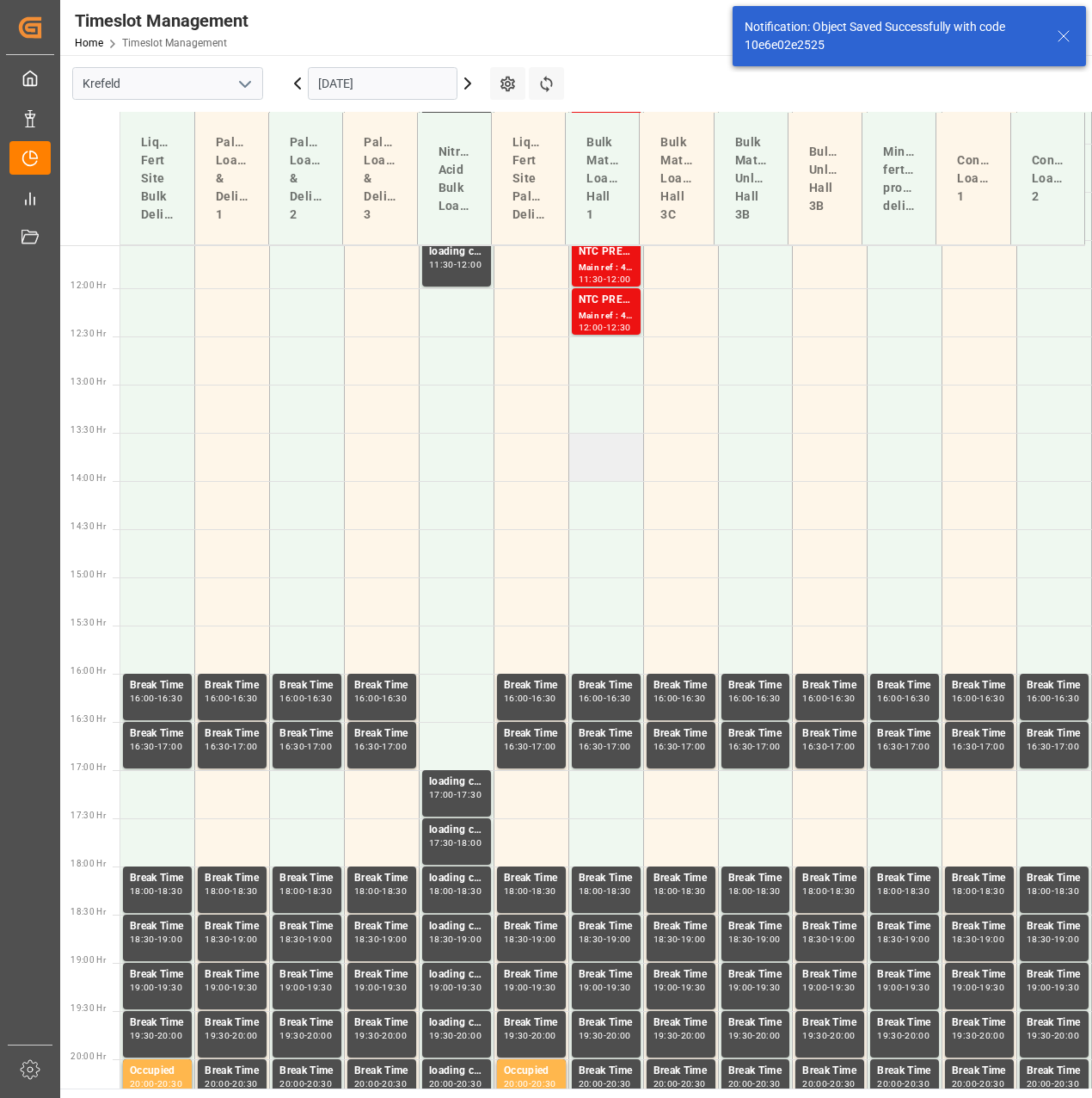
scroll to position [1121, 0]
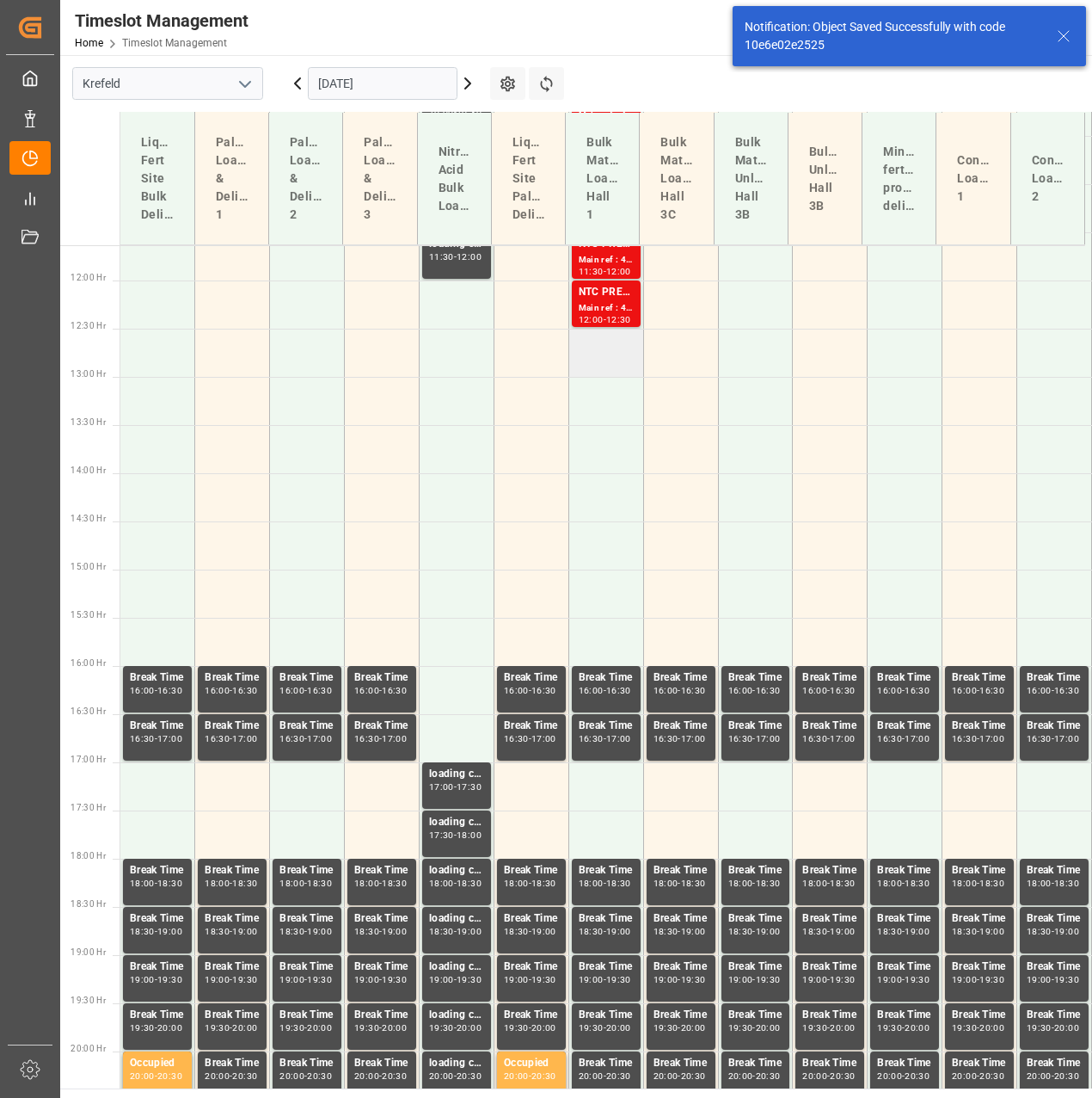
click at [607, 353] on td at bounding box center [607, 353] width 75 height 48
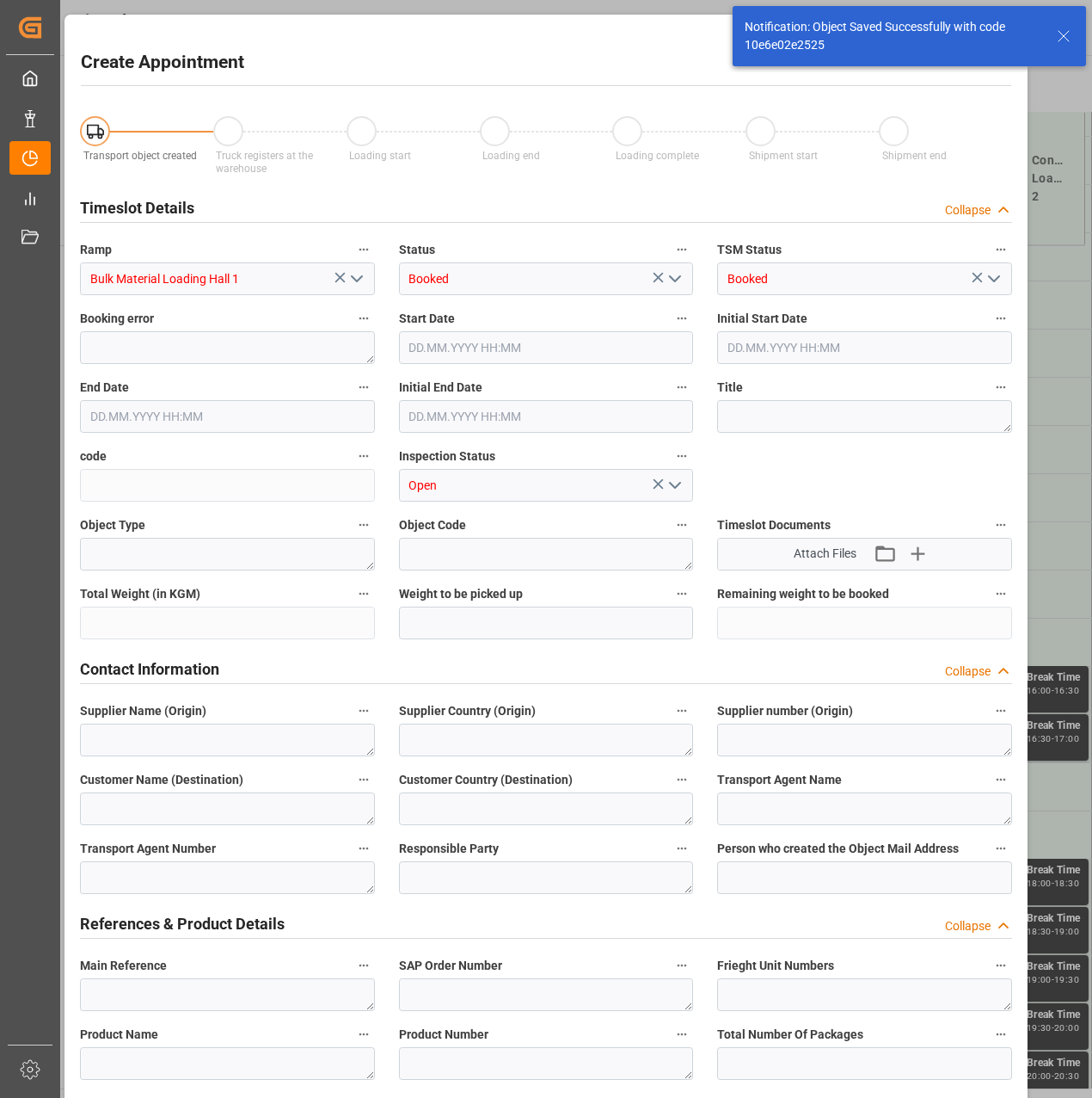
type input "07.11.2025 12:30"
type input "07.11.2025 13:00"
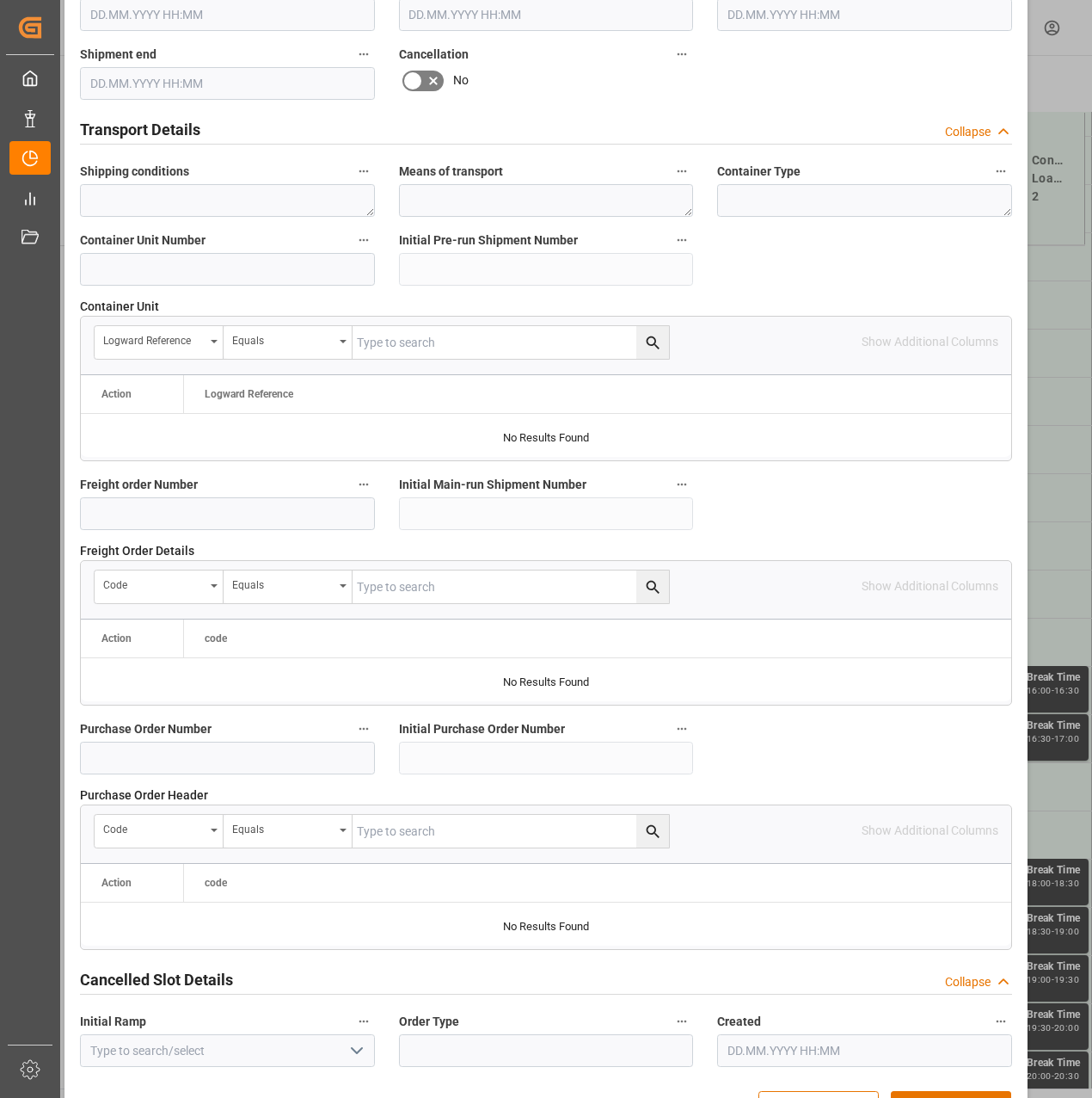
scroll to position [1204, 0]
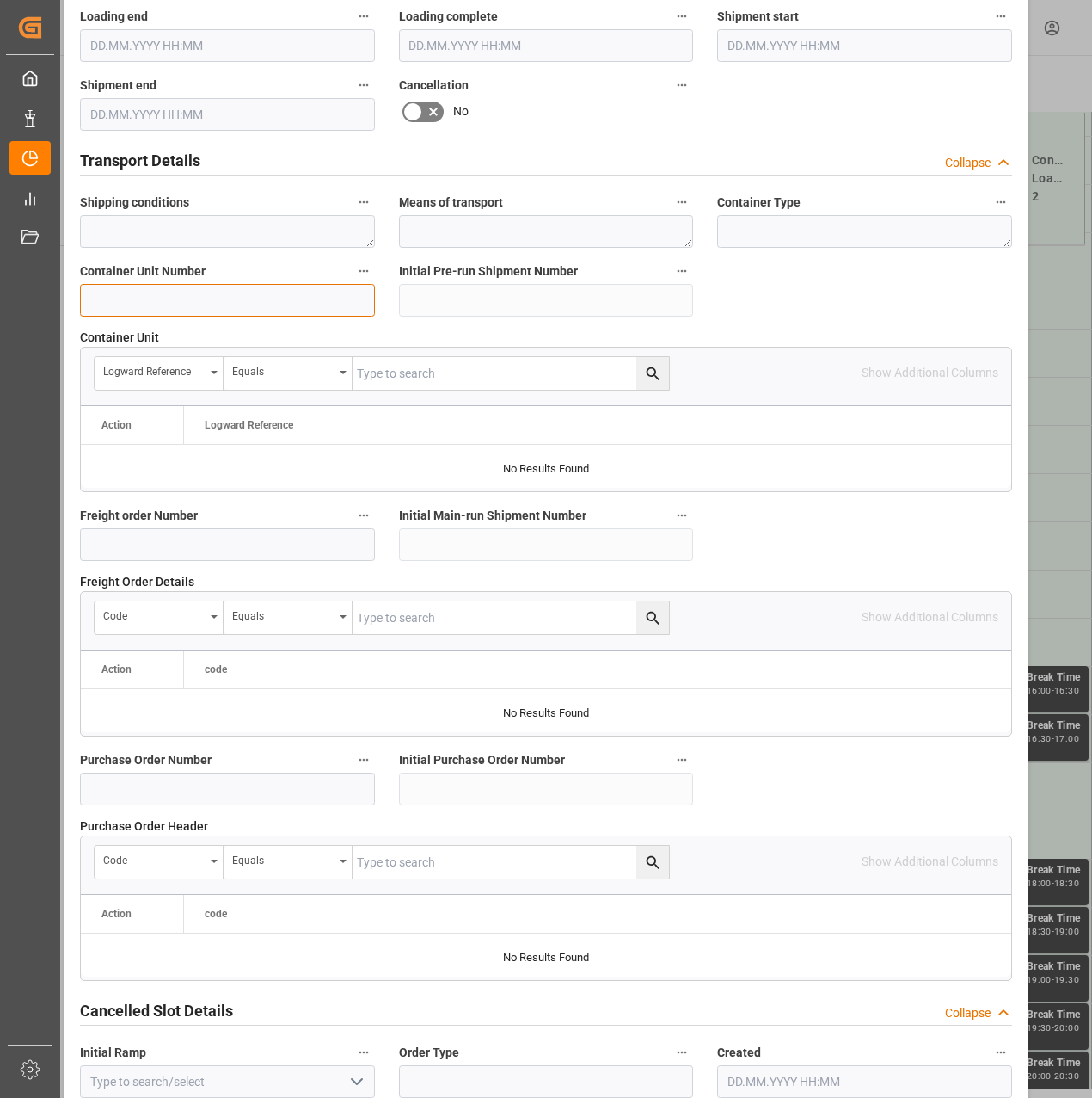
click at [185, 288] on input at bounding box center [227, 300] width 295 height 33
paste input "4500000340"
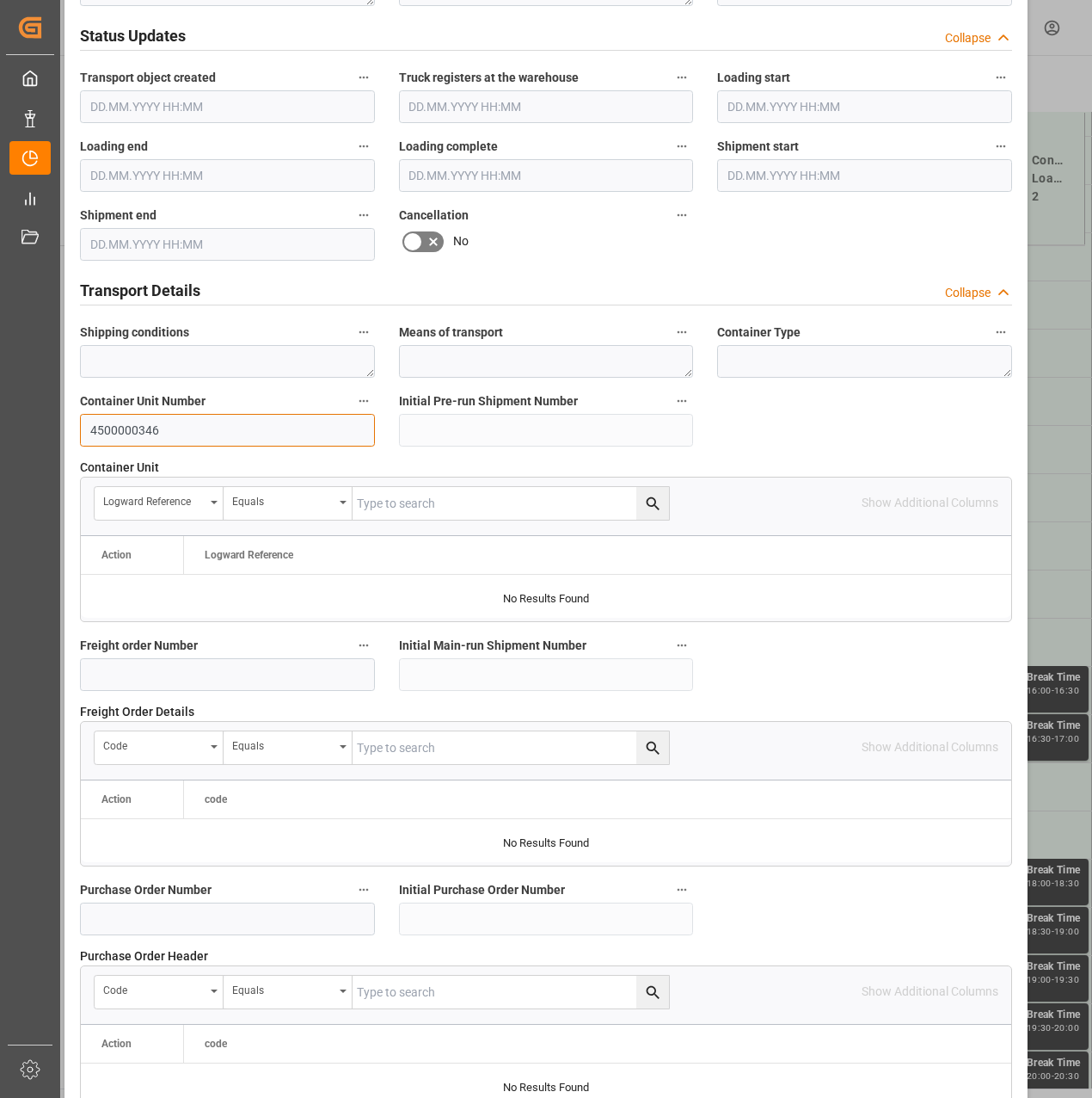
scroll to position [1290, 0]
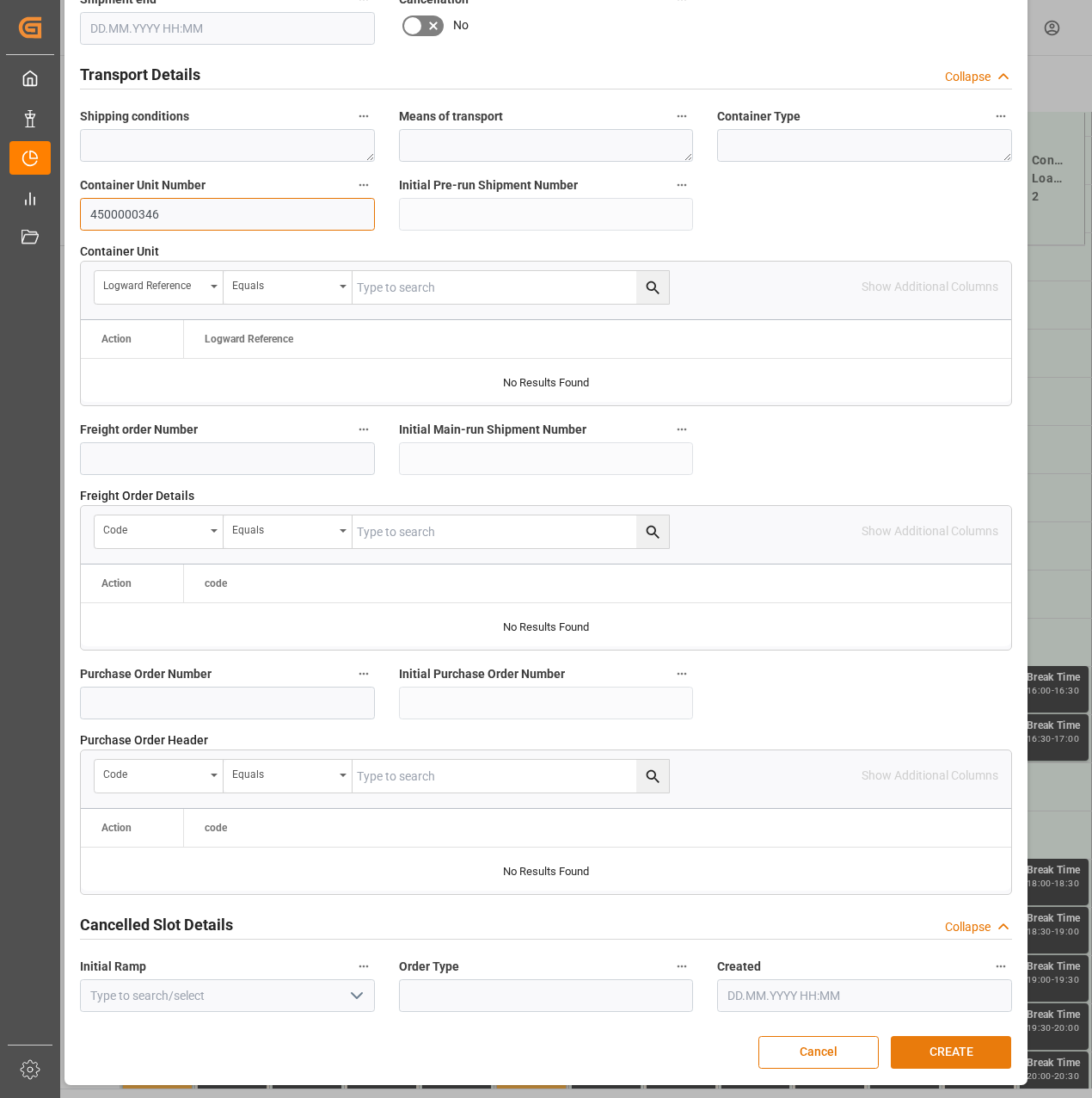
type input "4500000346"
click at [944, 1044] on button "CREATE" at bounding box center [951, 1052] width 120 height 33
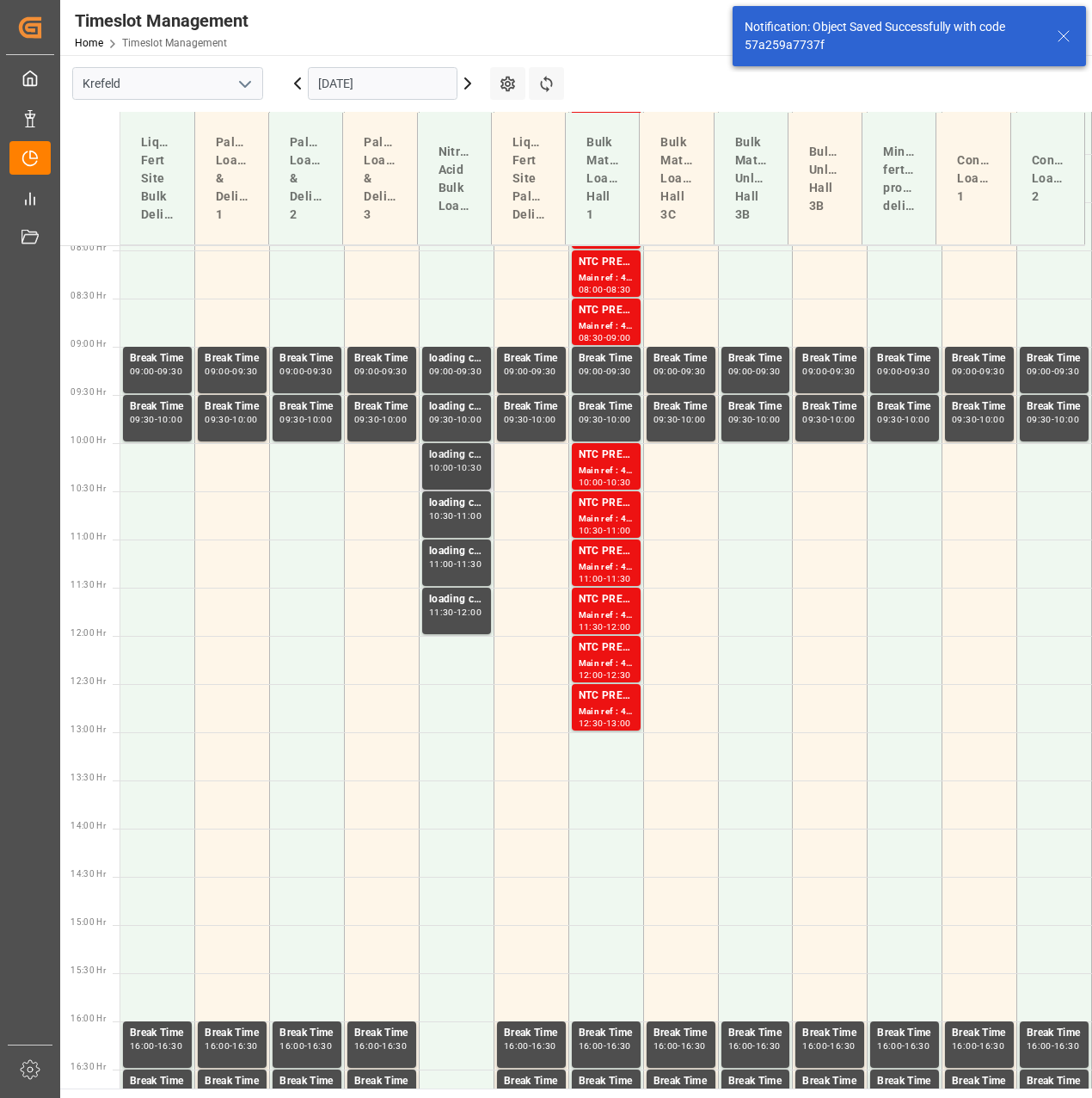
scroll to position [1121, 0]
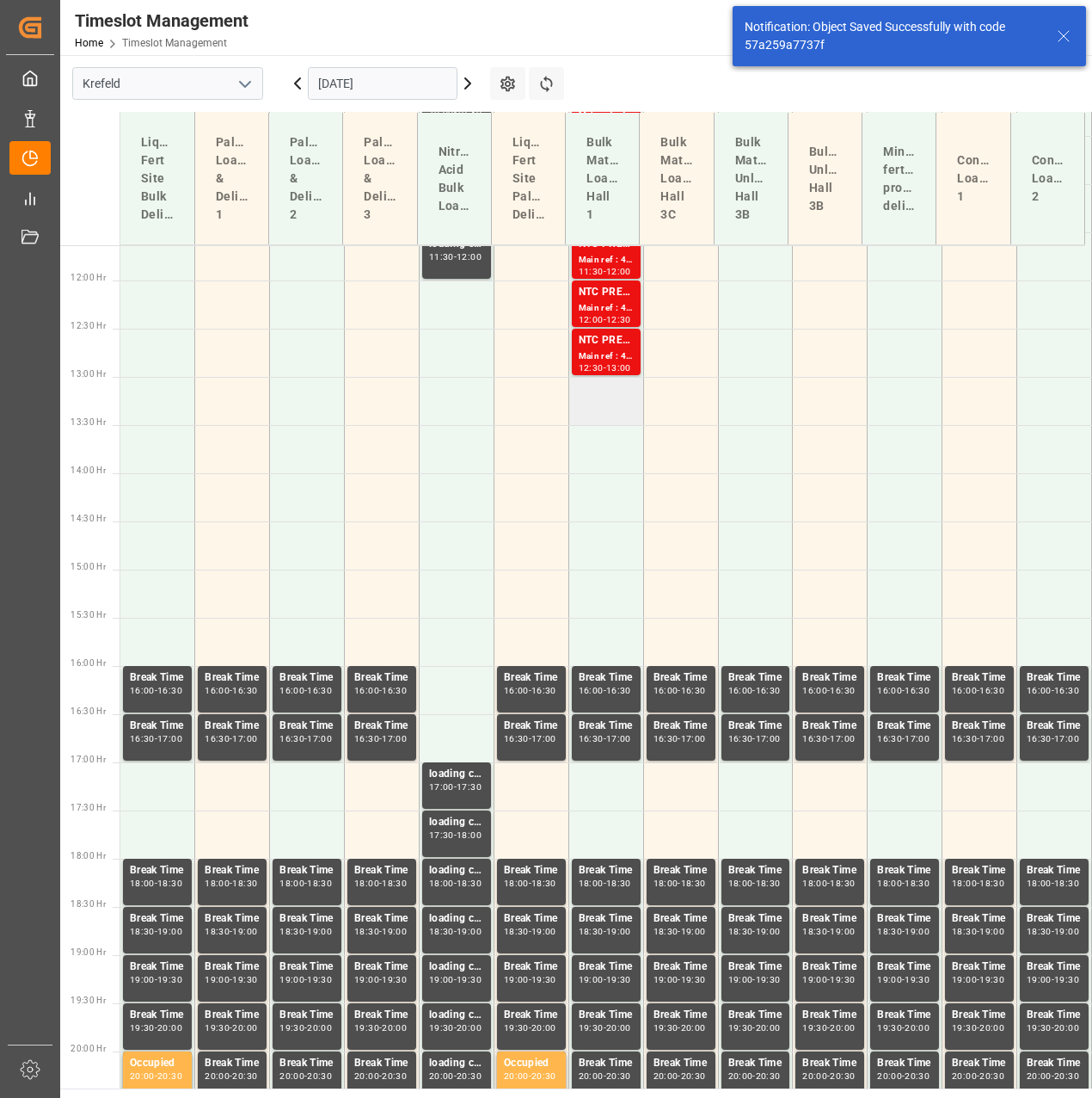
click at [600, 403] on td at bounding box center [607, 401] width 75 height 48
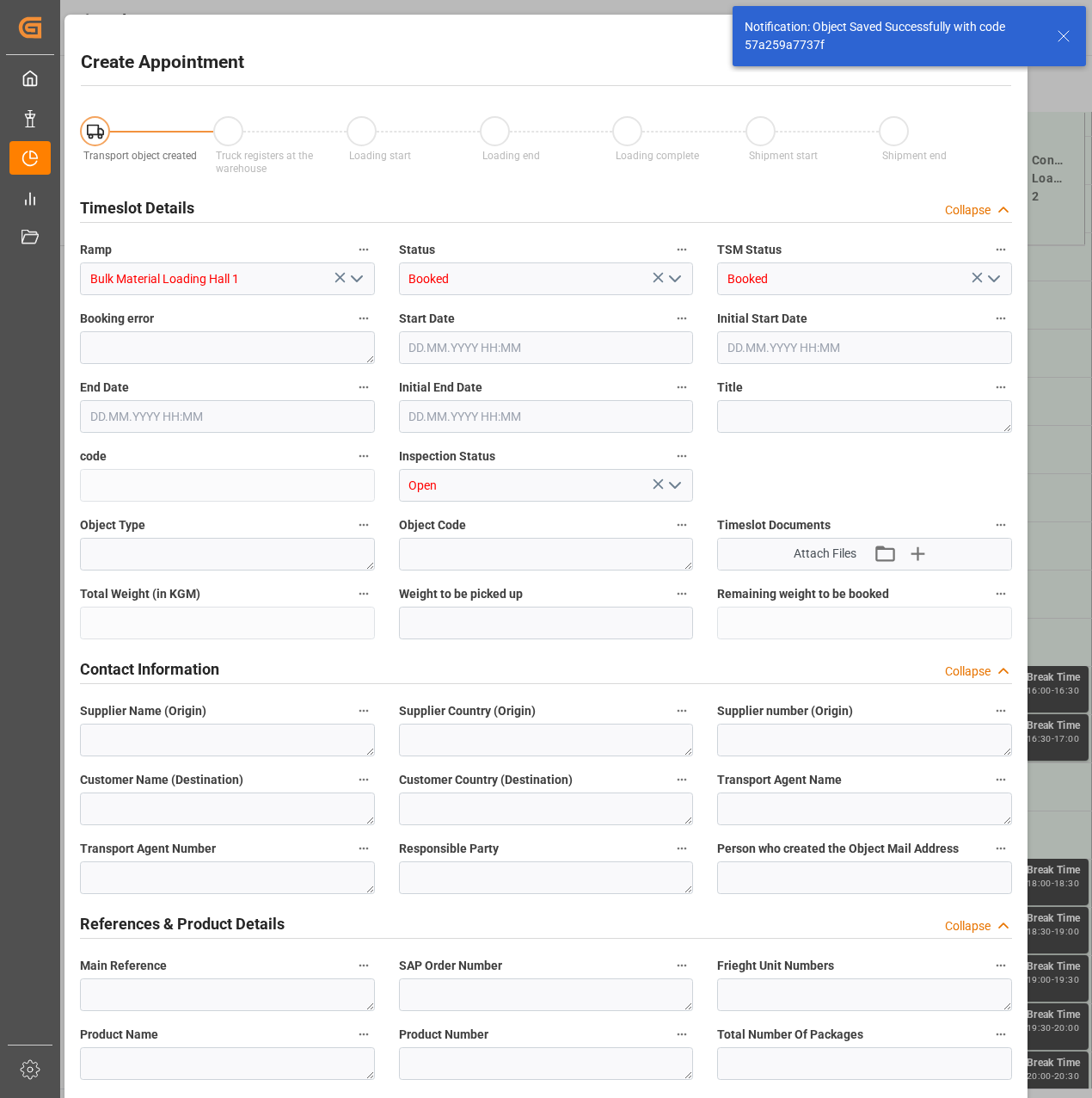
type input "07.11.2025 13:00"
type input "07.11.2025 13:30"
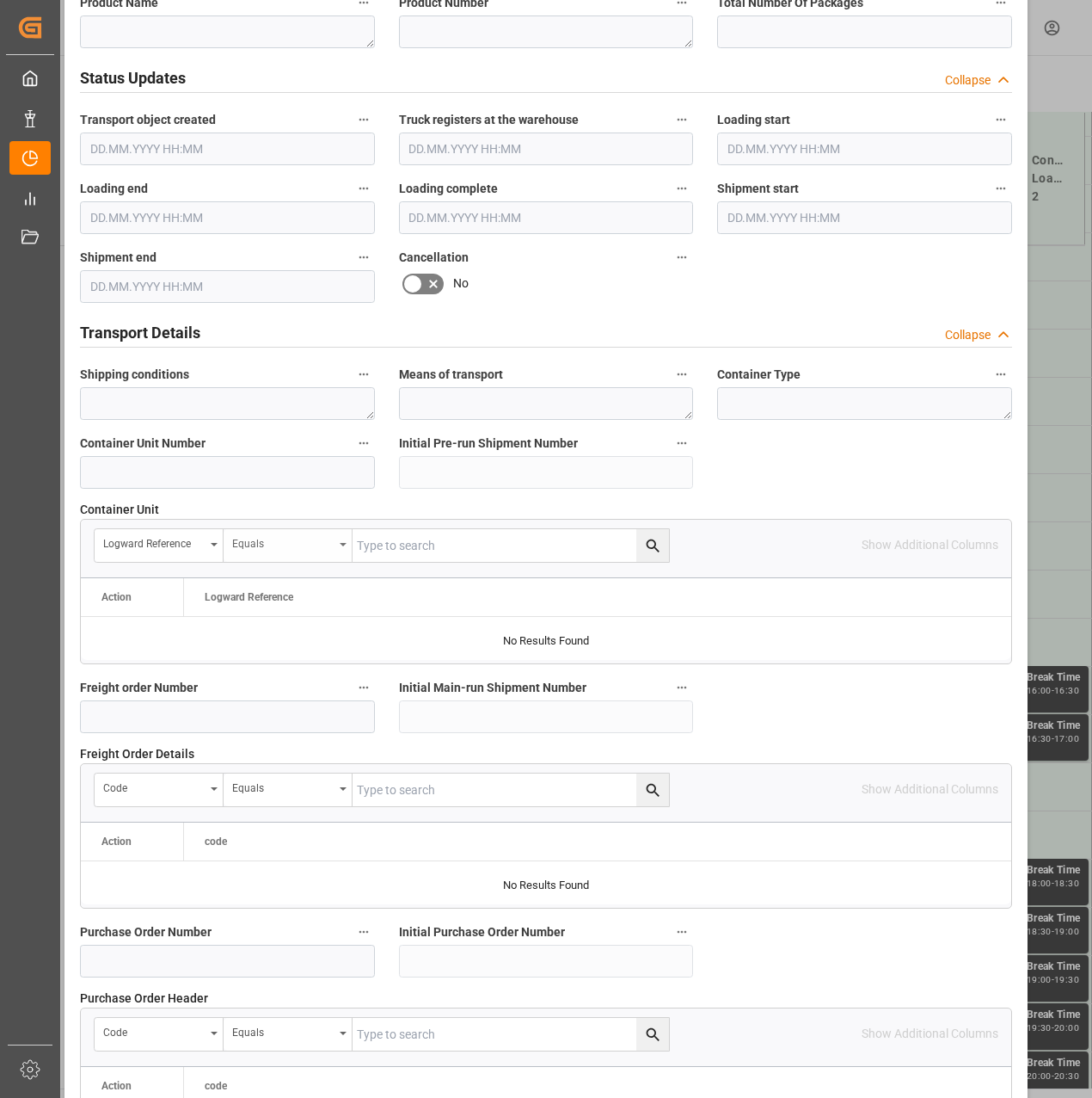
scroll to position [1033, 0]
click at [188, 464] on input at bounding box center [227, 472] width 295 height 33
paste input "4500000340"
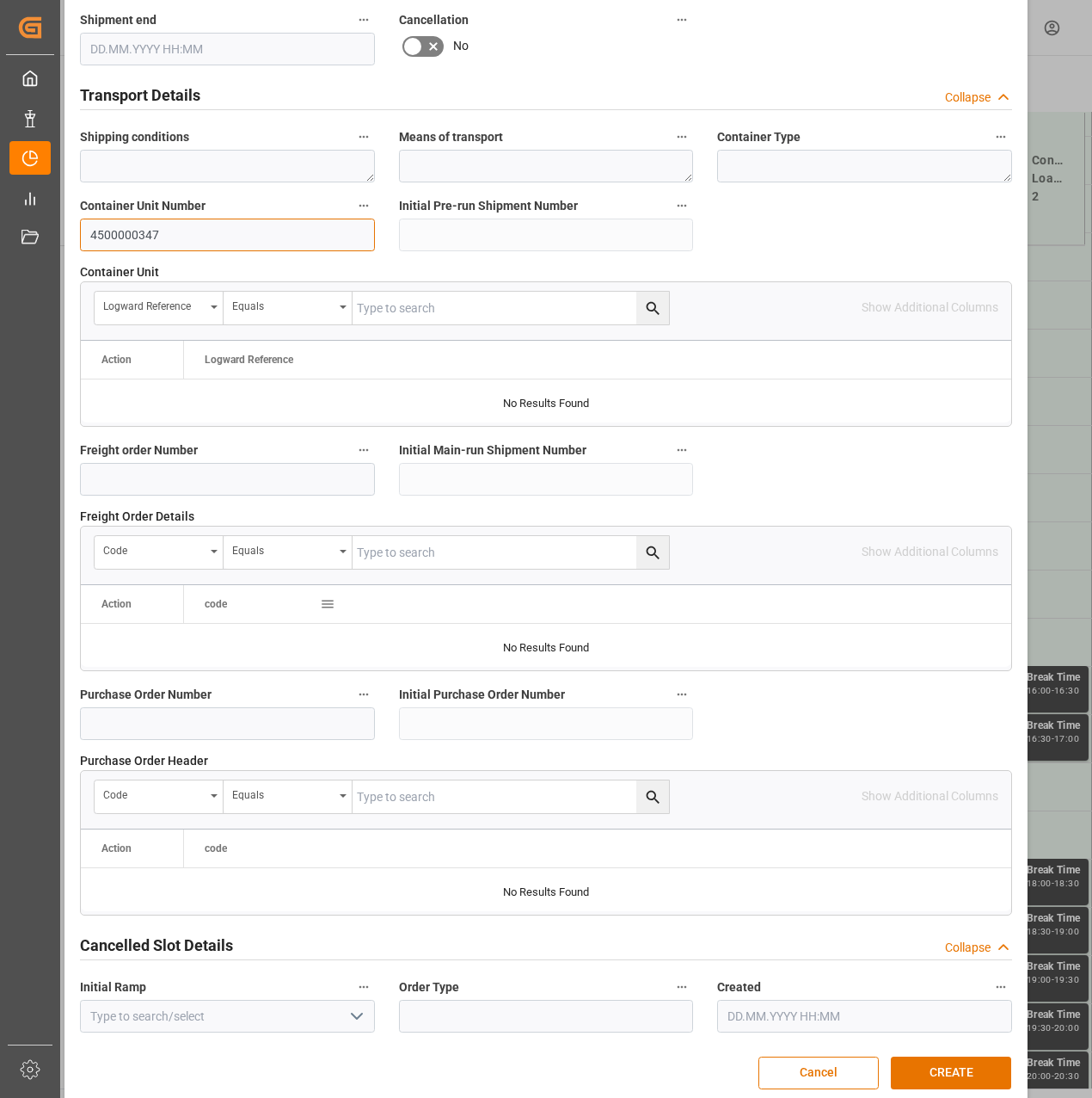
scroll to position [1290, 0]
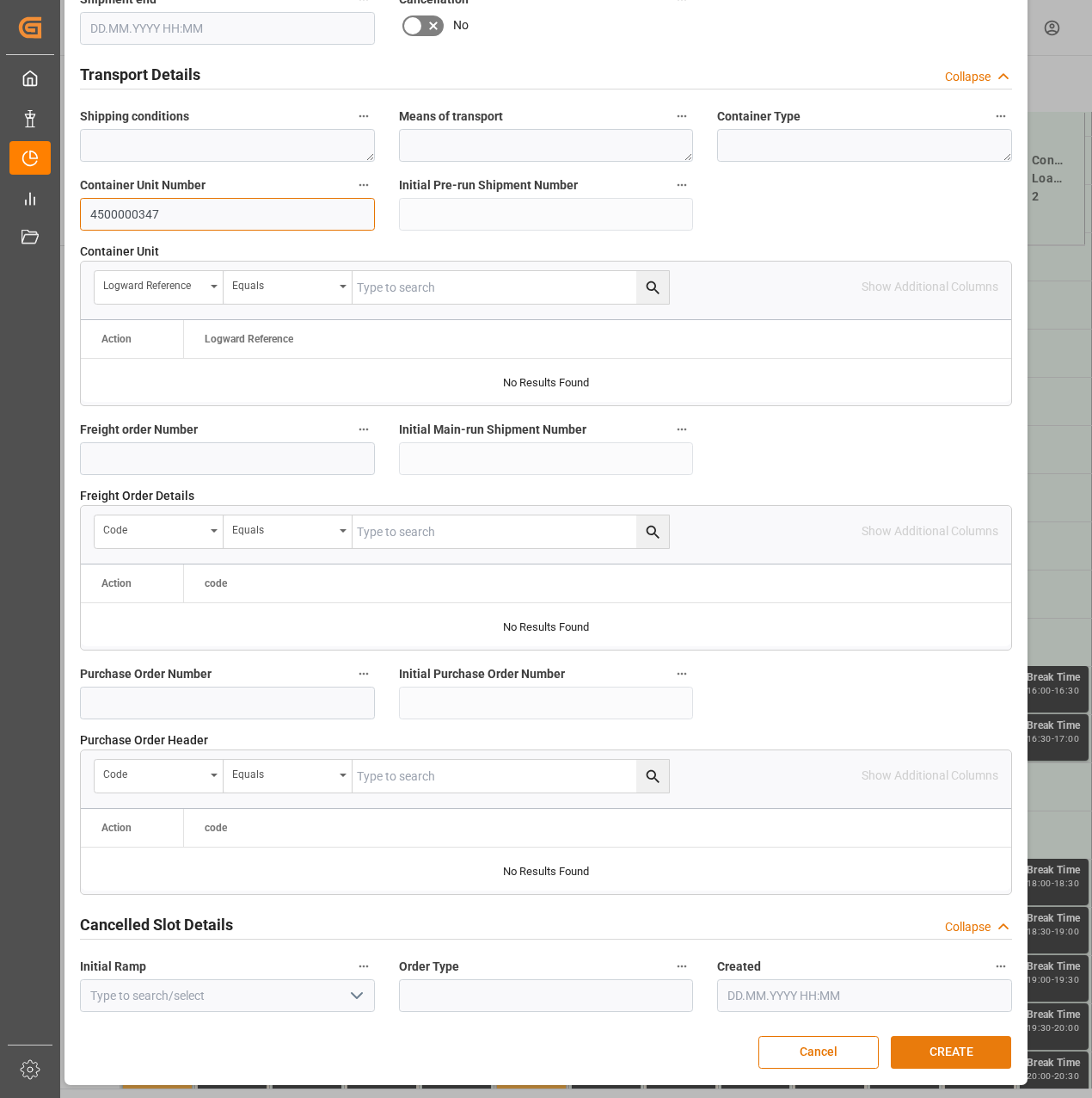
type input "4500000347"
click at [913, 1036] on button "CREATE" at bounding box center [951, 1052] width 120 height 33
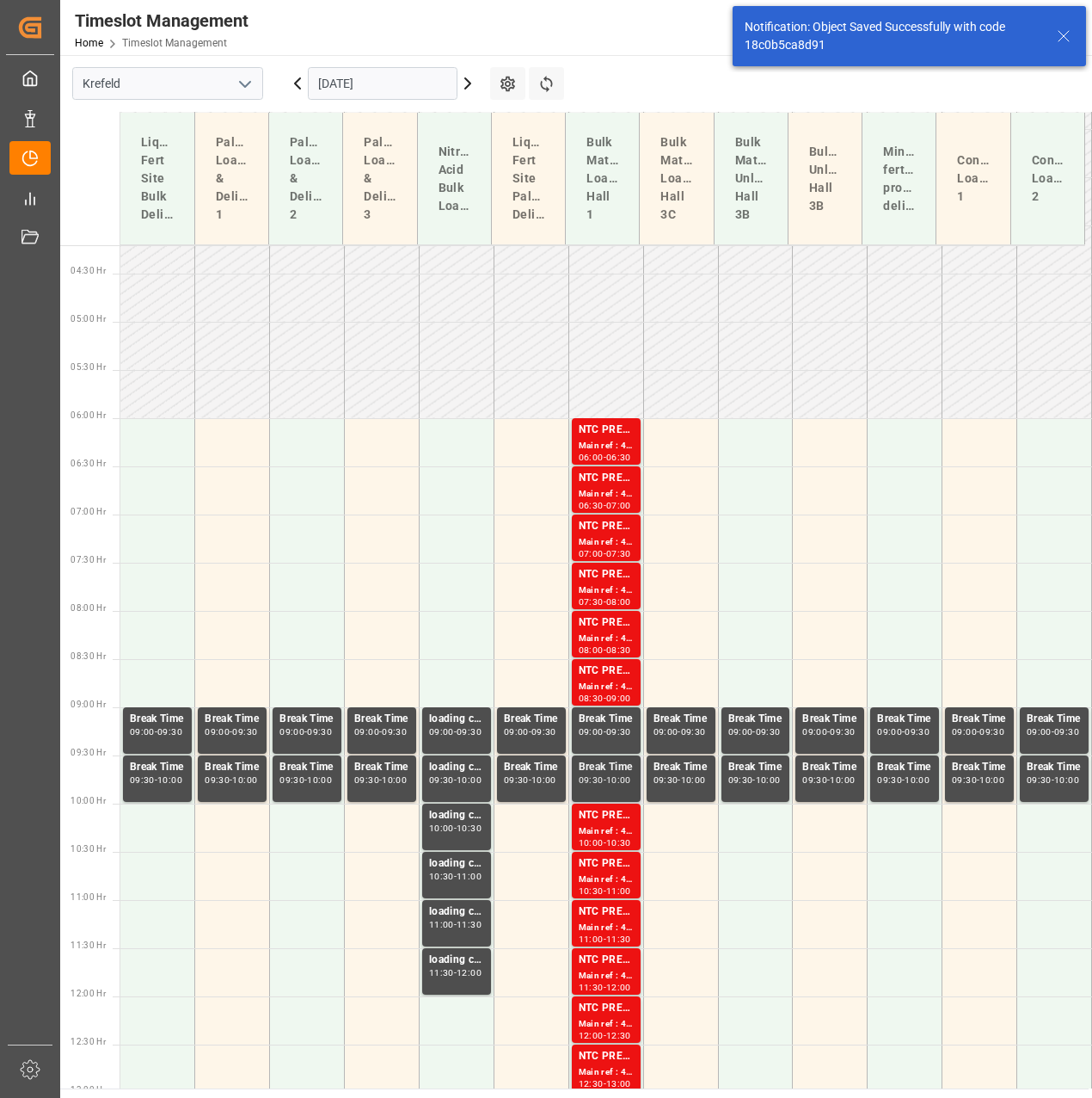
scroll to position [491, 0]
